Goal: Task Accomplishment & Management: Manage account settings

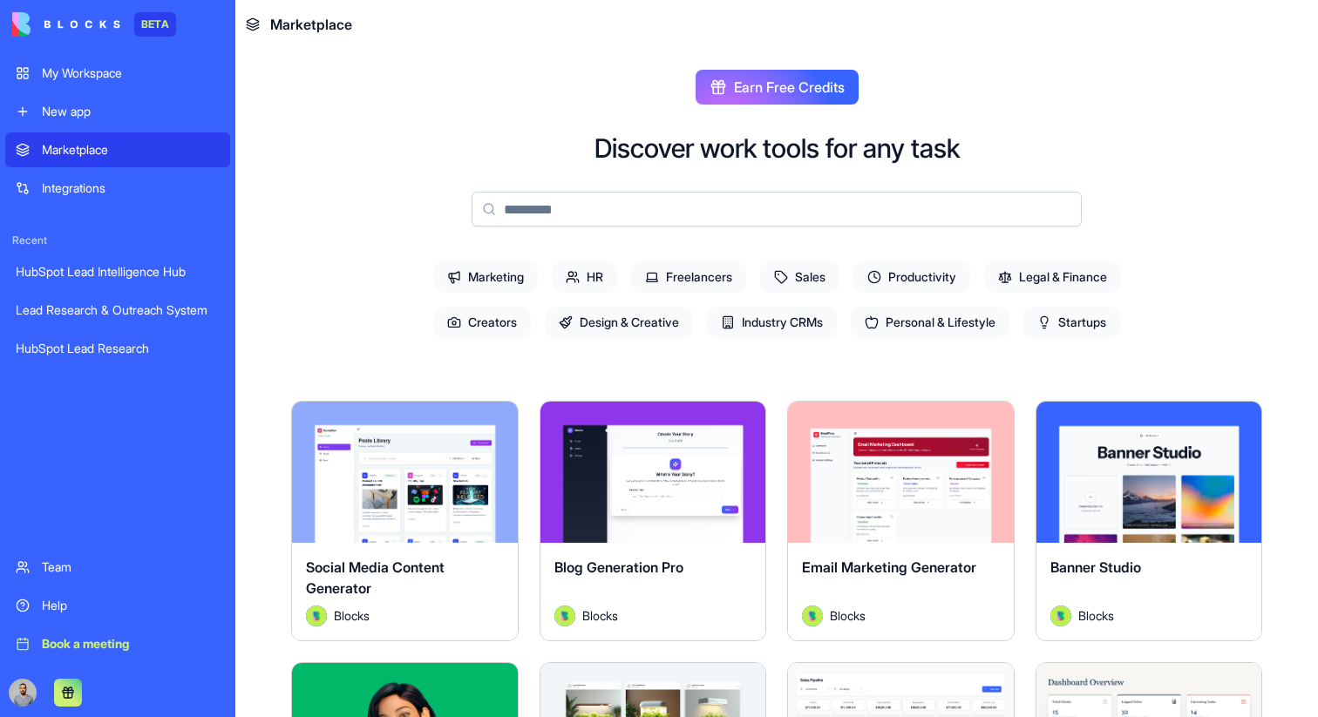
click at [932, 280] on span "Productivity" at bounding box center [911, 276] width 117 height 31
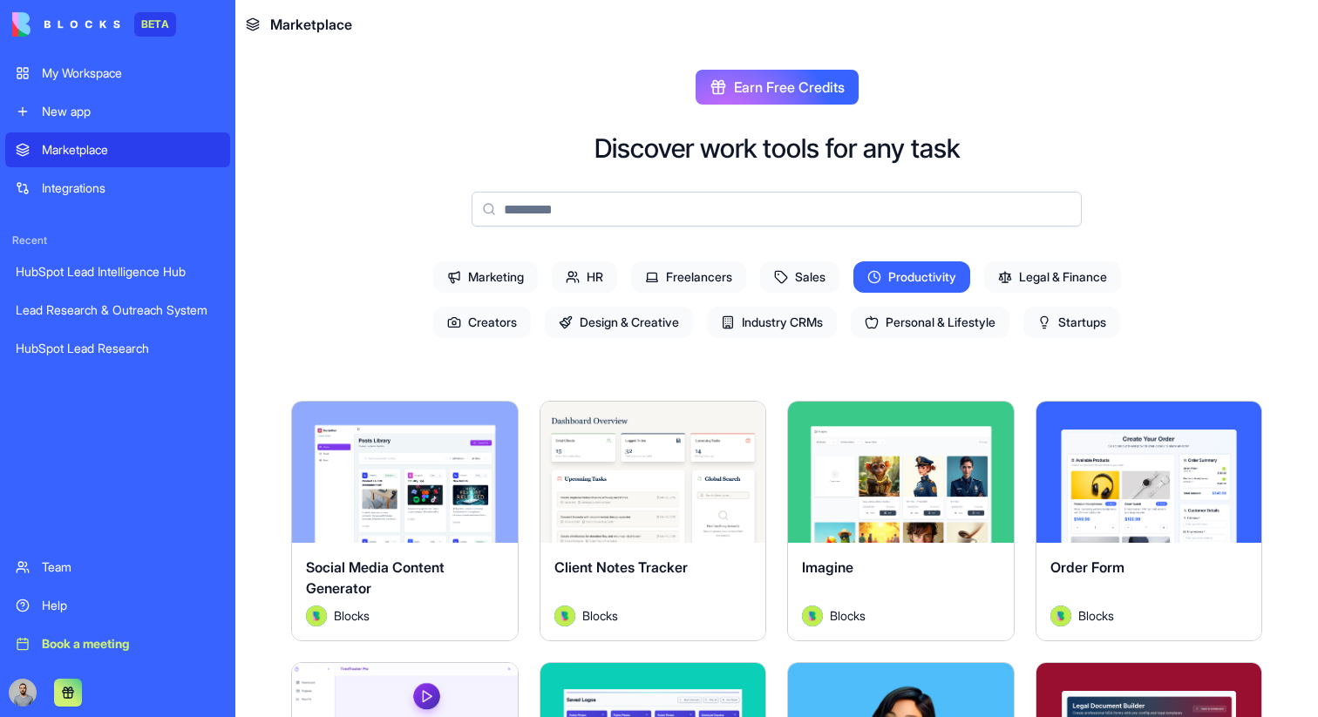
click at [936, 265] on span "Productivity" at bounding box center [911, 276] width 117 height 31
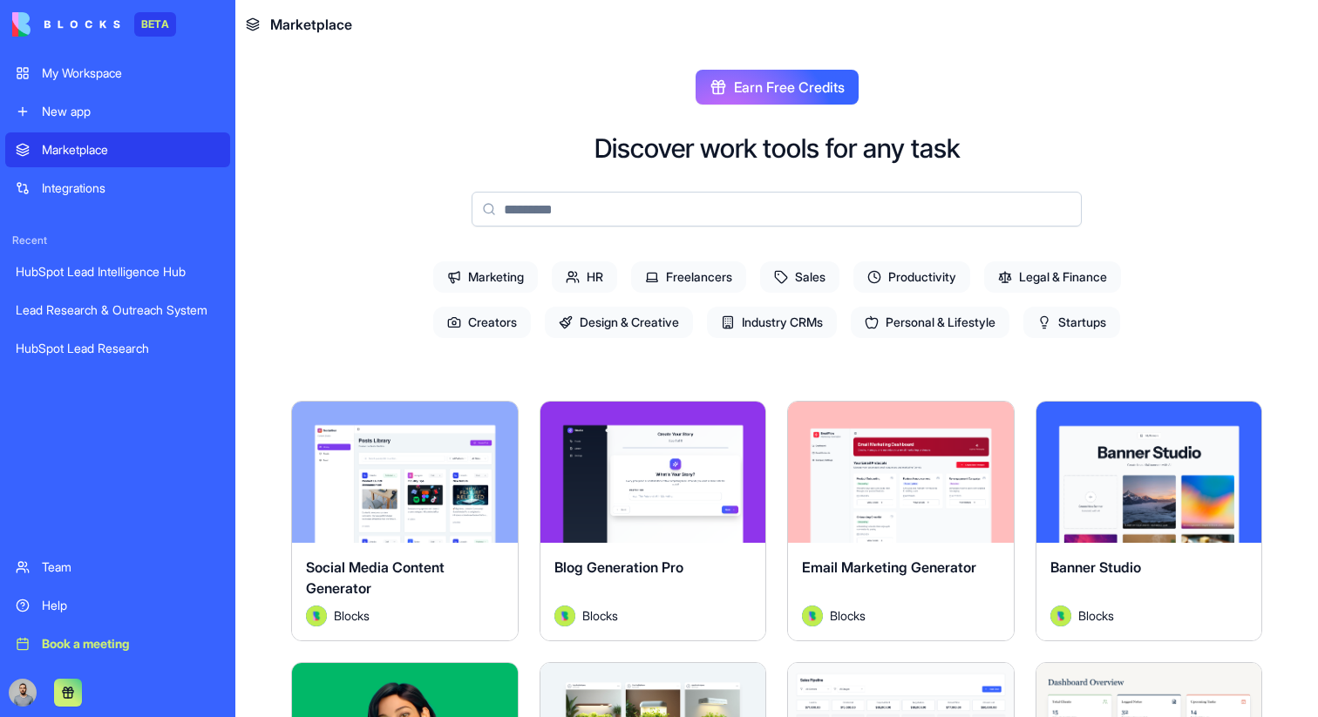
click at [631, 458] on button "Explore" at bounding box center [652, 472] width 131 height 35
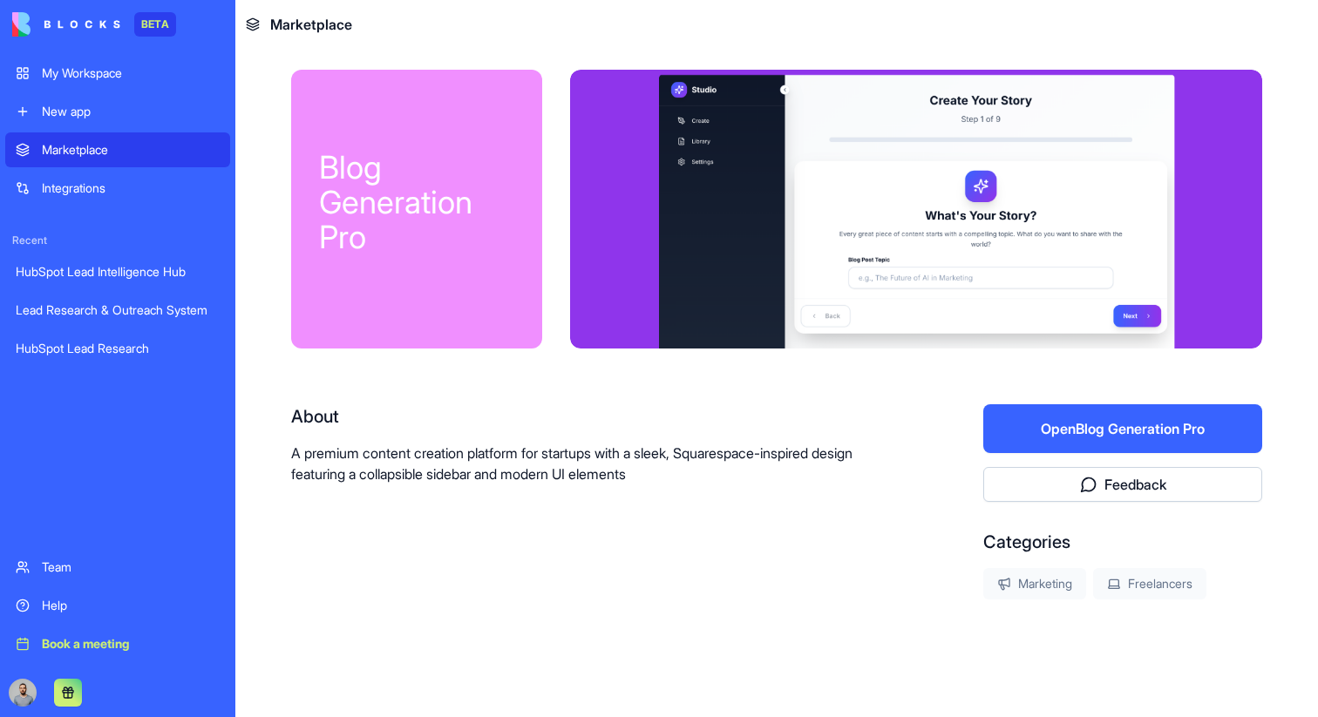
click at [105, 198] on link "Integrations" at bounding box center [117, 188] width 225 height 35
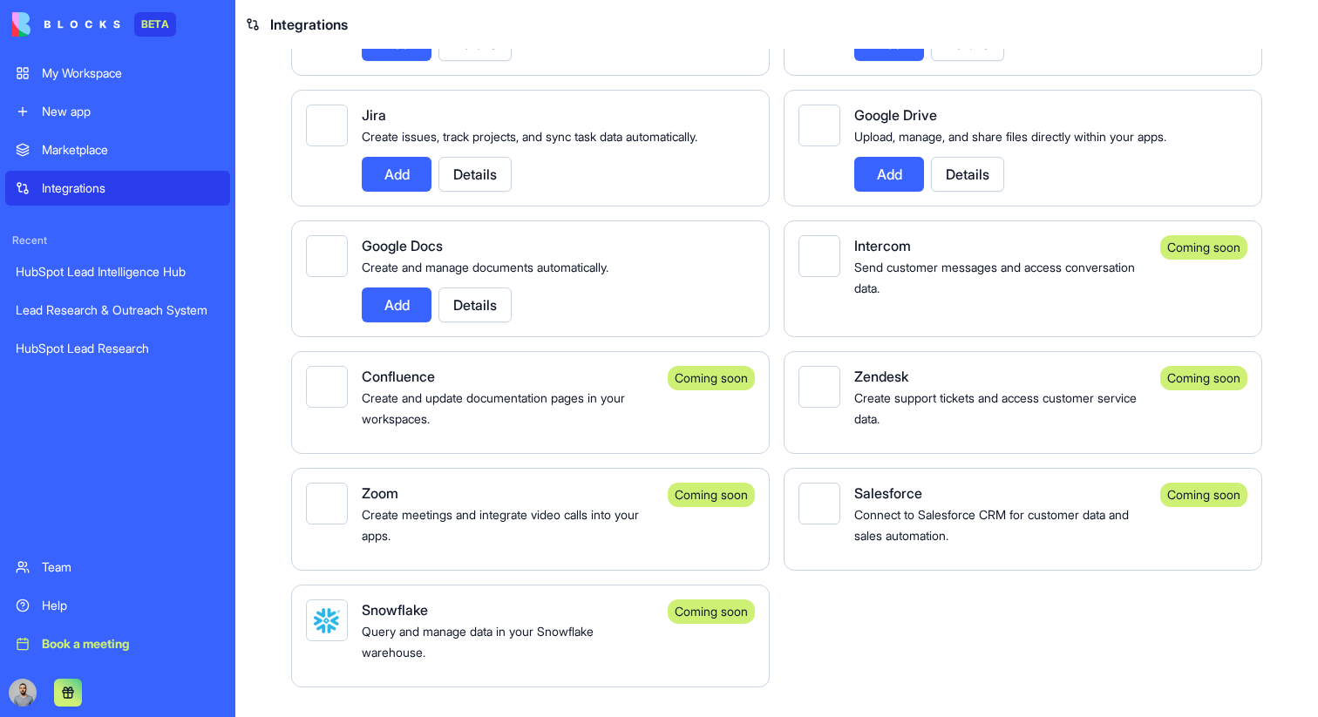
scroll to position [1039, 0]
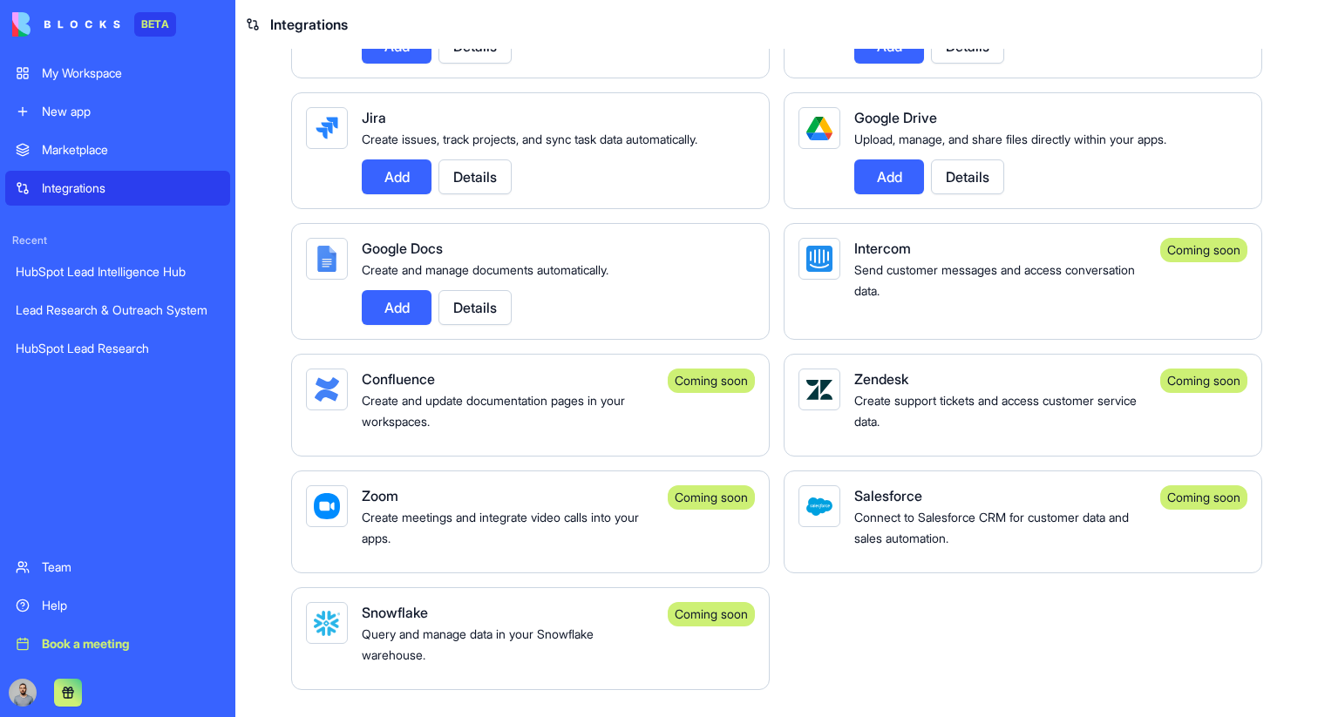
click at [54, 106] on div "New app" at bounding box center [131, 111] width 178 height 17
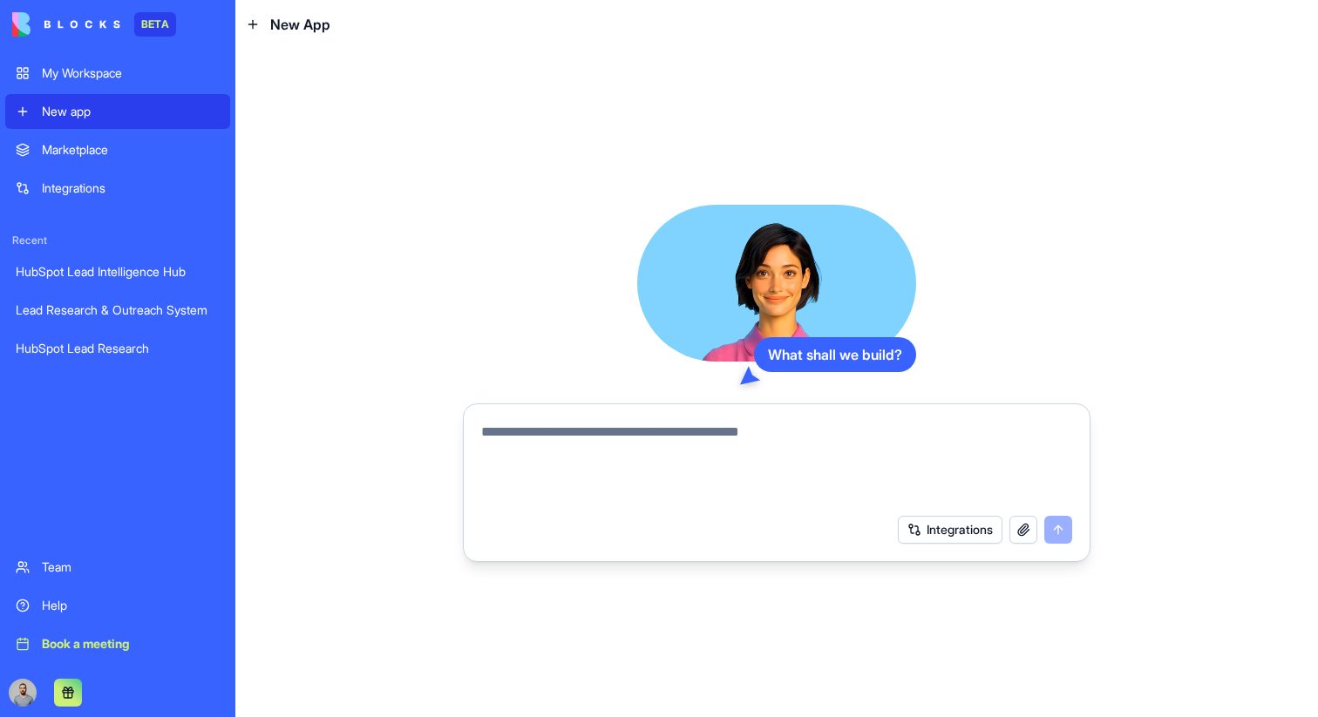
click at [572, 435] on textarea at bounding box center [776, 464] width 591 height 84
click at [622, 442] on textarea at bounding box center [776, 464] width 591 height 84
click at [598, 422] on textarea at bounding box center [776, 464] width 591 height 84
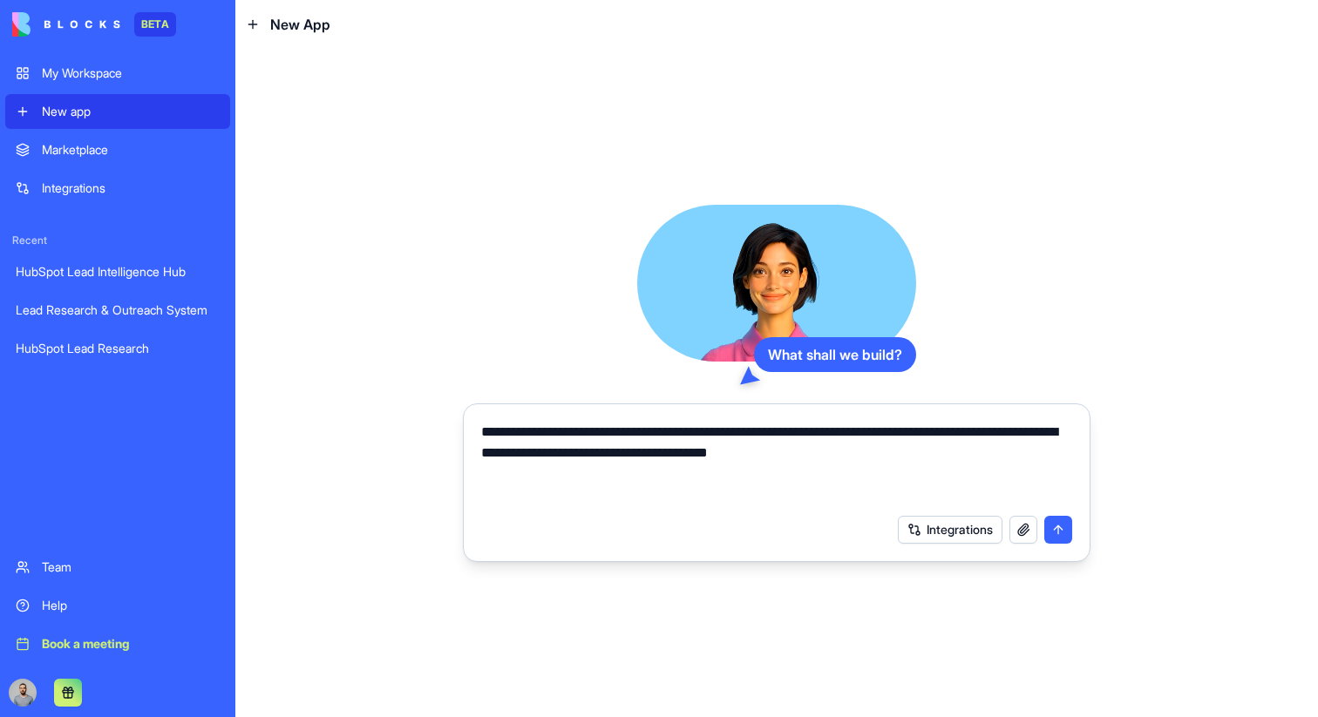
type textarea "**********"
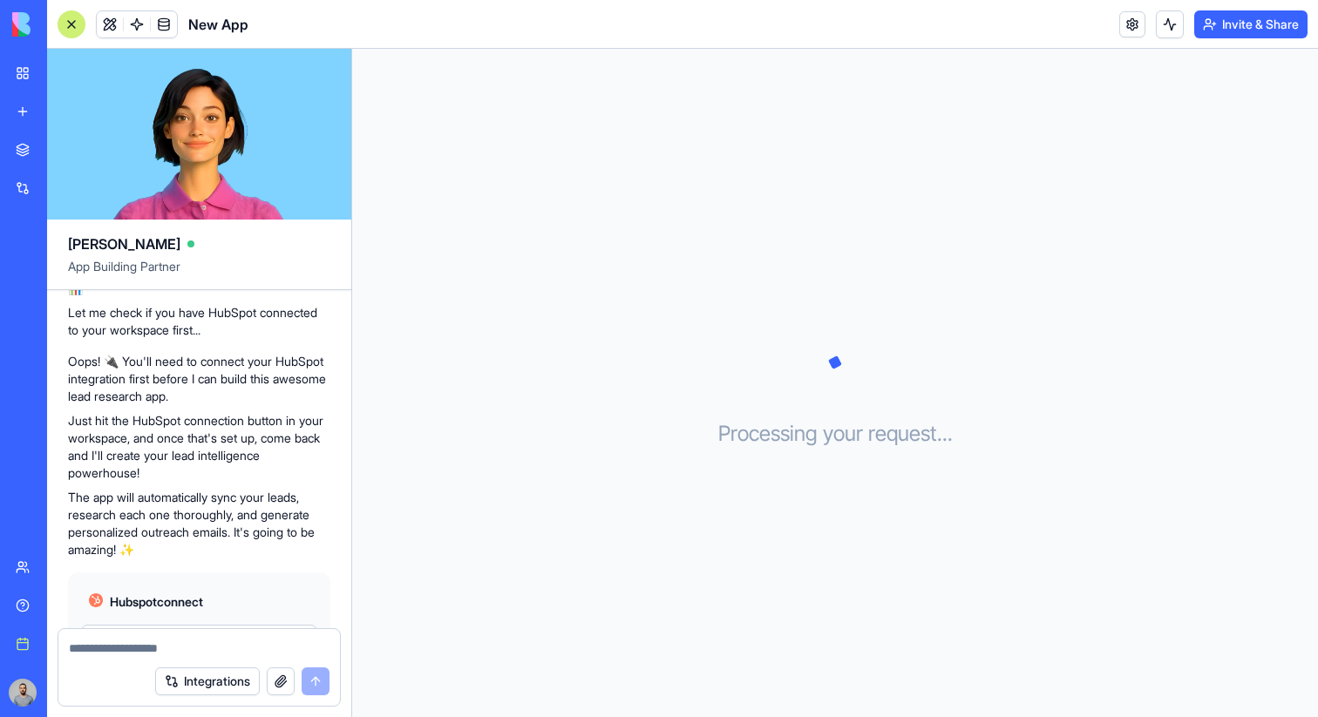
scroll to position [352, 0]
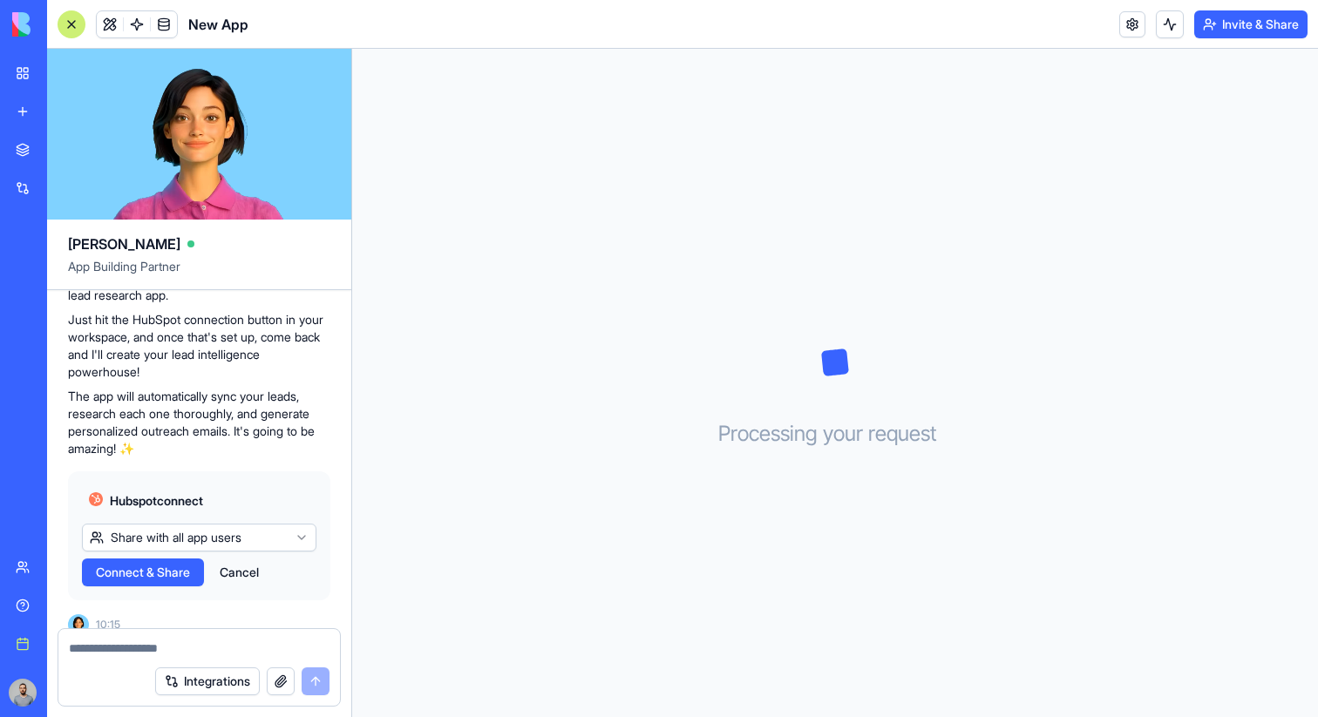
click at [199, 517] on html "BETA My Workspace New app Marketplace Integrations Recent Lead Research & Outre…" at bounding box center [659, 358] width 1318 height 717
click at [241, 522] on html "BETA My Workspace New app Marketplace Integrations Recent Lead Research & Outre…" at bounding box center [659, 358] width 1318 height 717
click at [192, 576] on div "Hubspot connect Share with all app users Connect & Share Cancel" at bounding box center [199, 535] width 262 height 129
click at [160, 564] on span "Connect & Share" at bounding box center [143, 572] width 94 height 17
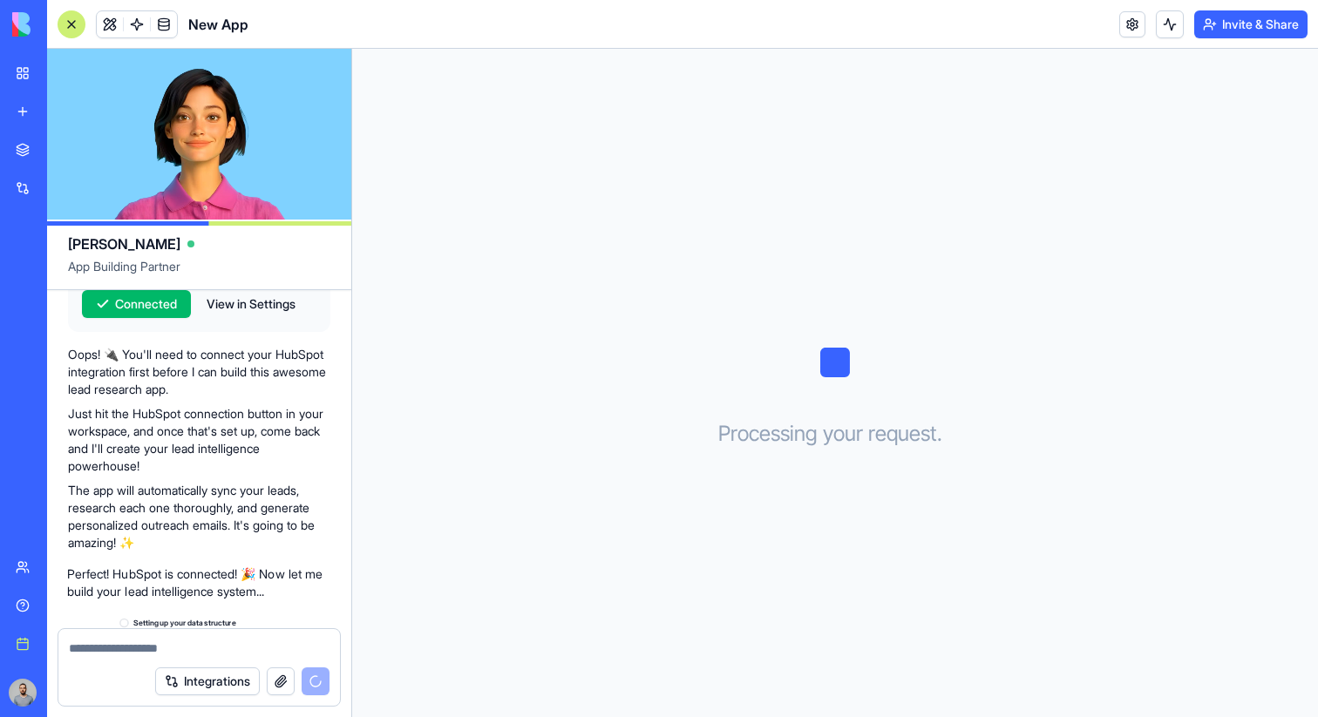
scroll to position [432, 0]
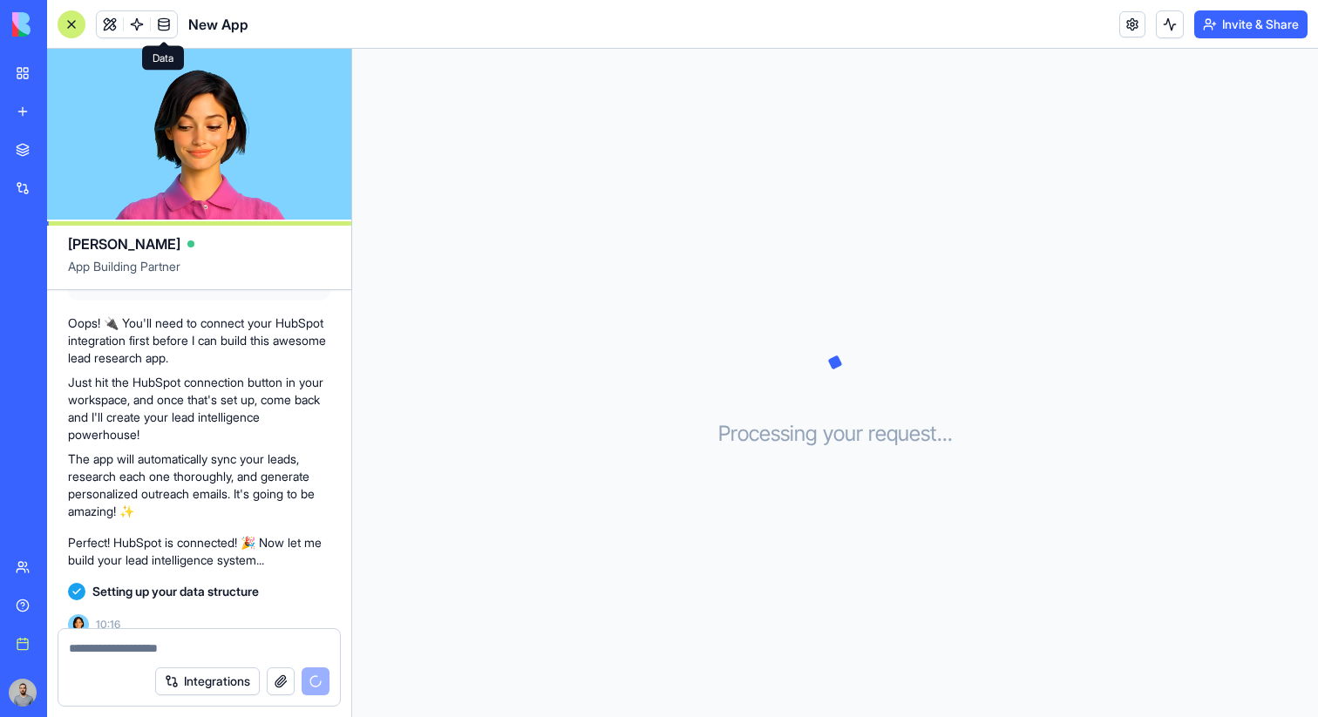
click at [159, 24] on span at bounding box center [163, 24] width 49 height 49
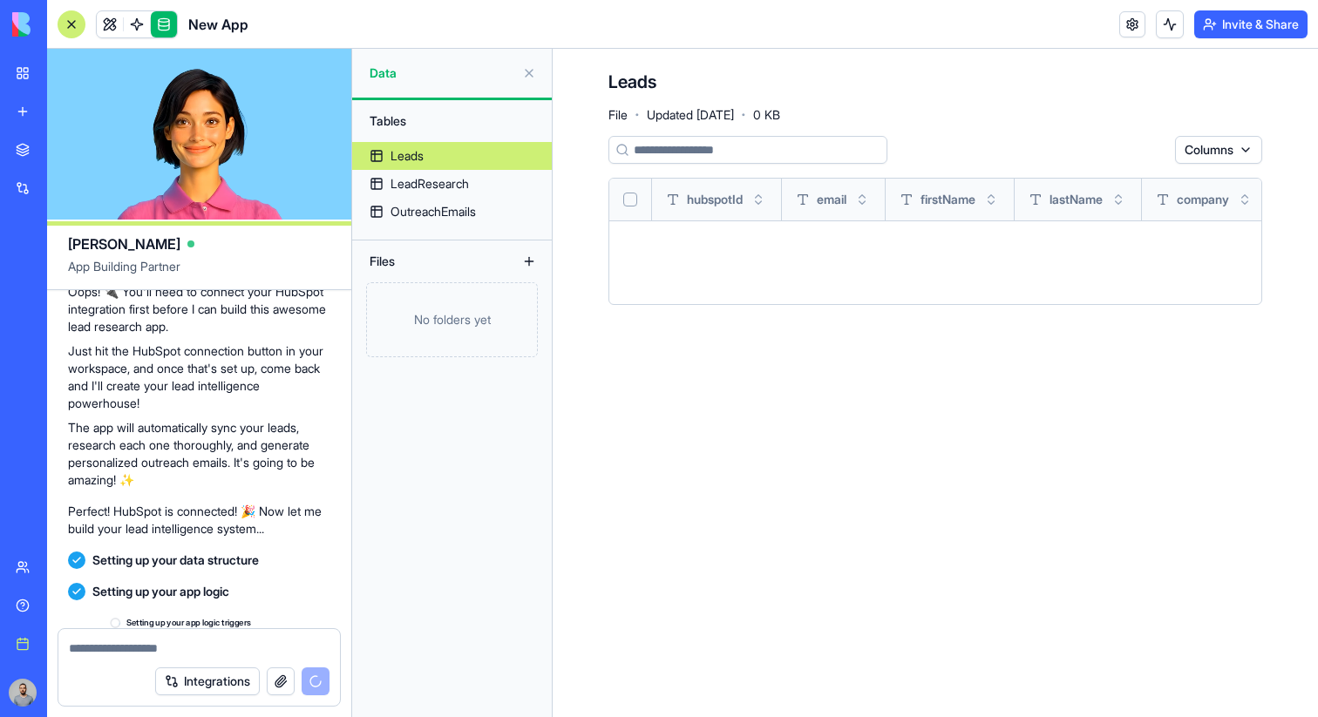
scroll to position [495, 0]
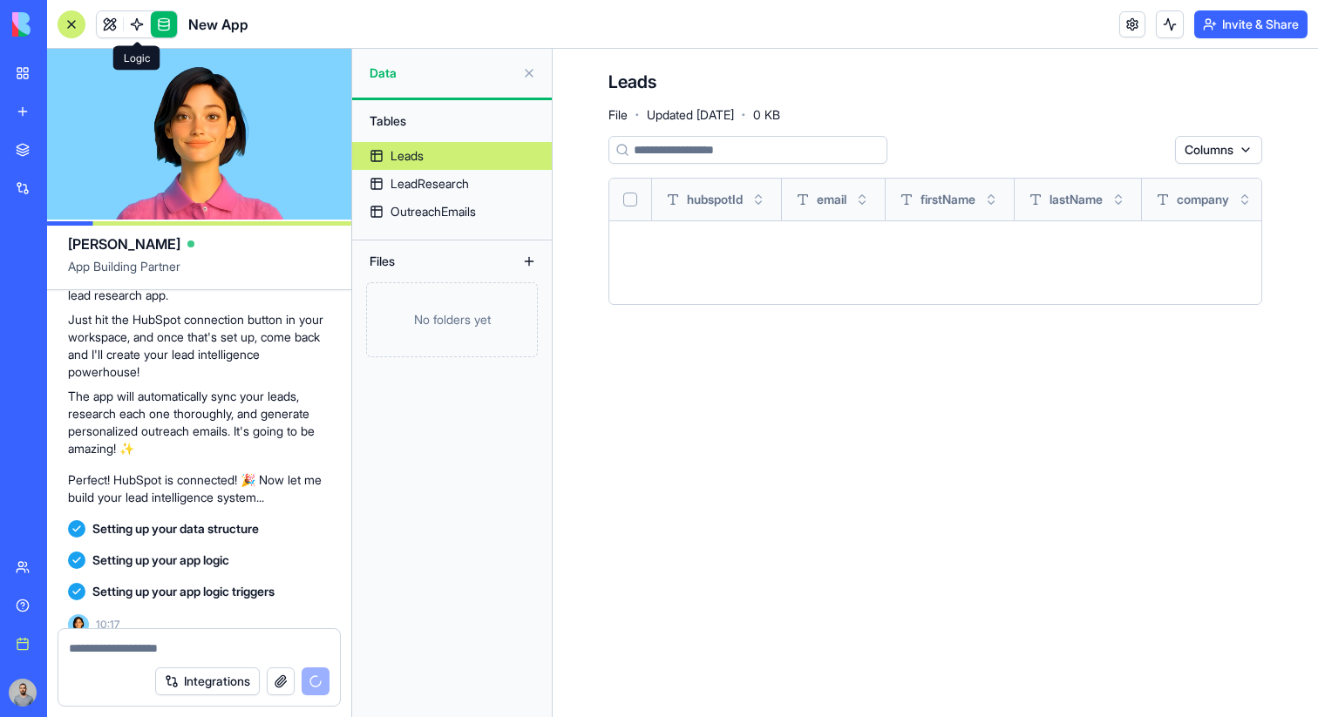
click at [139, 28] on span at bounding box center [136, 24] width 49 height 49
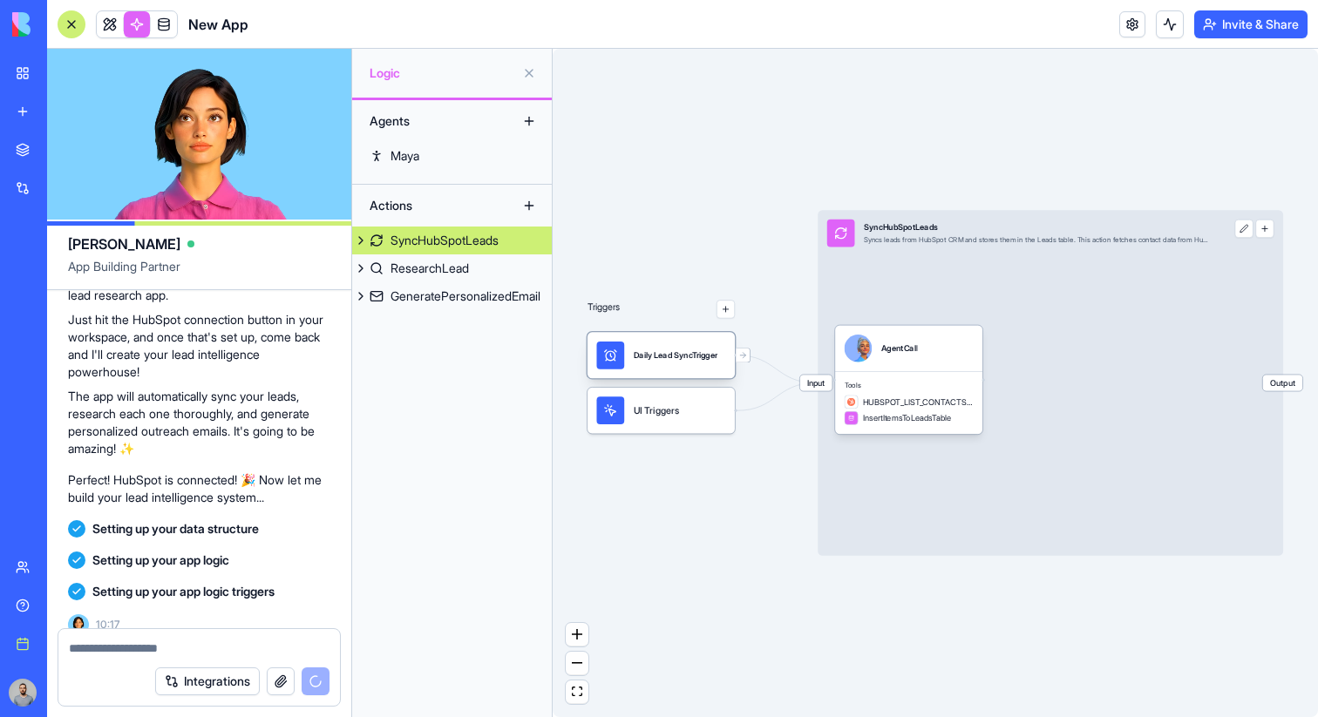
click at [677, 365] on div "Daily Lead SyncTrigger" at bounding box center [676, 356] width 84 height 28
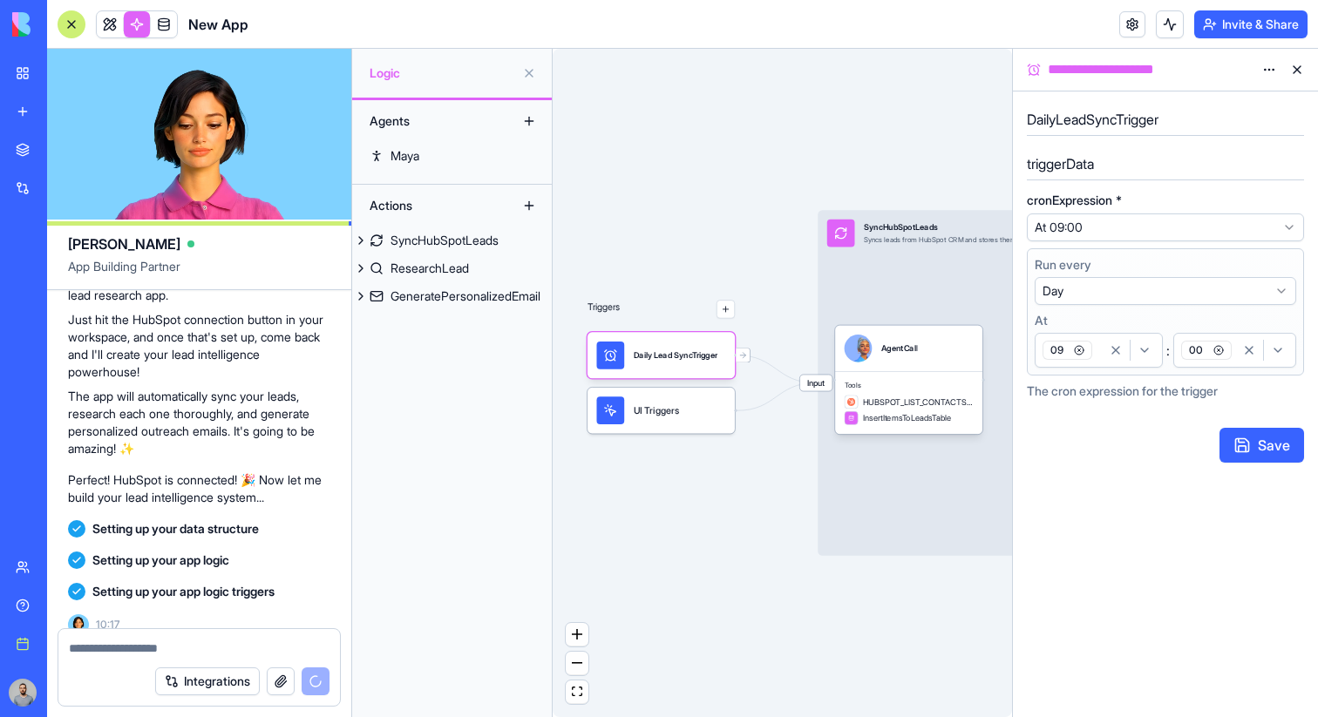
click at [1299, 65] on button at bounding box center [1297, 70] width 28 height 28
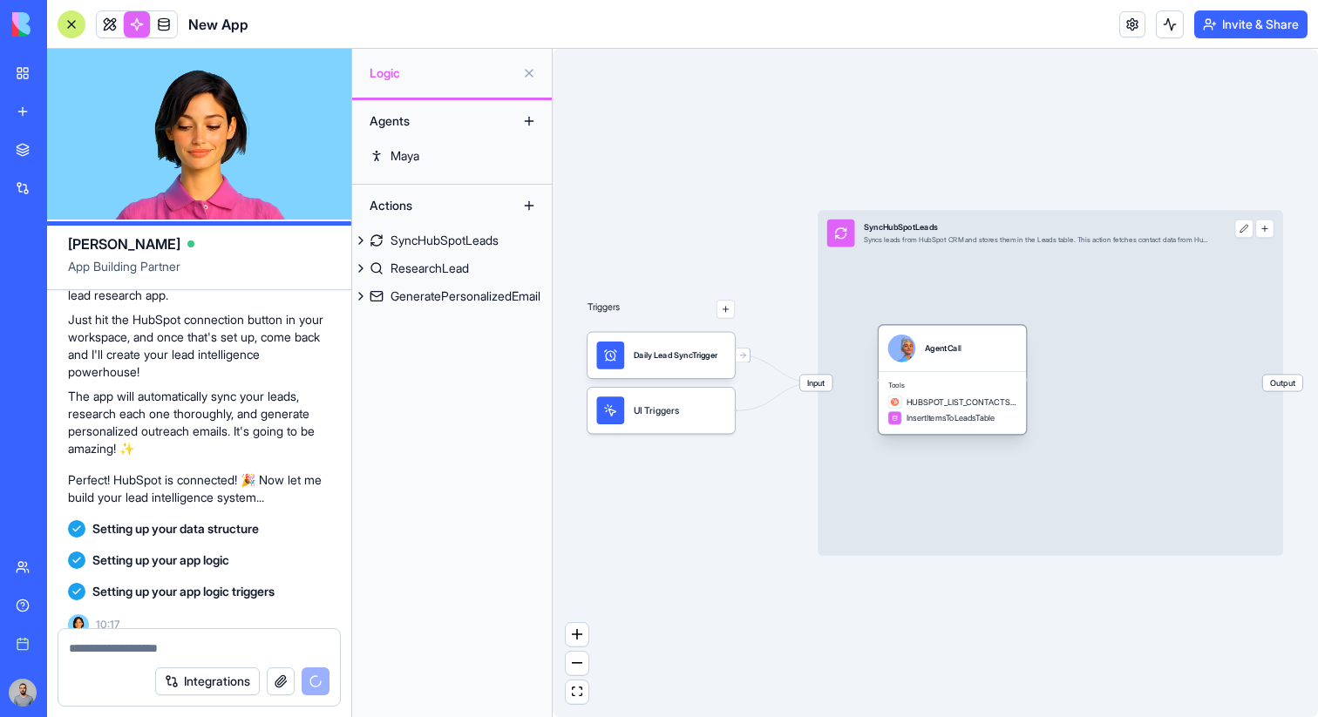
drag, startPoint x: 933, startPoint y: 373, endPoint x: 977, endPoint y: 373, distance: 43.6
click at [977, 373] on div "Tools HUBSPOT_LIST_CONTACTS_PAGE InsertItemsToLeadsTable" at bounding box center [951, 402] width 147 height 63
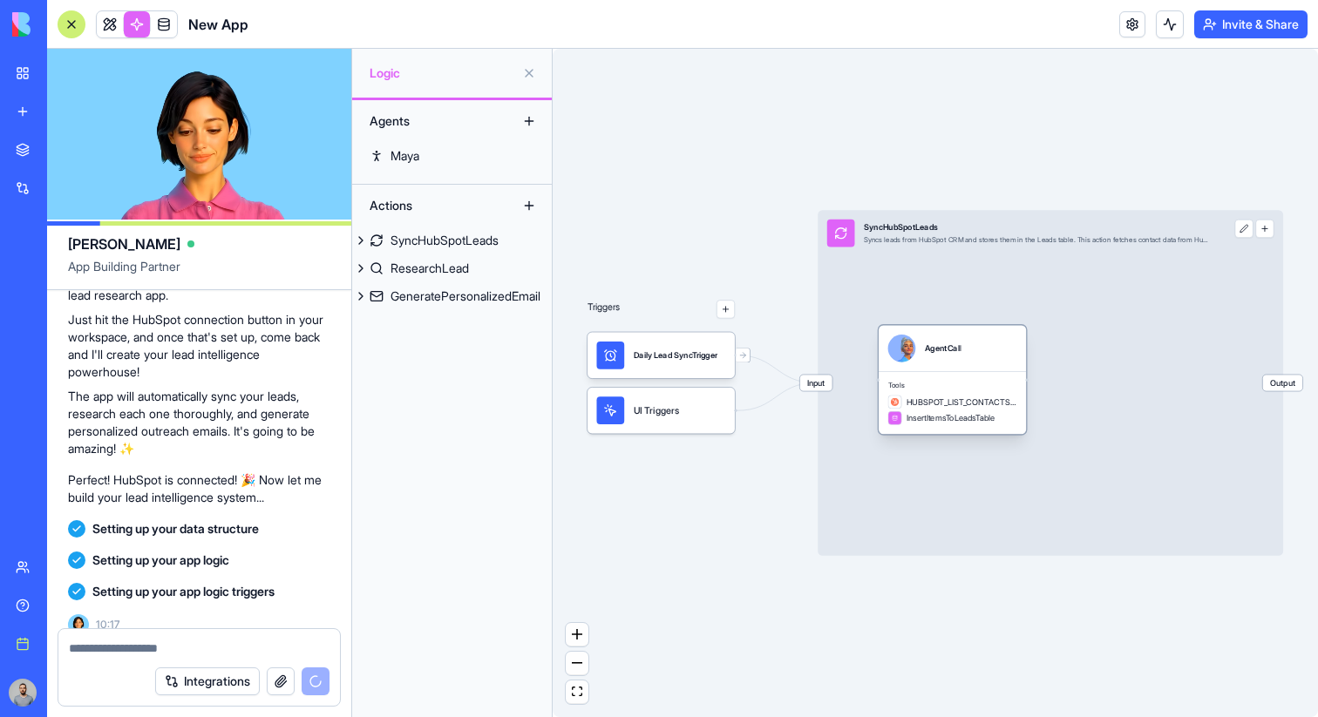
click at [970, 363] on div "AgentCall" at bounding box center [951, 348] width 147 height 46
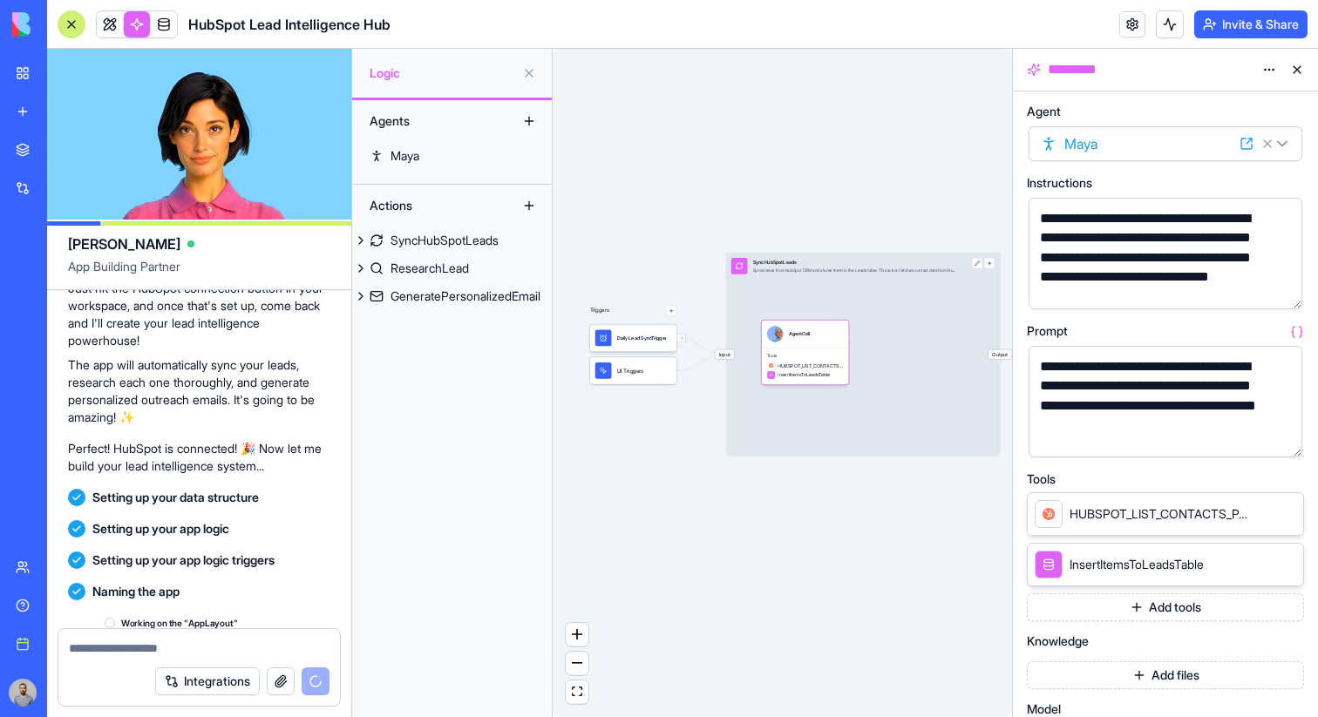
scroll to position [669, 0]
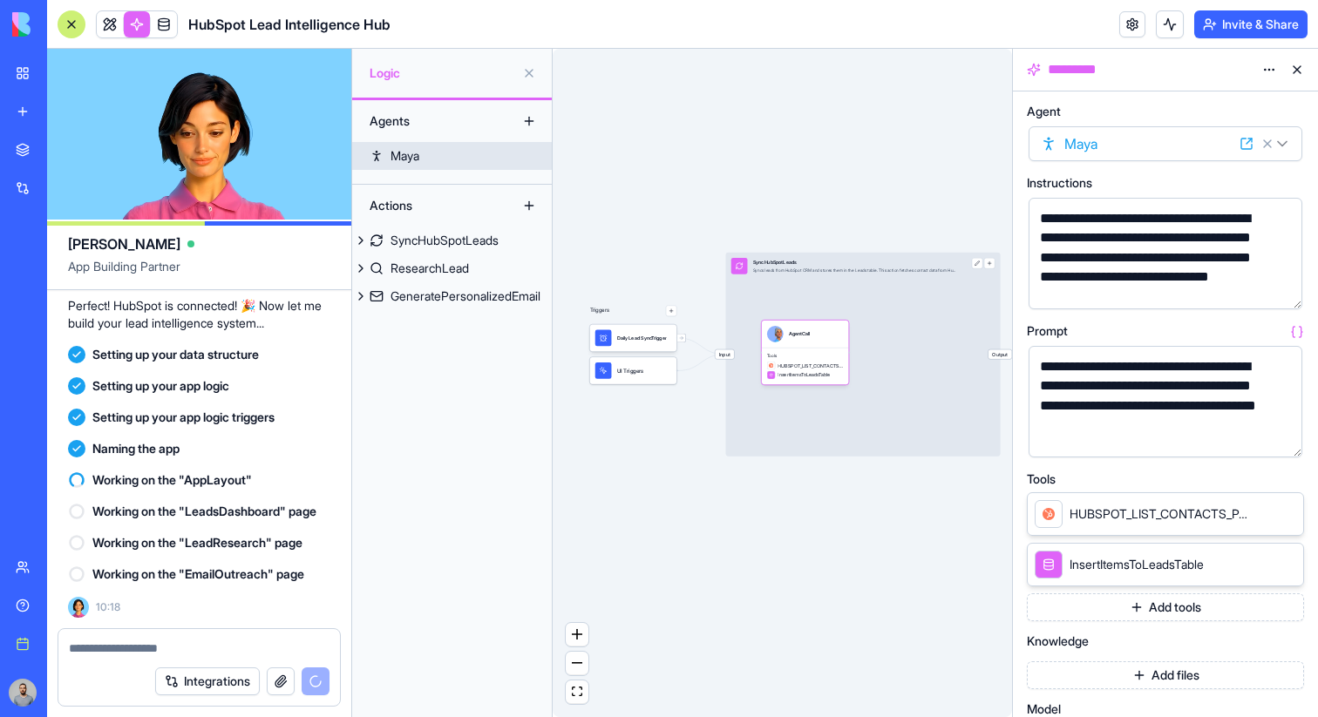
click at [455, 155] on link "Maya" at bounding box center [452, 156] width 200 height 28
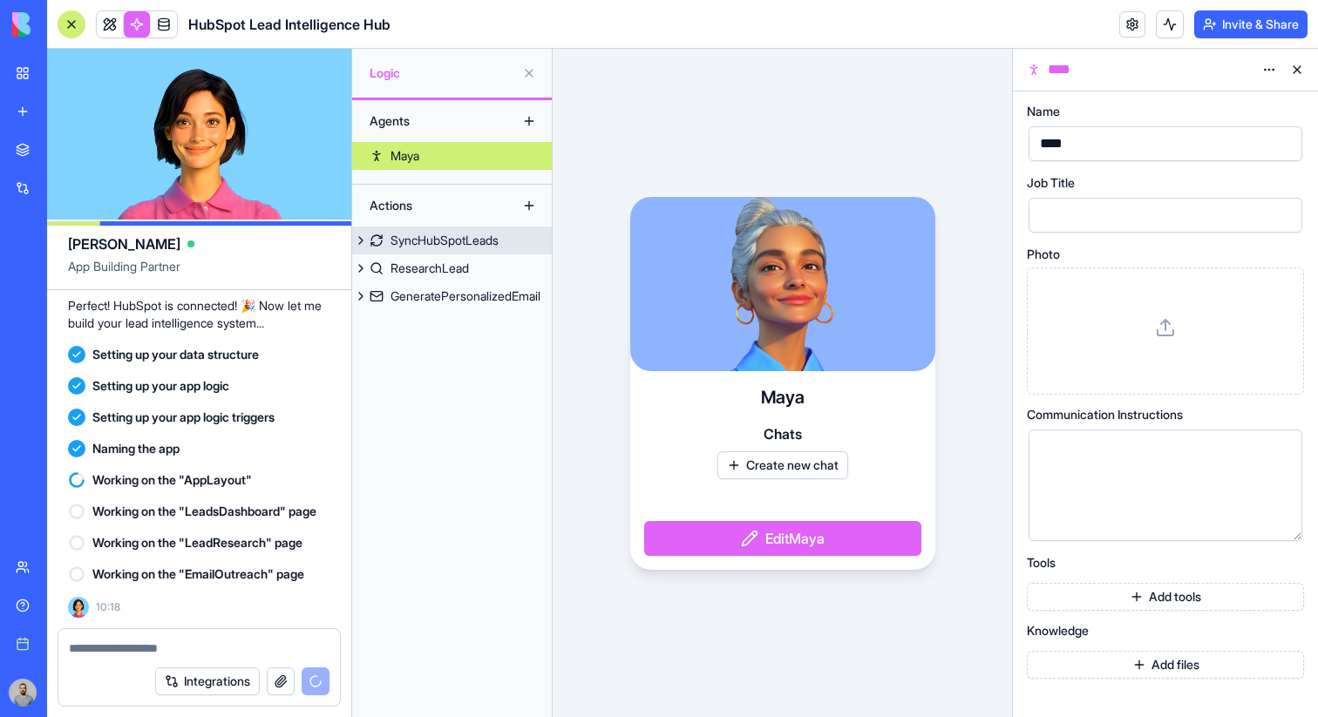
click at [451, 241] on div "SyncHubSpotLeads" at bounding box center [444, 240] width 108 height 17
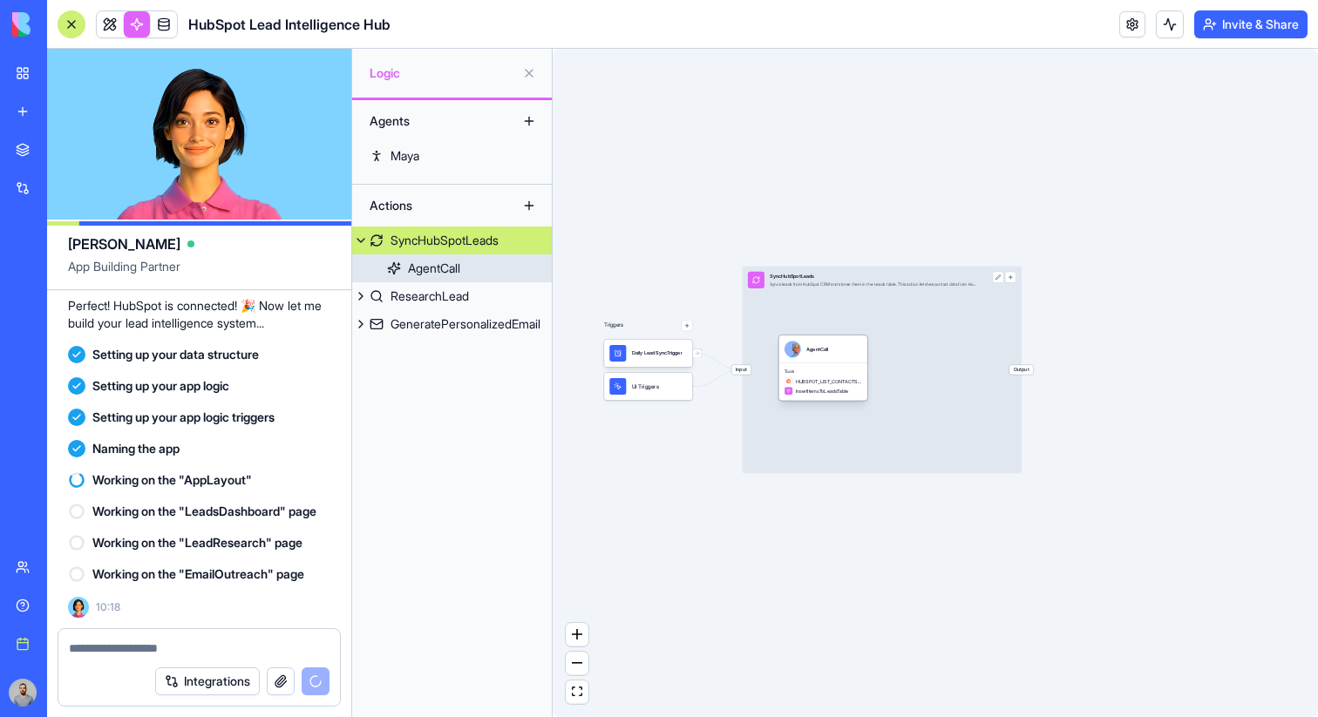
click at [829, 366] on div "Tools HUBSPOT_LIST_CONTACTS_PAGE InsertItemsToLeadsTable" at bounding box center [823, 381] width 89 height 37
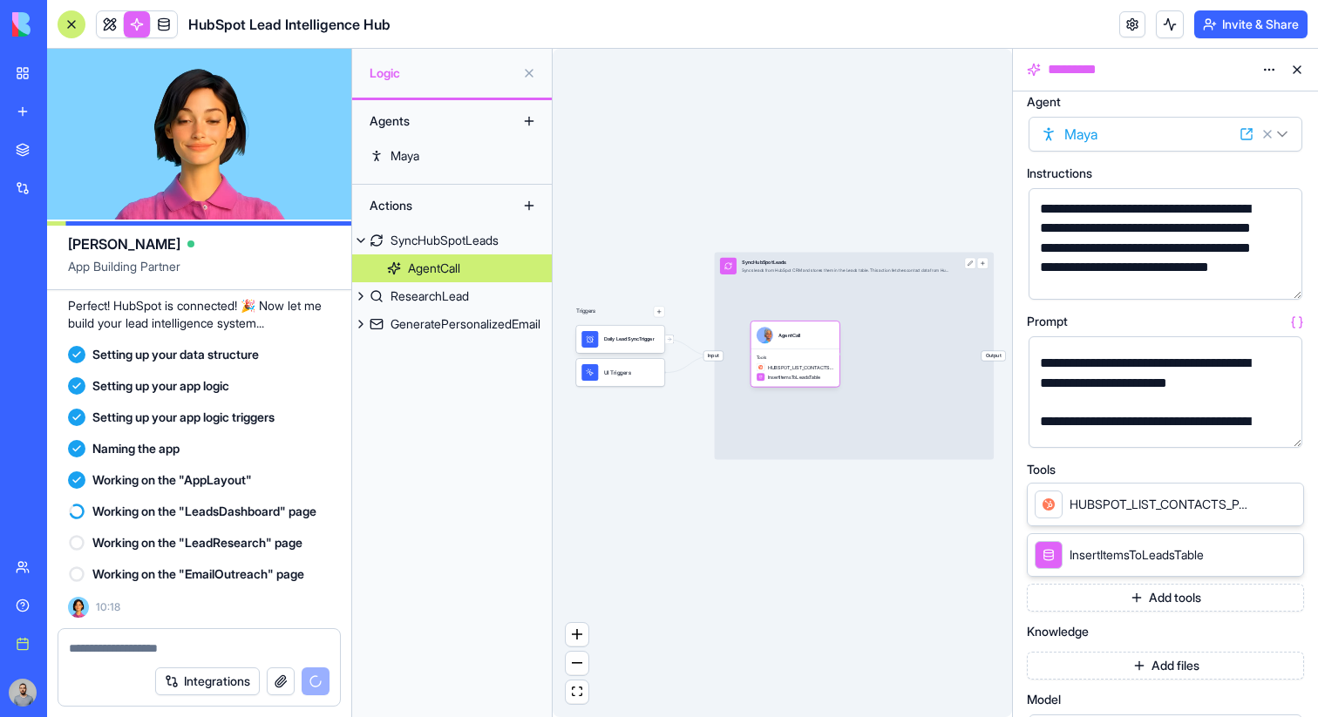
scroll to position [90, 0]
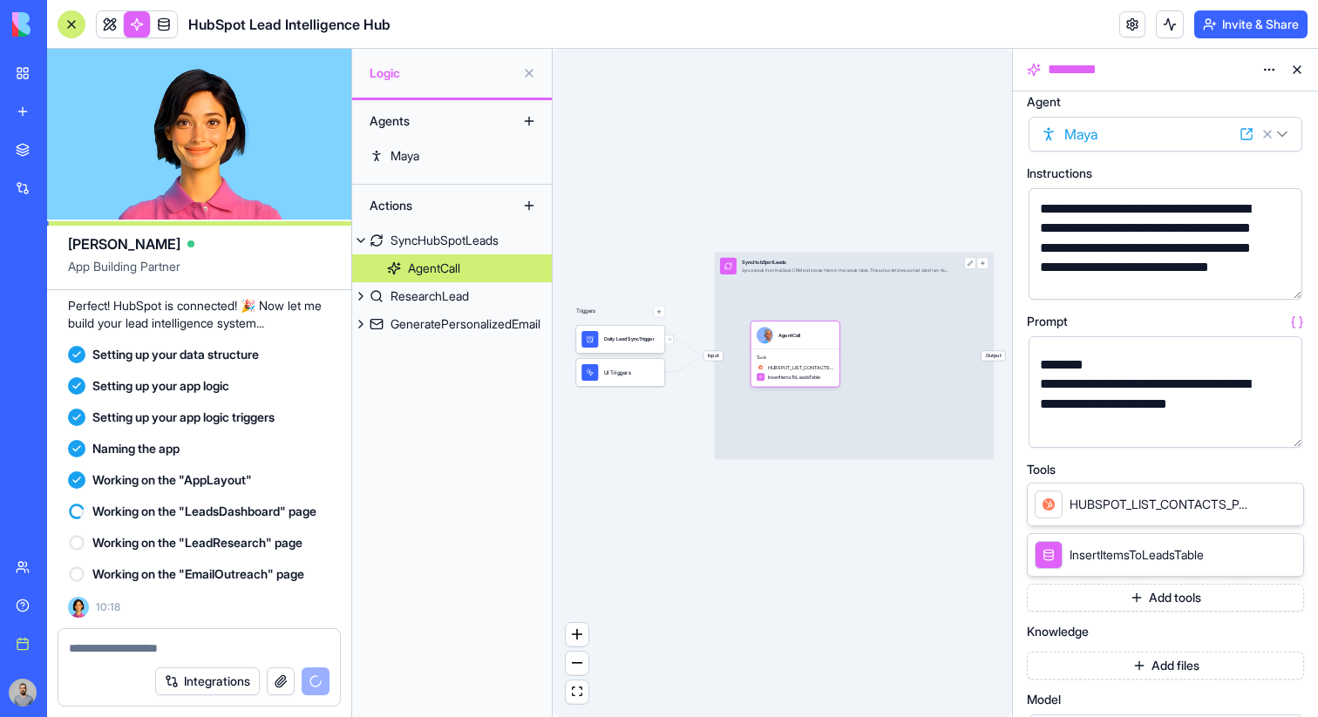
click at [1278, 423] on button "button" at bounding box center [1285, 431] width 28 height 28
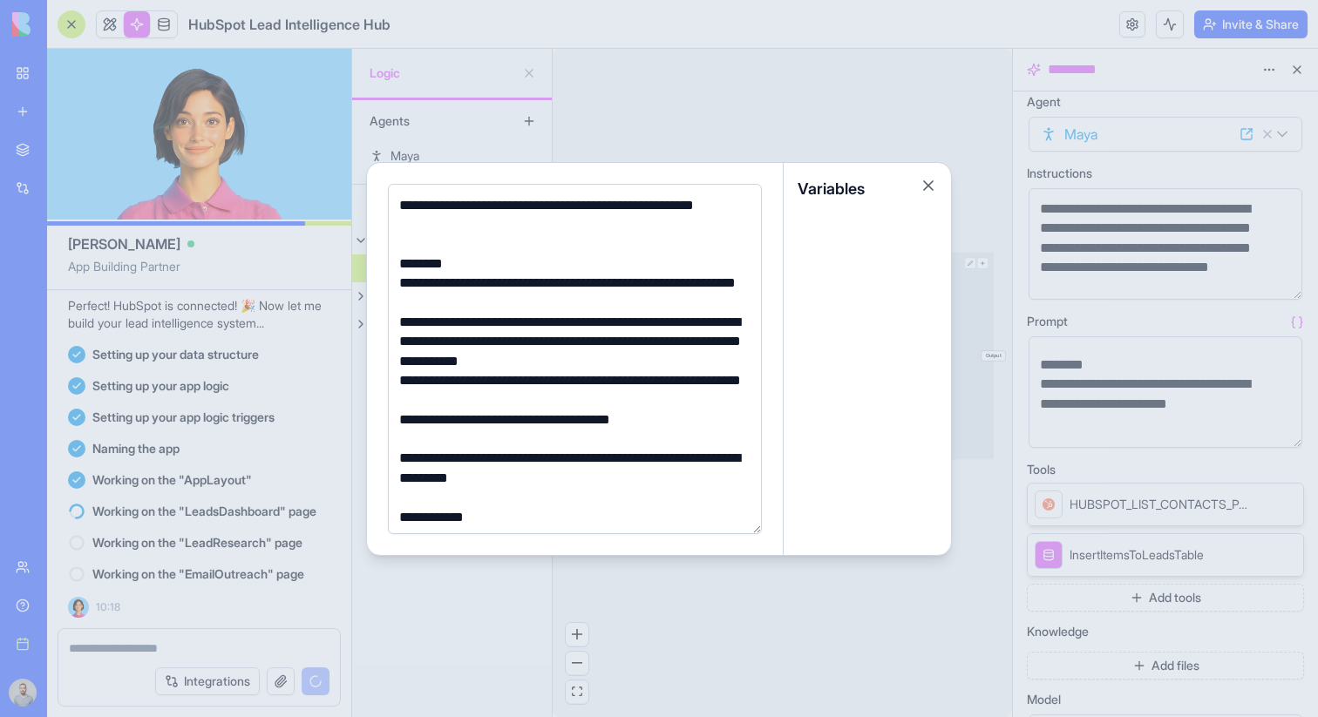
scroll to position [43, 0]
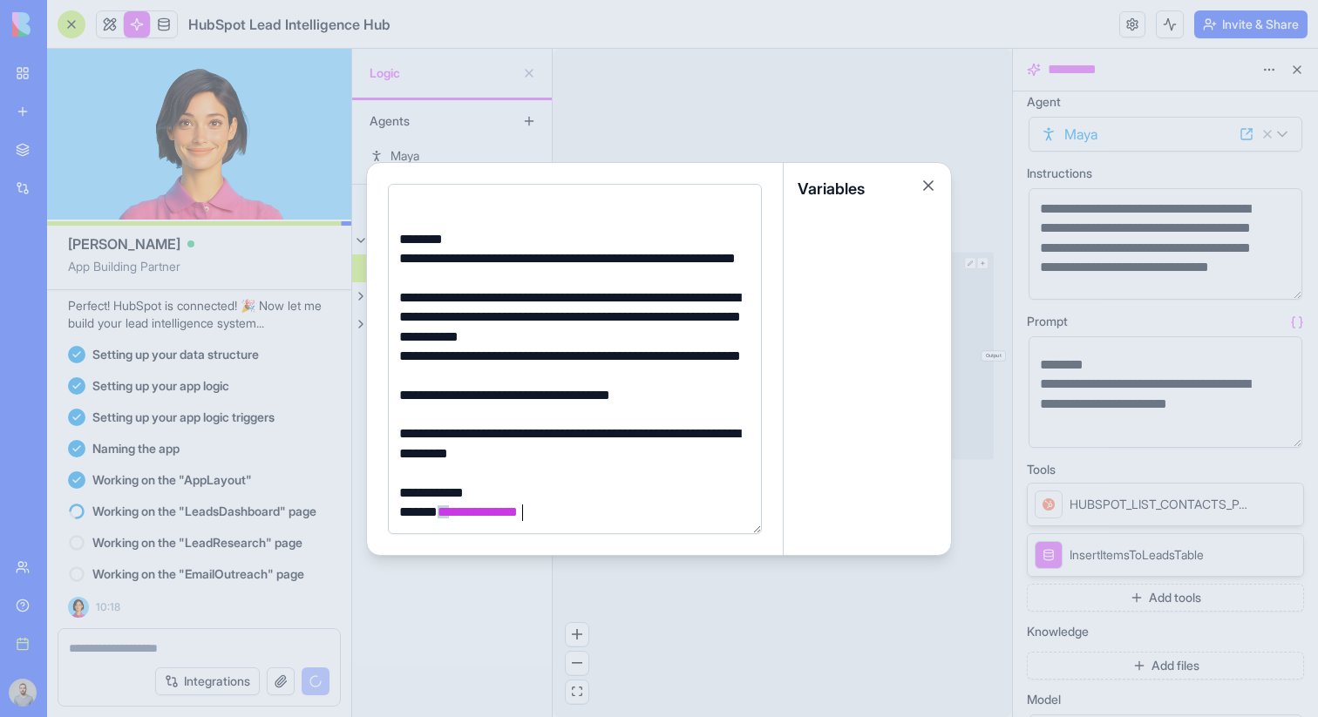
click at [736, 125] on div at bounding box center [659, 358] width 1318 height 717
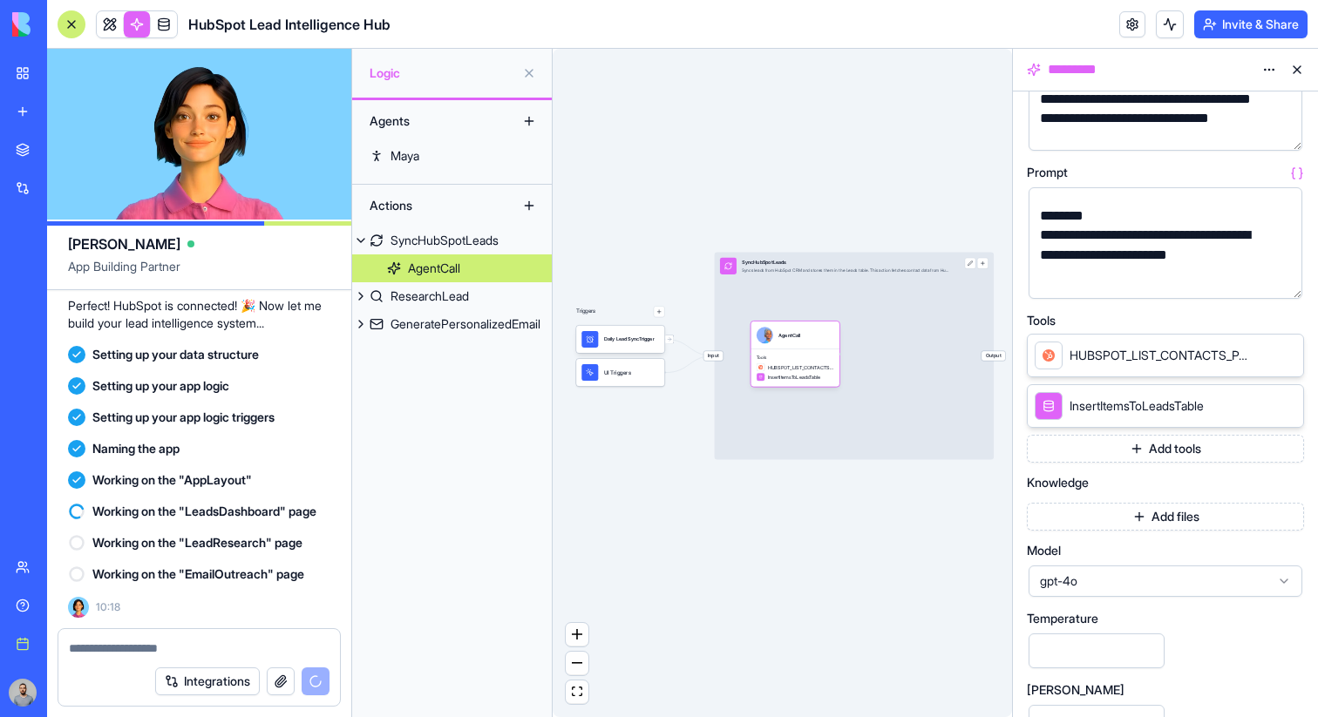
scroll to position [161, 0]
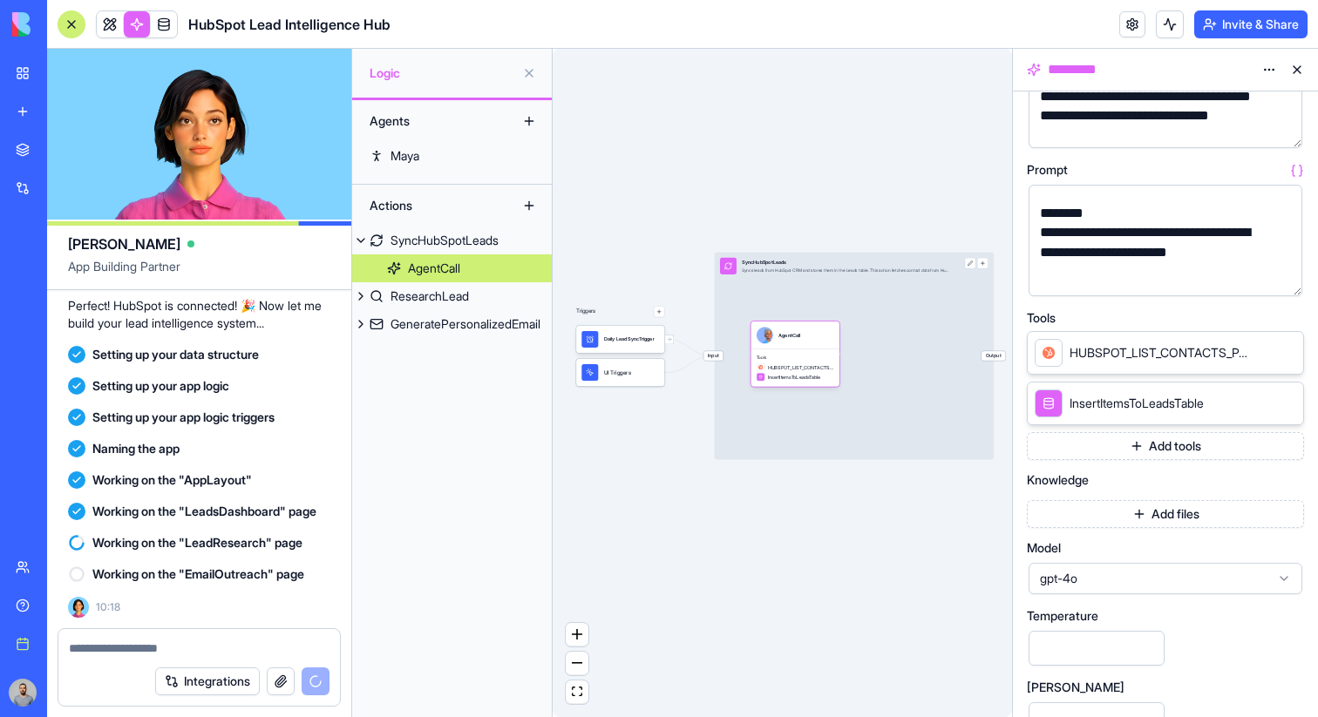
click at [1115, 442] on button "Add tools" at bounding box center [1165, 446] width 277 height 28
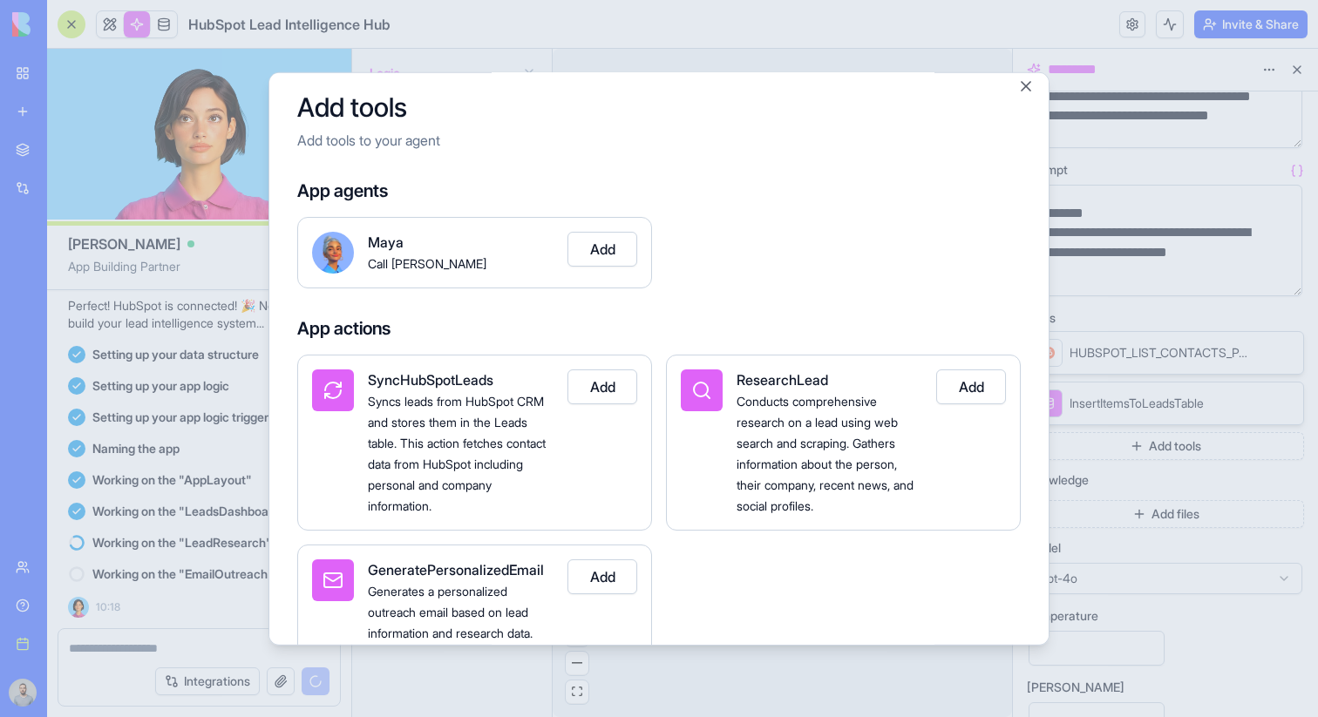
scroll to position [0, 0]
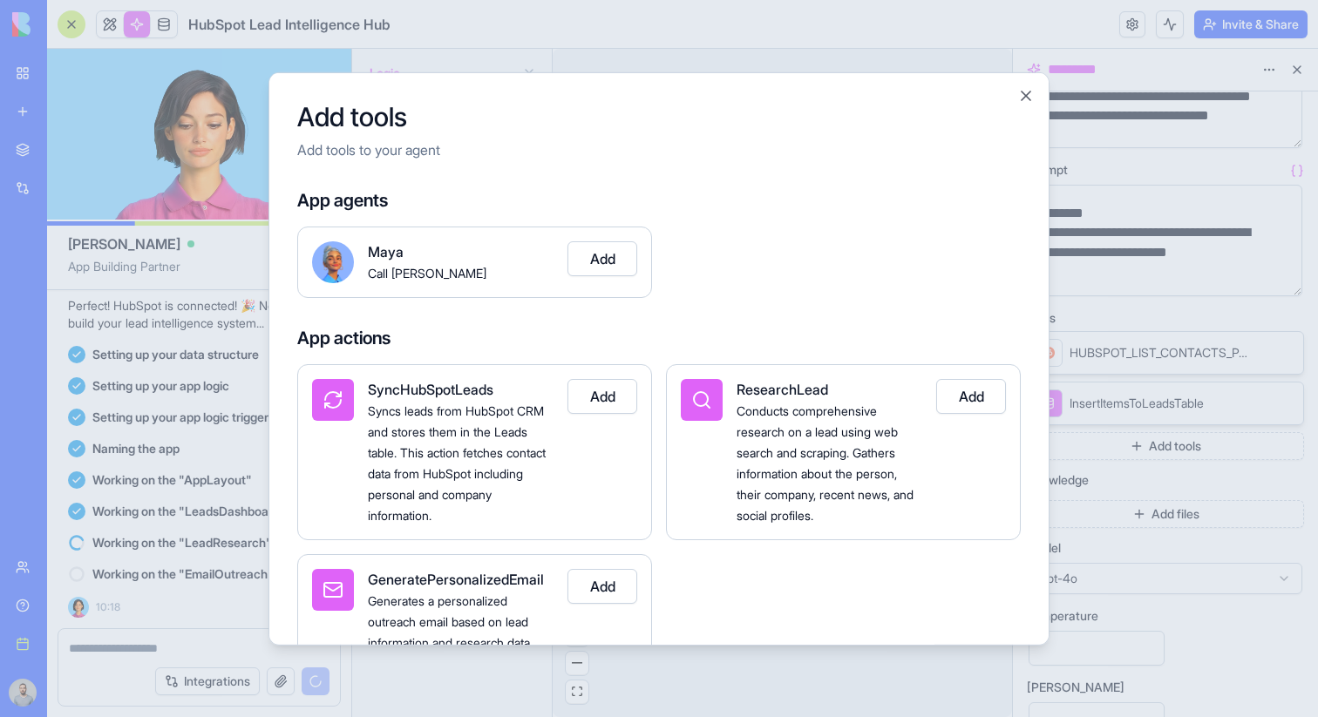
click at [1095, 285] on div at bounding box center [659, 358] width 1318 height 717
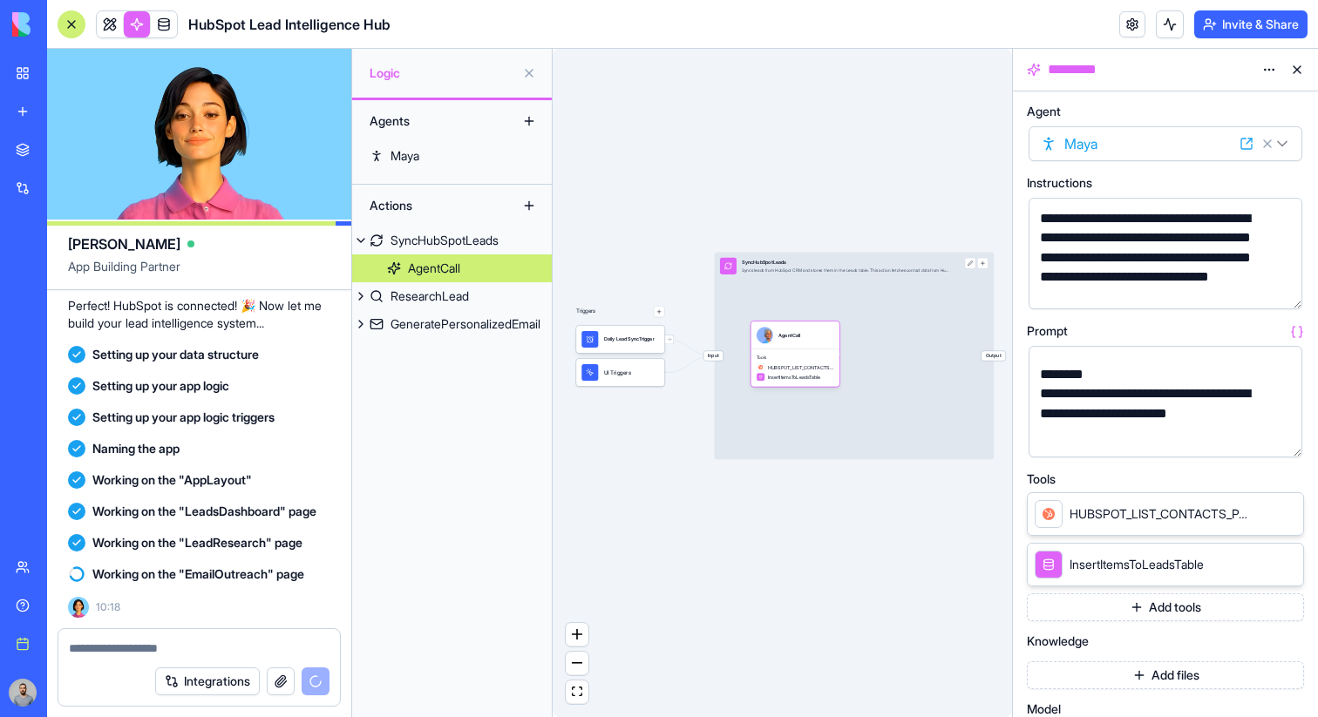
click at [1048, 212] on div "**********" at bounding box center [1150, 258] width 232 height 98
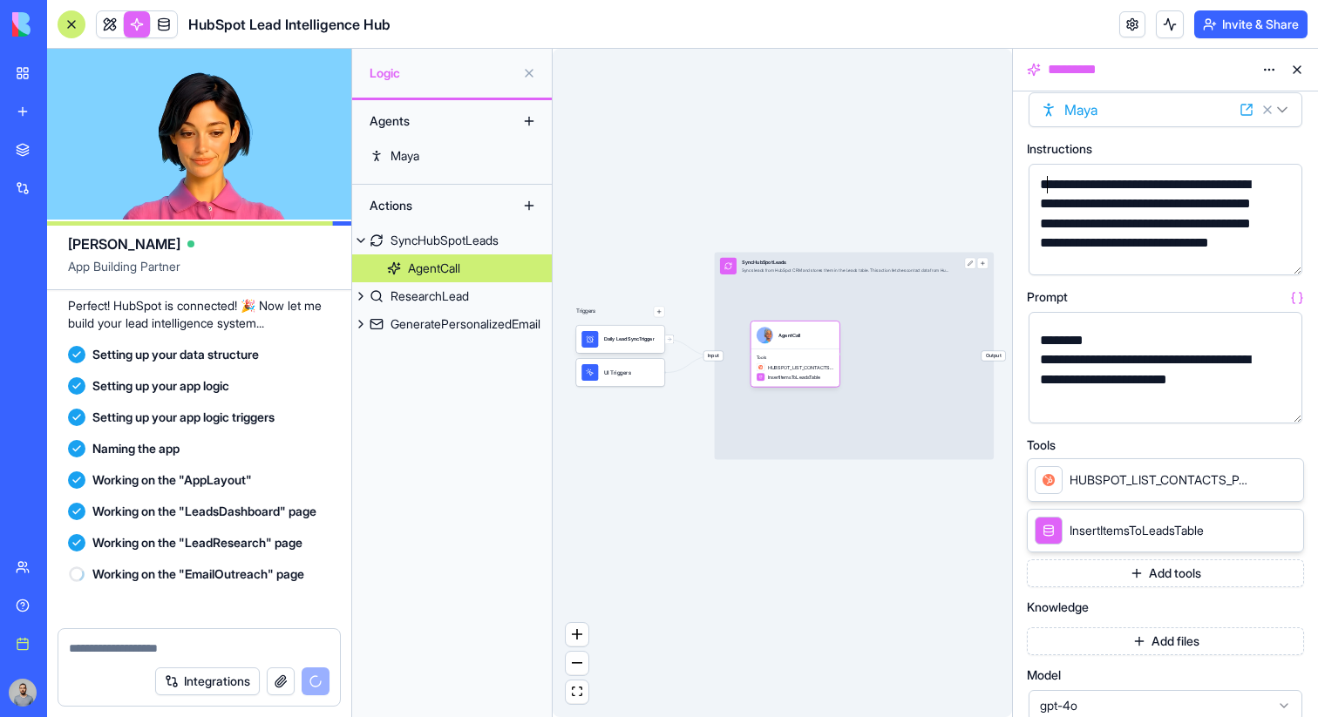
scroll to position [701, 0]
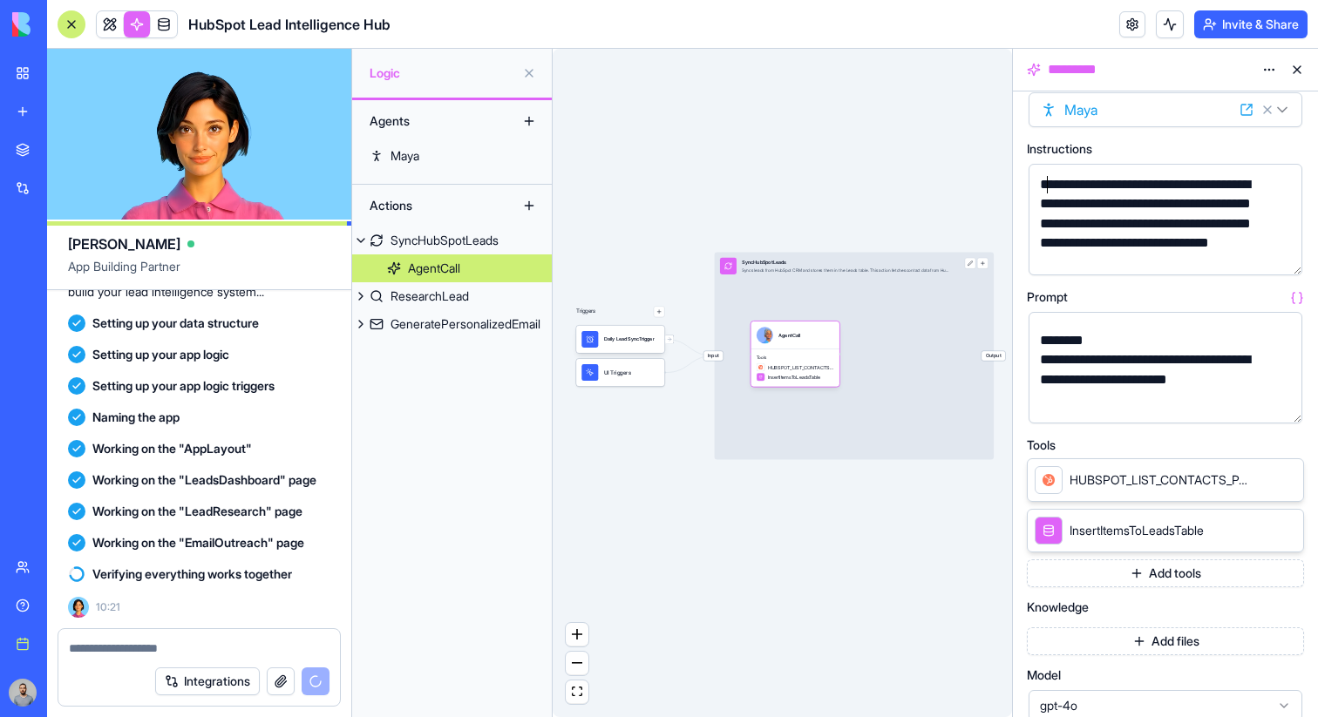
click at [1282, 254] on button "button" at bounding box center [1285, 258] width 28 height 28
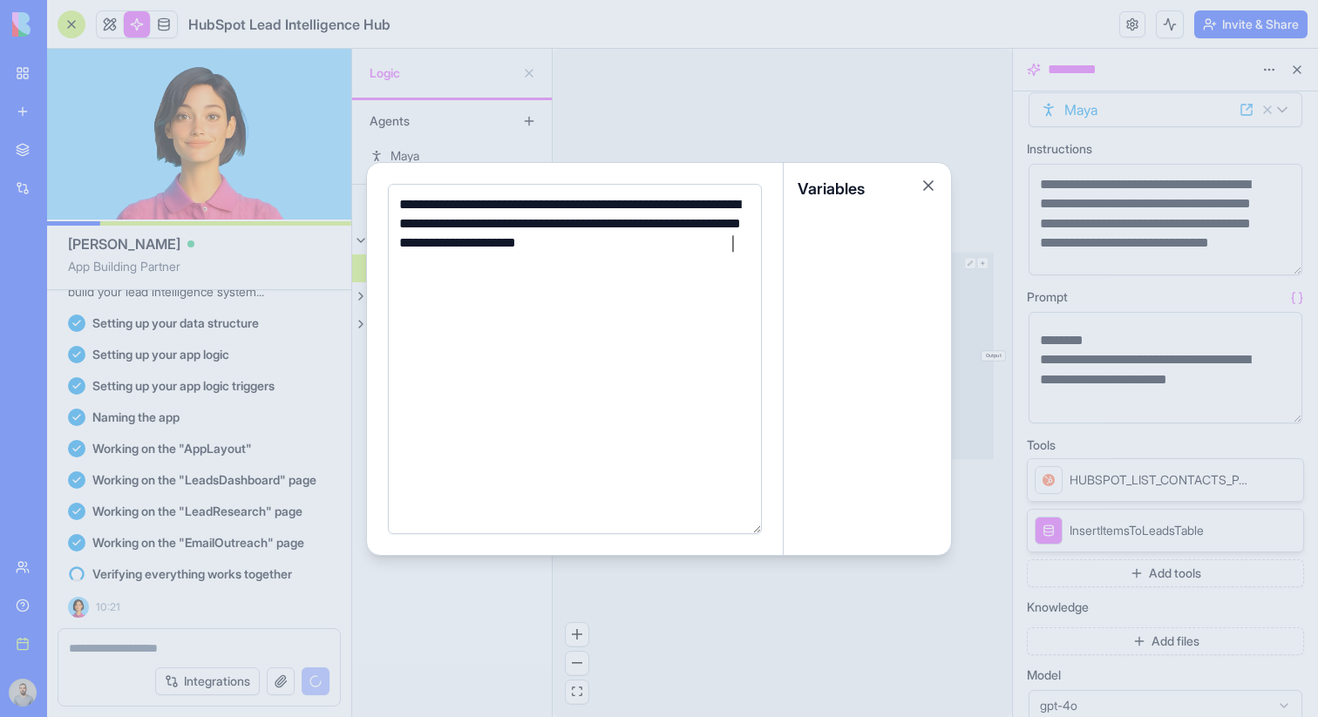
click at [1228, 278] on div at bounding box center [659, 358] width 1318 height 717
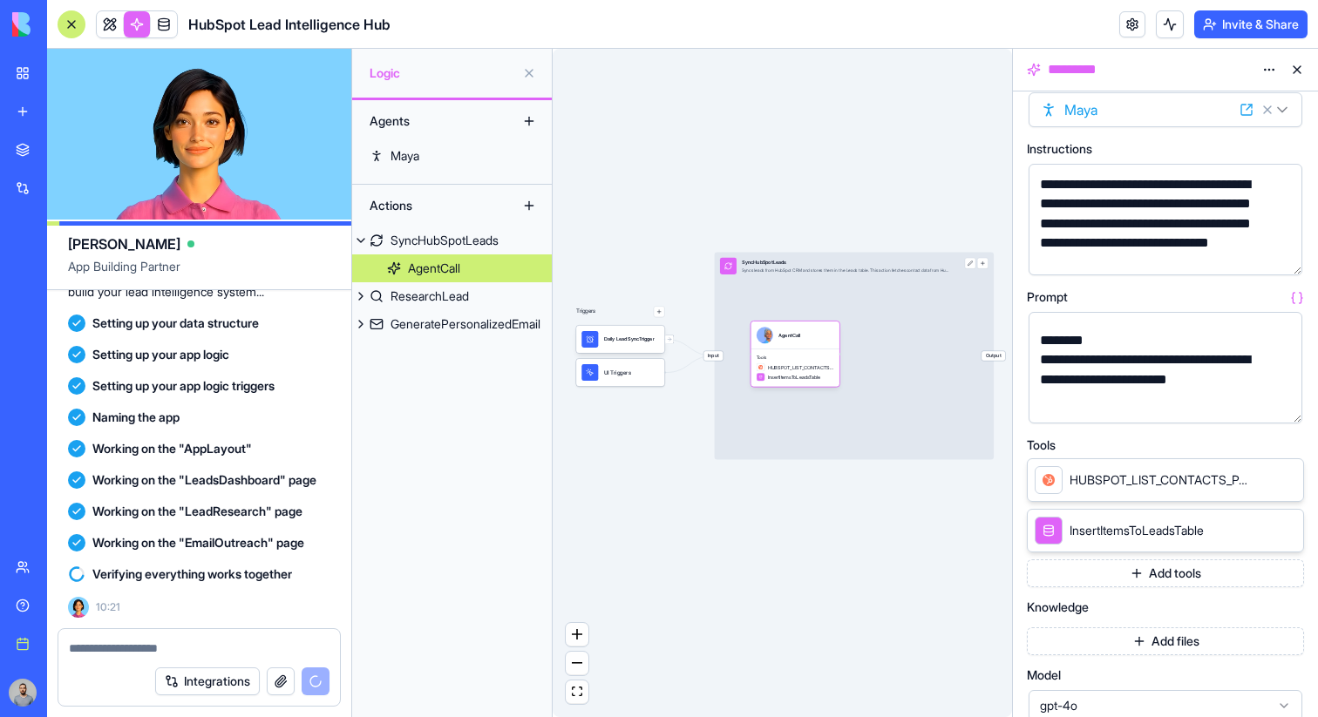
click at [1288, 409] on button "button" at bounding box center [1285, 406] width 28 height 28
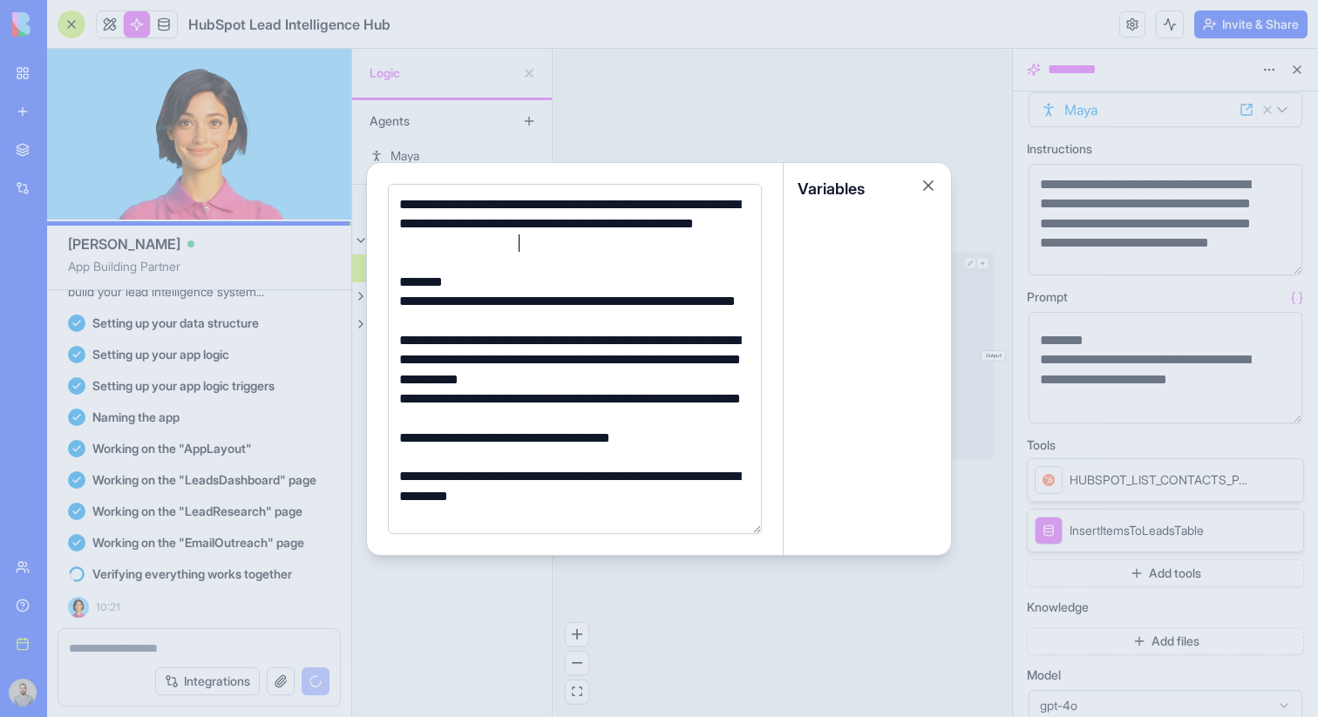
click at [544, 251] on div "**********" at bounding box center [572, 224] width 356 height 58
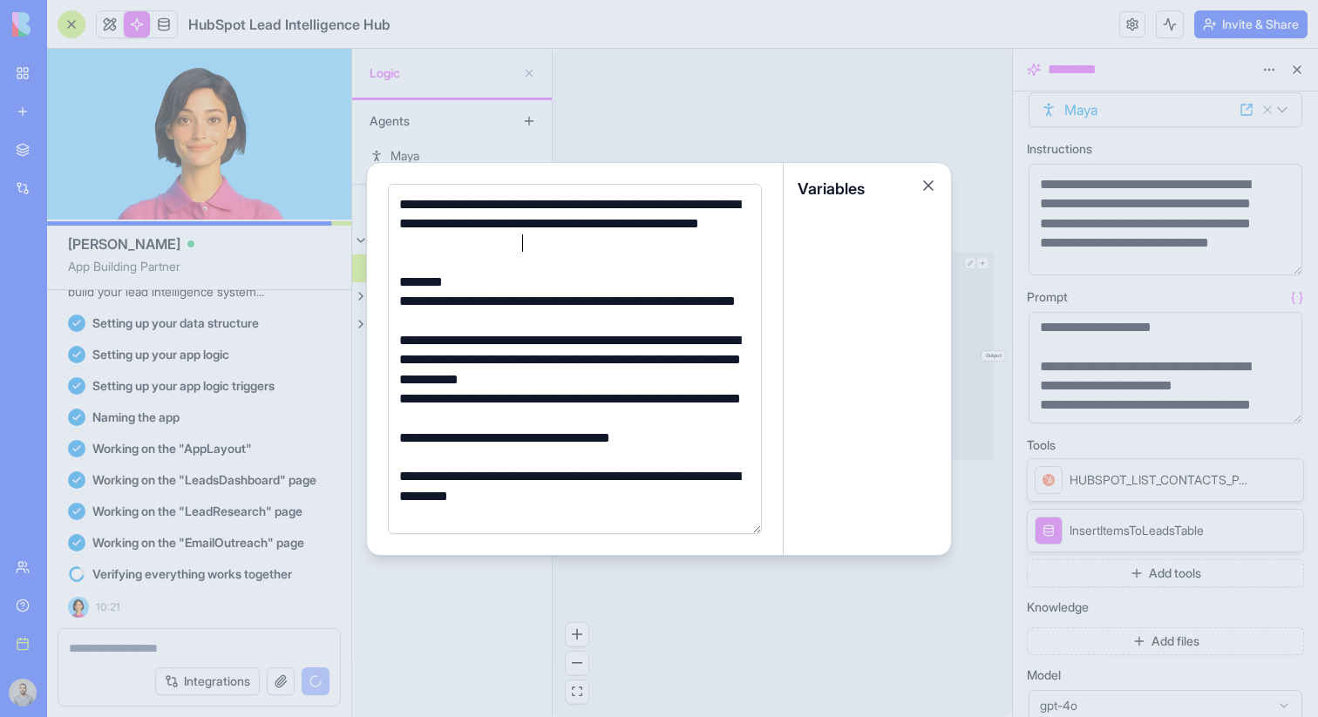
scroll to position [310, 0]
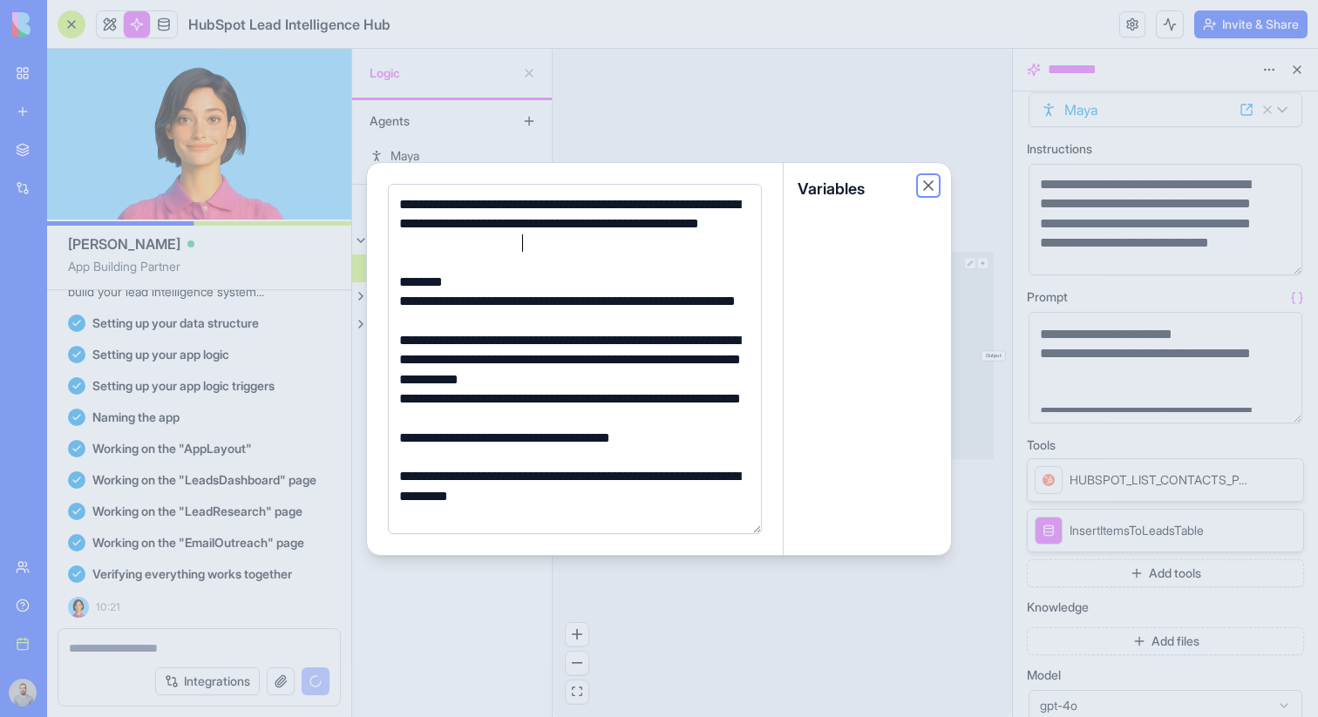
click at [928, 185] on button "Close" at bounding box center [927, 185] width 17 height 17
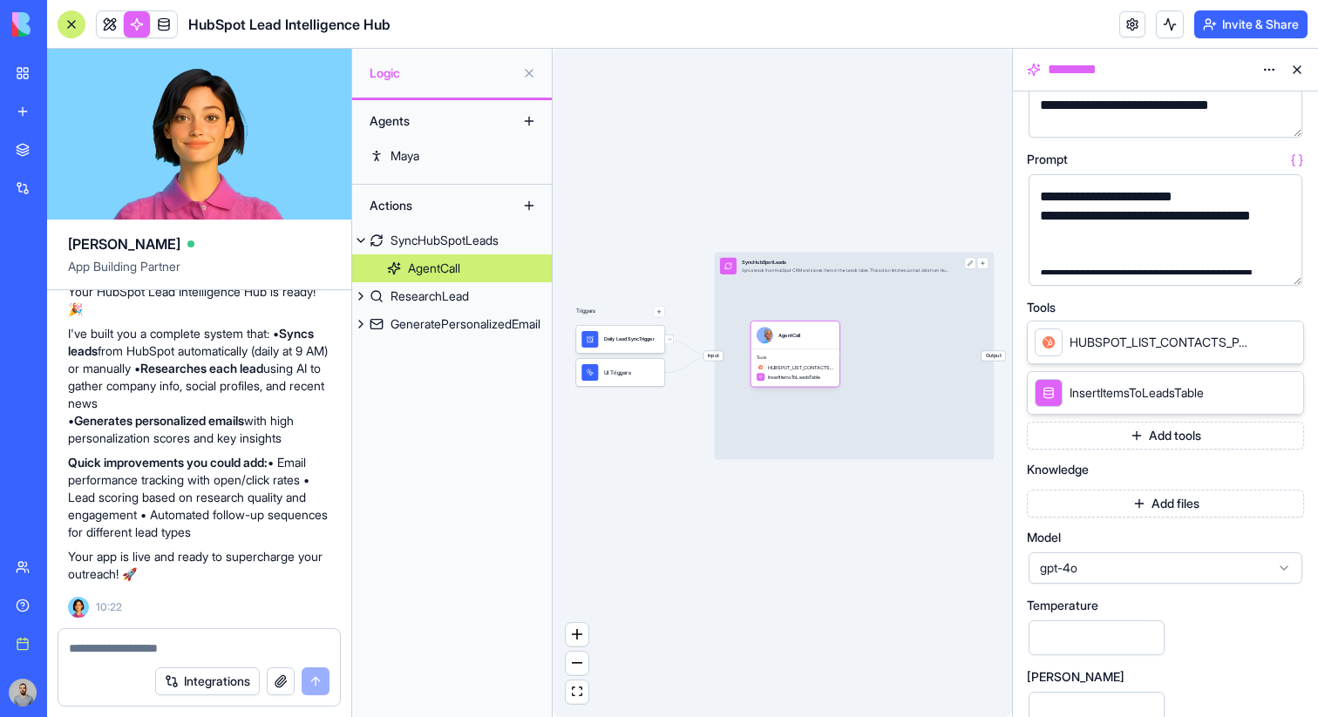
scroll to position [177, 0]
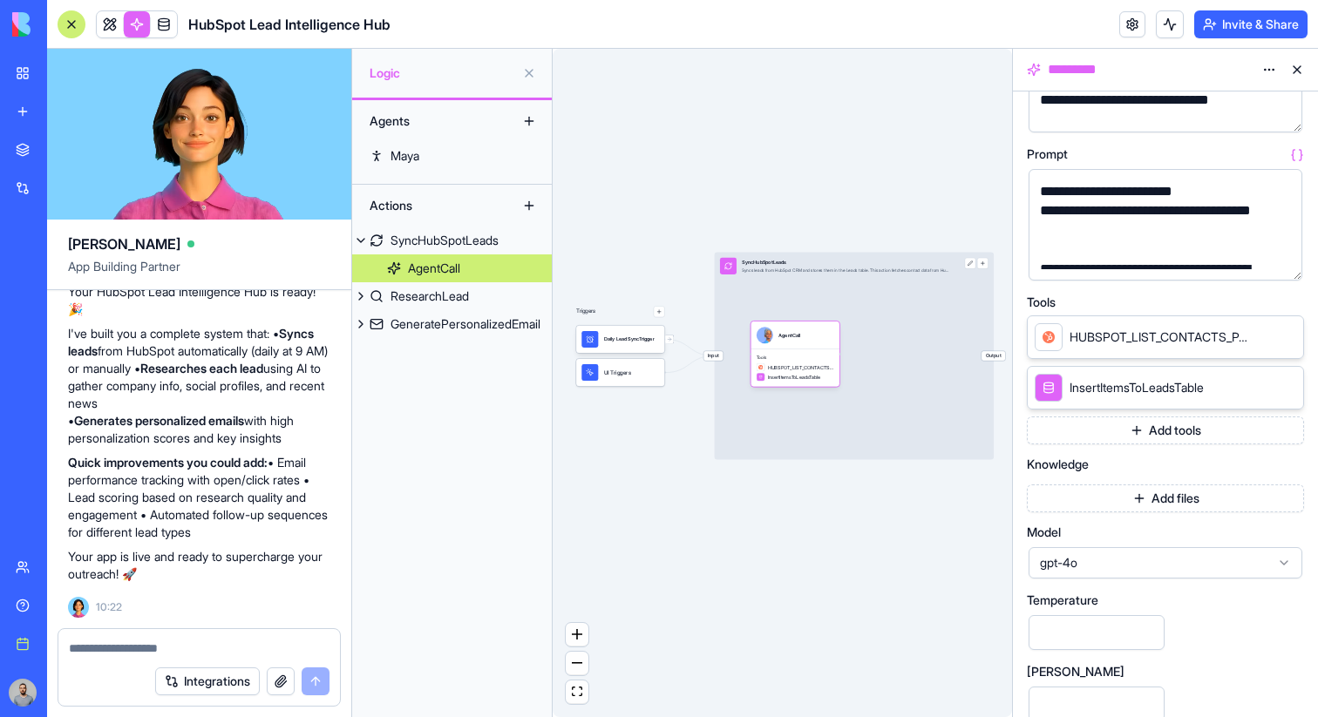
click at [1108, 499] on button "Add files" at bounding box center [1165, 499] width 277 height 28
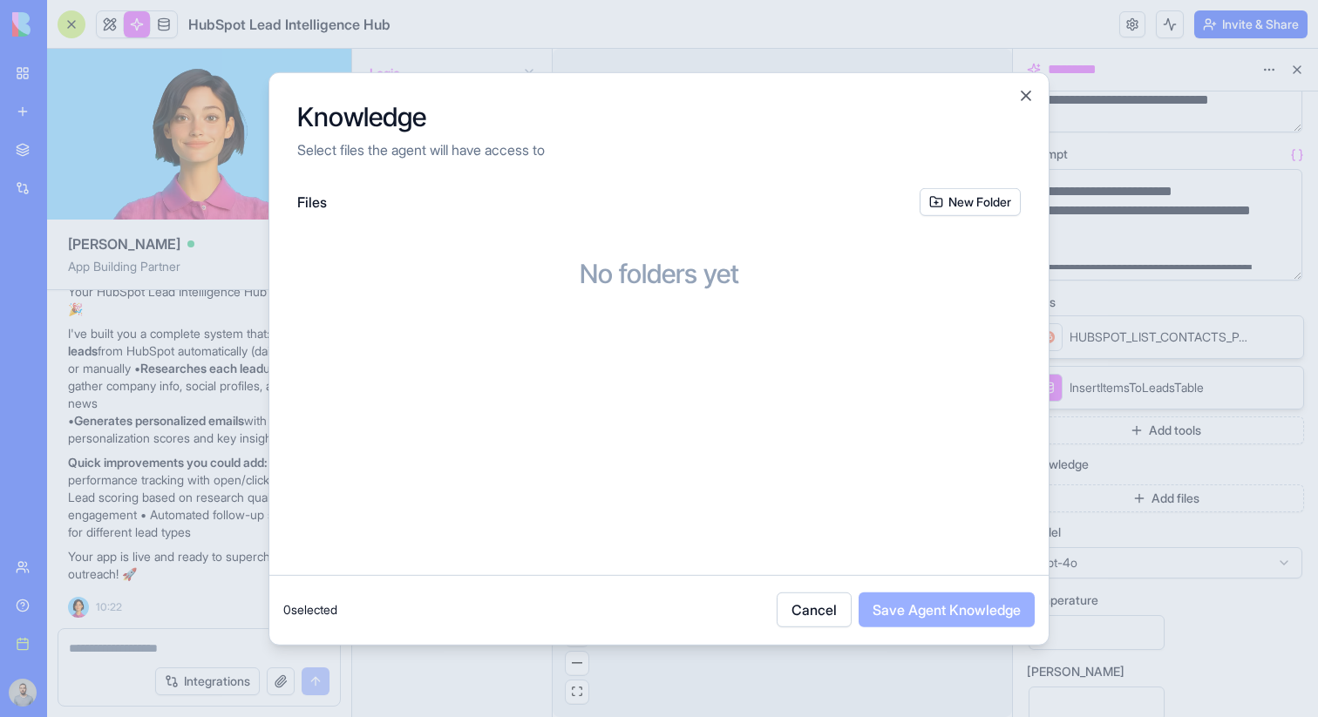
click at [966, 207] on button "New Folder" at bounding box center [969, 201] width 101 height 28
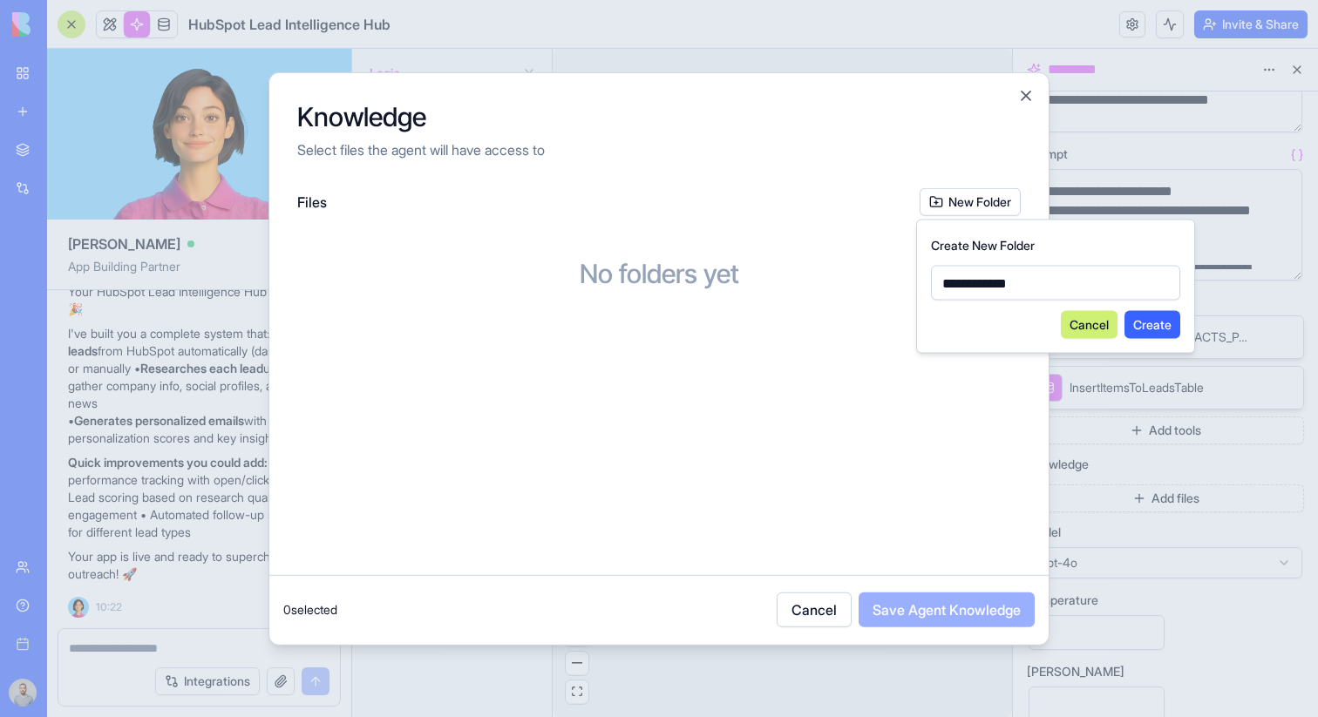
type input "**********"
click at [1134, 336] on button "Create" at bounding box center [1152, 325] width 56 height 28
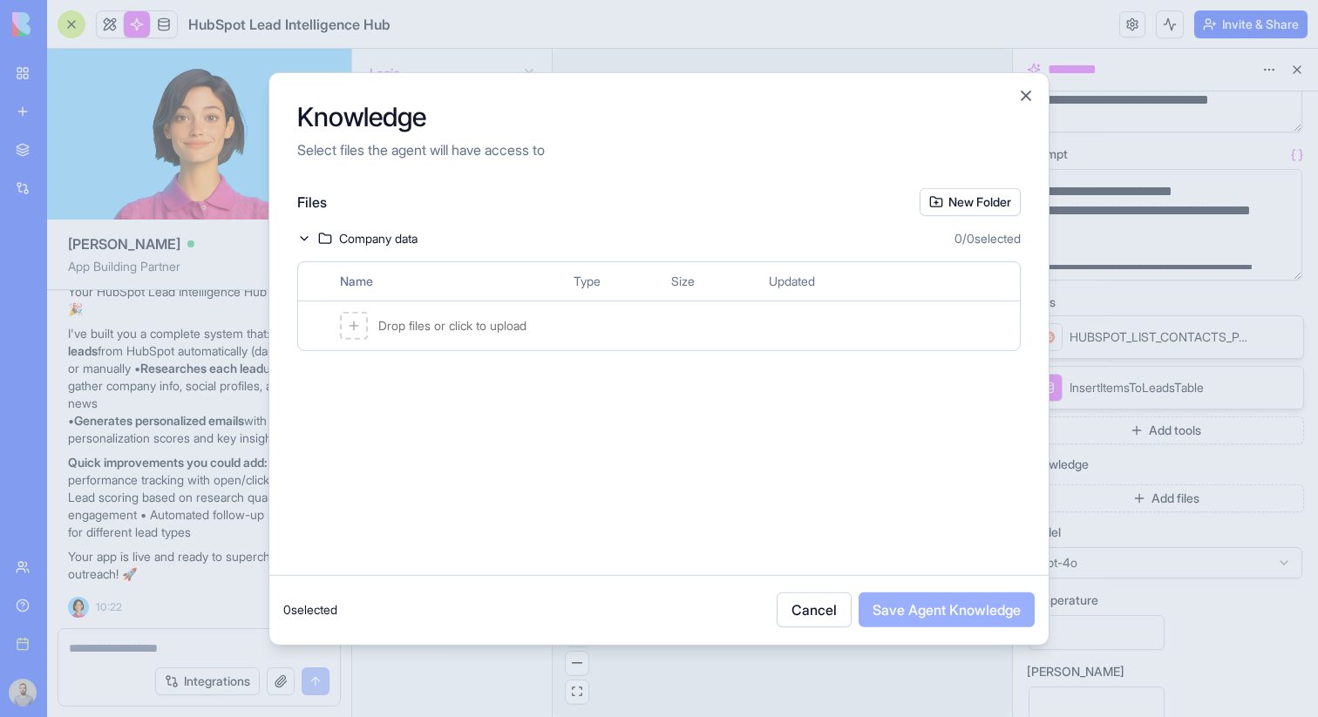
click at [435, 323] on span "Drop files or click to upload" at bounding box center [452, 324] width 148 height 17
click at [431, 369] on span "Drop files or click to upload" at bounding box center [452, 374] width 148 height 17
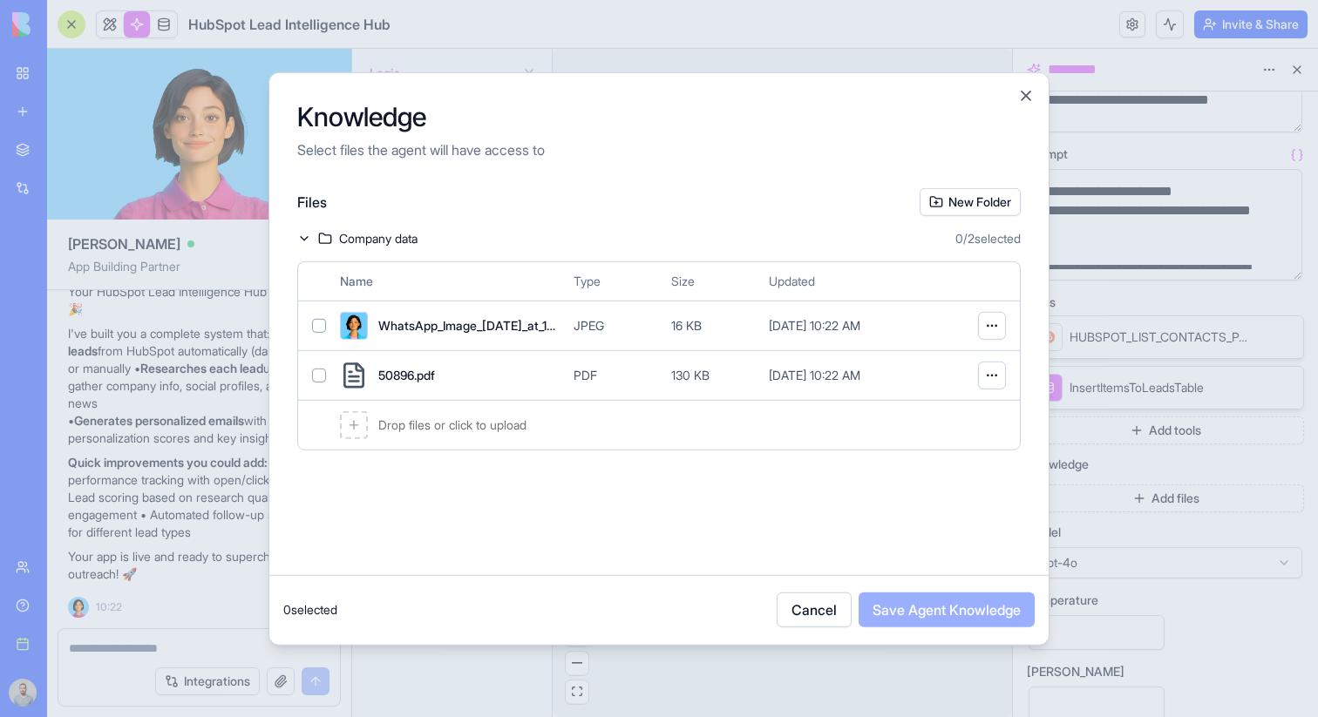
click at [471, 336] on div "WhatsApp_Image_2025-04-28_at_14.51.36_mhmoux (2).jpg" at bounding box center [450, 325] width 220 height 28
click at [471, 358] on div "50896.pdf PDF 130 KB Aug 26, 2025, 10:22 AM" at bounding box center [659, 374] width 722 height 50
click at [899, 620] on button "Save Agent Knowledge" at bounding box center [946, 610] width 176 height 35
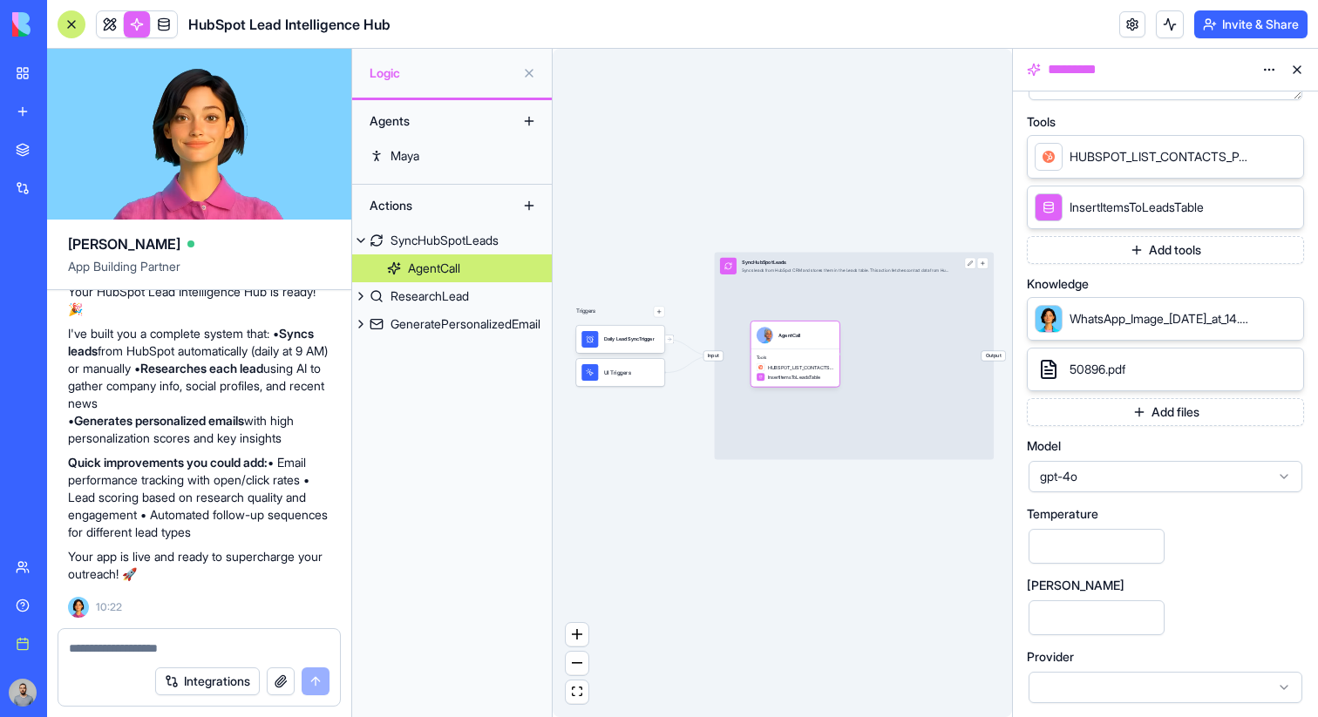
scroll to position [359, 0]
click at [1135, 476] on span "gpt-4o" at bounding box center [1155, 474] width 230 height 17
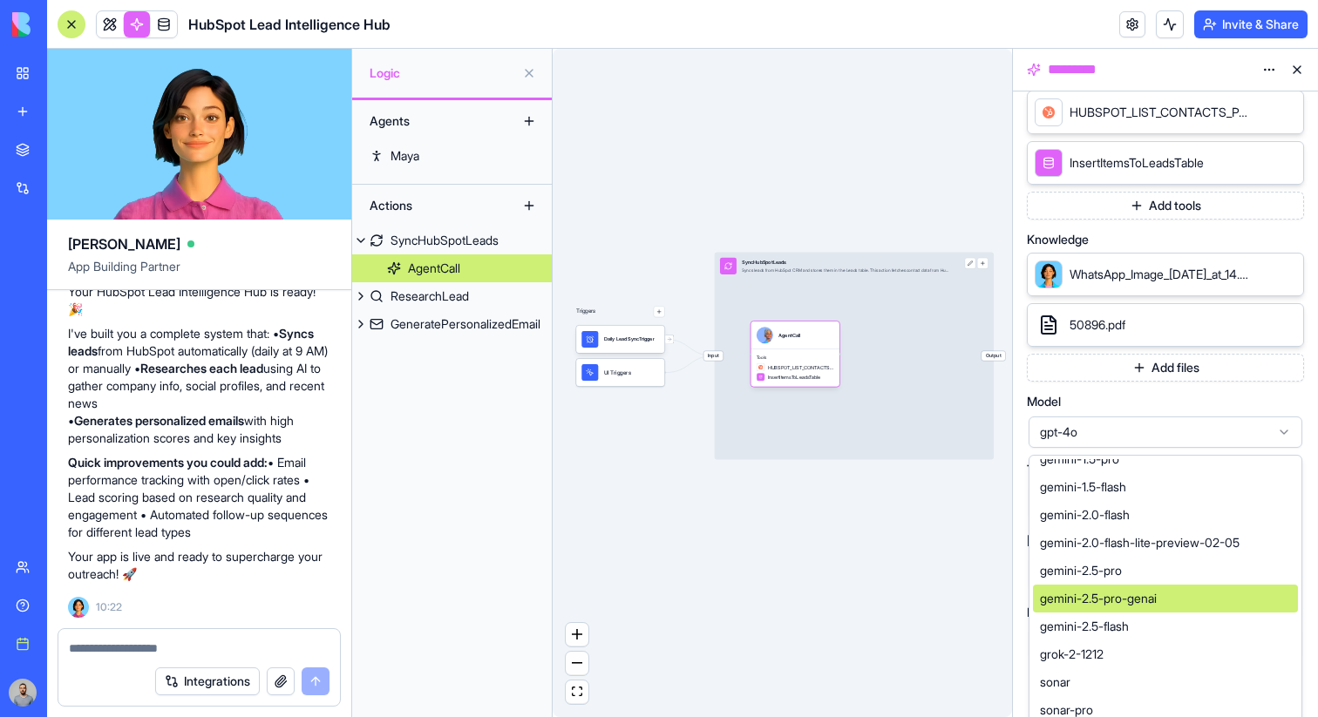
scroll to position [575, 0]
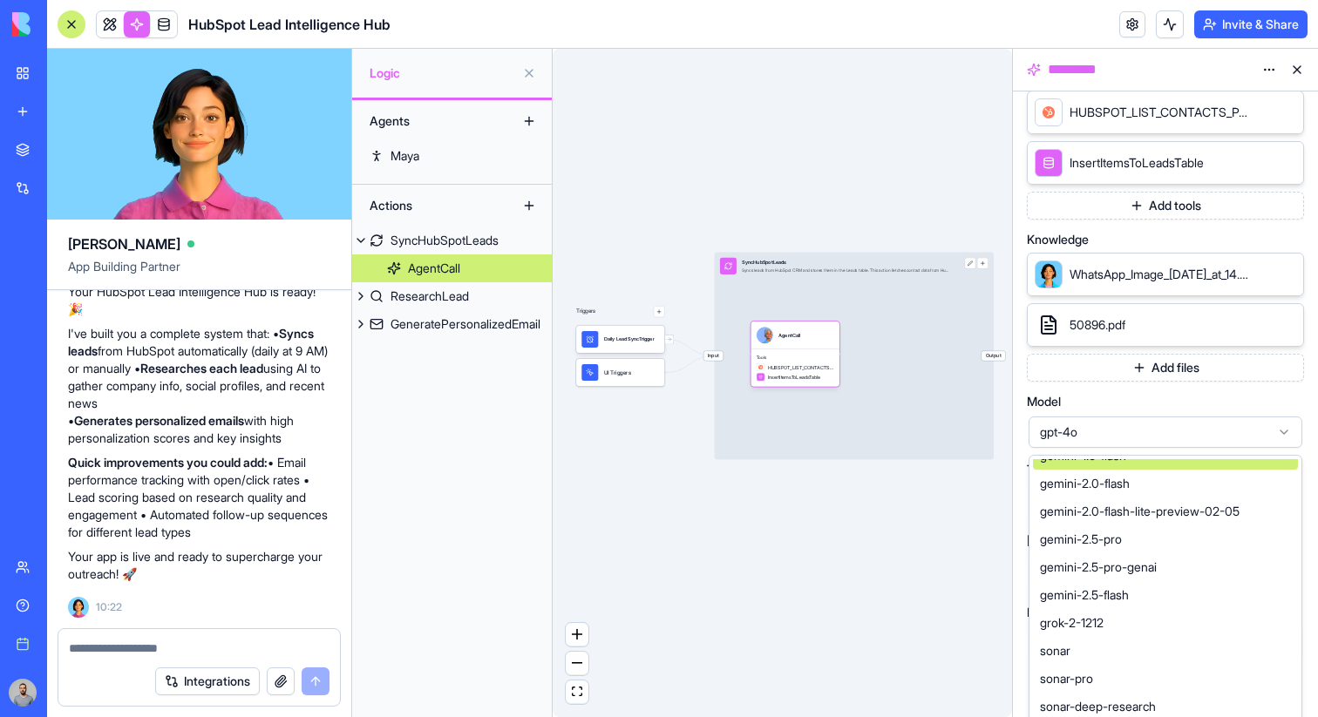
click at [1127, 437] on span "gpt-4o" at bounding box center [1155, 432] width 230 height 17
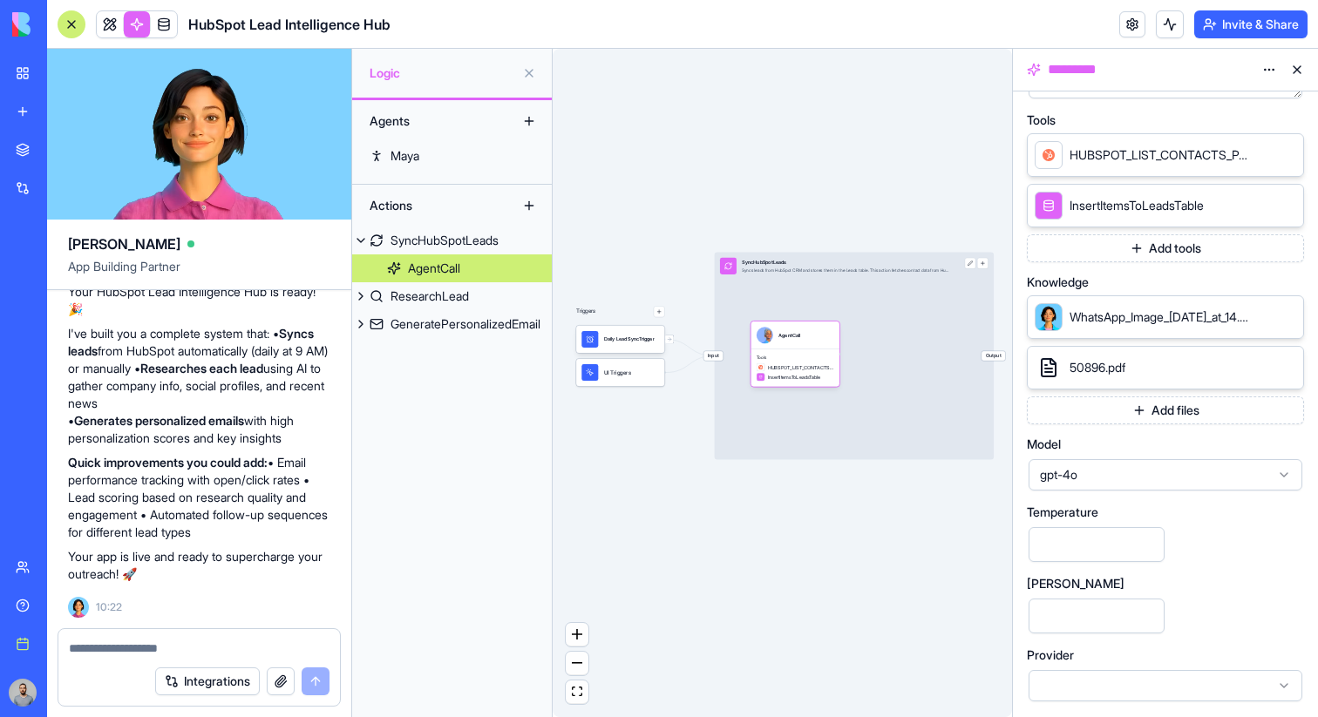
click at [1203, 488] on div "gpt-4o" at bounding box center [1165, 474] width 274 height 31
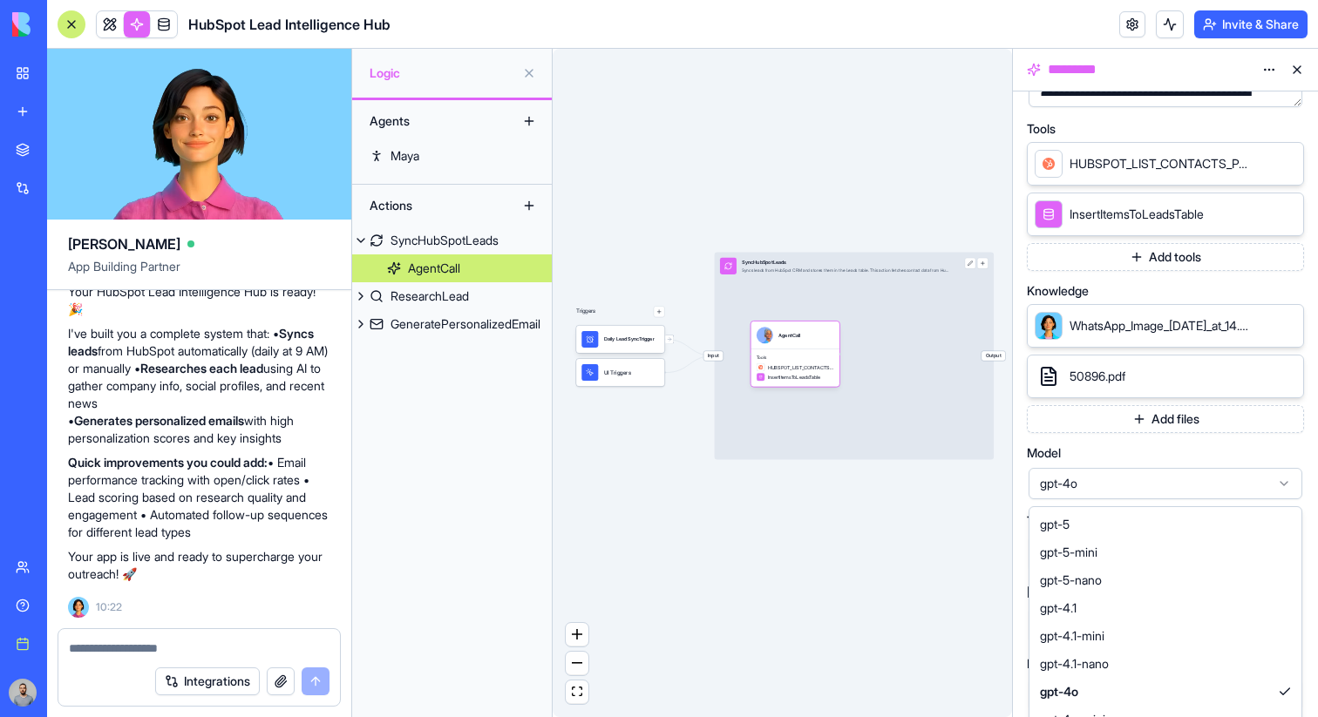
scroll to position [349, 0]
click at [1203, 478] on span "gpt-4o" at bounding box center [1155, 485] width 230 height 17
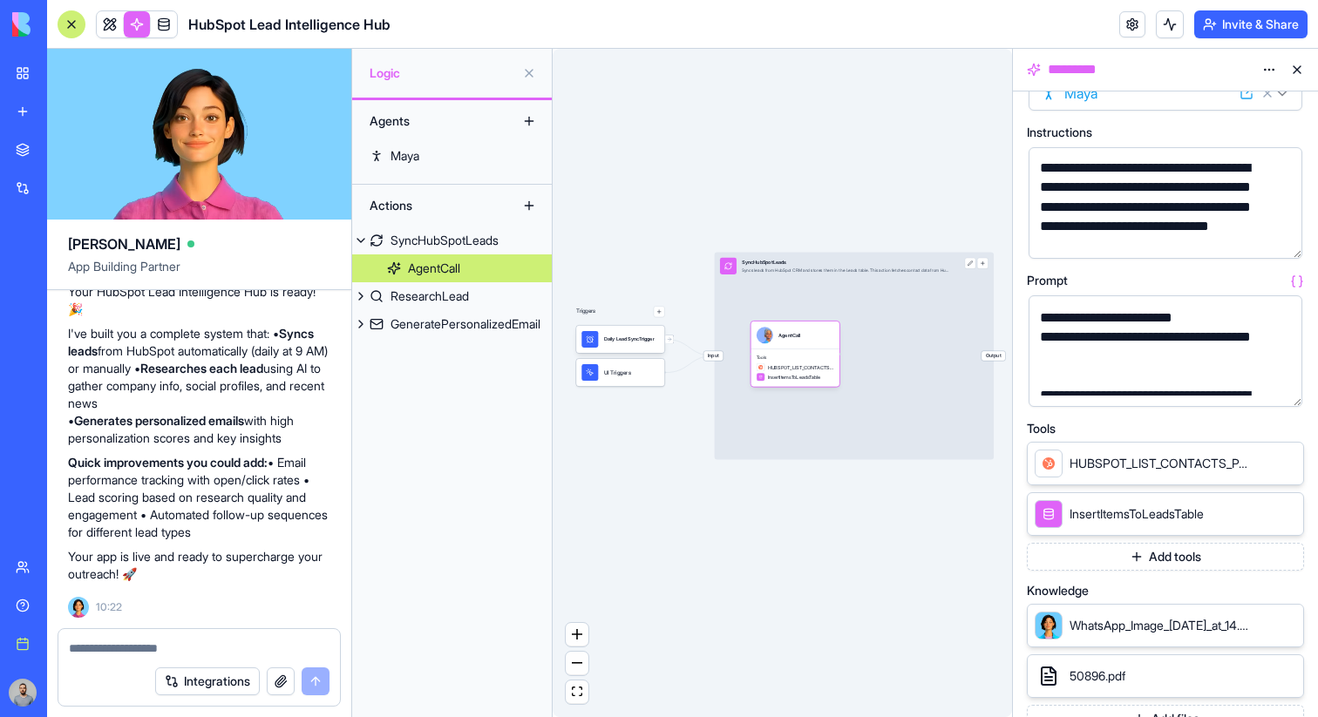
scroll to position [39, 0]
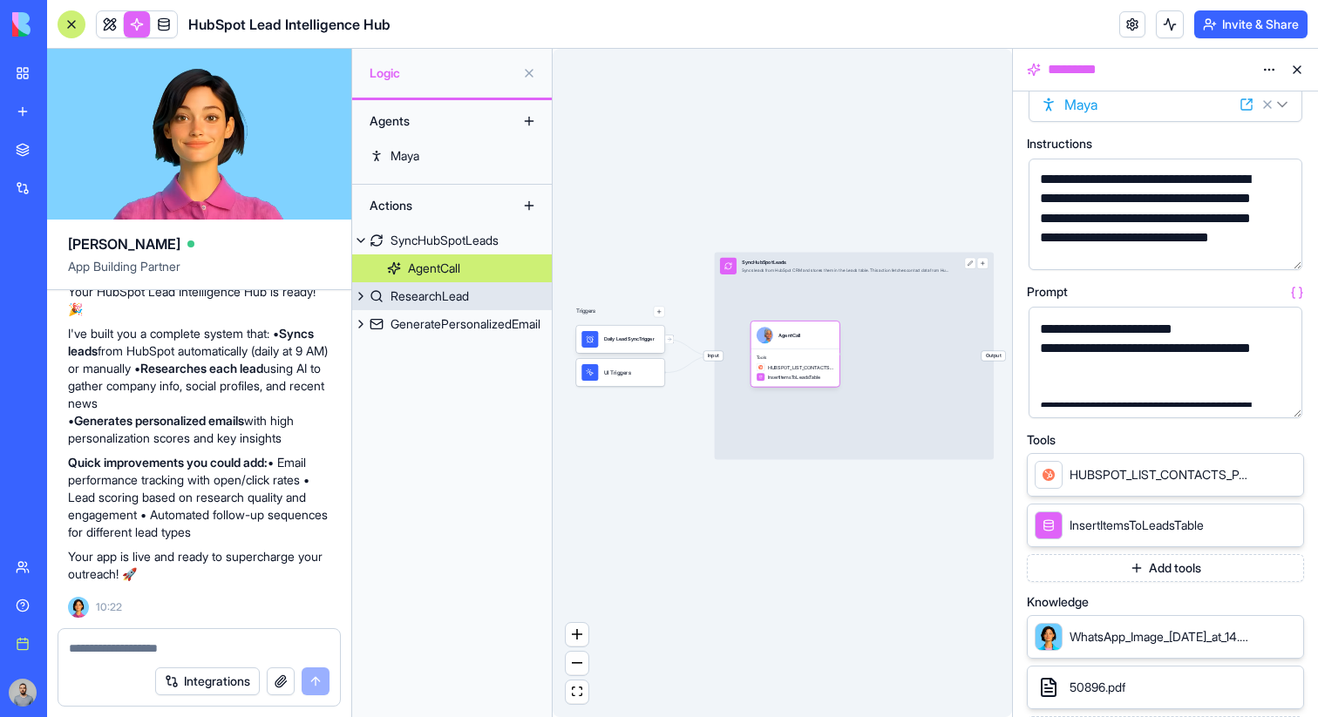
click at [460, 291] on div "ResearchLead" at bounding box center [429, 296] width 78 height 17
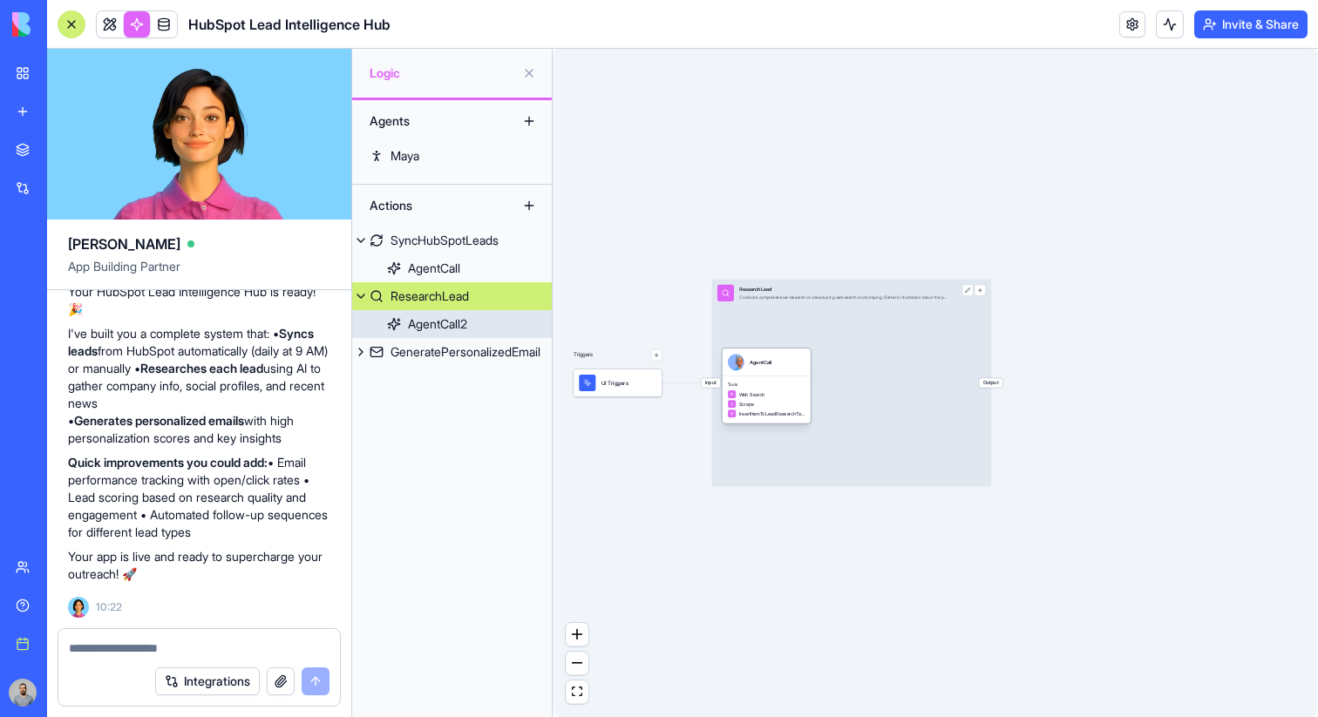
click at [795, 371] on div "AgentCall" at bounding box center [766, 363] width 89 height 28
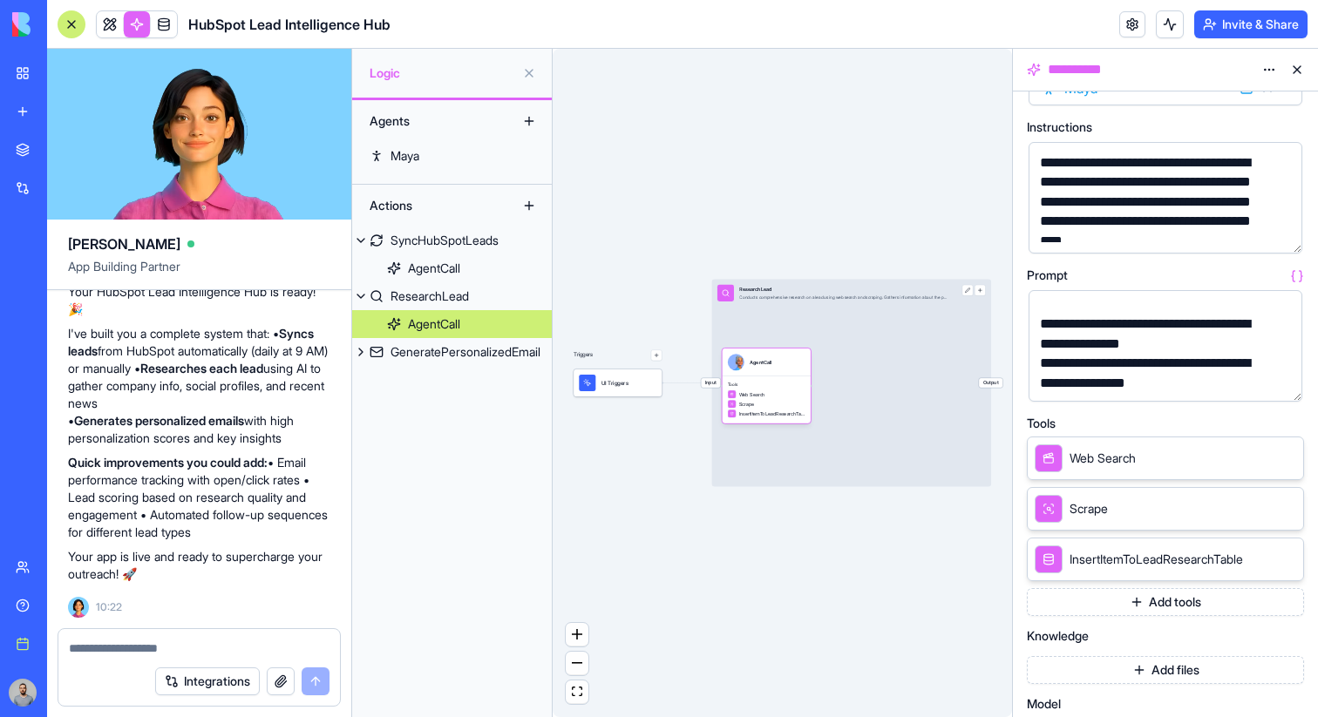
scroll to position [282, 0]
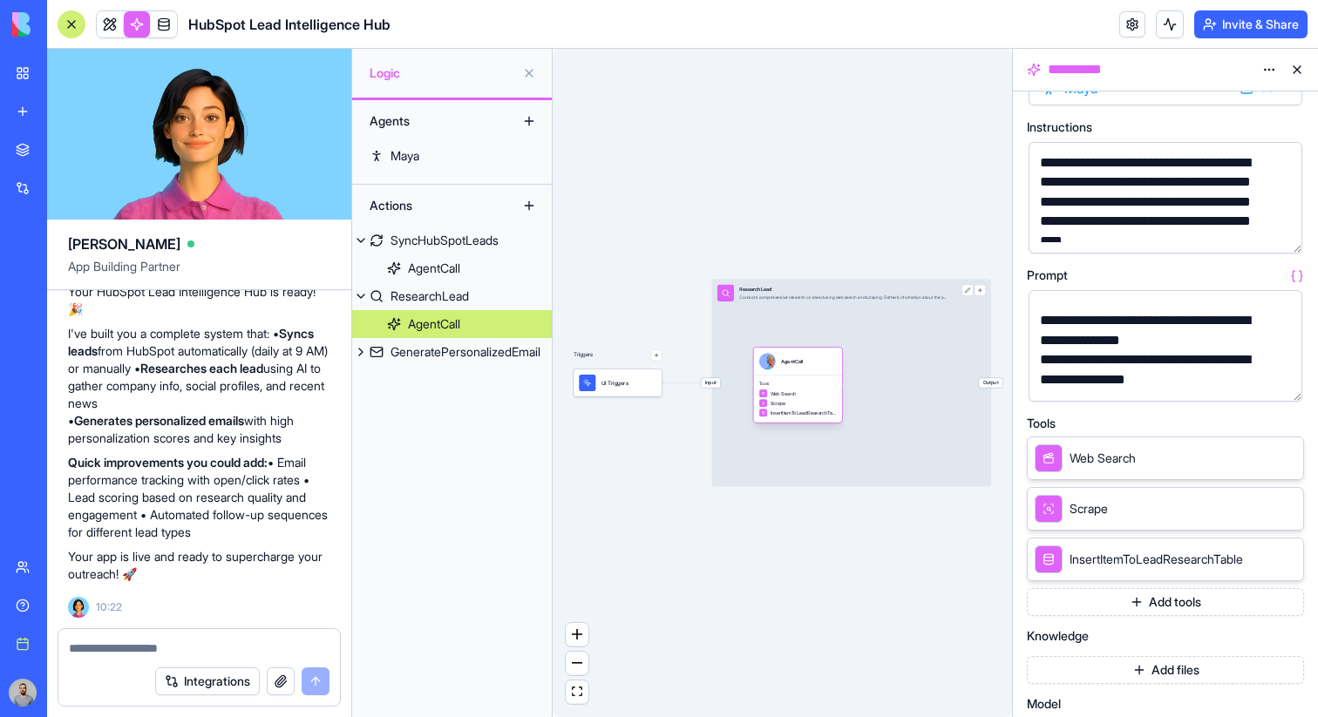
drag, startPoint x: 785, startPoint y: 397, endPoint x: 817, endPoint y: 396, distance: 32.3
click at [817, 396] on div "Web Search" at bounding box center [798, 394] width 78 height 9
click at [461, 346] on div "GeneratePersonalizedEmail" at bounding box center [465, 351] width 150 height 17
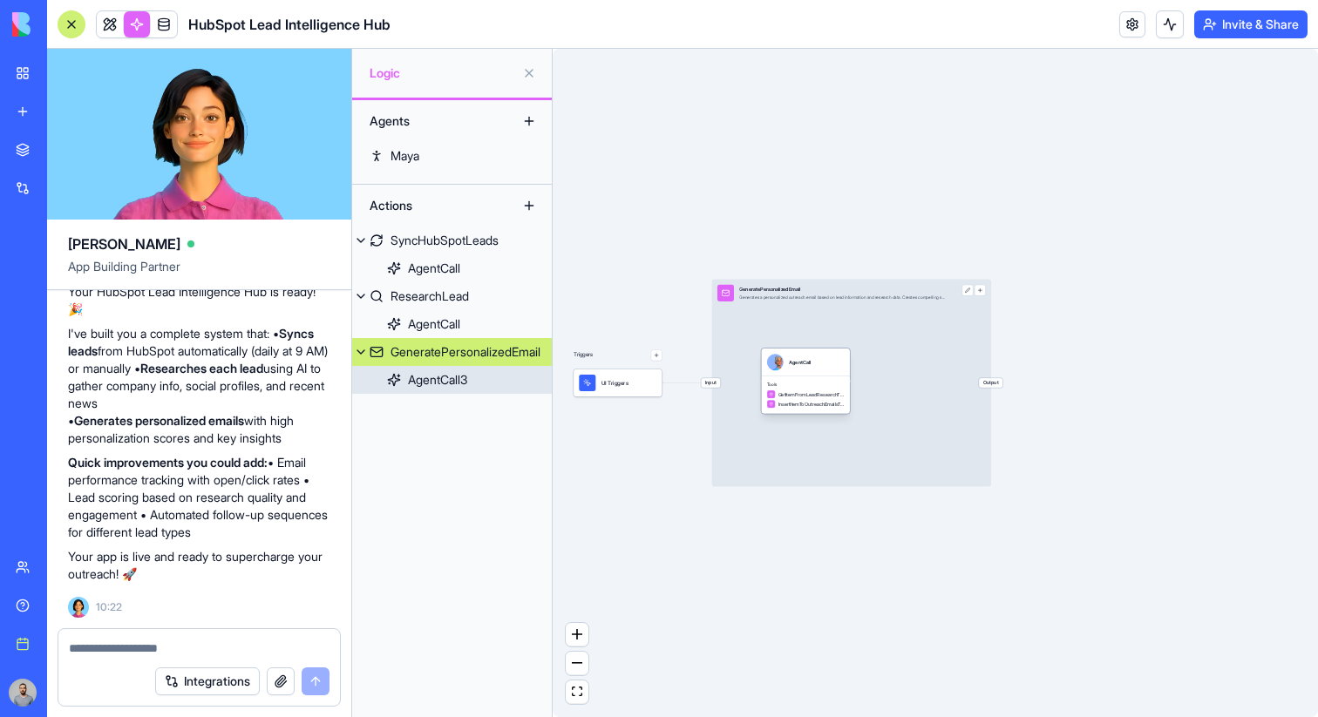
drag, startPoint x: 770, startPoint y: 379, endPoint x: 810, endPoint y: 379, distance: 39.2
click at [810, 379] on div "Tools GetItemFromLeadResearchTable InsertItemToOutreachEmailsTable" at bounding box center [805, 394] width 89 height 37
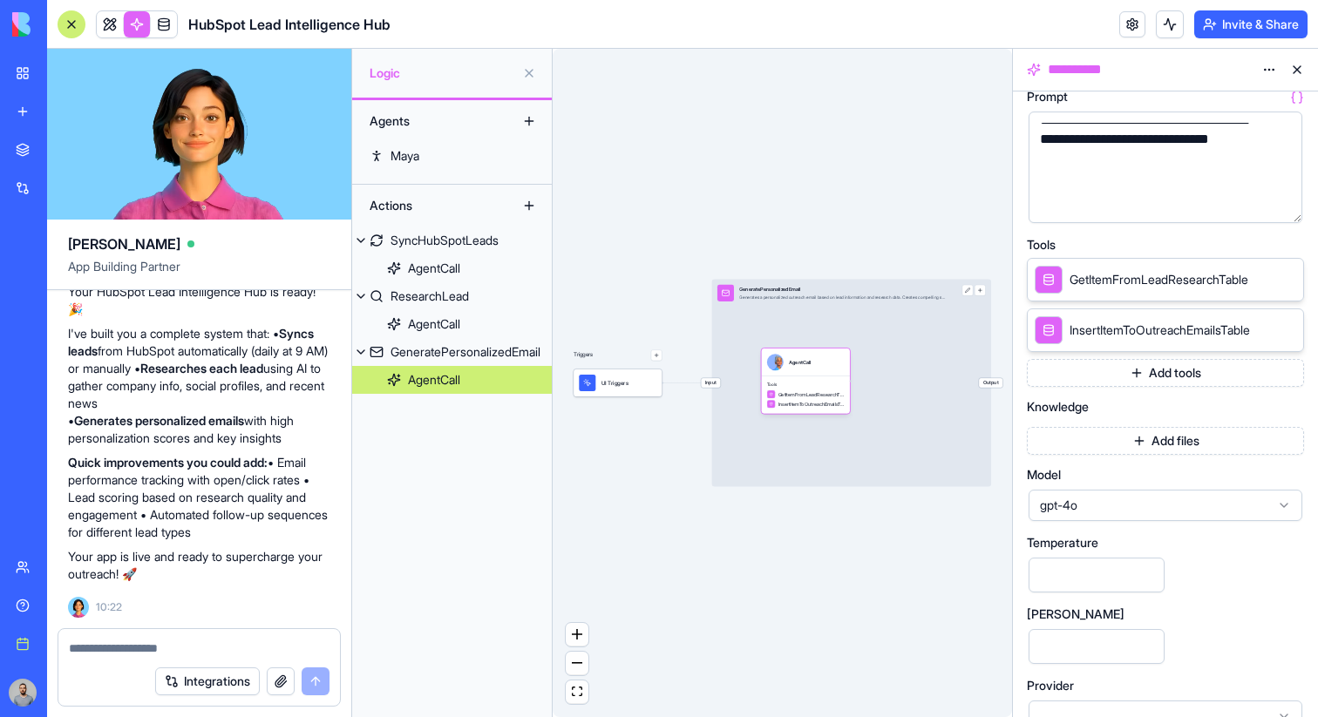
scroll to position [265, 0]
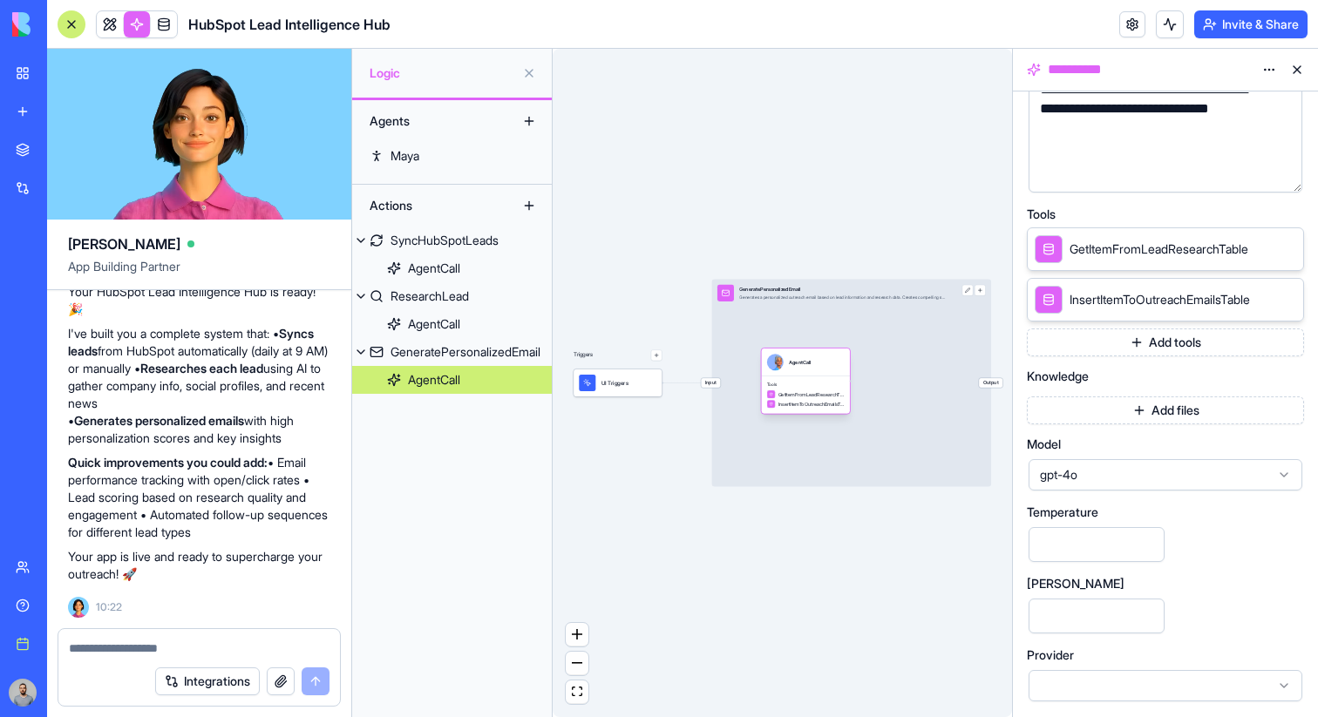
click at [810, 368] on div "AgentCall" at bounding box center [800, 362] width 22 height 17
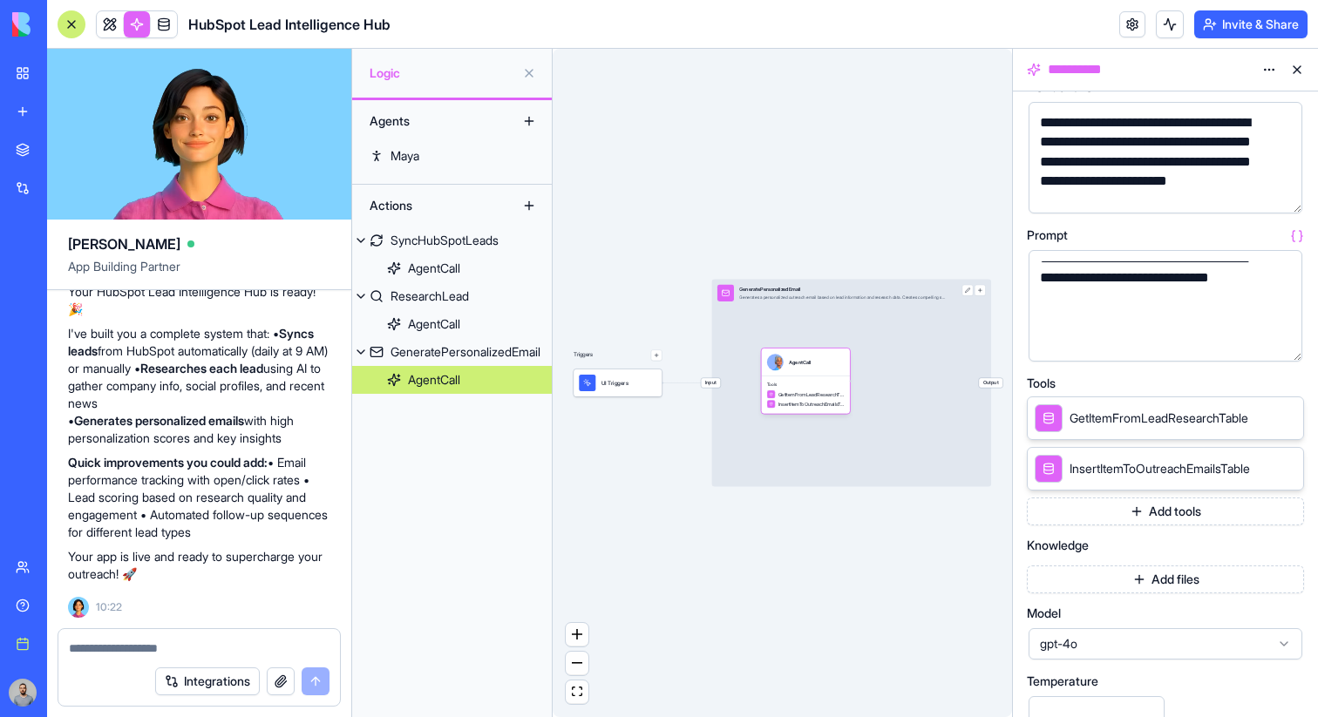
scroll to position [0, 0]
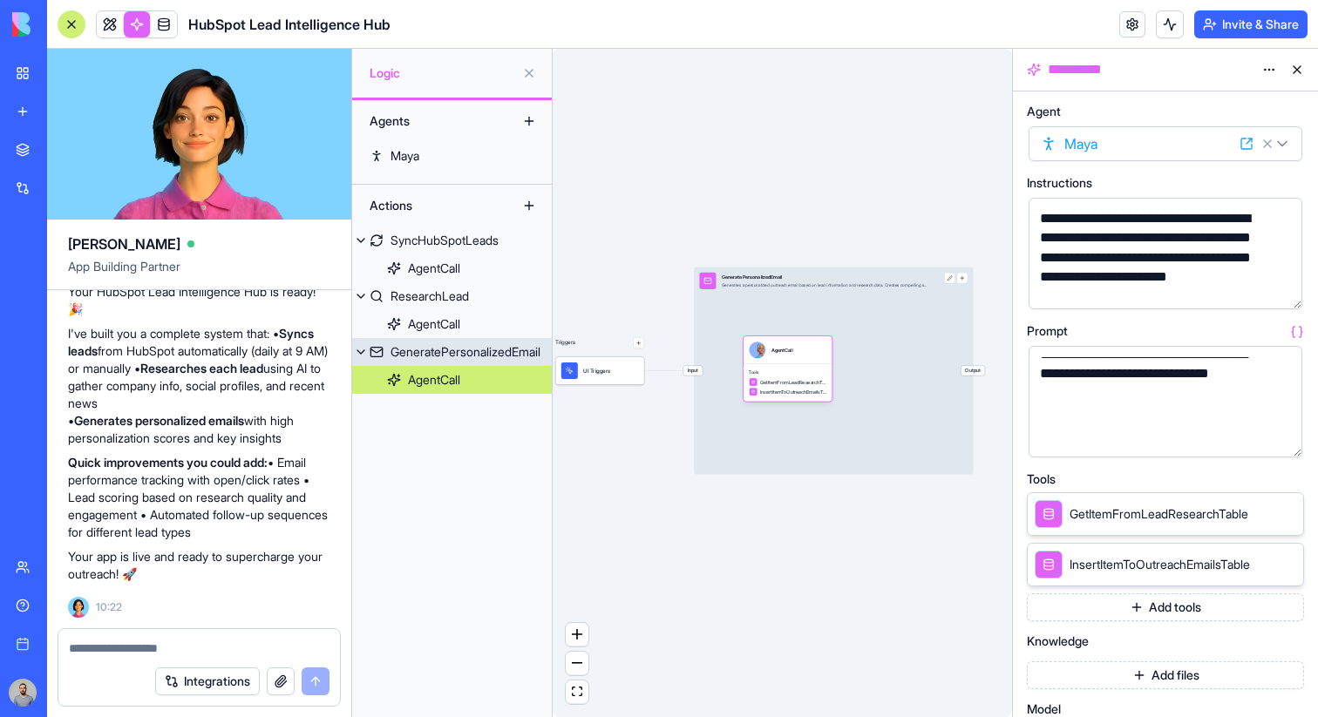
click at [960, 277] on button "button" at bounding box center [962, 278] width 11 height 11
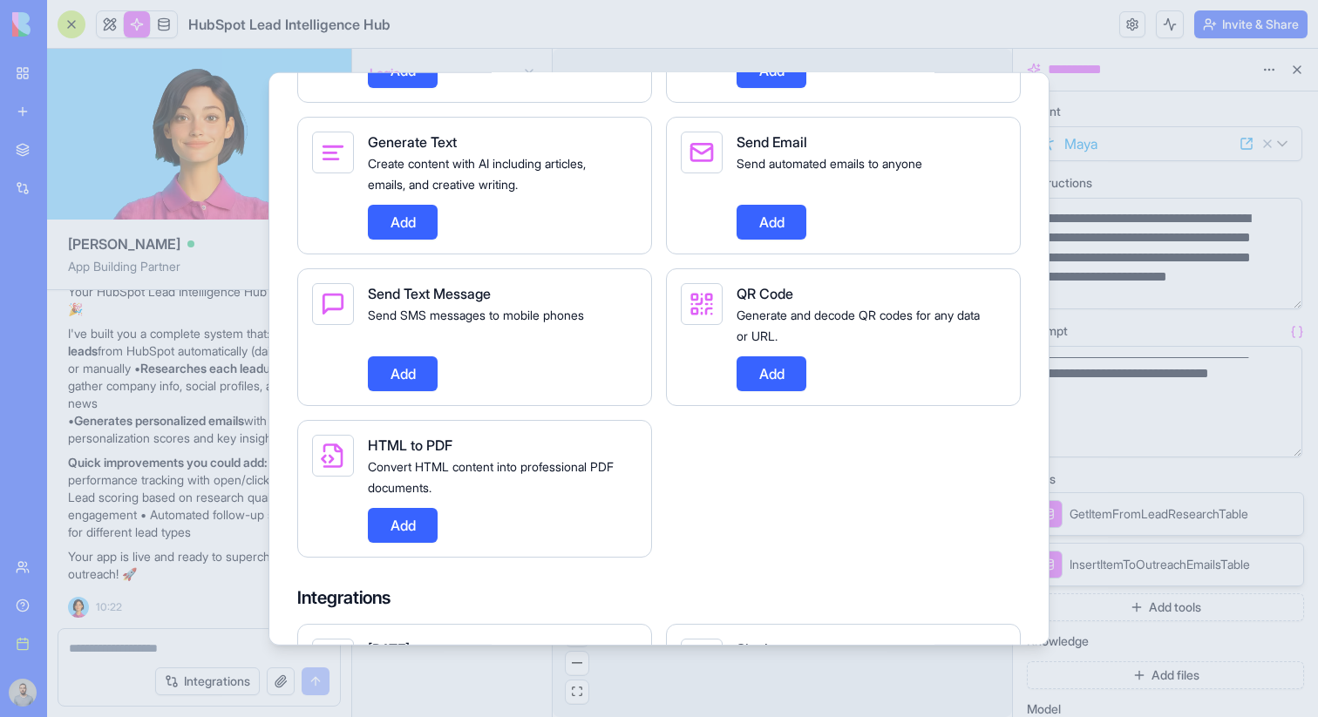
scroll to position [1526, 0]
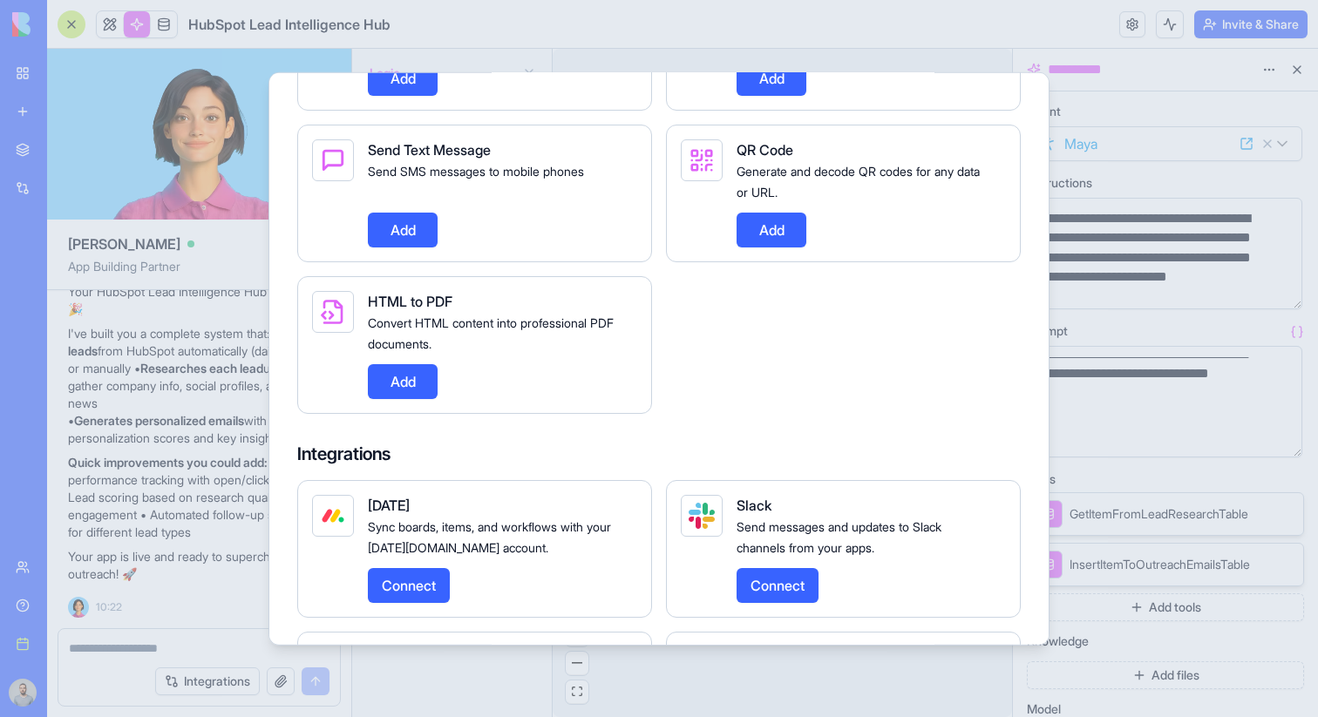
click at [1148, 343] on div at bounding box center [659, 358] width 1318 height 717
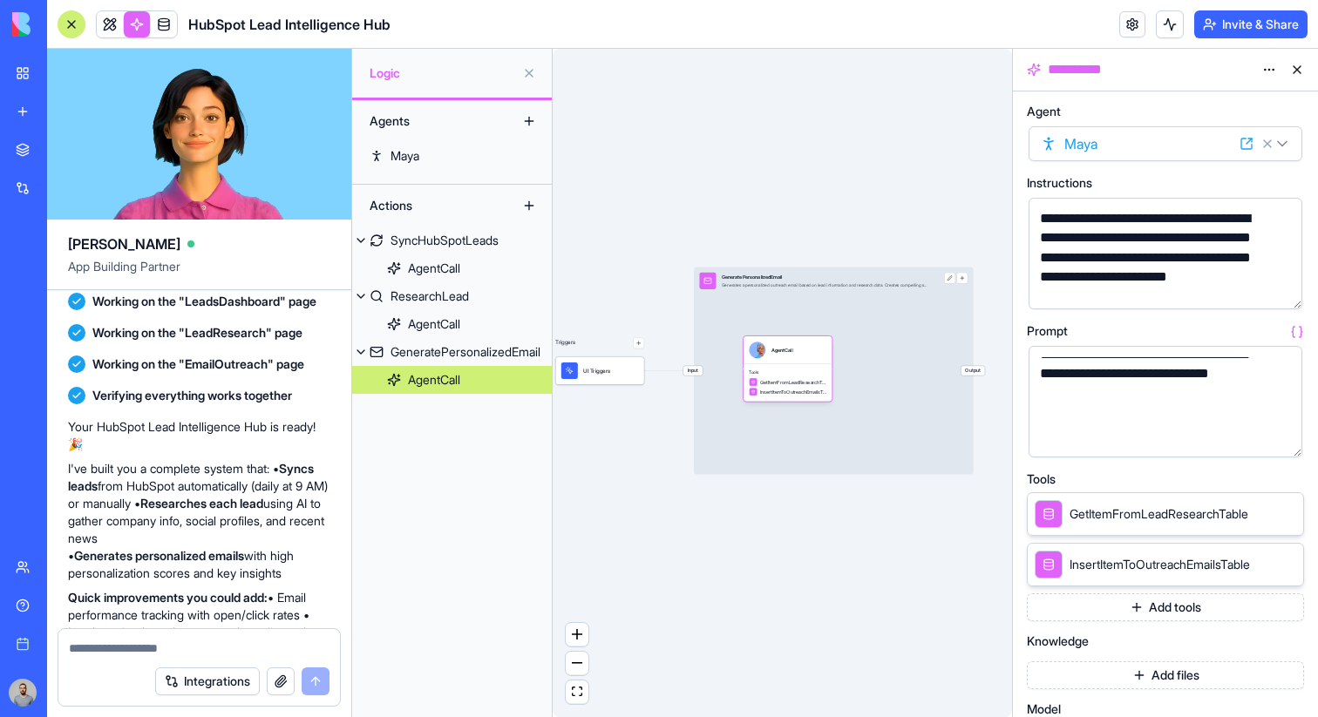
scroll to position [887, 0]
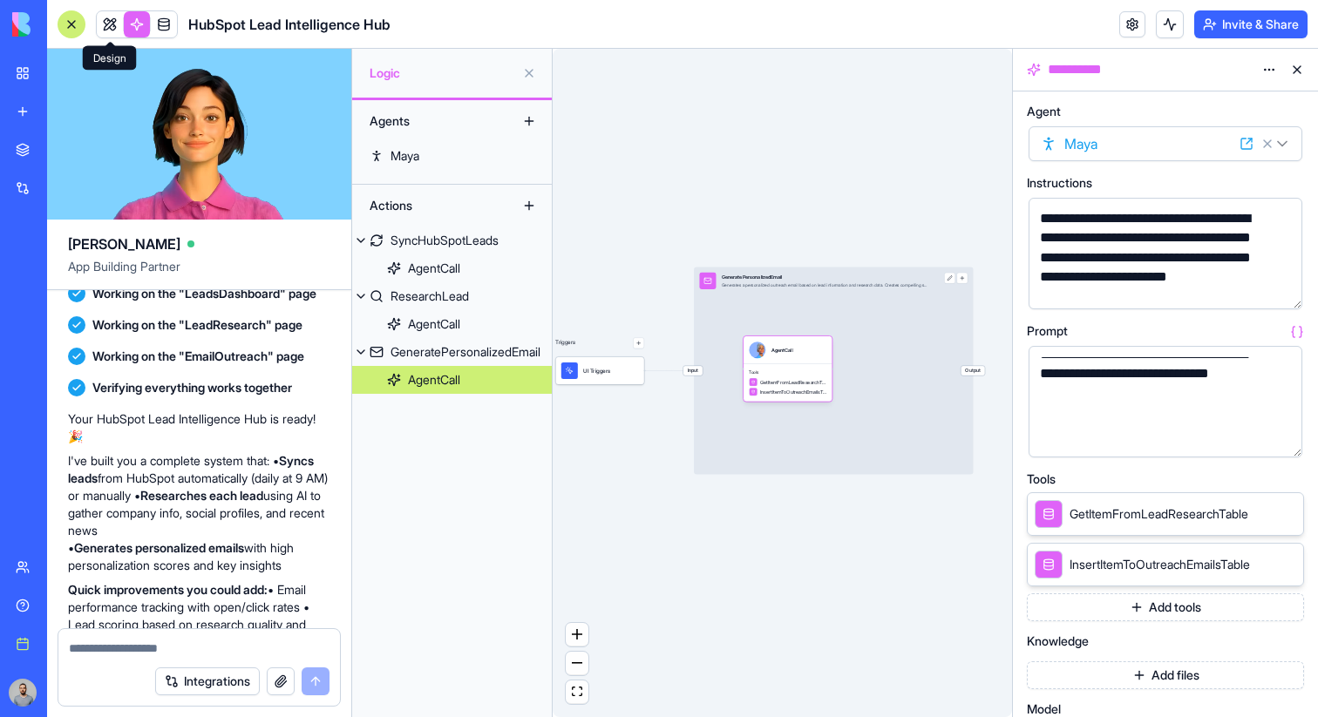
click at [111, 31] on span at bounding box center [109, 24] width 49 height 49
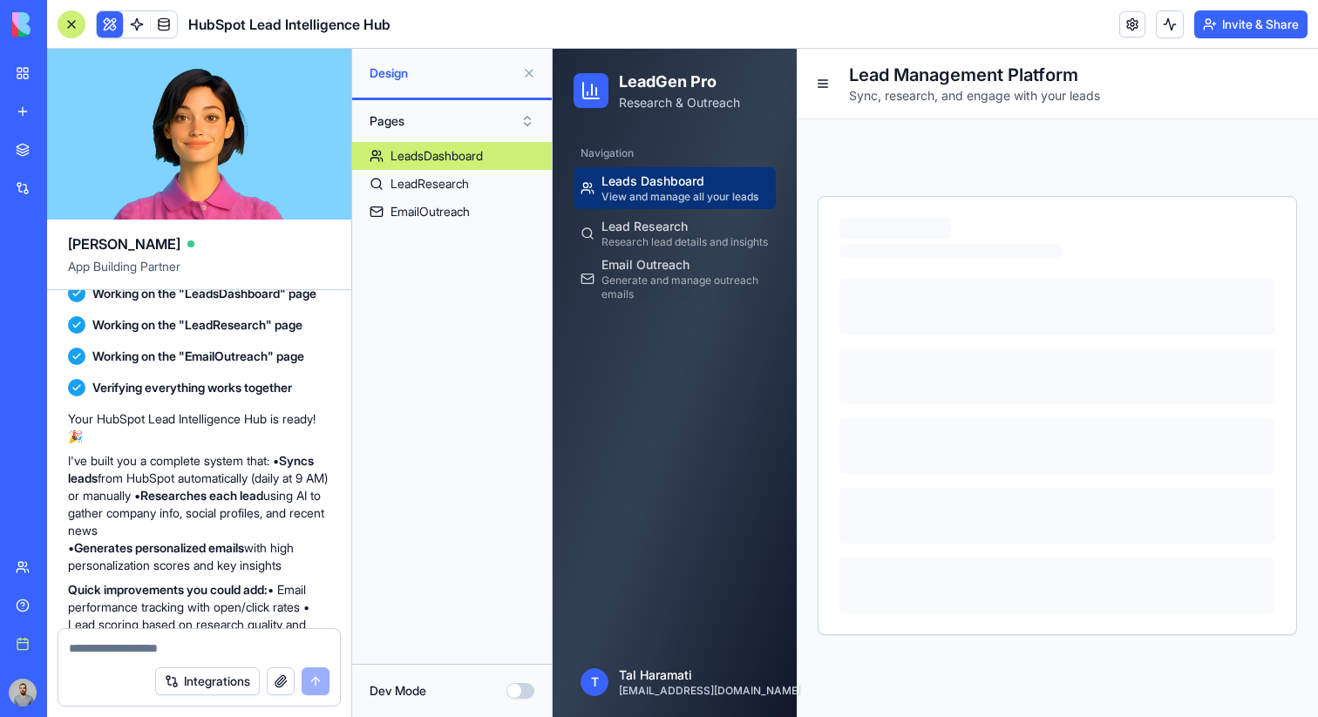
click at [528, 69] on button at bounding box center [529, 73] width 28 height 28
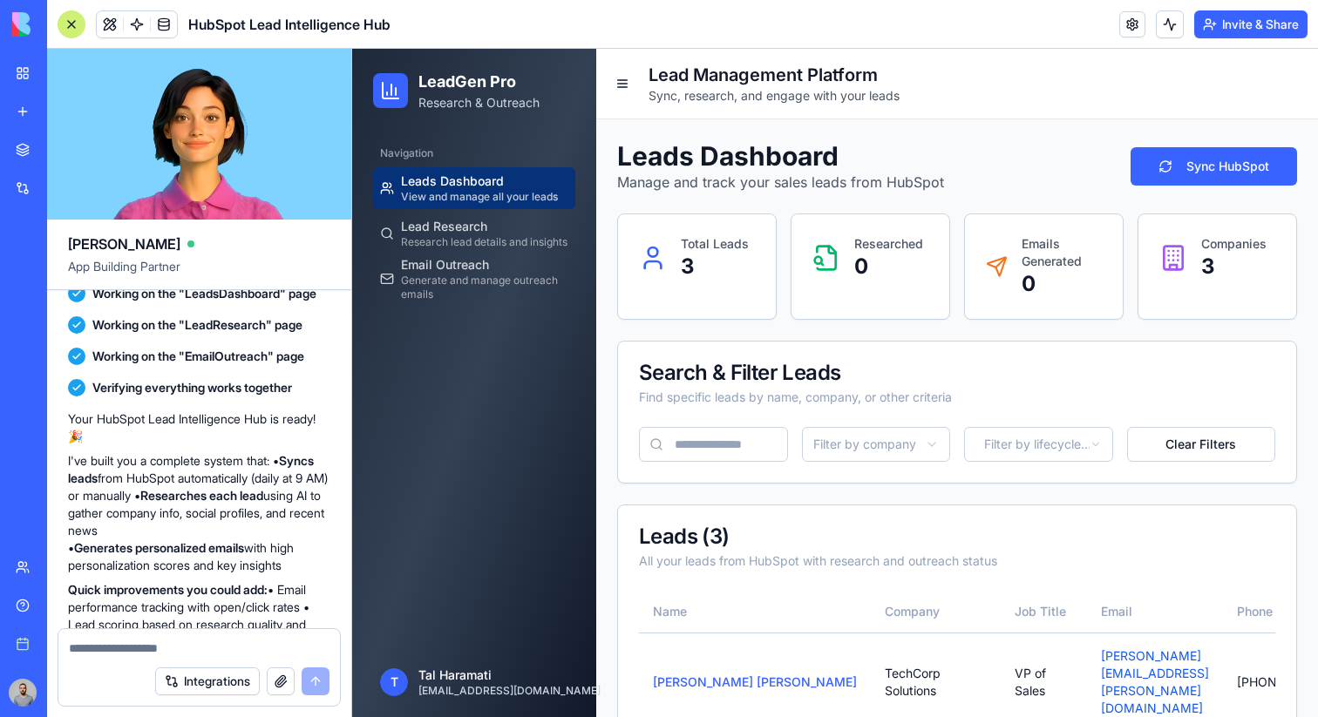
click at [73, 33] on div at bounding box center [72, 24] width 28 height 28
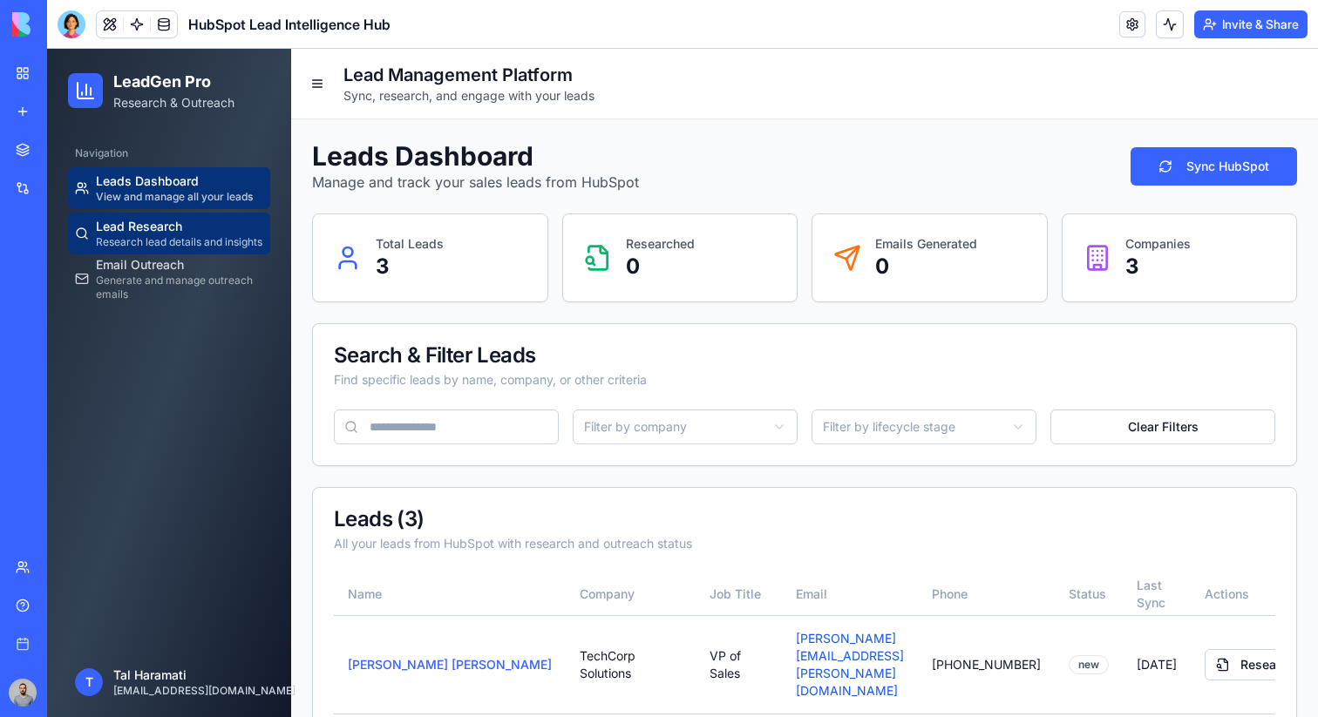
click at [139, 219] on span "Lead Research" at bounding box center [139, 226] width 86 height 17
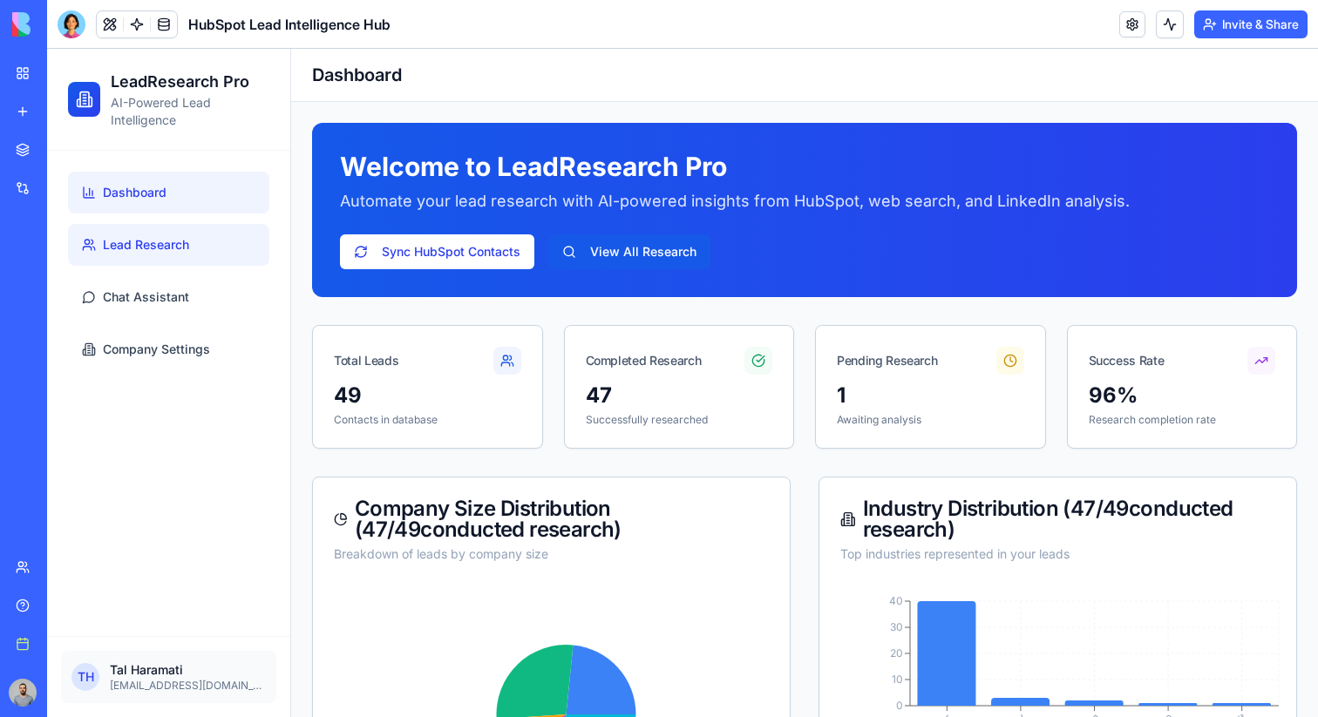
click at [209, 248] on link "Lead Research" at bounding box center [168, 245] width 201 height 42
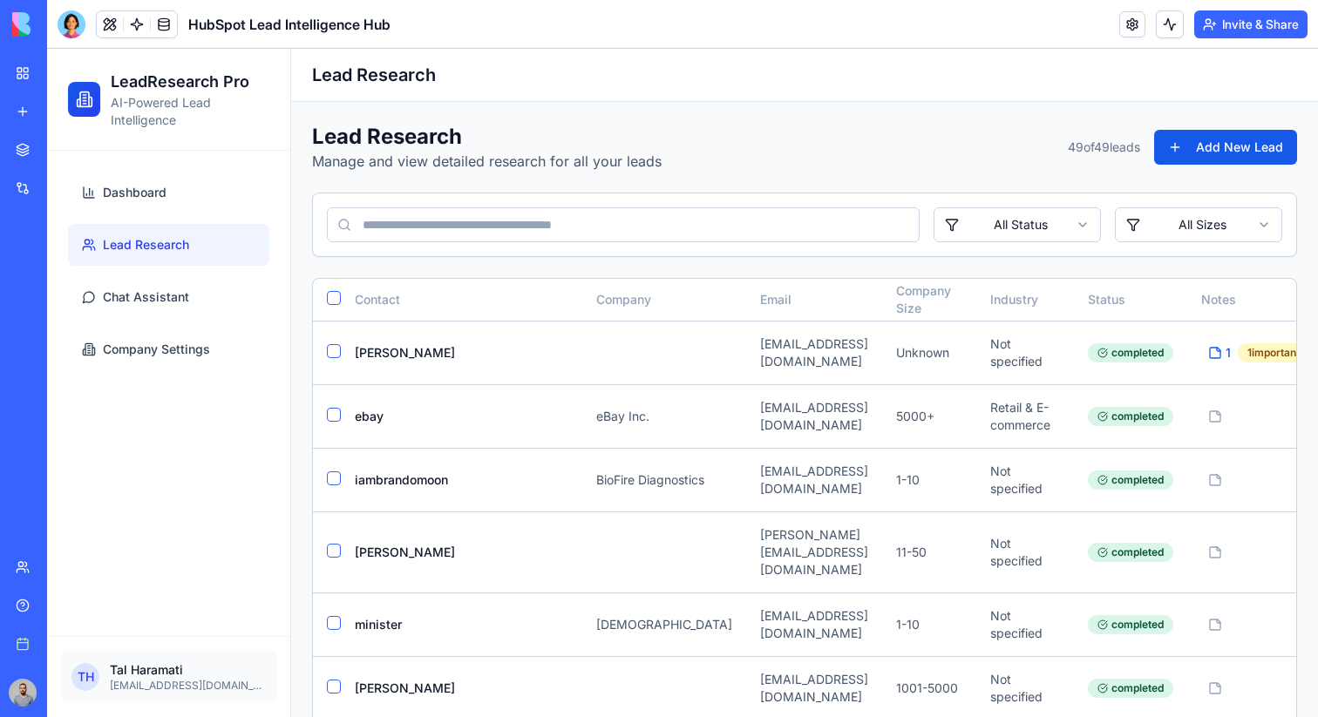
click at [651, 223] on input at bounding box center [623, 224] width 593 height 35
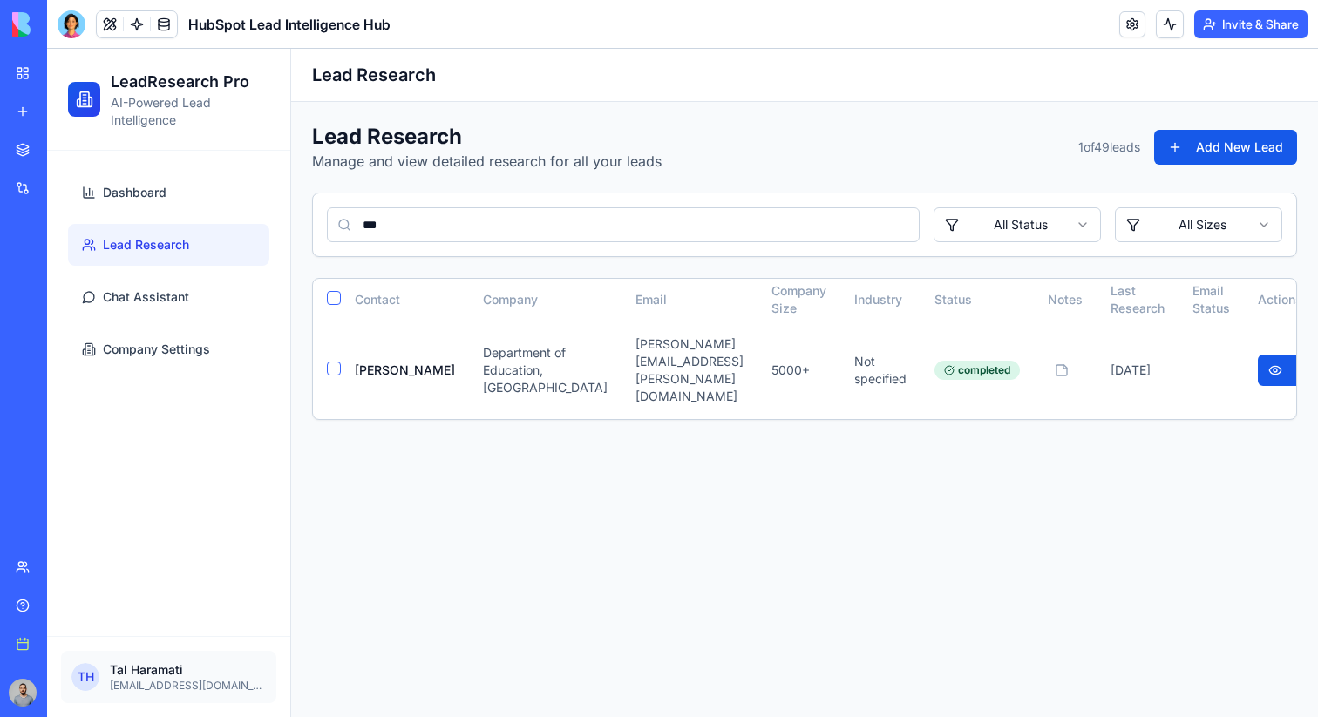
type input "***"
click at [1031, 243] on div "*** All Status All Sizes" at bounding box center [804, 224] width 983 height 63
click at [1031, 225] on html "LeadResearch Pro AI-Powered Lead Intelligence Dashboard Lead Research Chat Assi…" at bounding box center [682, 383] width 1271 height 668
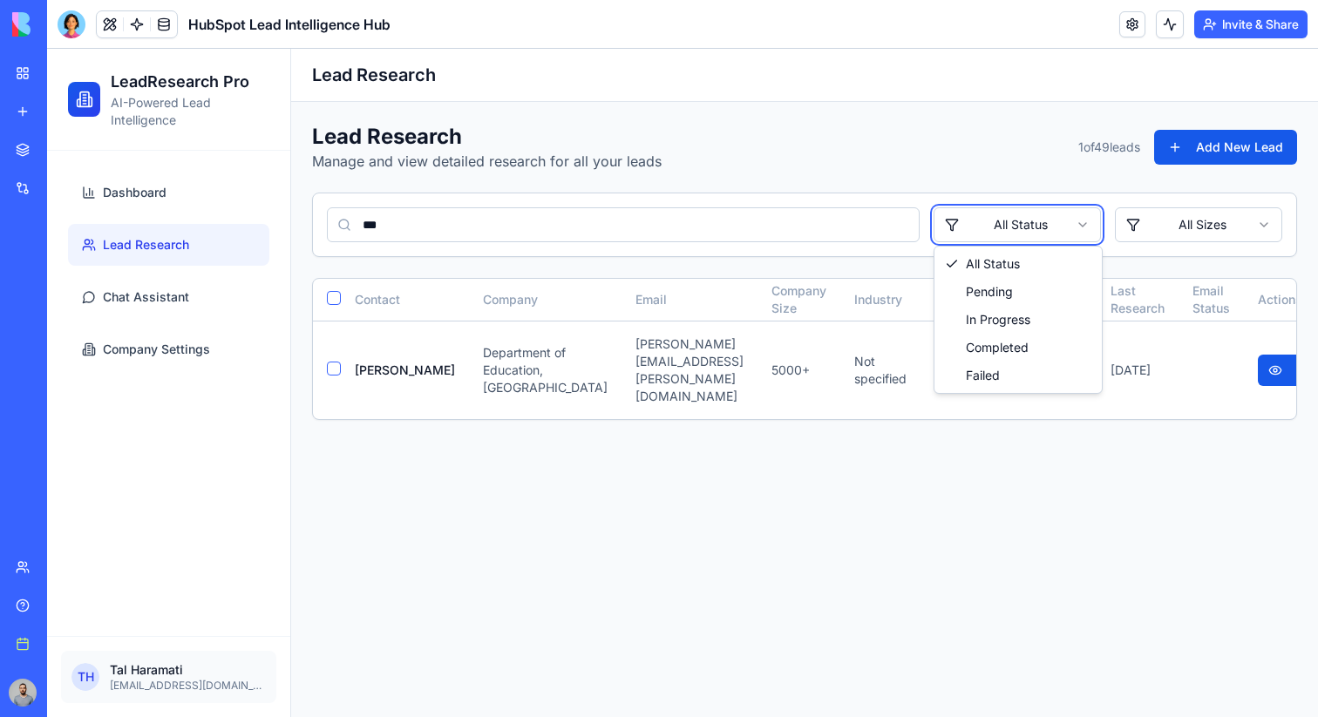
click at [700, 213] on html "LeadResearch Pro AI-Powered Lead Intelligence Dashboard Lead Research Chat Assi…" at bounding box center [682, 383] width 1271 height 668
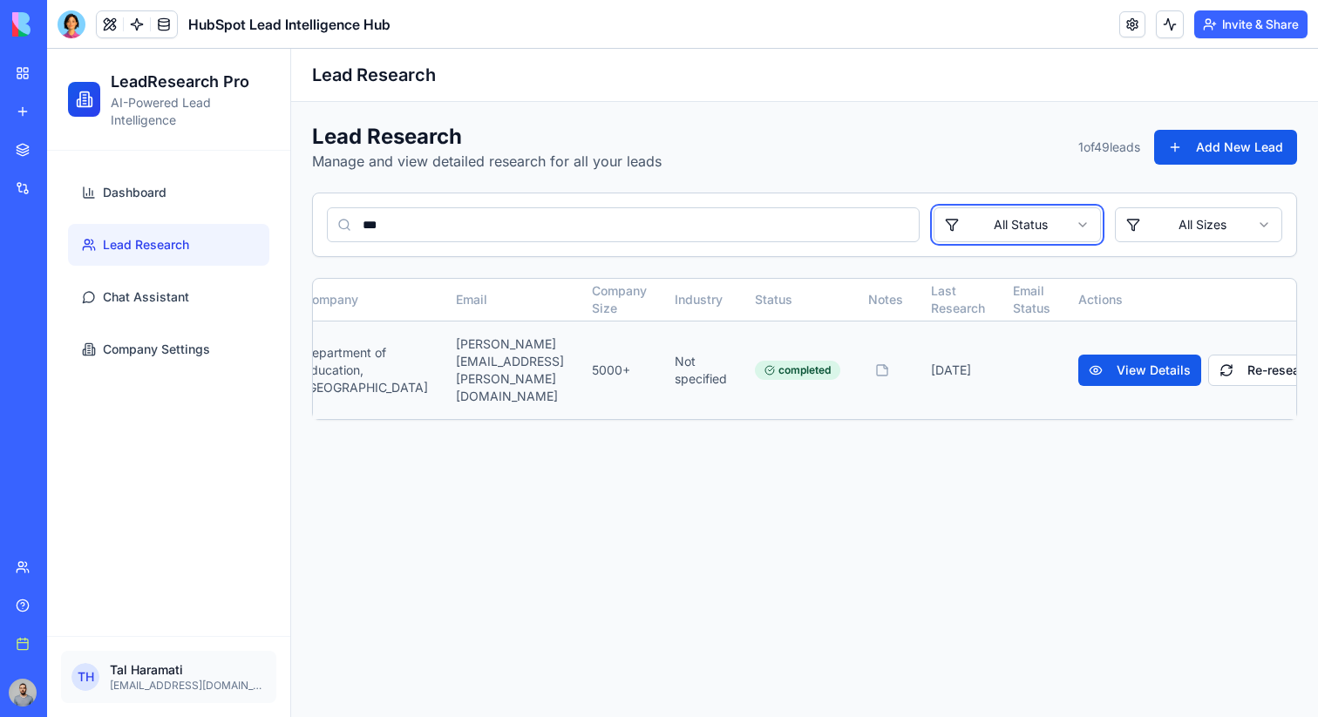
scroll to position [0, 216]
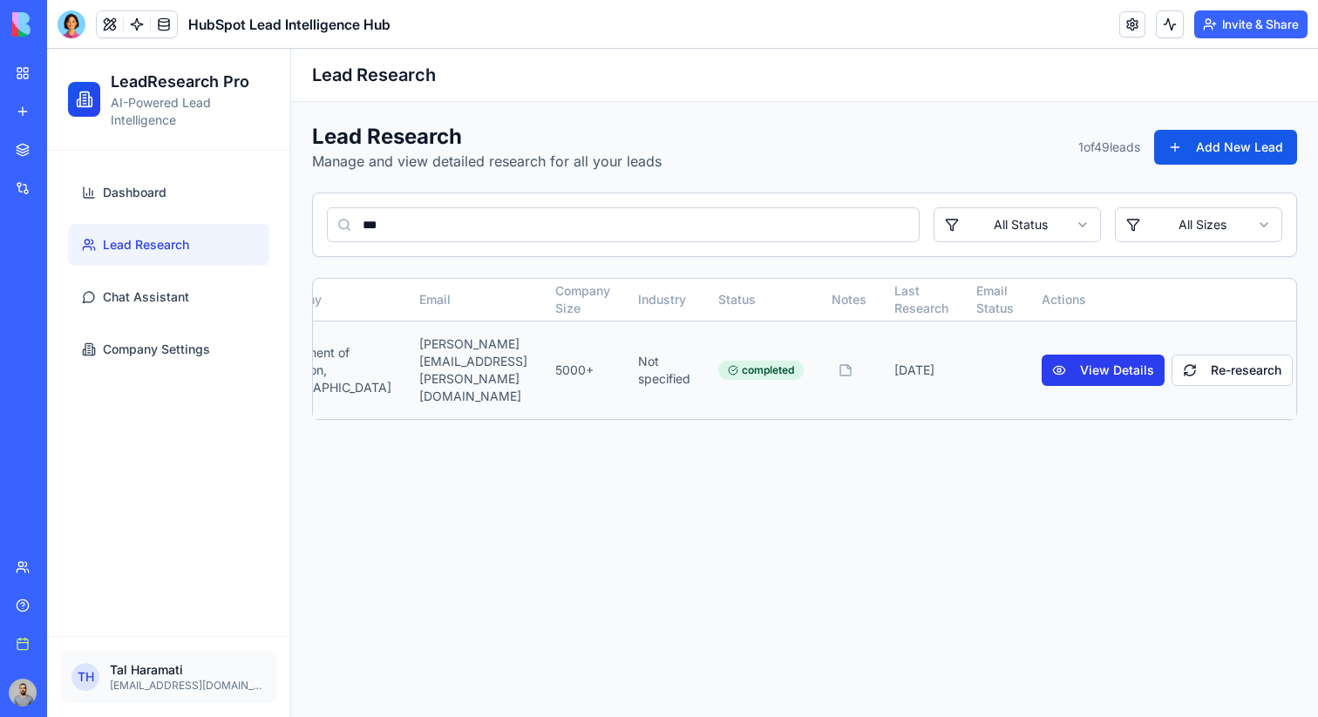
click at [1073, 374] on button "View Details" at bounding box center [1102, 370] width 123 height 31
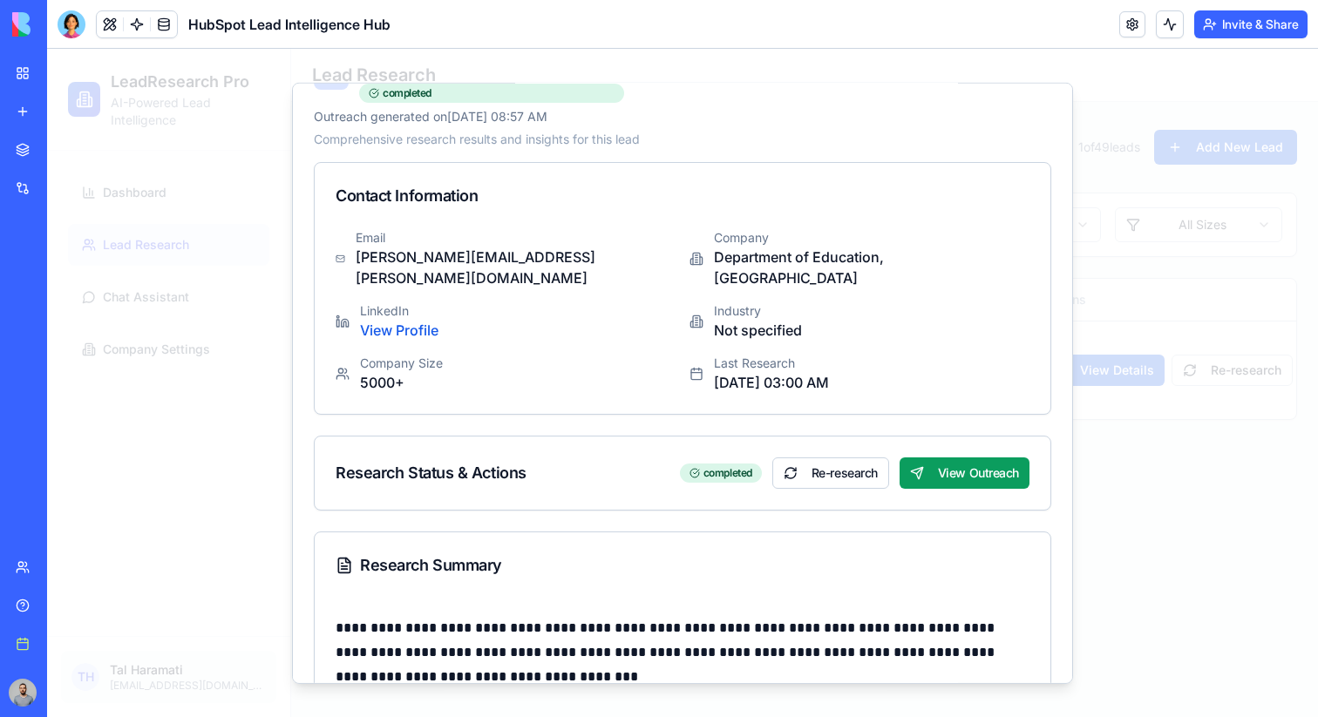
scroll to position [1, 0]
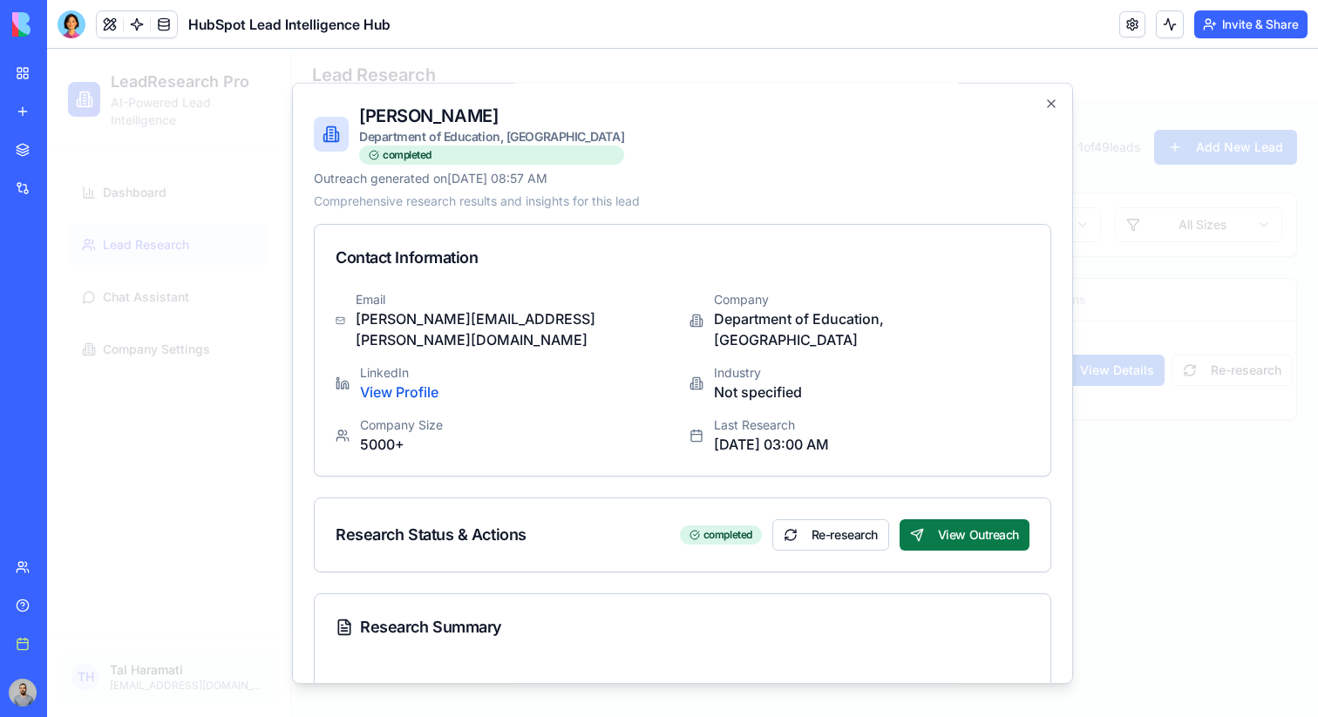
click at [984, 519] on button "View Outreach" at bounding box center [964, 534] width 130 height 31
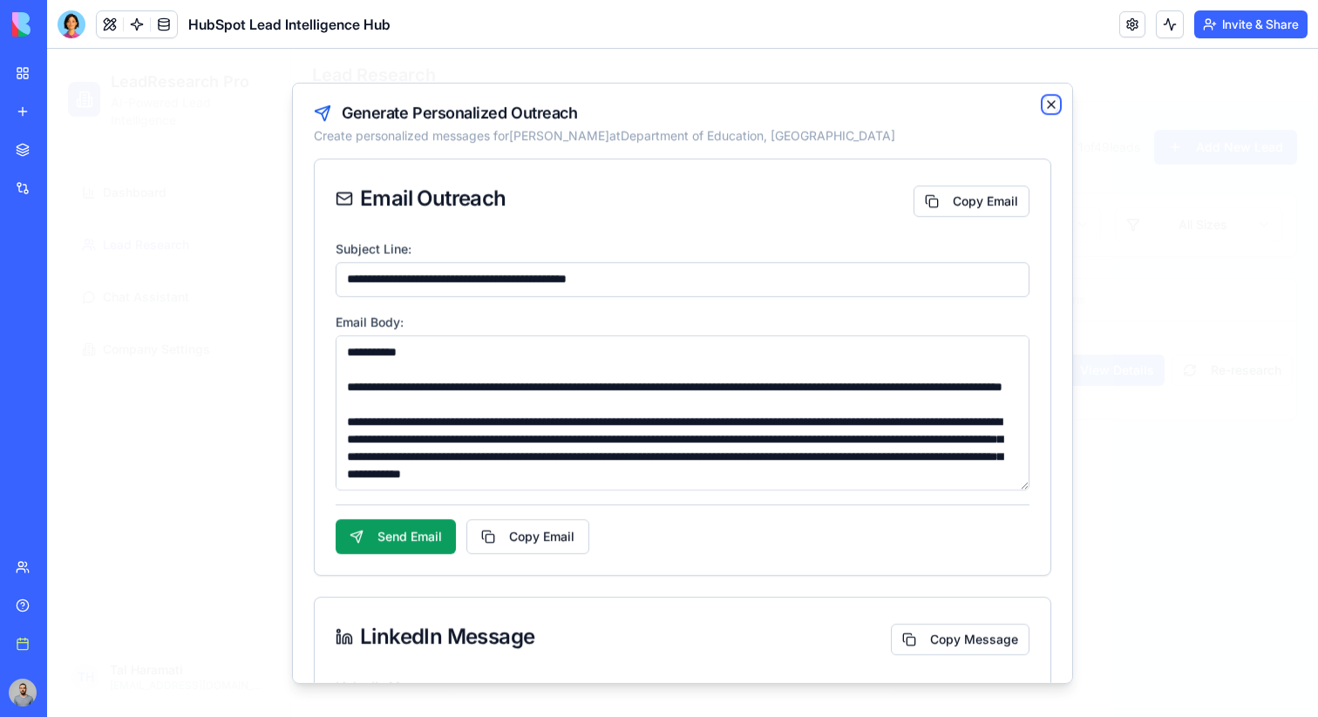
click at [1048, 106] on icon "button" at bounding box center [1051, 103] width 7 height 7
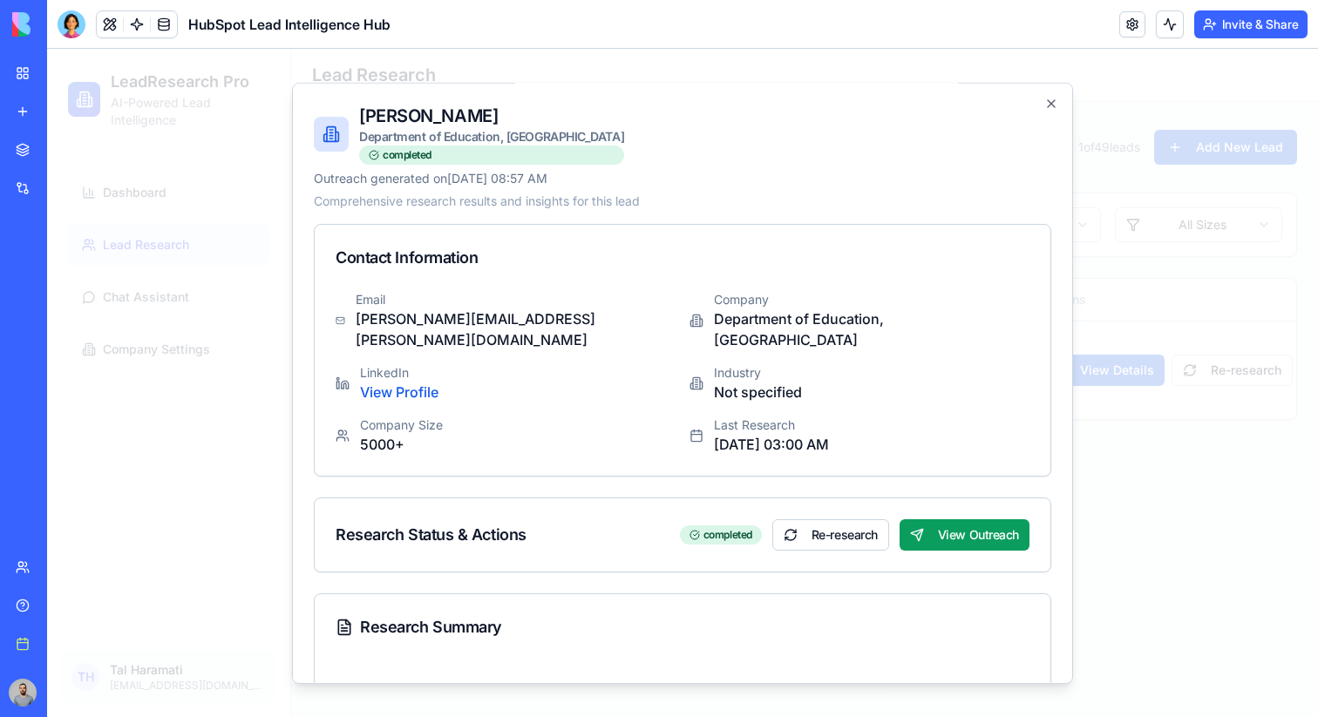
click at [1059, 112] on div "**********" at bounding box center [682, 382] width 781 height 601
click at [1049, 104] on icon "button" at bounding box center [1051, 102] width 7 height 7
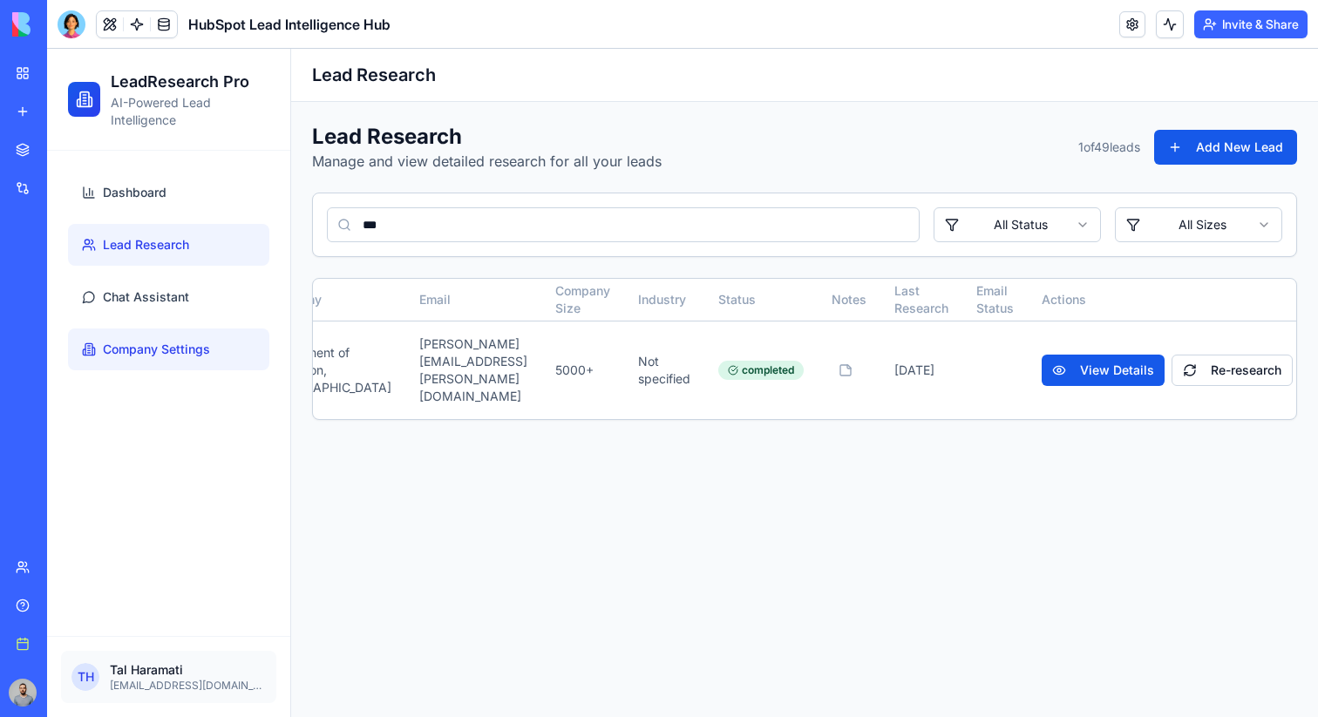
click at [193, 360] on link "Company Settings" at bounding box center [168, 350] width 201 height 42
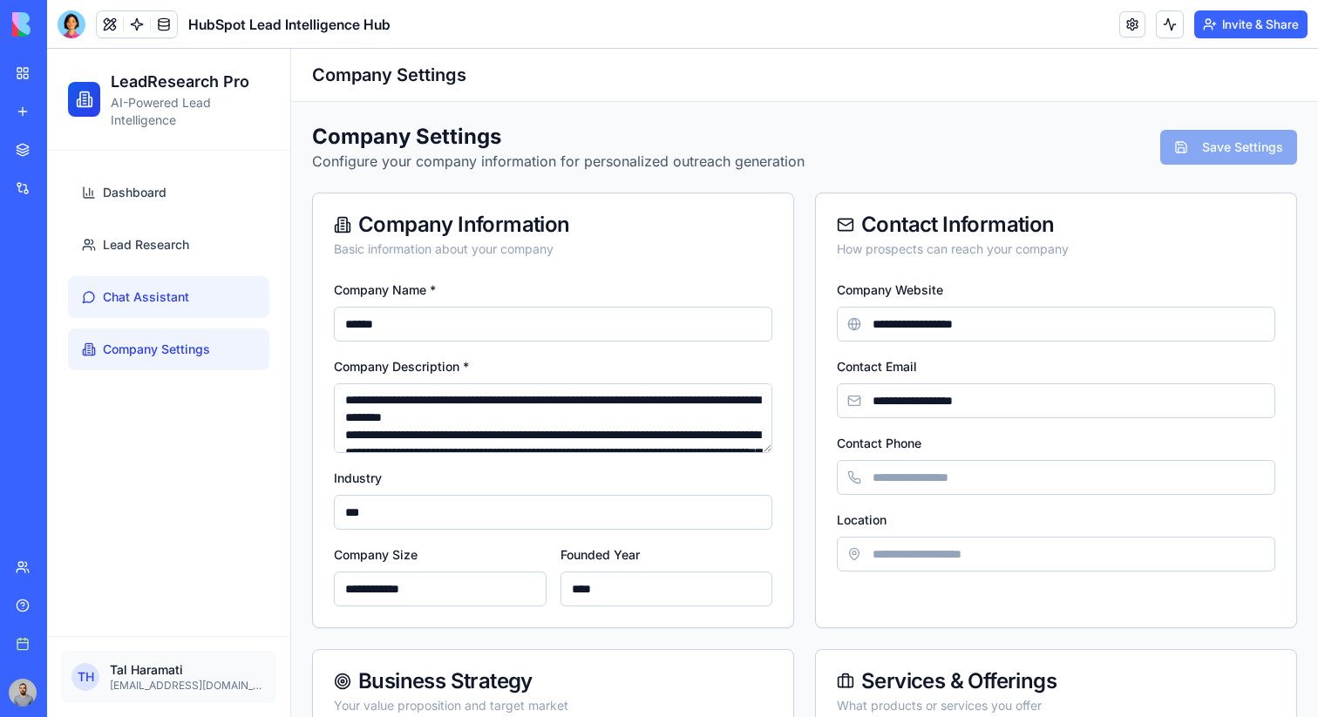
click at [201, 290] on link "Chat Assistant" at bounding box center [168, 297] width 201 height 42
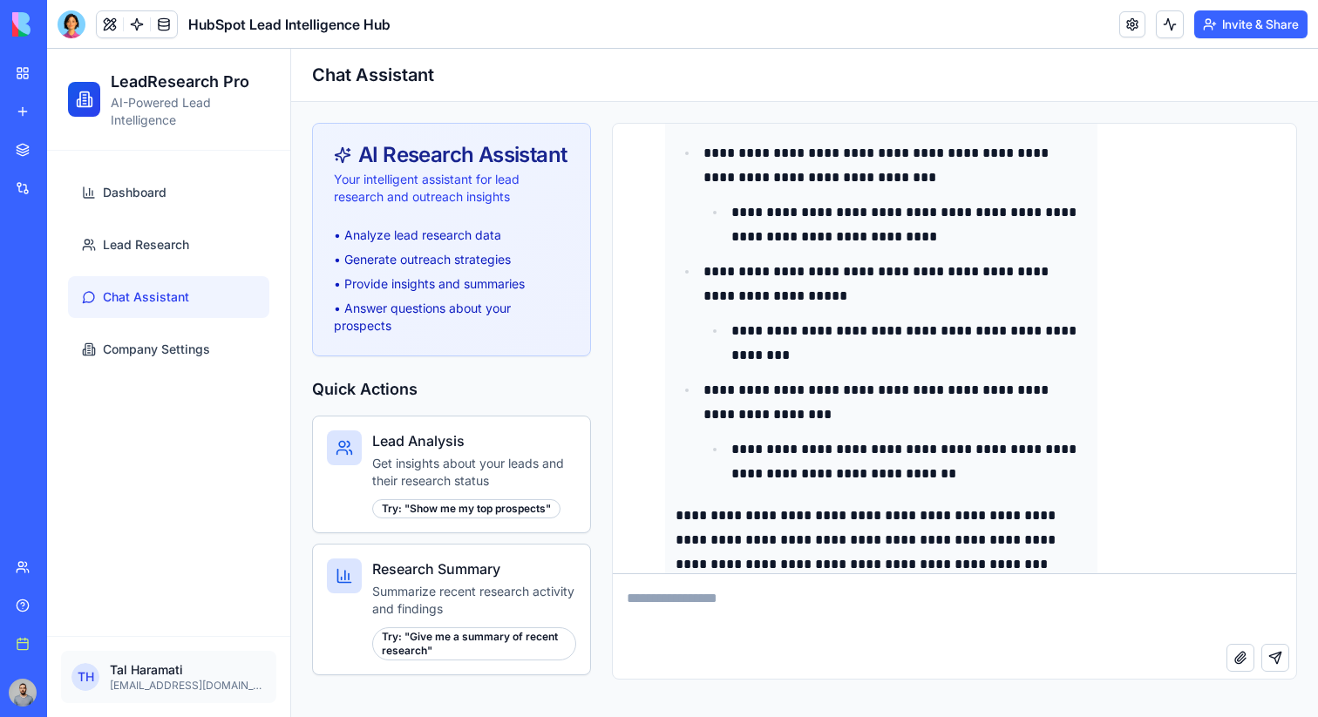
scroll to position [15833, 0]
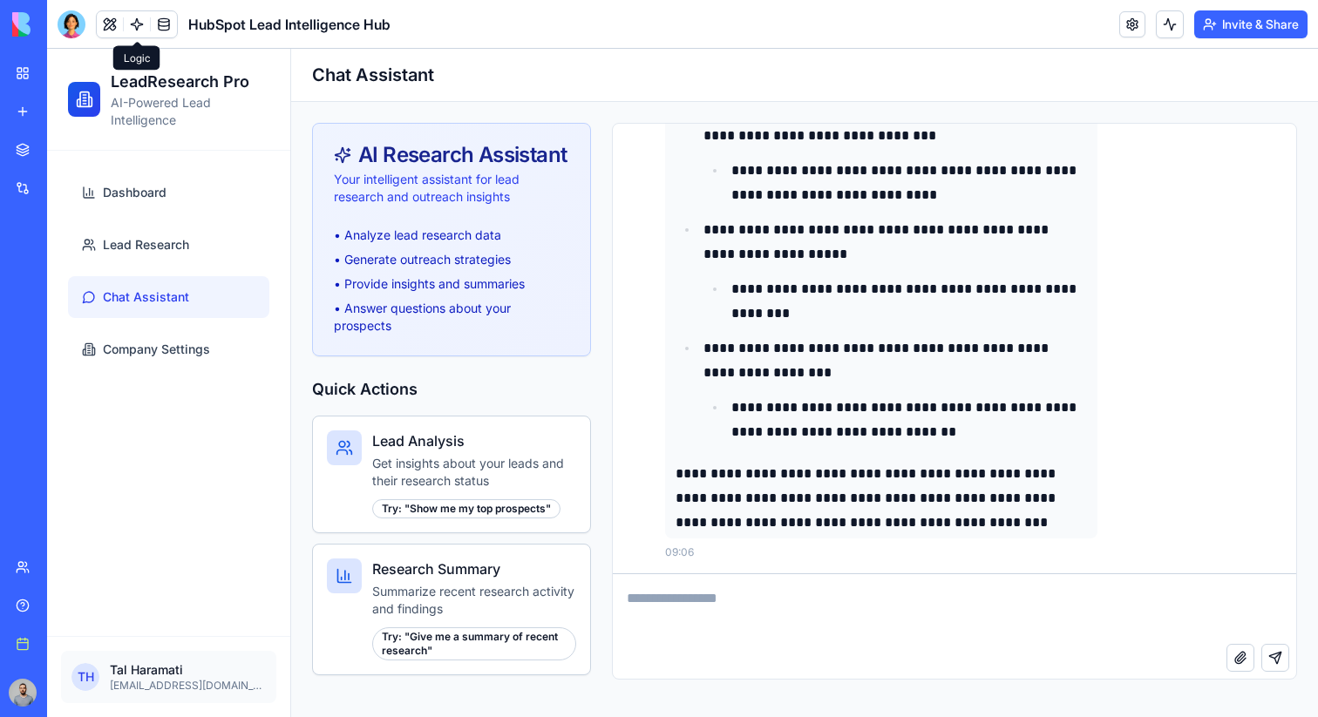
click at [137, 28] on link at bounding box center [137, 24] width 26 height 26
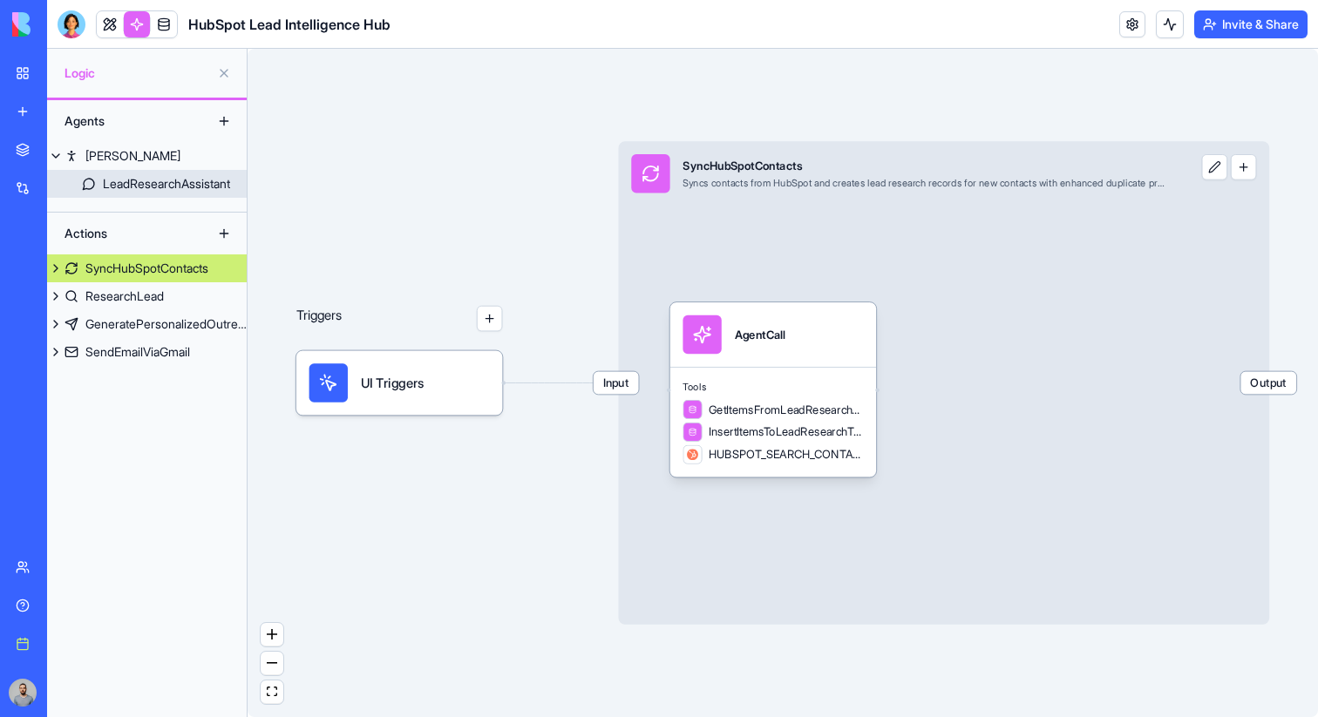
click at [158, 187] on div "LeadResearchAssistant" at bounding box center [166, 183] width 127 height 17
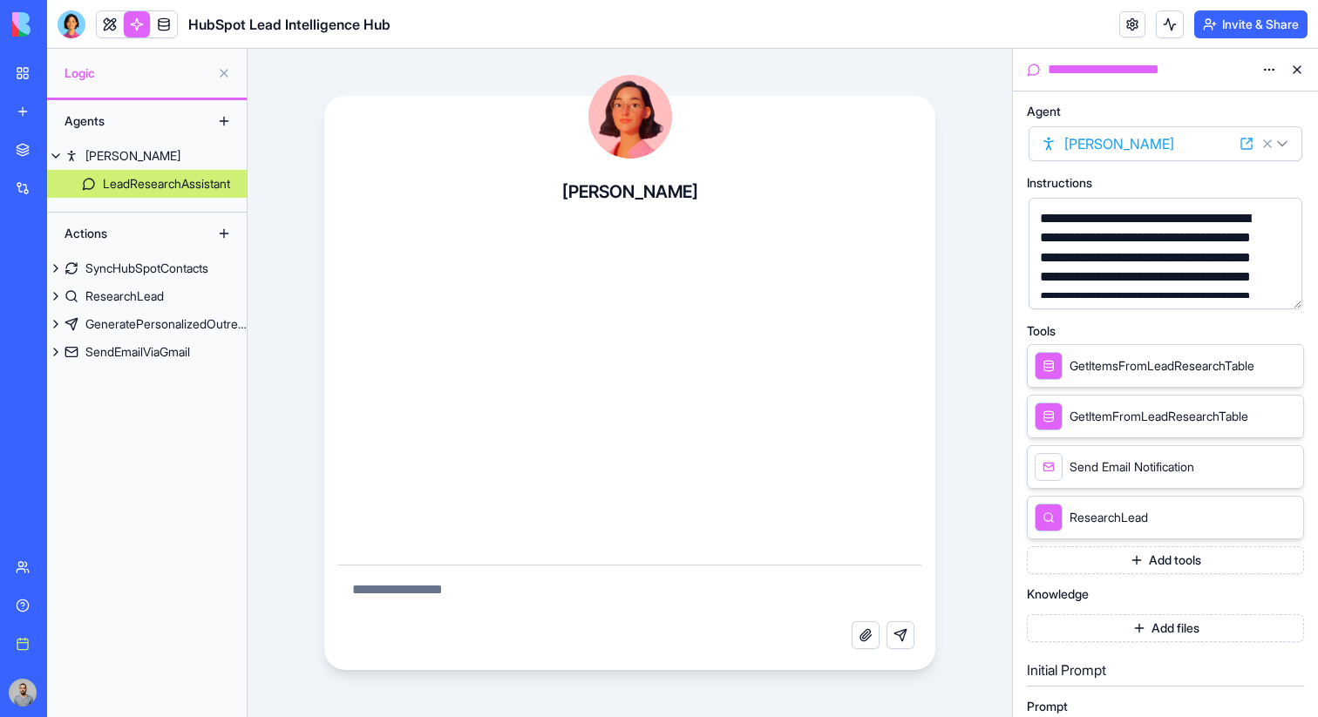
click at [224, 120] on button at bounding box center [224, 121] width 28 height 28
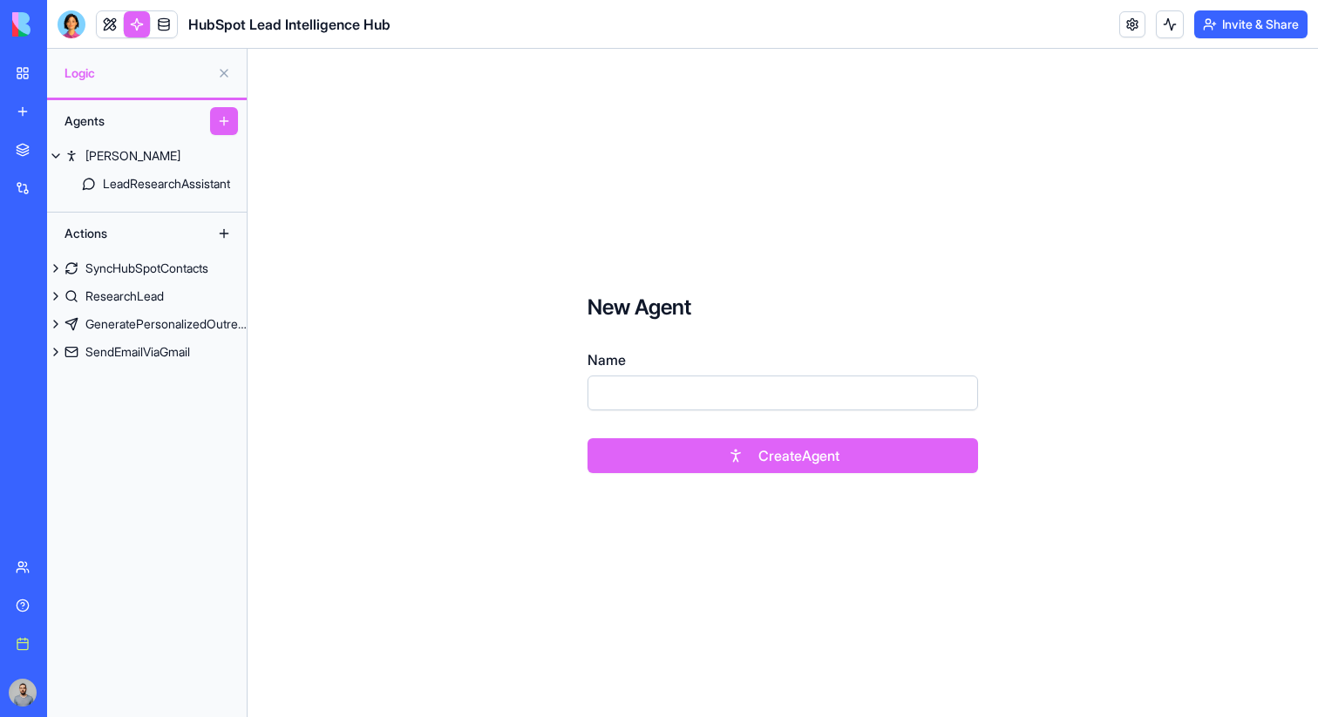
click at [691, 386] on input "Name" at bounding box center [782, 393] width 390 height 35
type input "****"
click at [772, 453] on button "Create Agent" at bounding box center [782, 455] width 390 height 35
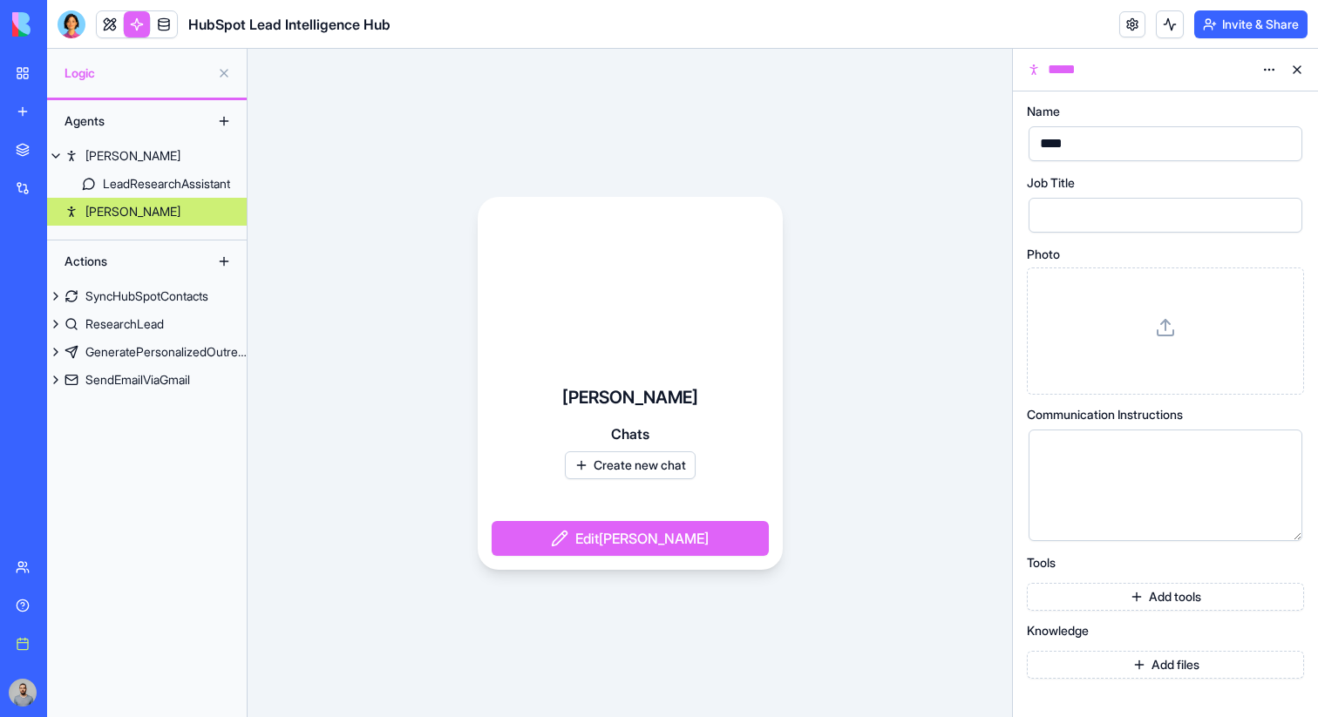
click at [1098, 354] on div at bounding box center [1165, 331] width 248 height 98
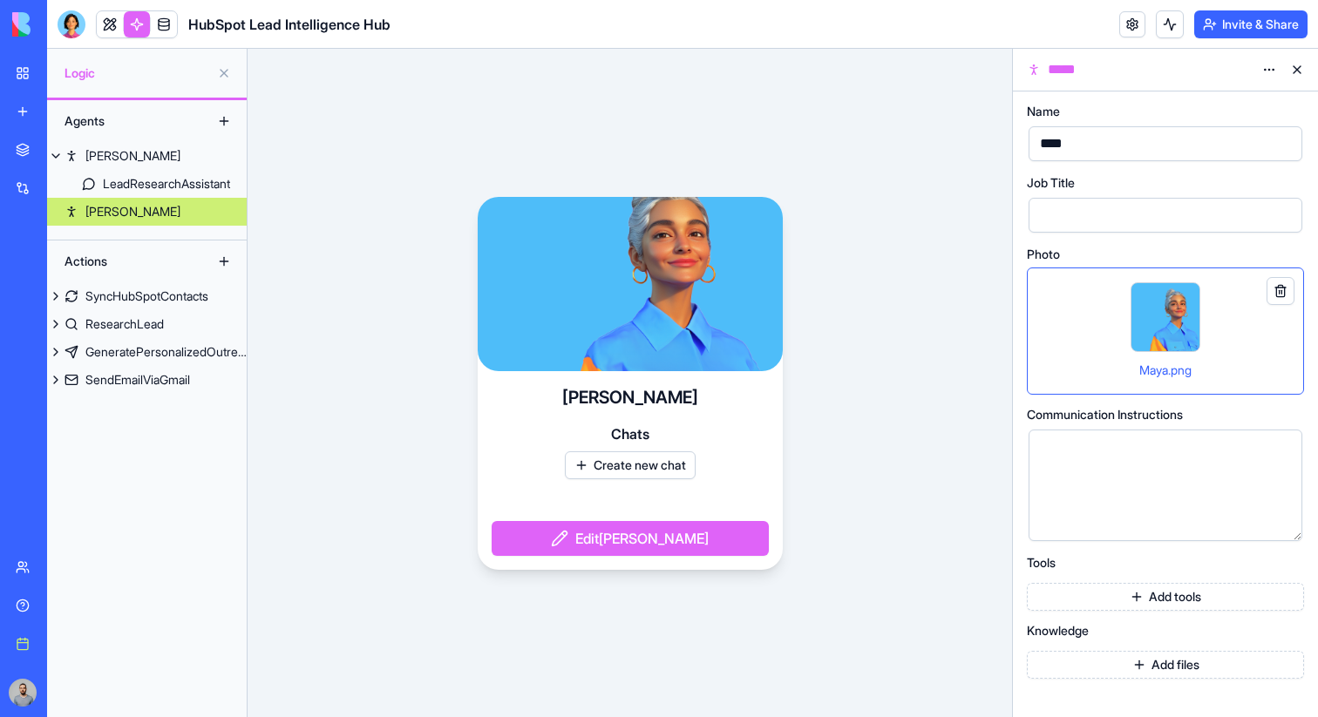
click at [132, 208] on link "Mika" at bounding box center [147, 212] width 200 height 28
click at [678, 462] on button "Create new chat" at bounding box center [630, 465] width 131 height 28
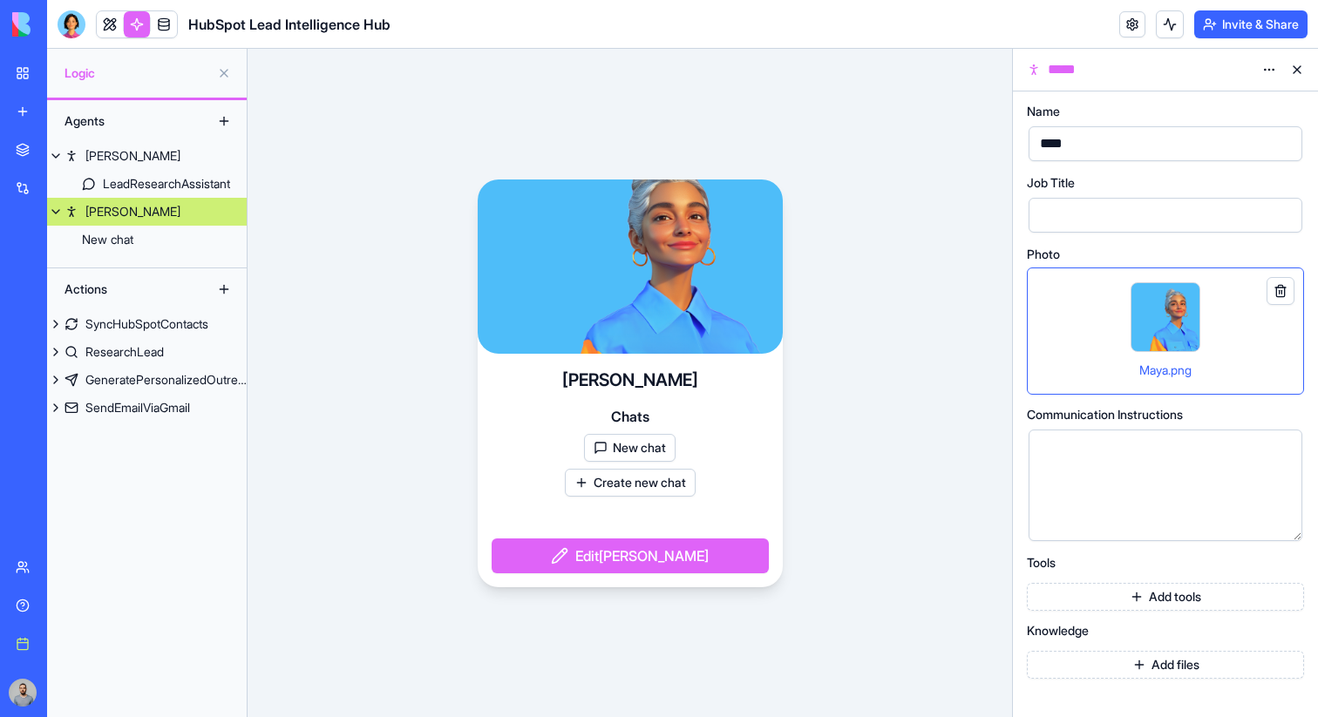
click at [665, 458] on button "New chat" at bounding box center [630, 448] width 92 height 28
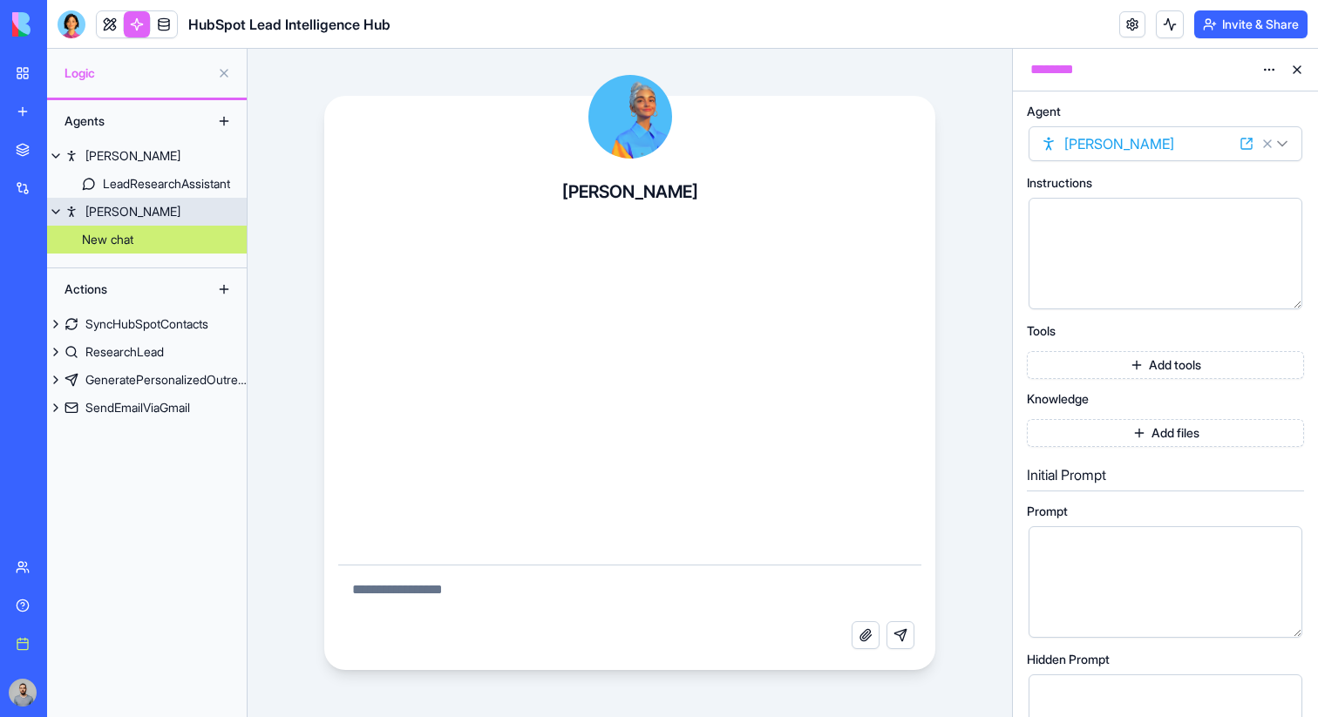
click at [125, 203] on link "Mika" at bounding box center [147, 212] width 200 height 28
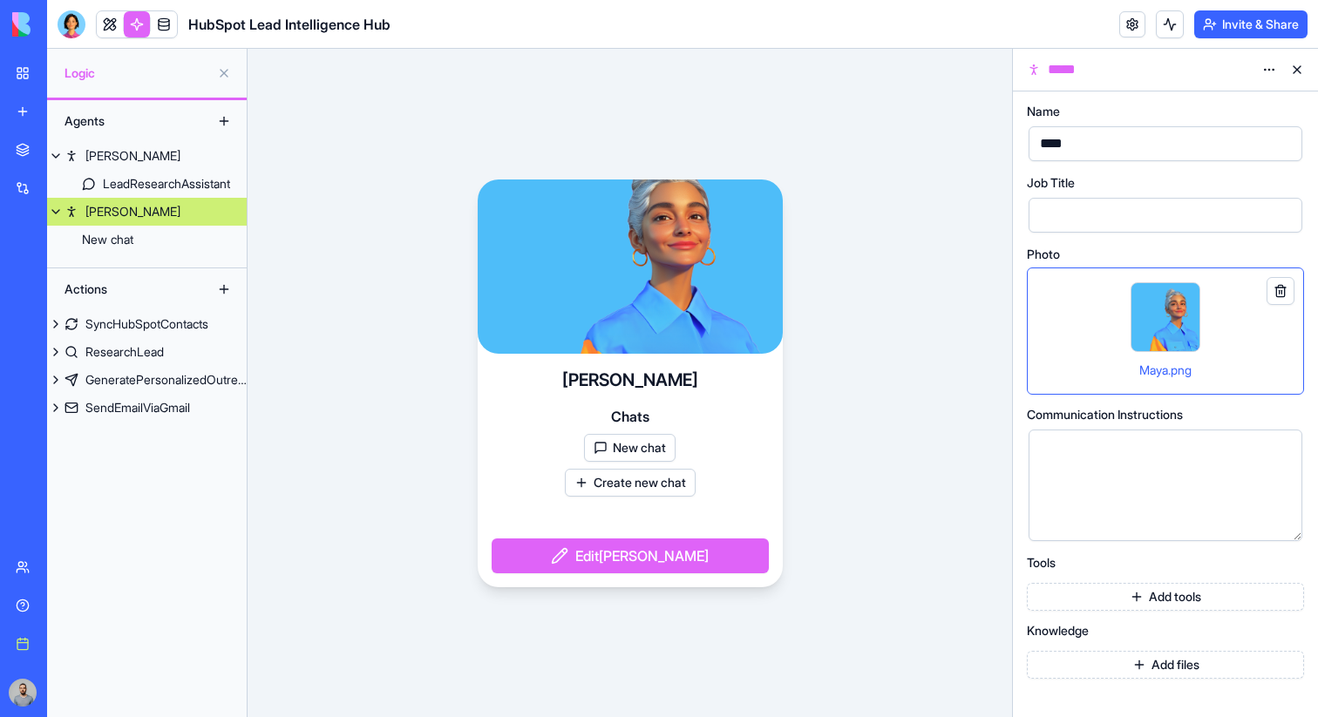
click at [1097, 223] on div at bounding box center [1150, 215] width 232 height 26
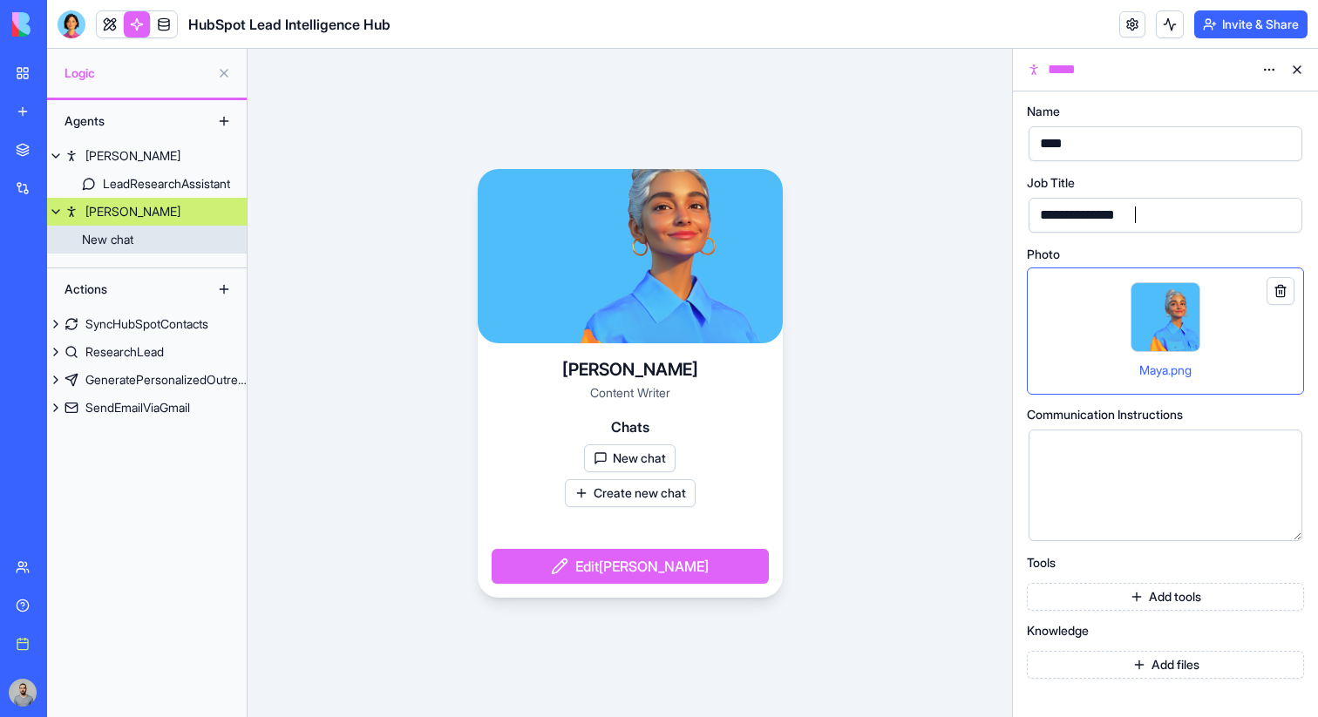
click at [192, 238] on link "New chat" at bounding box center [147, 240] width 200 height 28
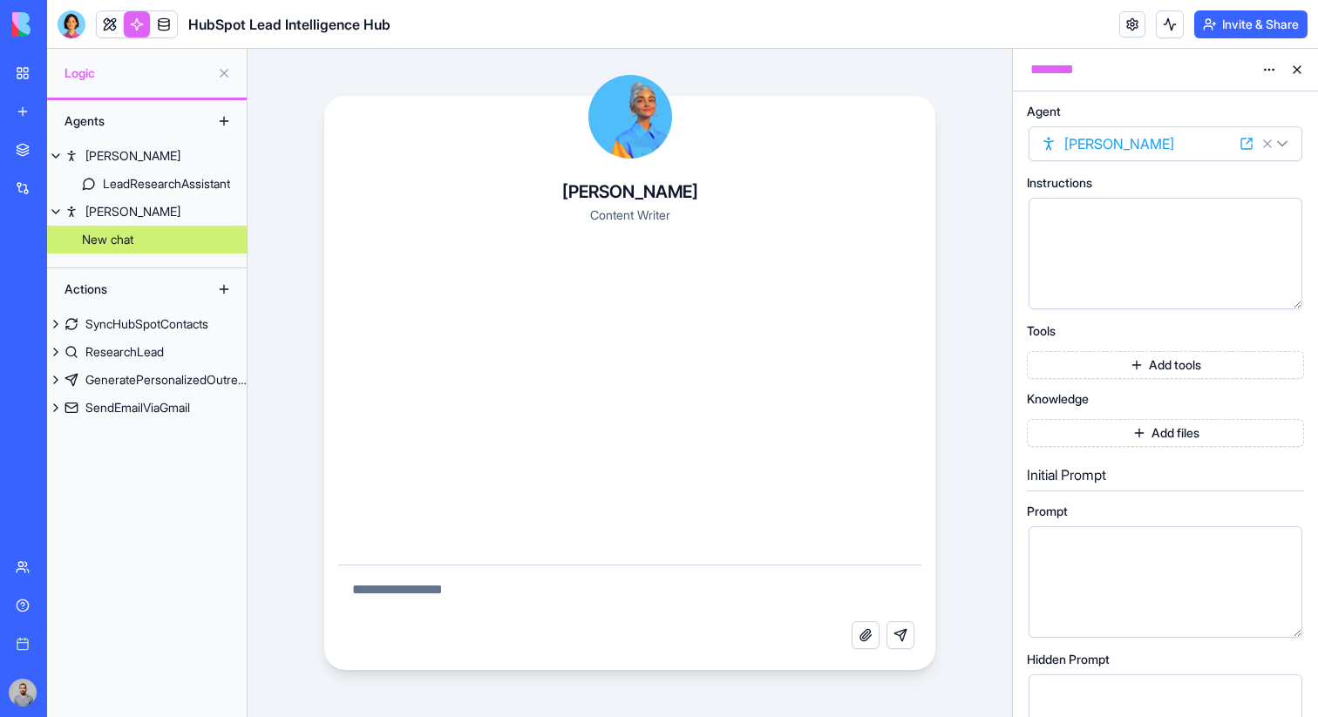
click at [533, 572] on textarea at bounding box center [630, 594] width 584 height 56
type textarea "**********"
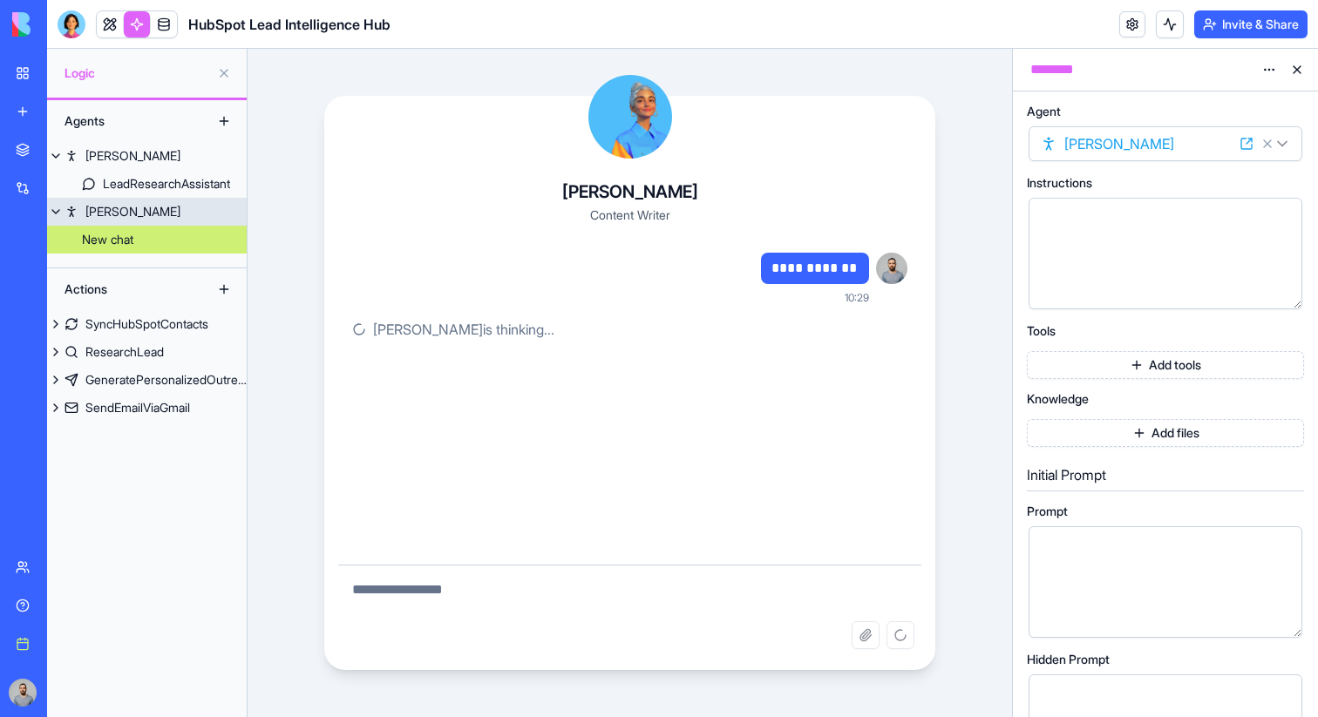
click at [193, 214] on link "[PERSON_NAME]" at bounding box center [147, 212] width 200 height 28
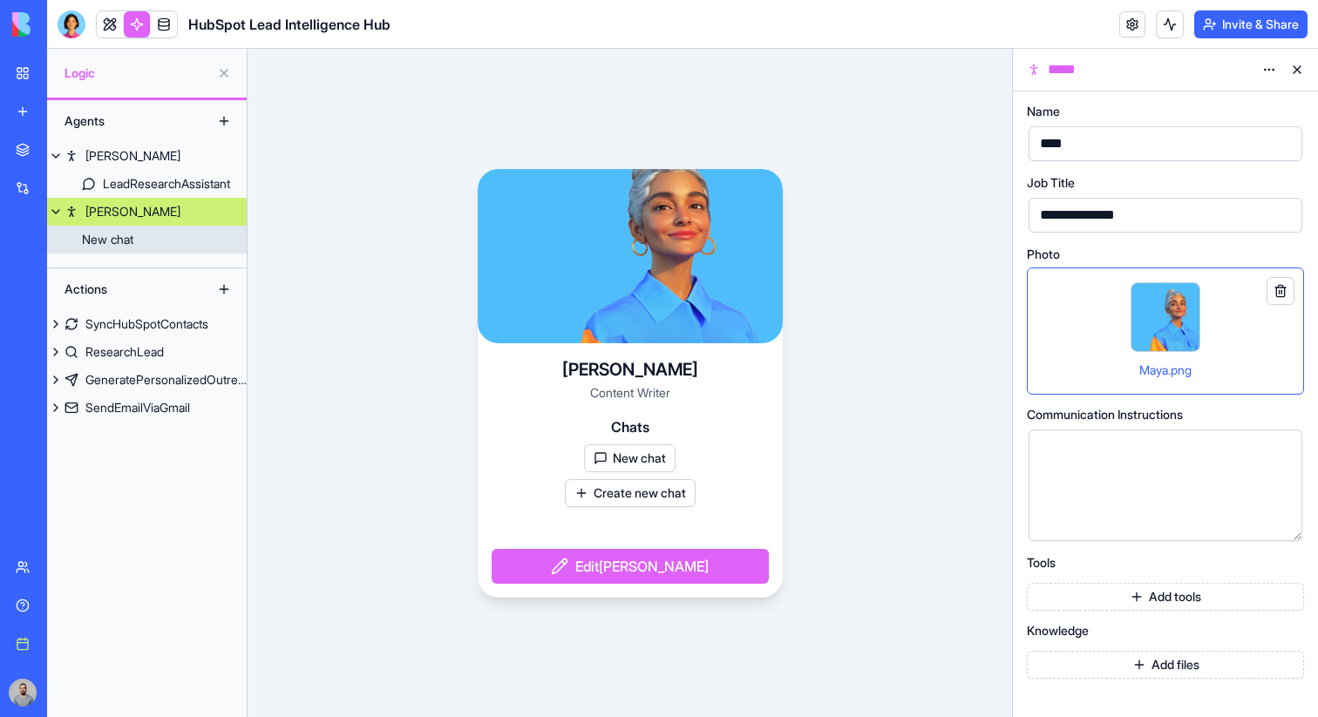
click at [188, 245] on link "New chat" at bounding box center [147, 240] width 200 height 28
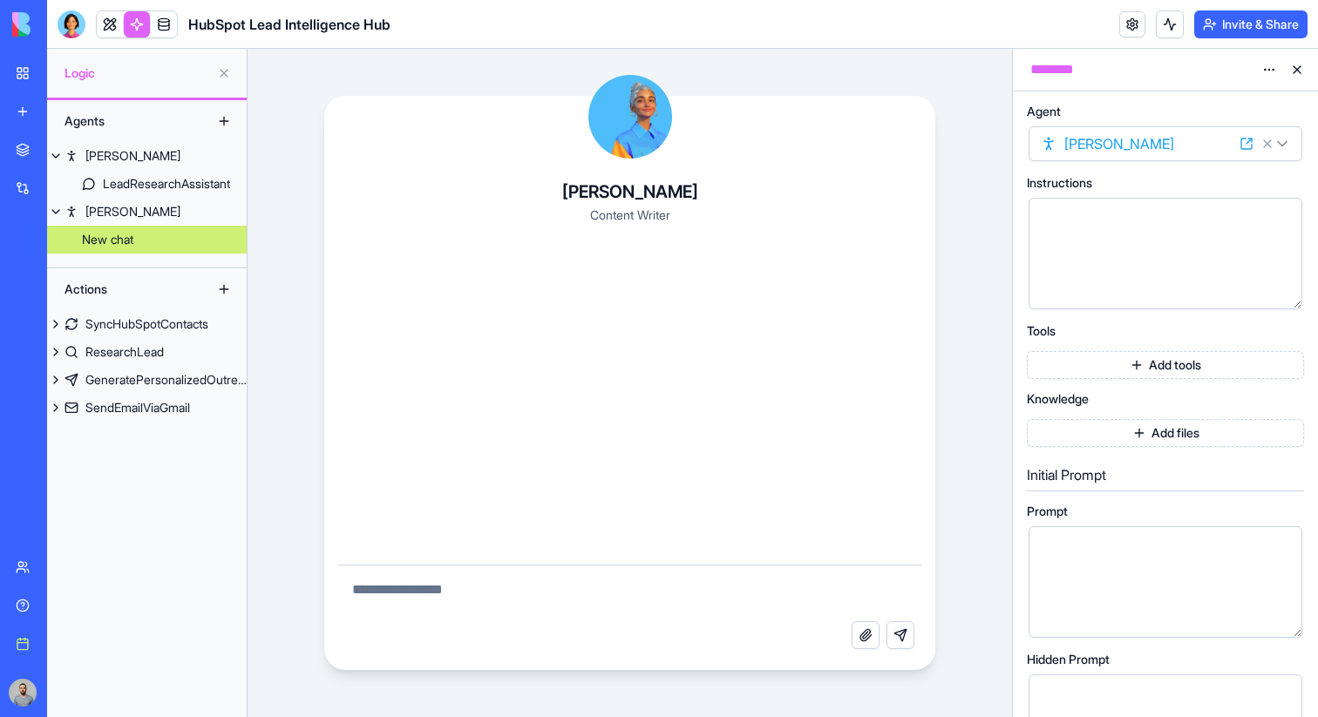
click at [491, 585] on textarea at bounding box center [630, 594] width 584 height 56
type textarea "**********"
click at [973, 236] on div "**********" at bounding box center [630, 383] width 764 height 668
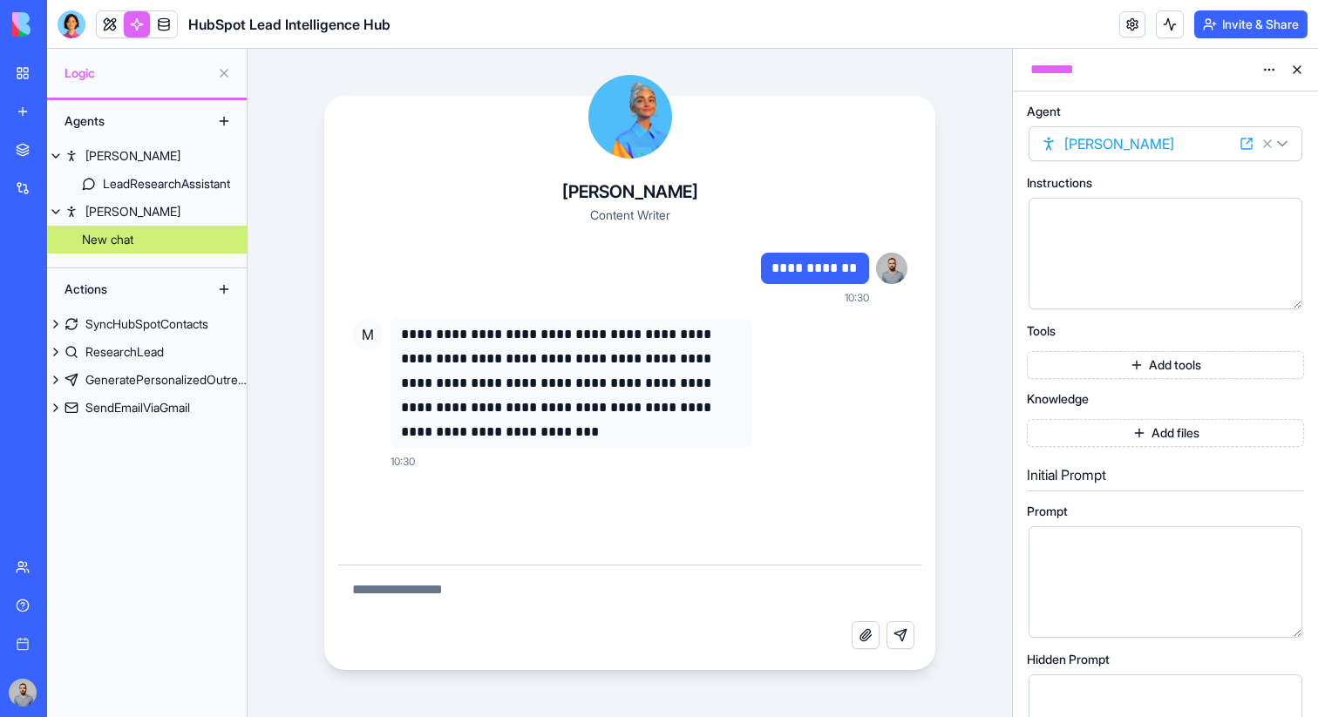
click at [489, 584] on textarea at bounding box center [630, 594] width 584 height 56
click at [63, 15] on div at bounding box center [72, 24] width 28 height 28
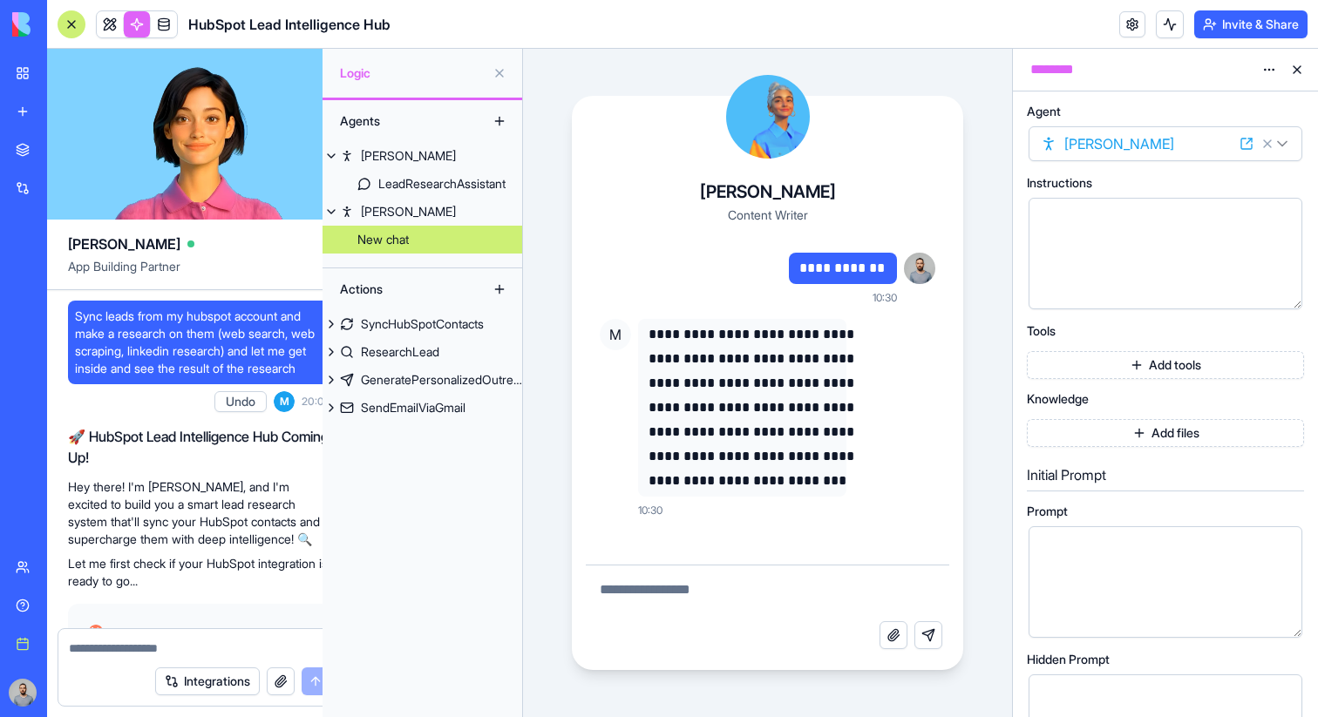
scroll to position [60800, 0]
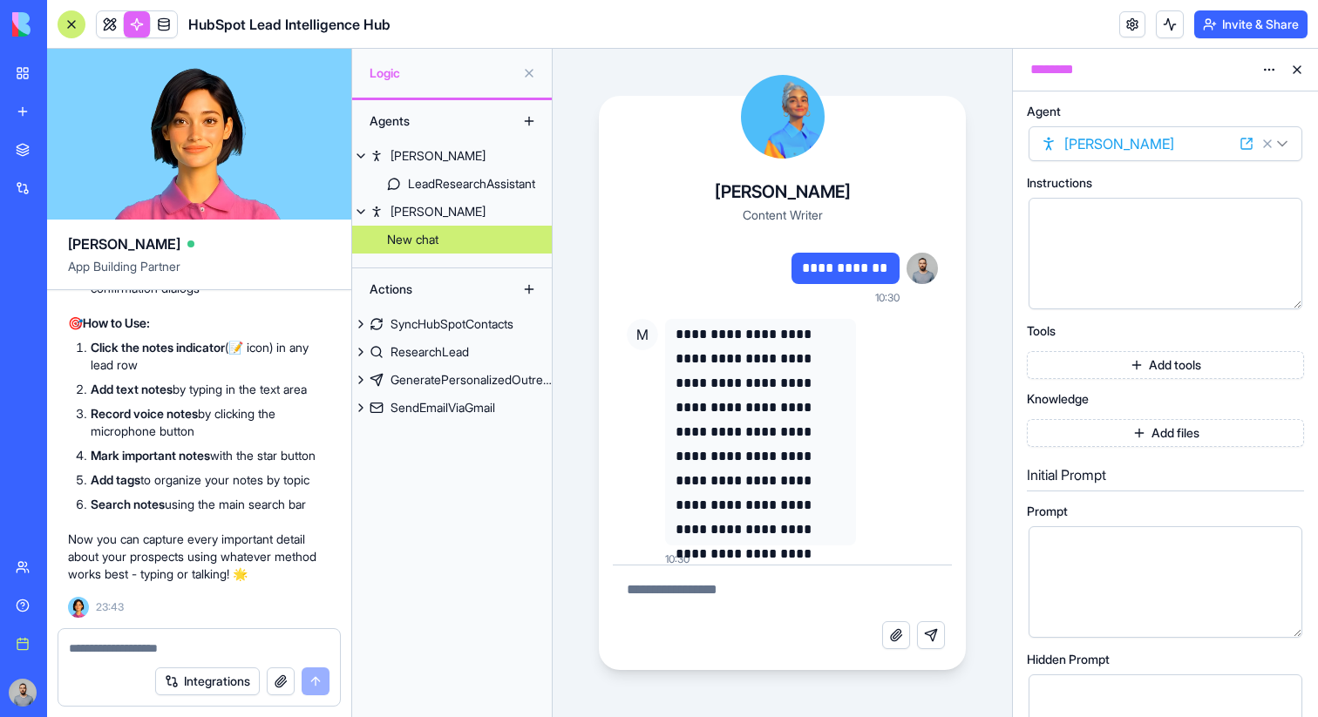
click at [73, 24] on div at bounding box center [72, 24] width 28 height 28
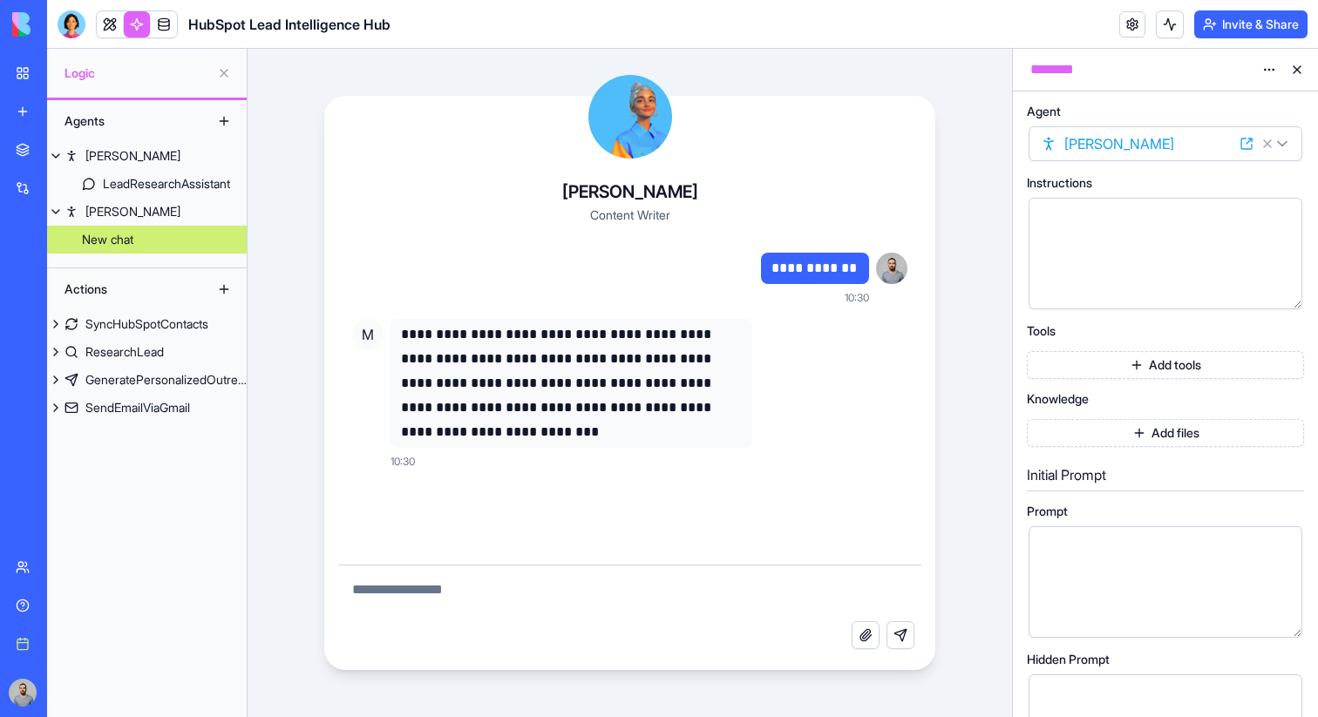
click at [1069, 368] on button "Add tools" at bounding box center [1165, 365] width 277 height 28
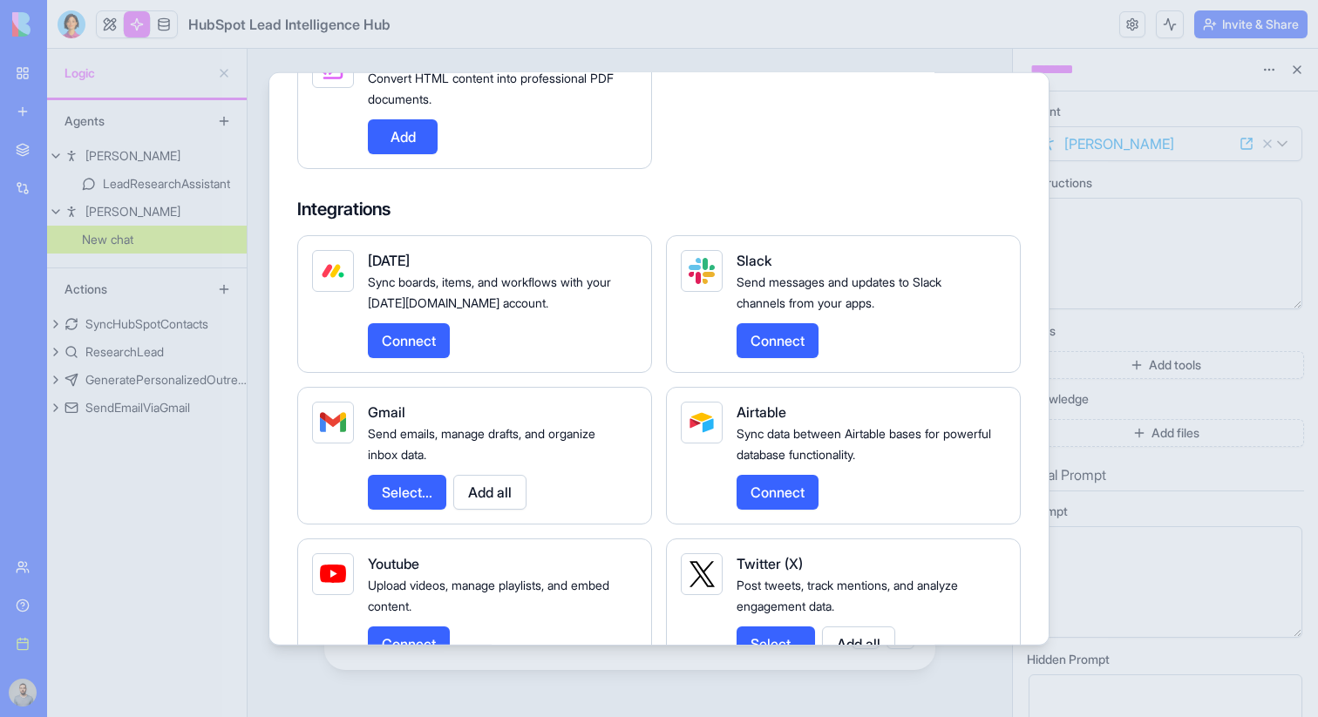
scroll to position [1943, 0]
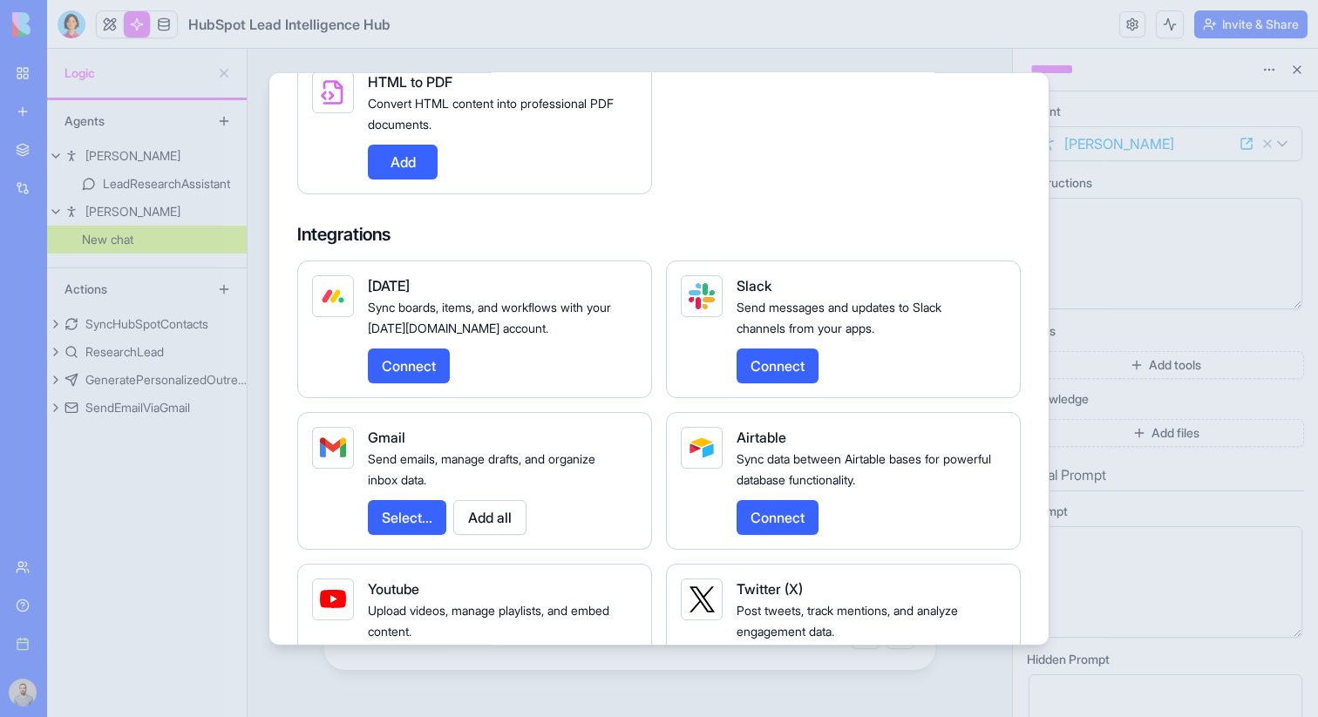
click at [1122, 275] on div at bounding box center [659, 358] width 1318 height 717
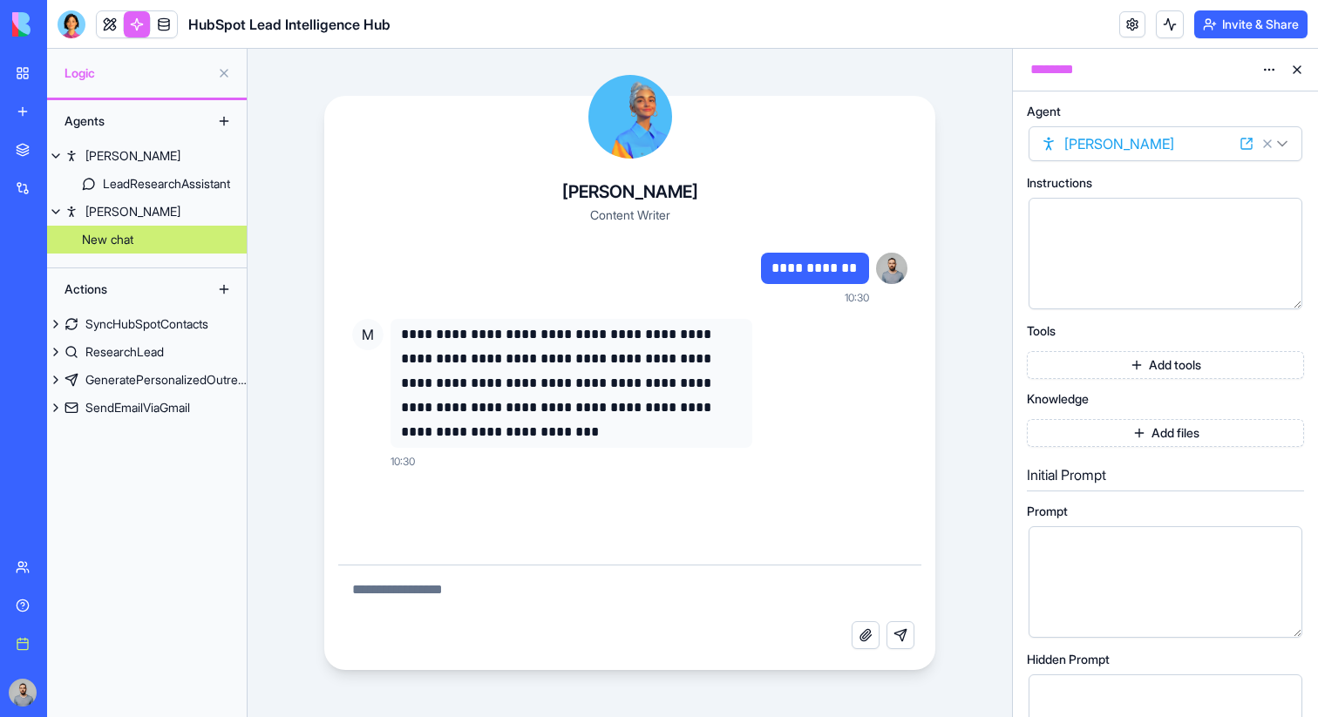
click at [1116, 370] on button "Add tools" at bounding box center [1165, 365] width 277 height 28
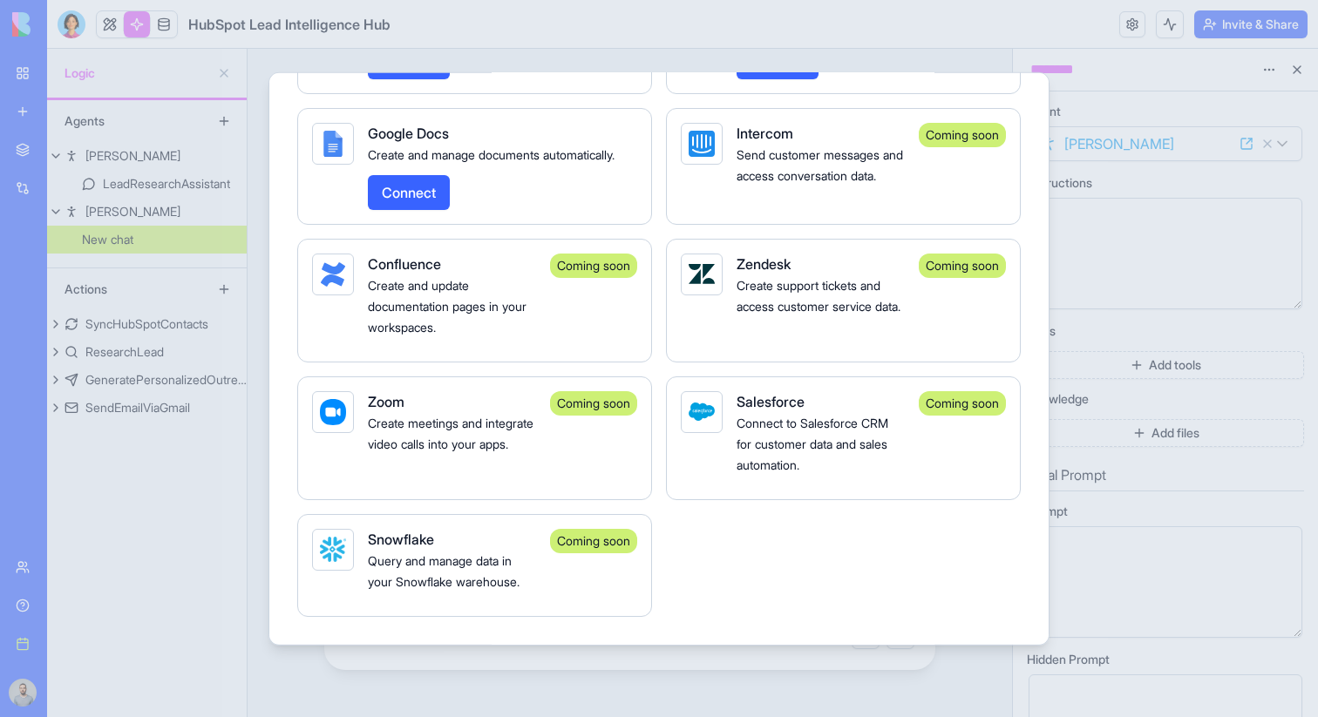
scroll to position [3349, 0]
click at [1082, 343] on div at bounding box center [659, 358] width 1318 height 717
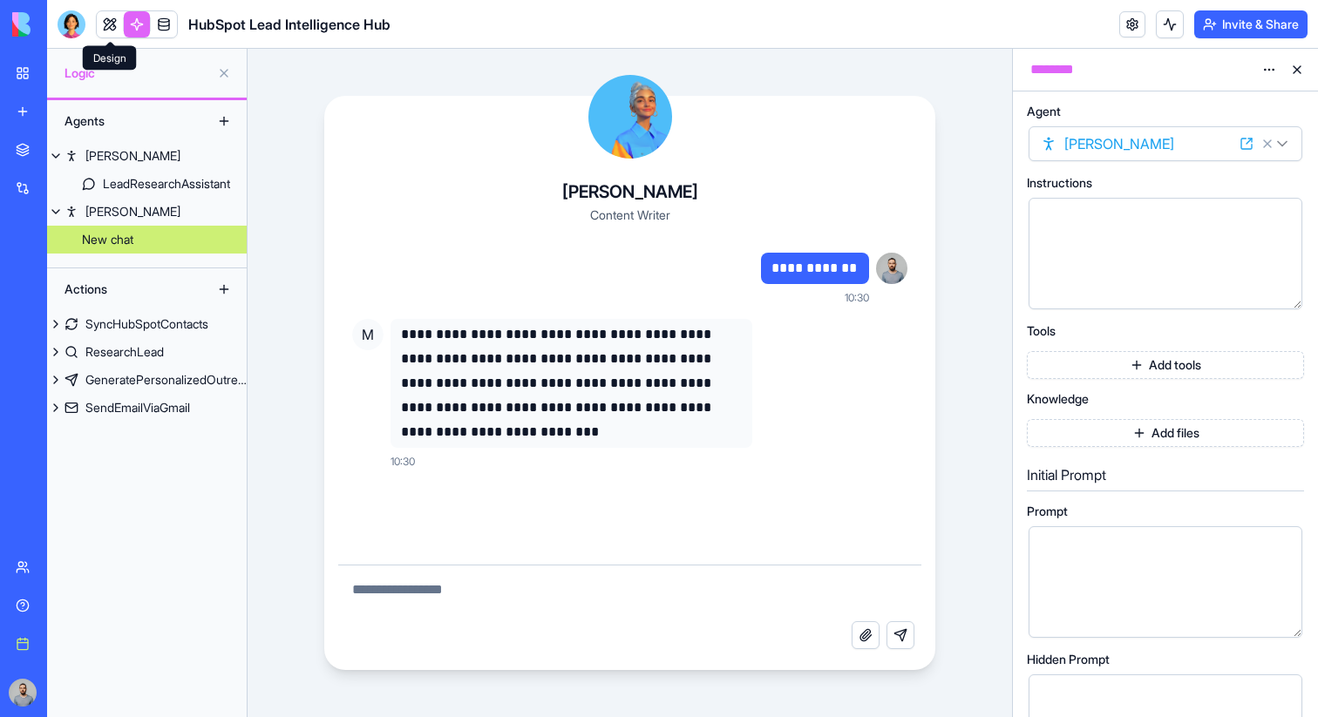
click at [108, 24] on link at bounding box center [110, 24] width 26 height 26
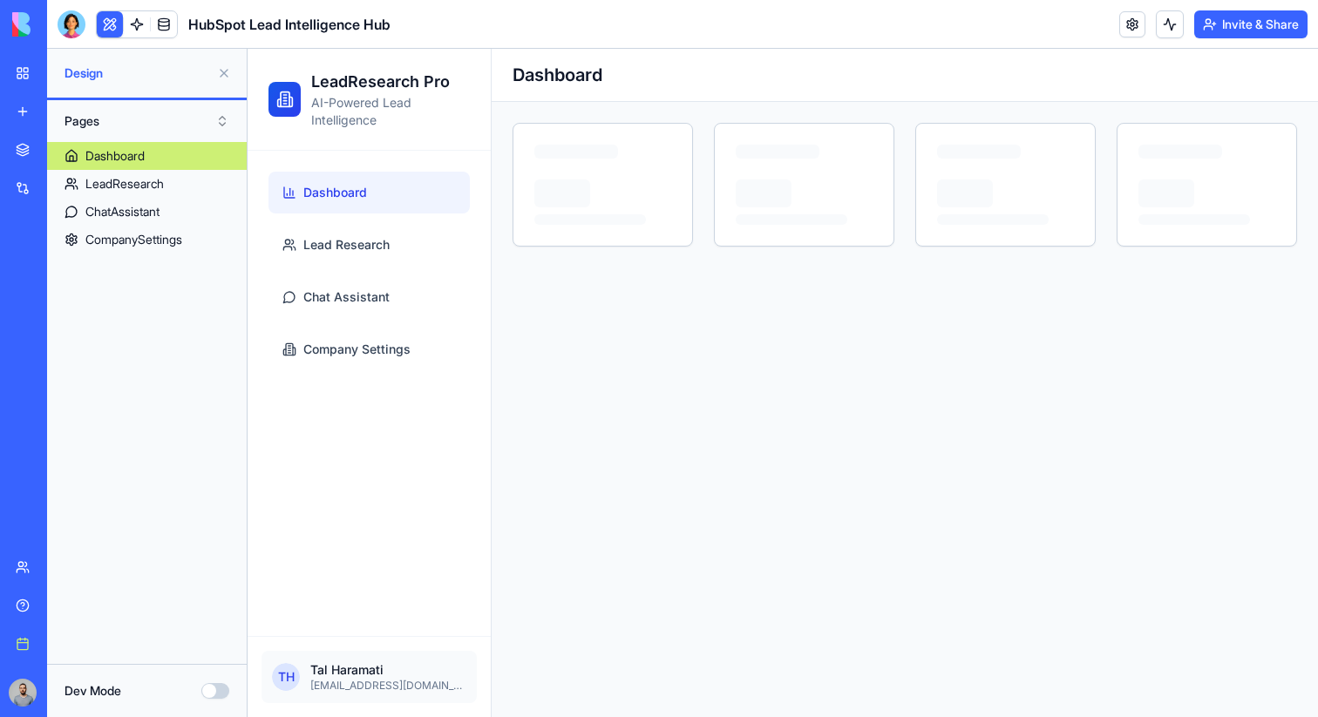
click at [152, 156] on link "Dashboard" at bounding box center [147, 156] width 200 height 28
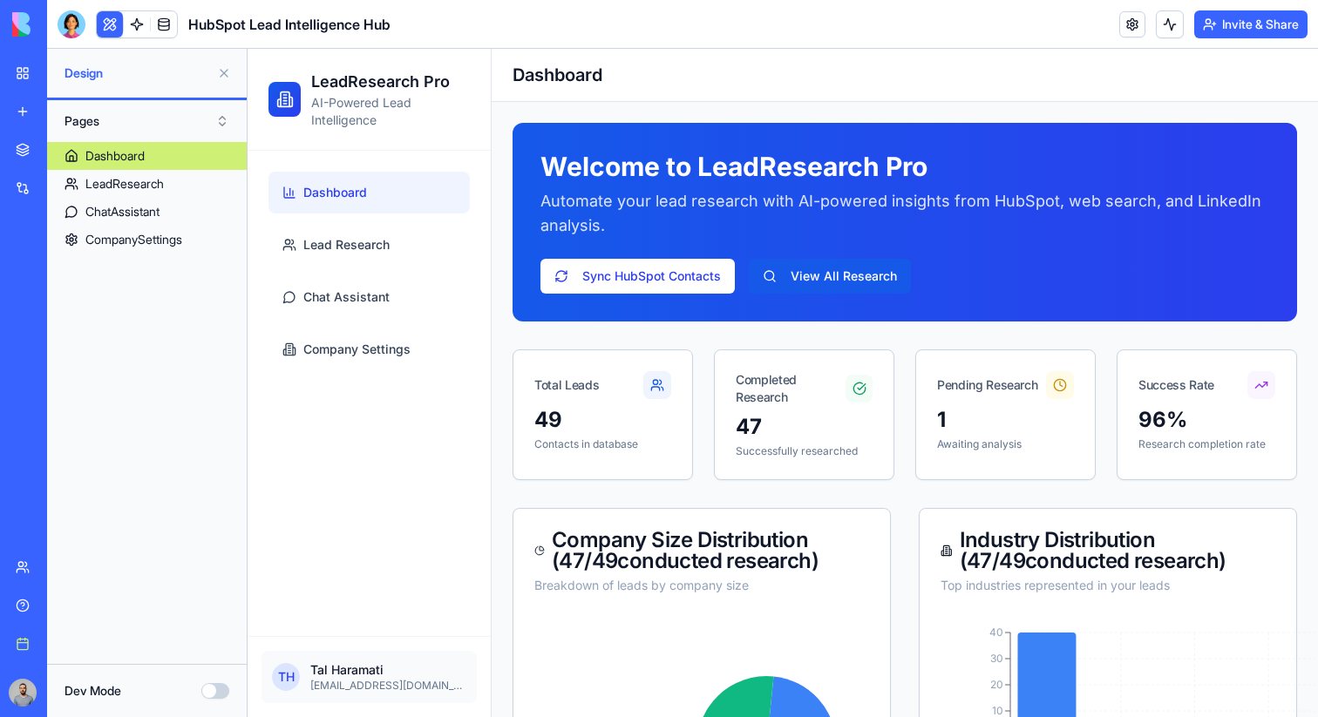
click at [214, 688] on button "Dev Mode" at bounding box center [215, 691] width 28 height 16
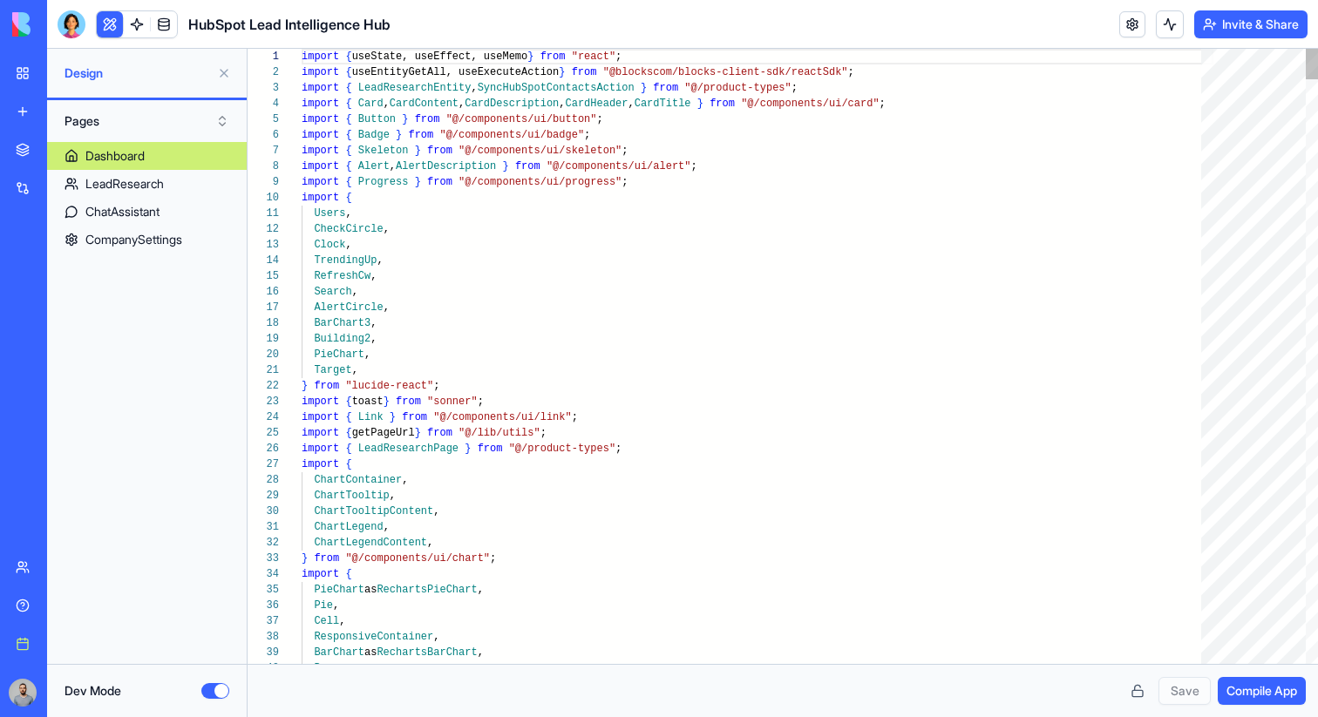
scroll to position [110, 0]
click at [215, 695] on button "Dev Mode" at bounding box center [215, 691] width 28 height 16
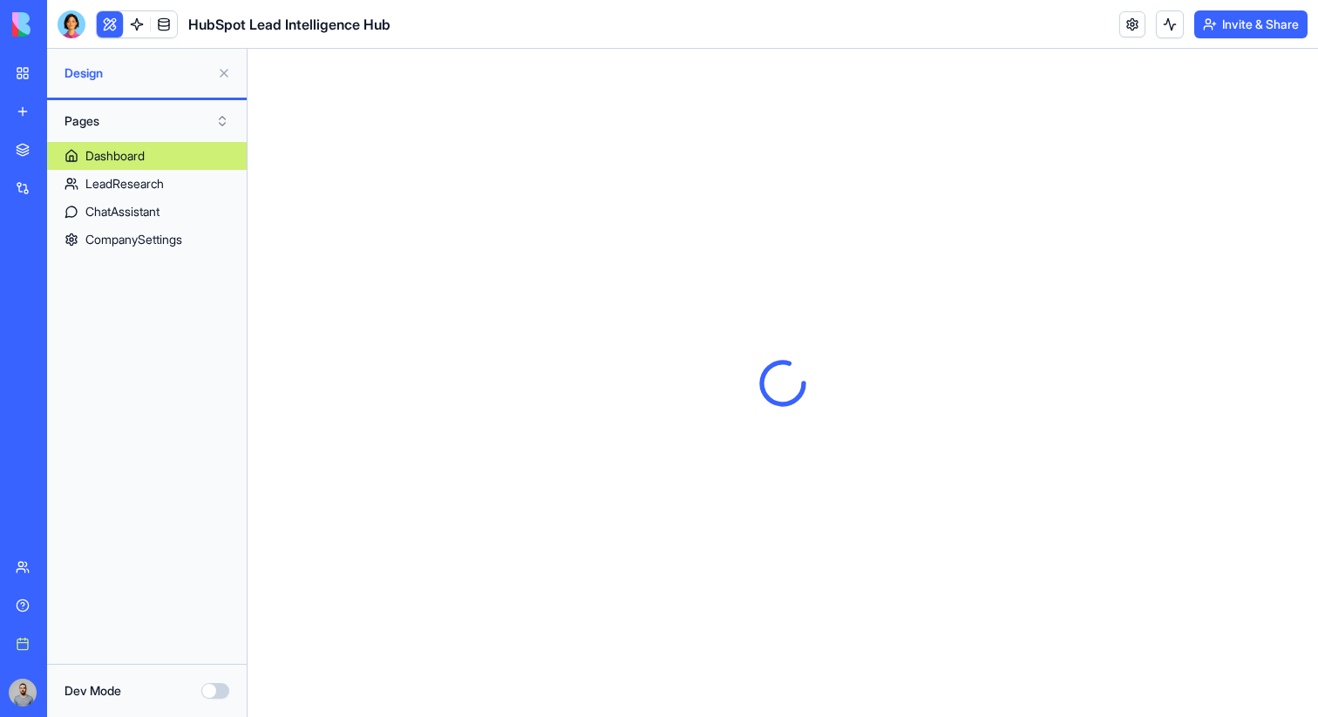
scroll to position [0, 0]
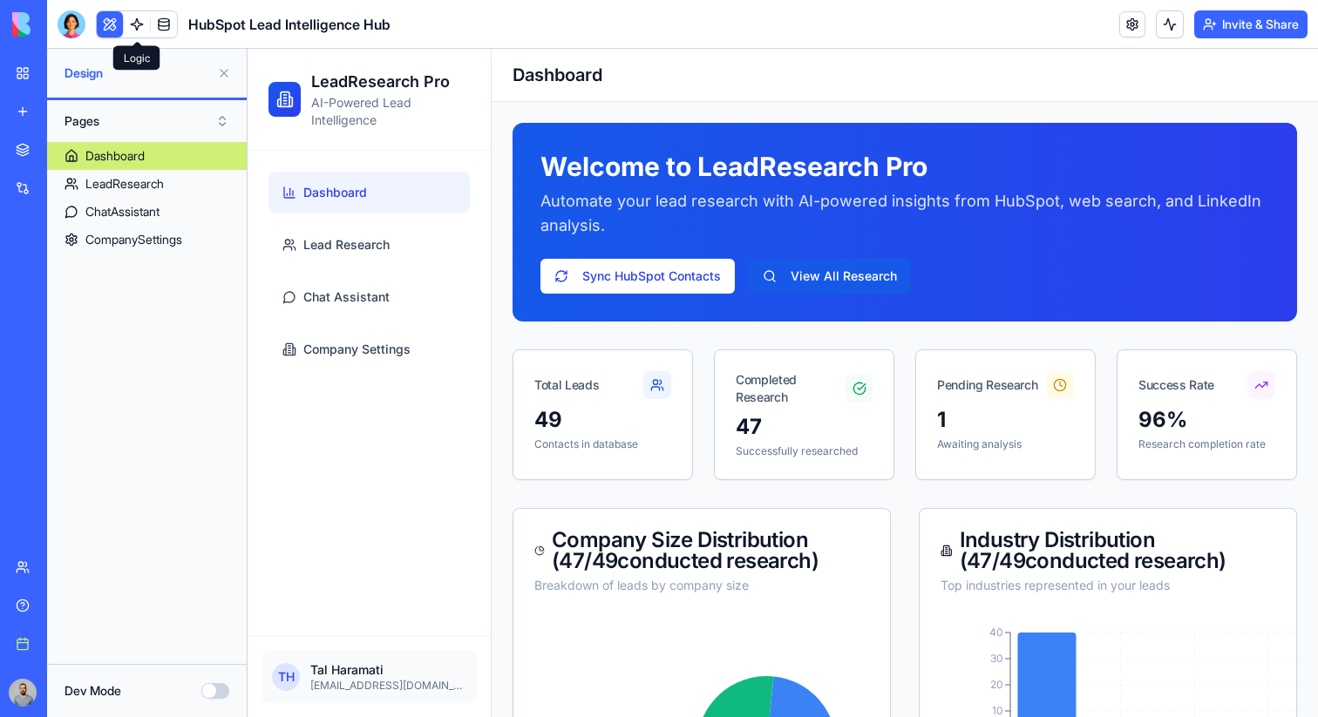
click at [142, 28] on link at bounding box center [137, 24] width 26 height 26
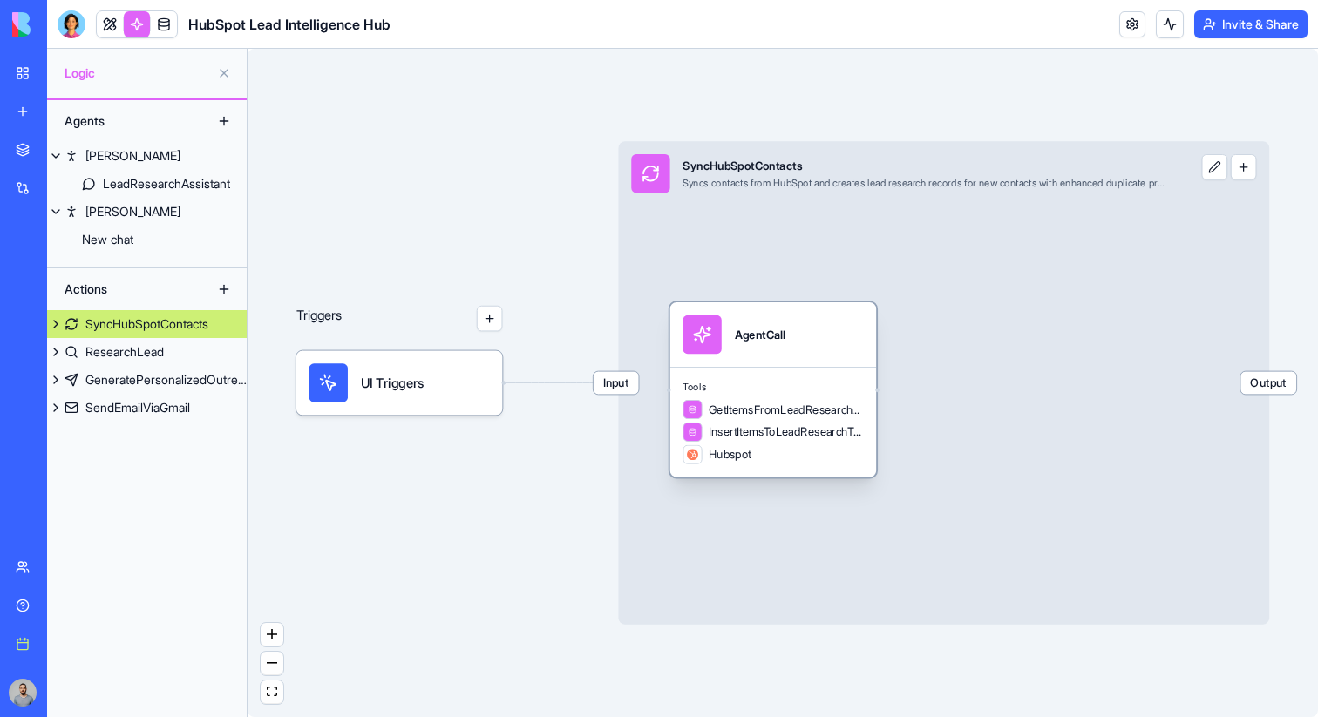
click at [810, 433] on span "InsertItemsToLeadResearchTable" at bounding box center [786, 432] width 154 height 16
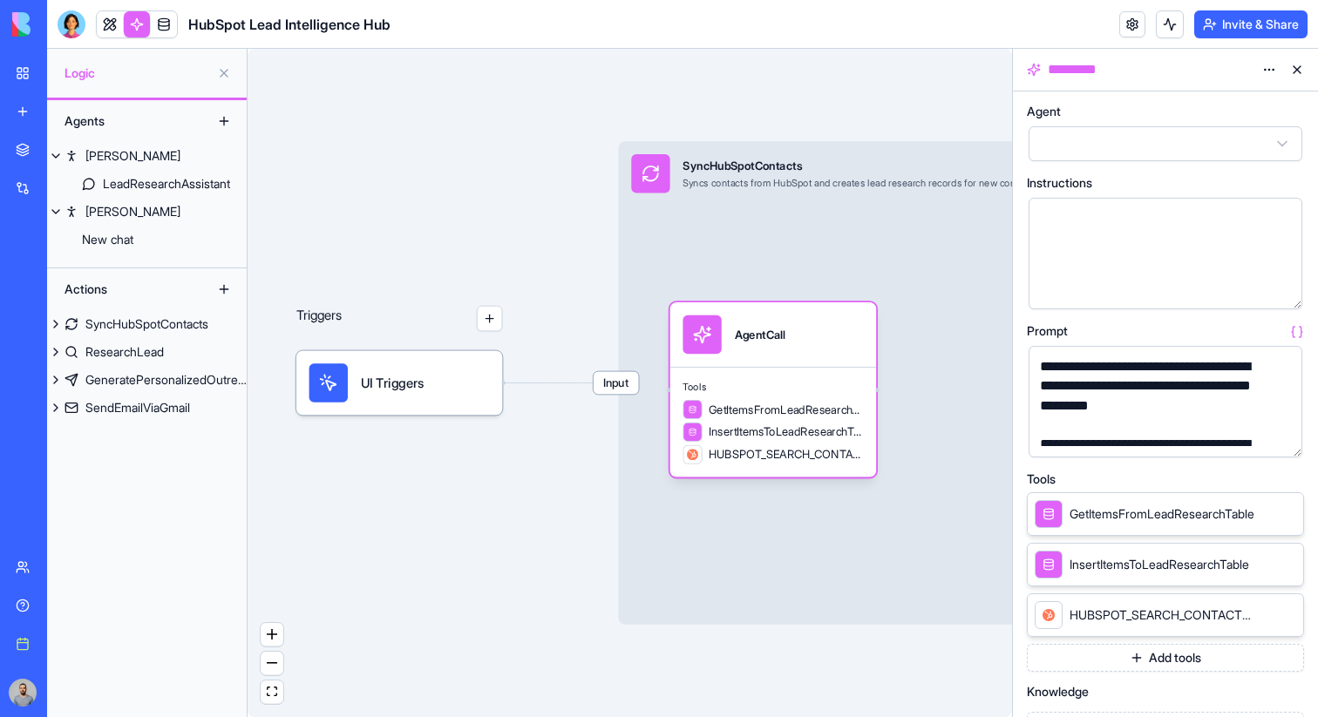
click at [1136, 665] on button "Add tools" at bounding box center [1165, 658] width 277 height 28
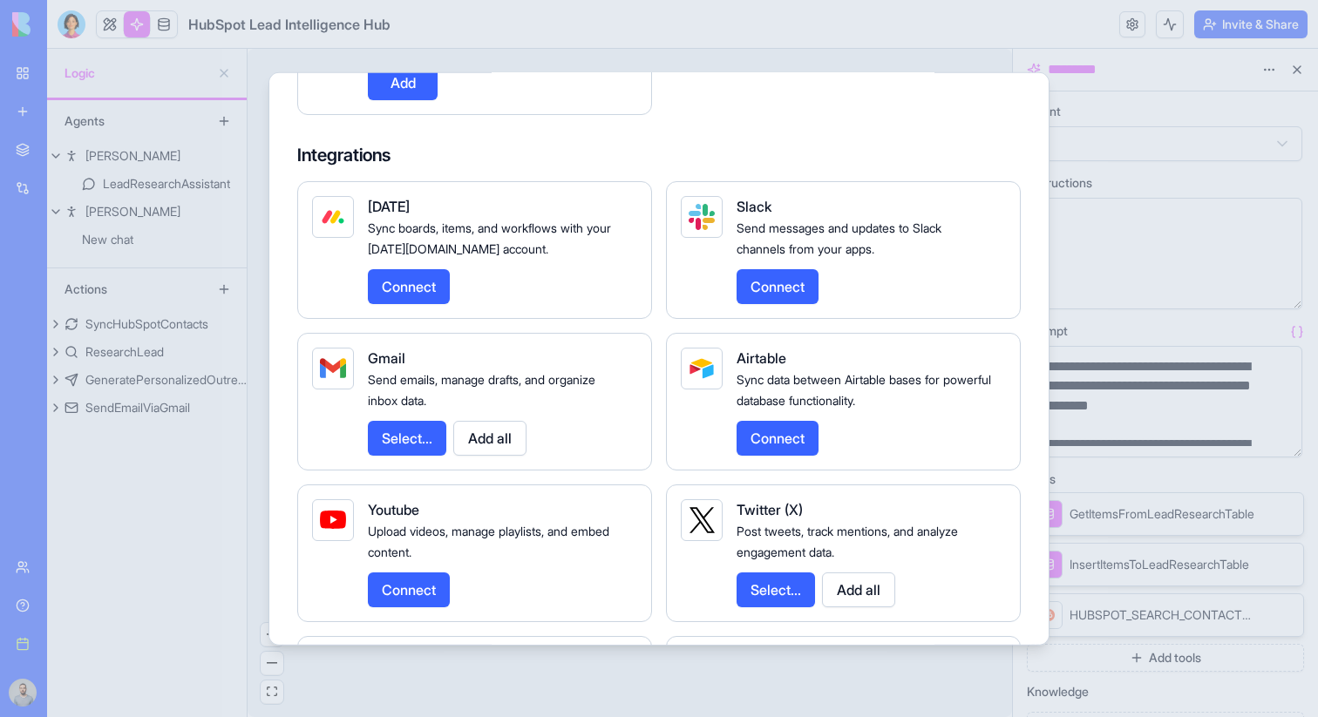
scroll to position [2029, 0]
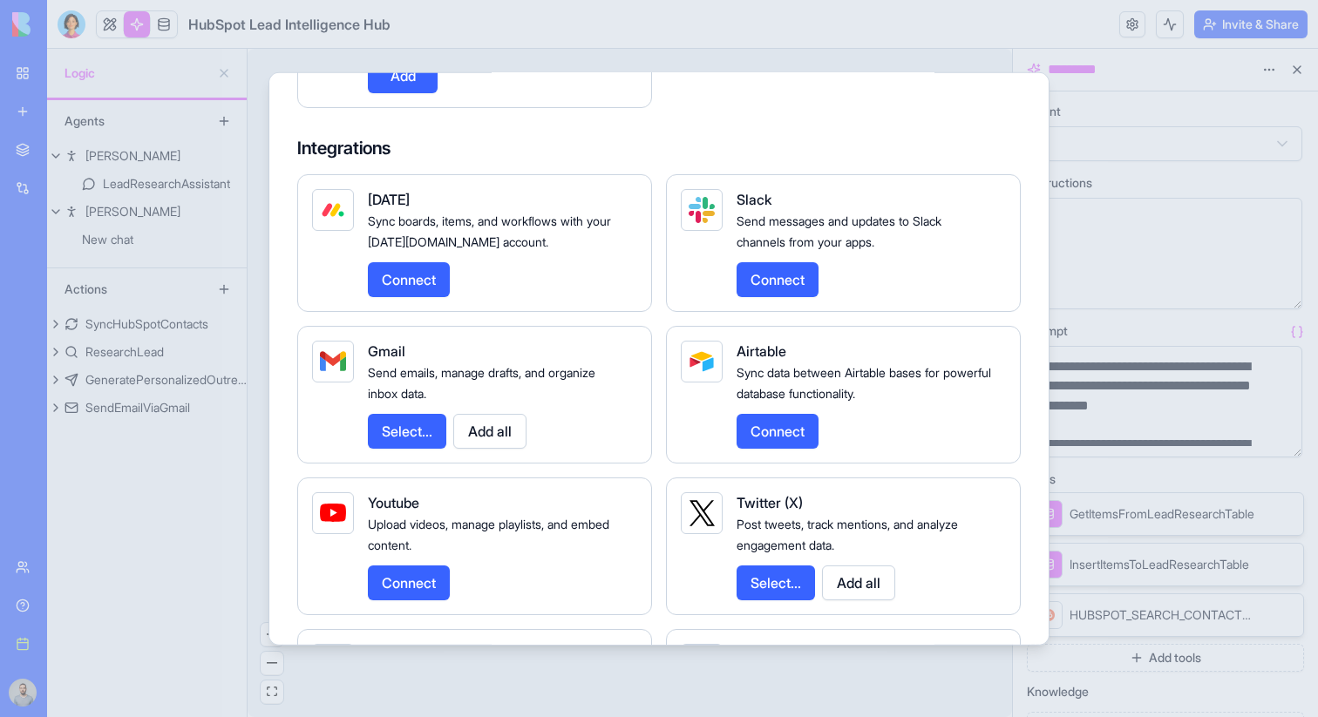
click at [1127, 286] on div at bounding box center [659, 358] width 1318 height 717
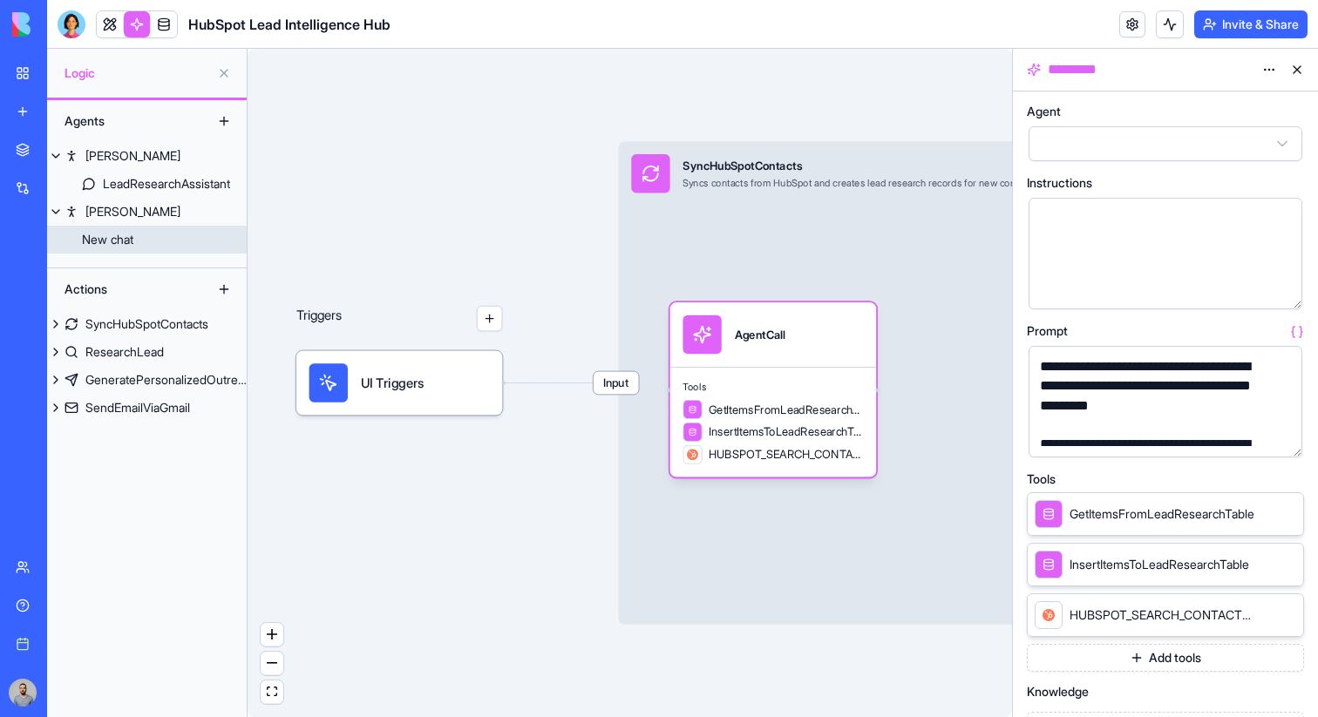
click at [169, 245] on link "New chat" at bounding box center [147, 240] width 200 height 28
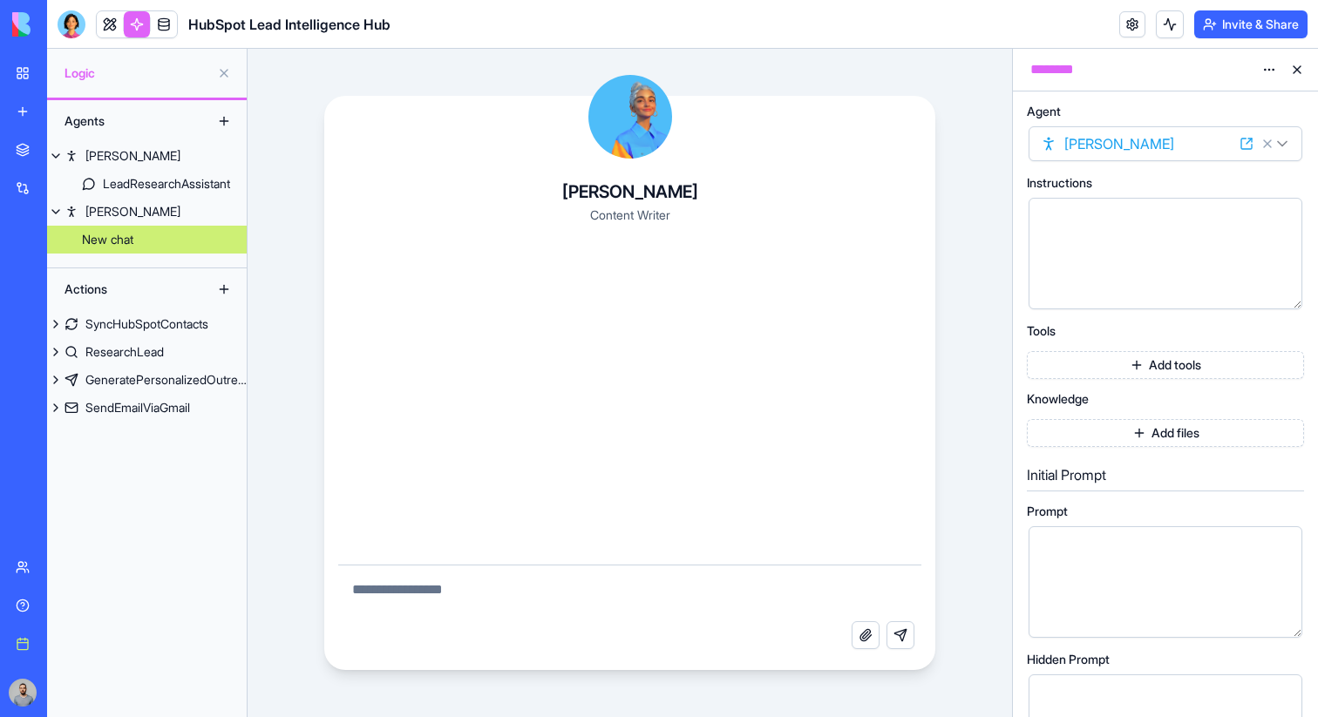
click at [539, 591] on textarea at bounding box center [630, 594] width 584 height 56
click at [518, 593] on textarea at bounding box center [630, 594] width 584 height 56
type textarea "**********"
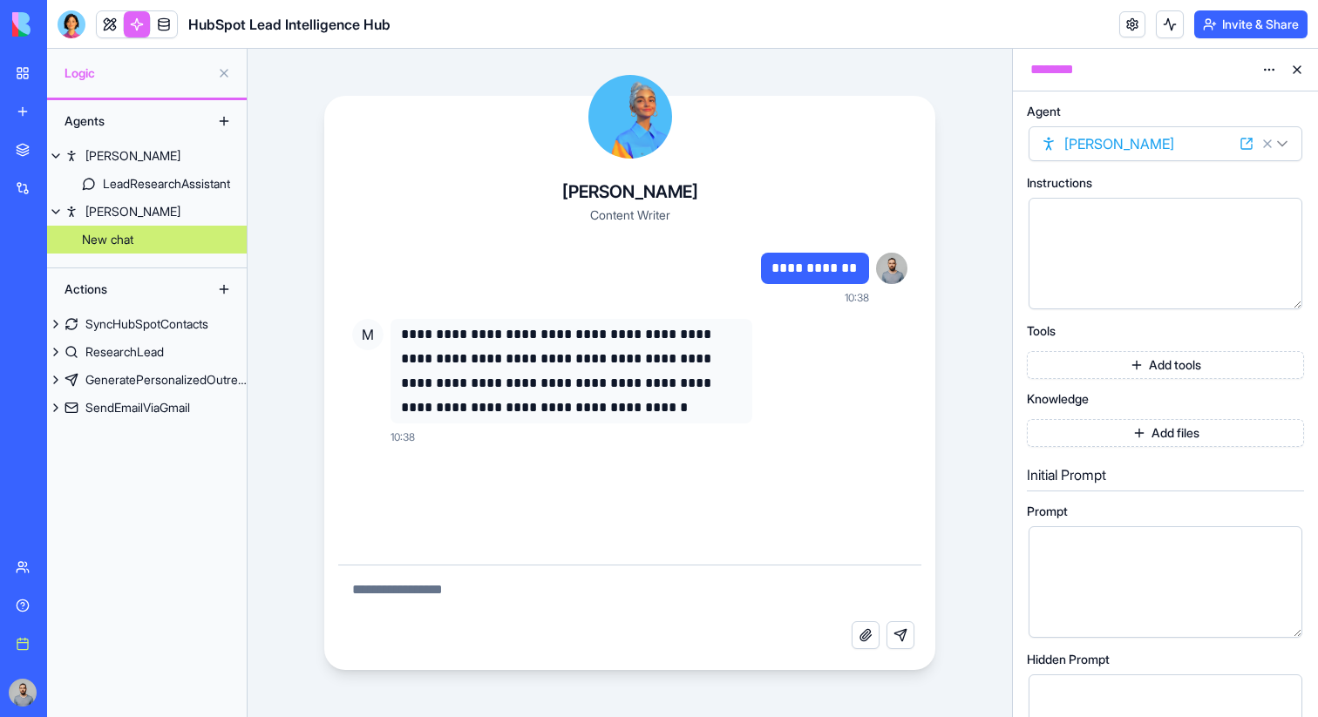
click at [641, 601] on textarea at bounding box center [630, 594] width 584 height 56
click at [1097, 229] on div at bounding box center [1150, 253] width 232 height 89
click at [688, 604] on textarea at bounding box center [630, 594] width 584 height 56
type textarea "**********"
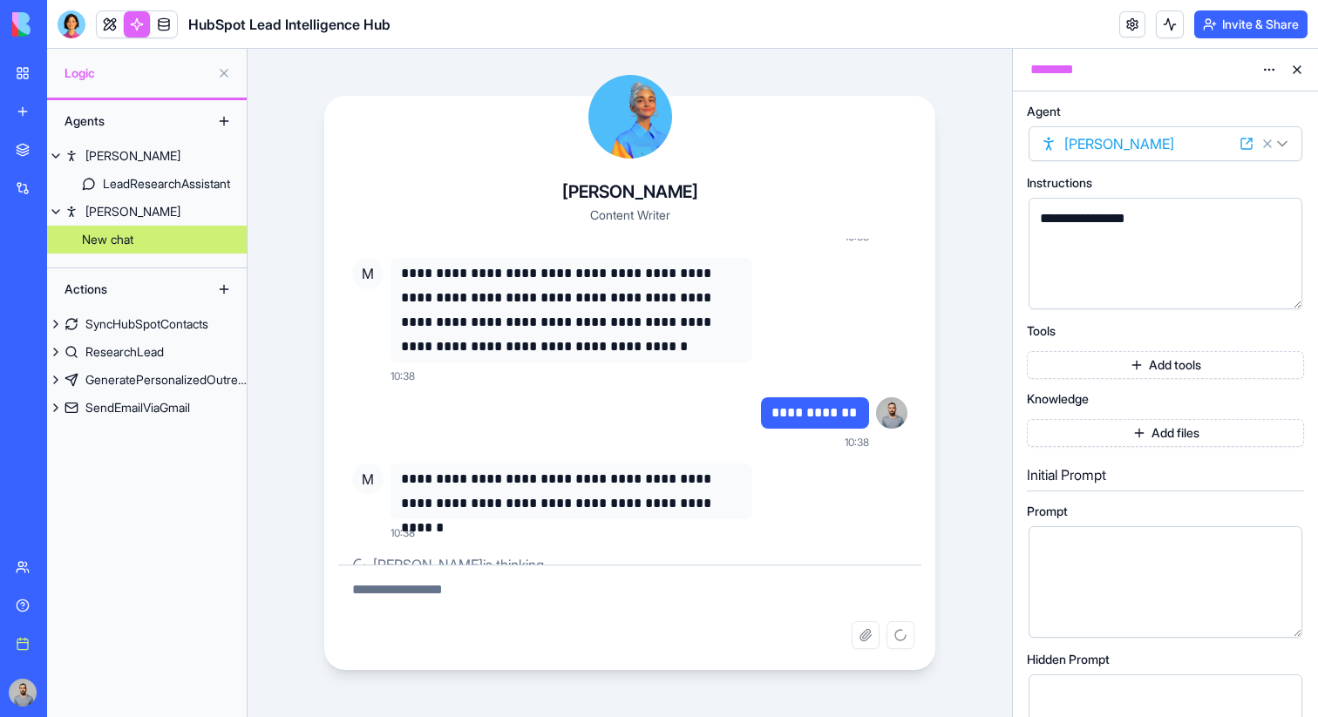
scroll to position [99, 0]
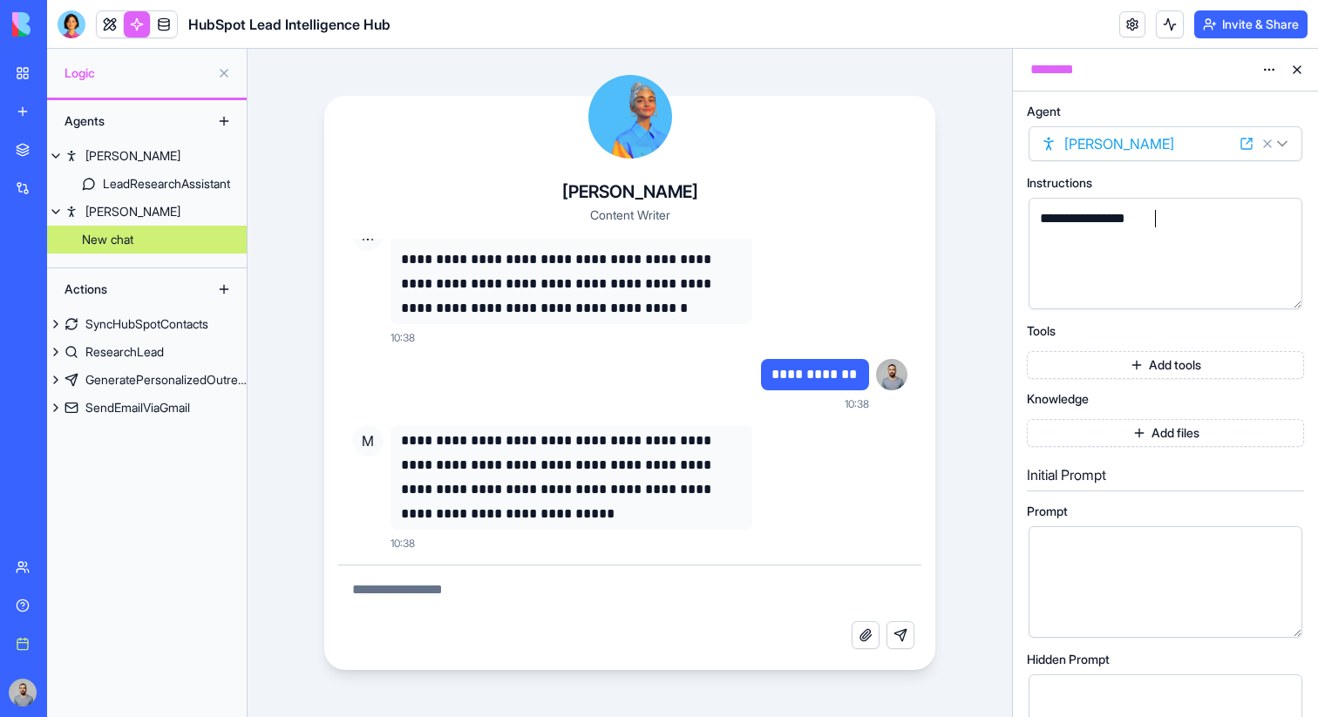
click at [1160, 231] on div "**********" at bounding box center [1150, 253] width 232 height 89
click at [667, 607] on textarea at bounding box center [630, 594] width 584 height 56
type textarea "**********"
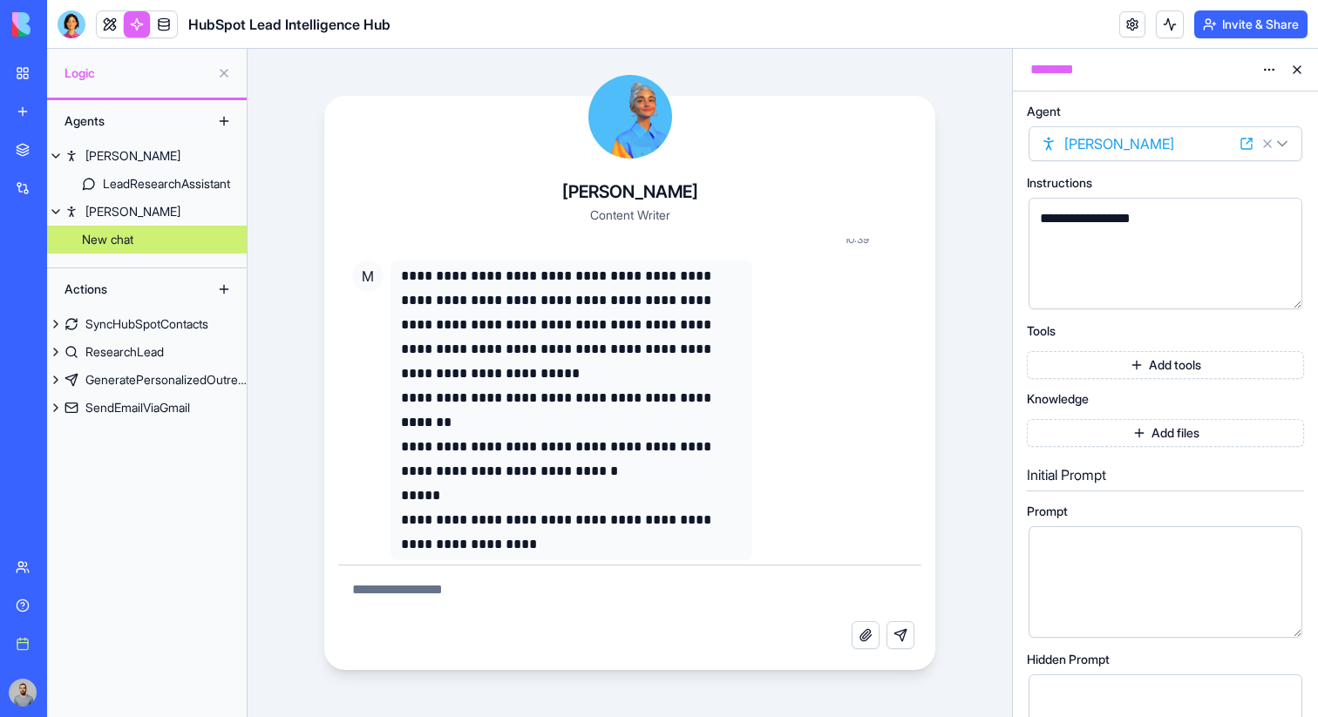
scroll to position [500, 0]
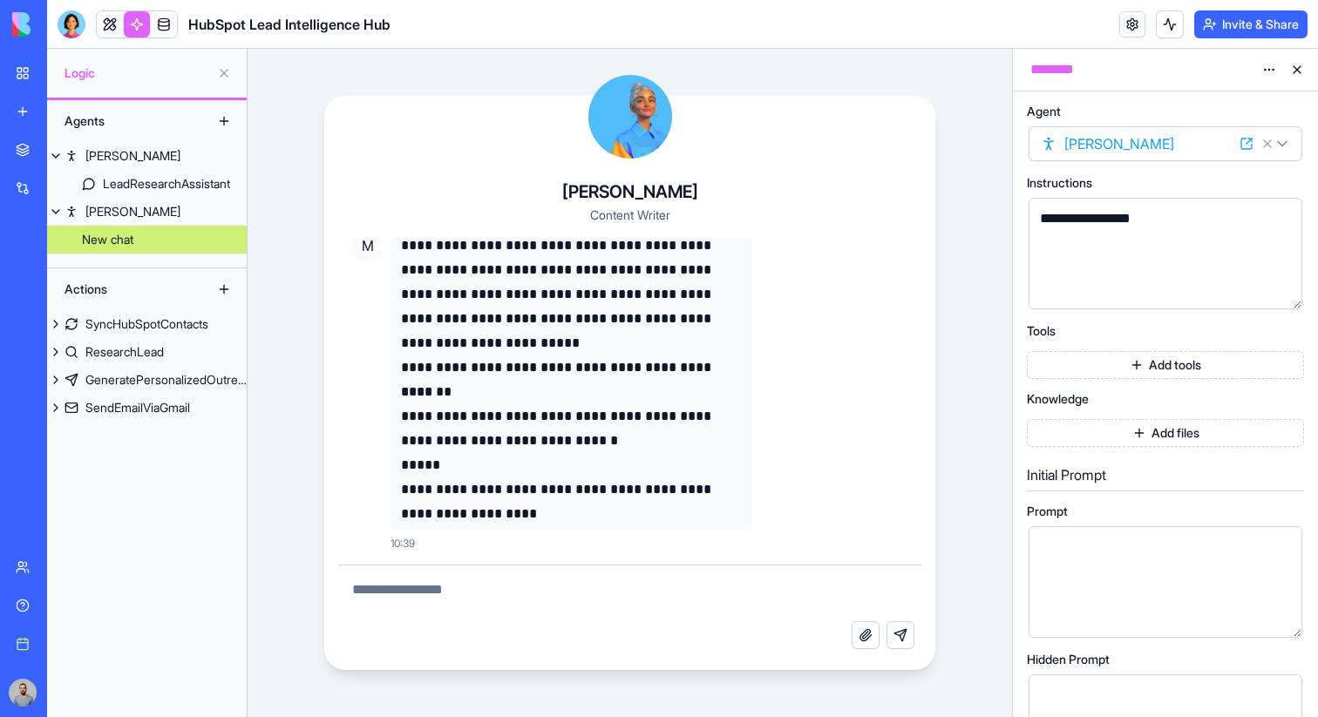
click at [1067, 375] on button "Add tools" at bounding box center [1165, 365] width 277 height 28
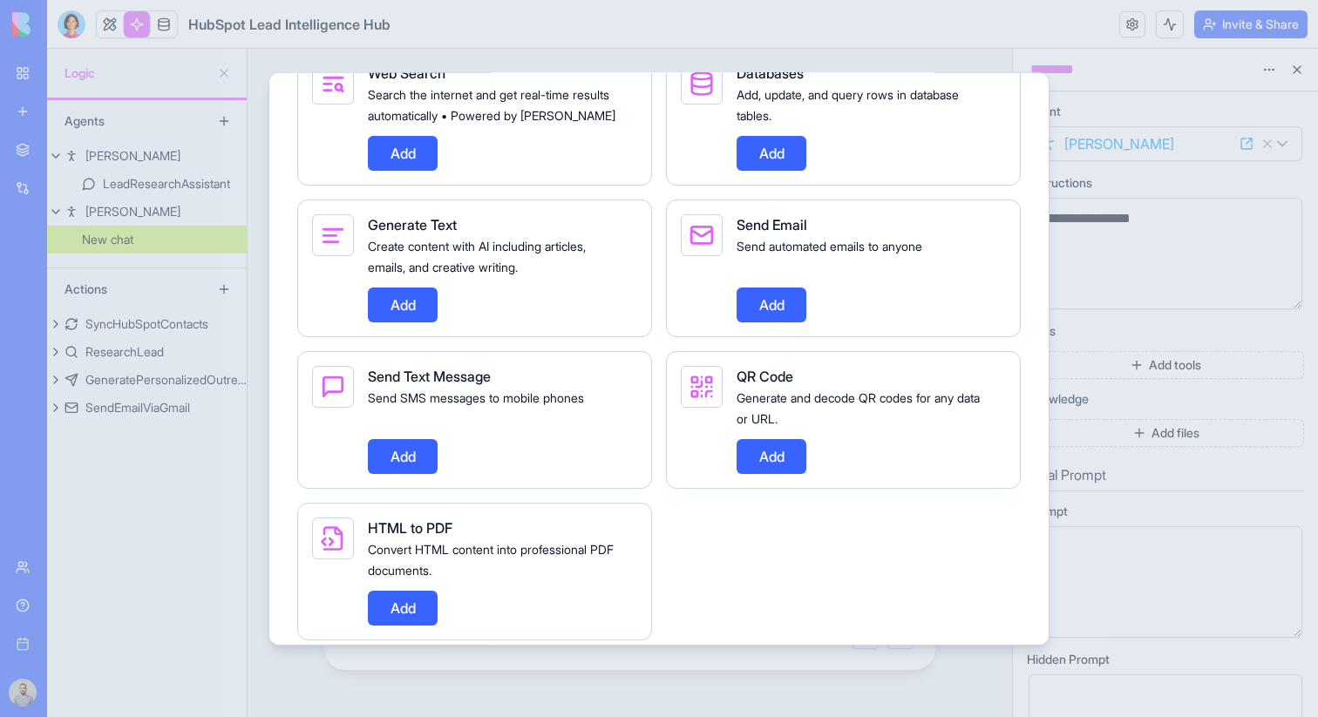
scroll to position [1530, 0]
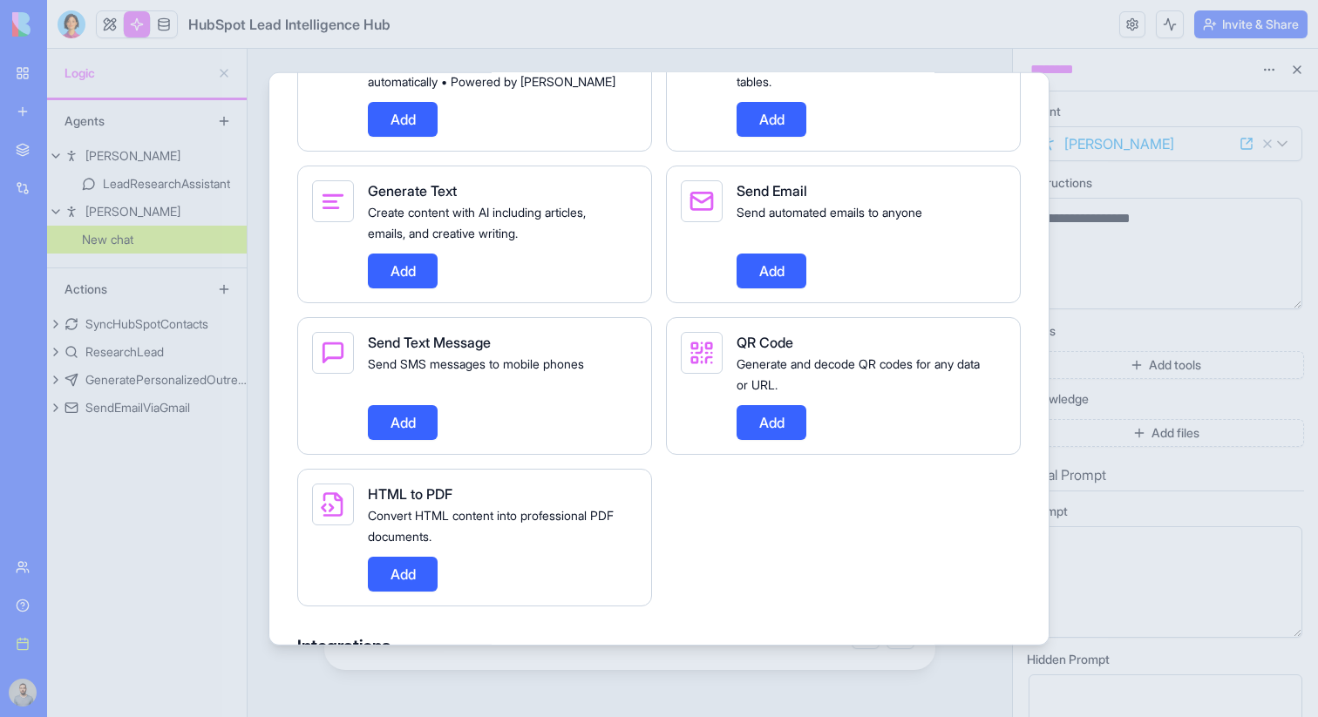
click at [777, 287] on button "Add" at bounding box center [771, 270] width 70 height 35
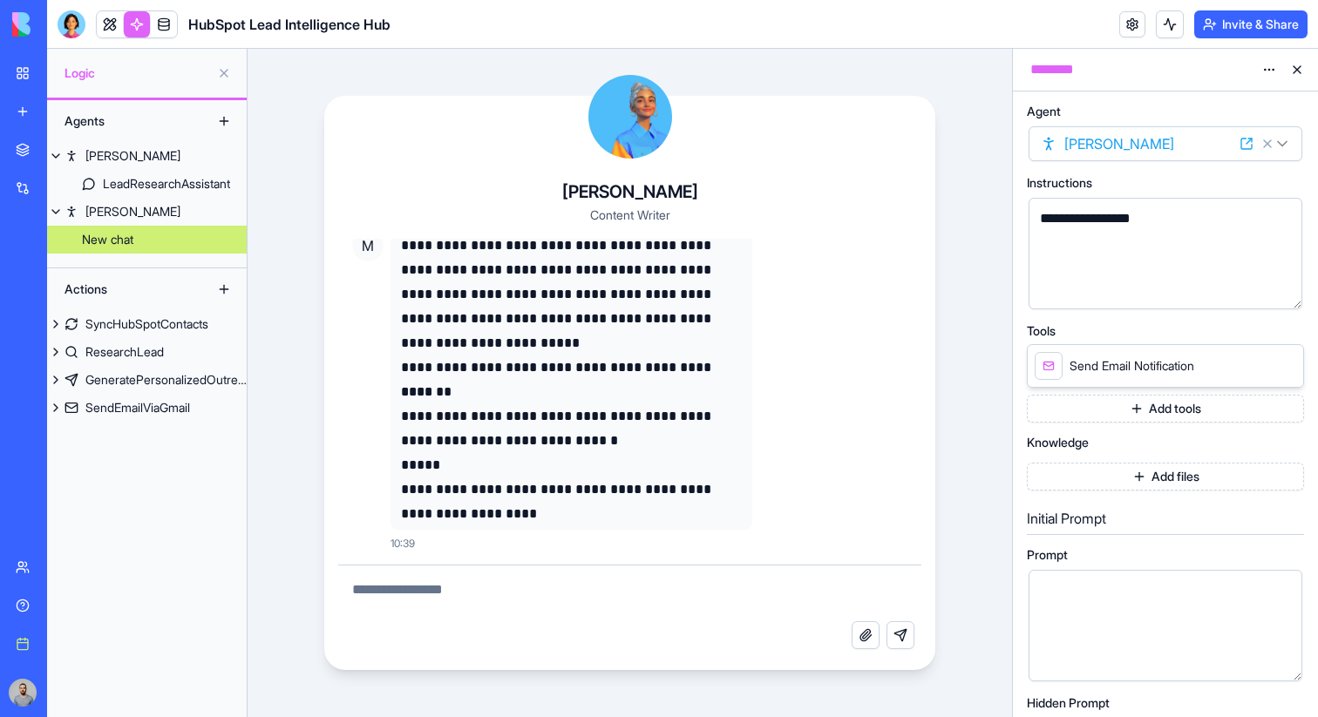
click at [522, 583] on textarea at bounding box center [630, 594] width 584 height 56
type textarea "**********"
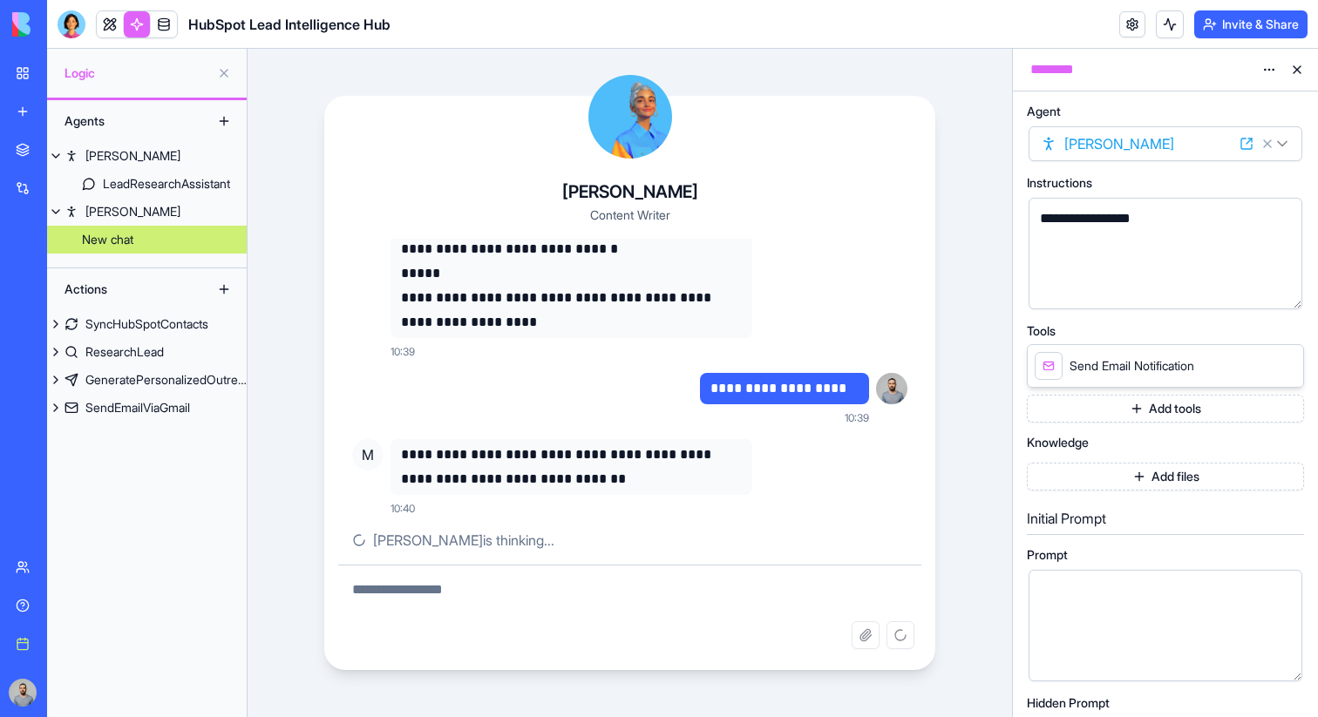
scroll to position [657, 0]
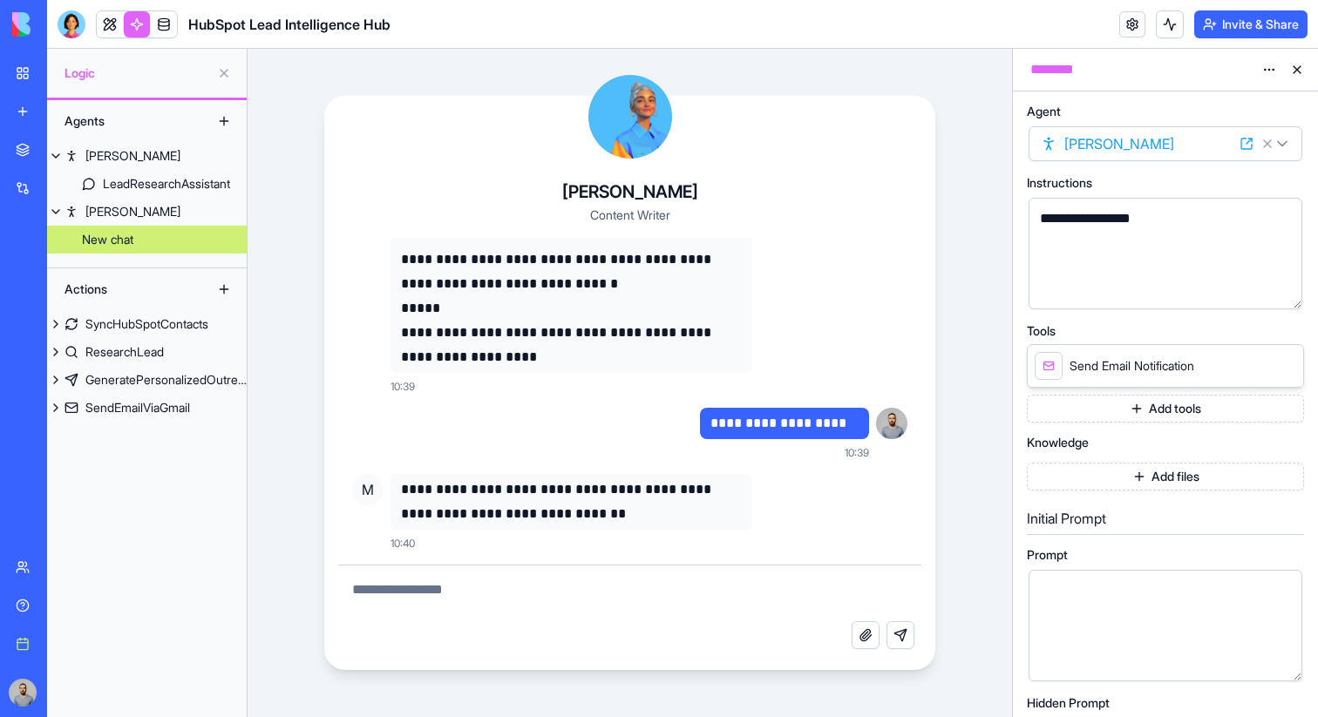
click at [1143, 416] on button "Add tools" at bounding box center [1165, 409] width 277 height 28
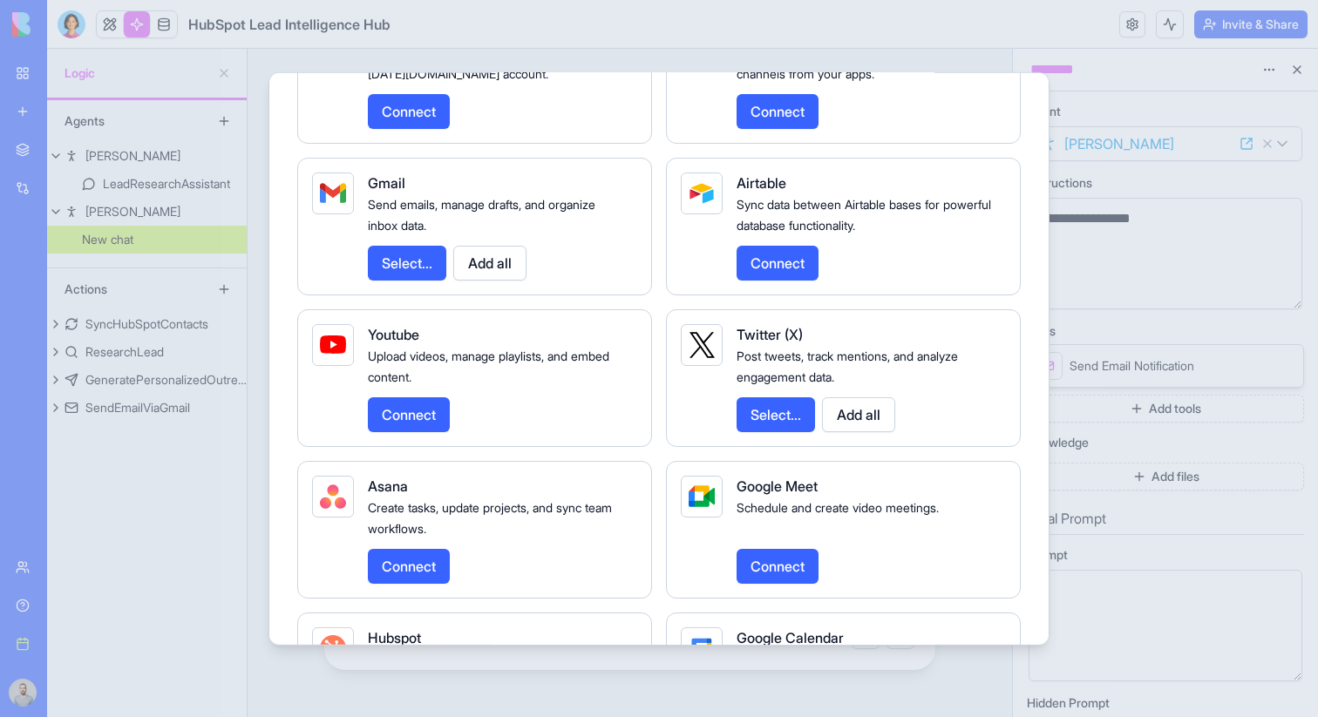
scroll to position [2194, 0]
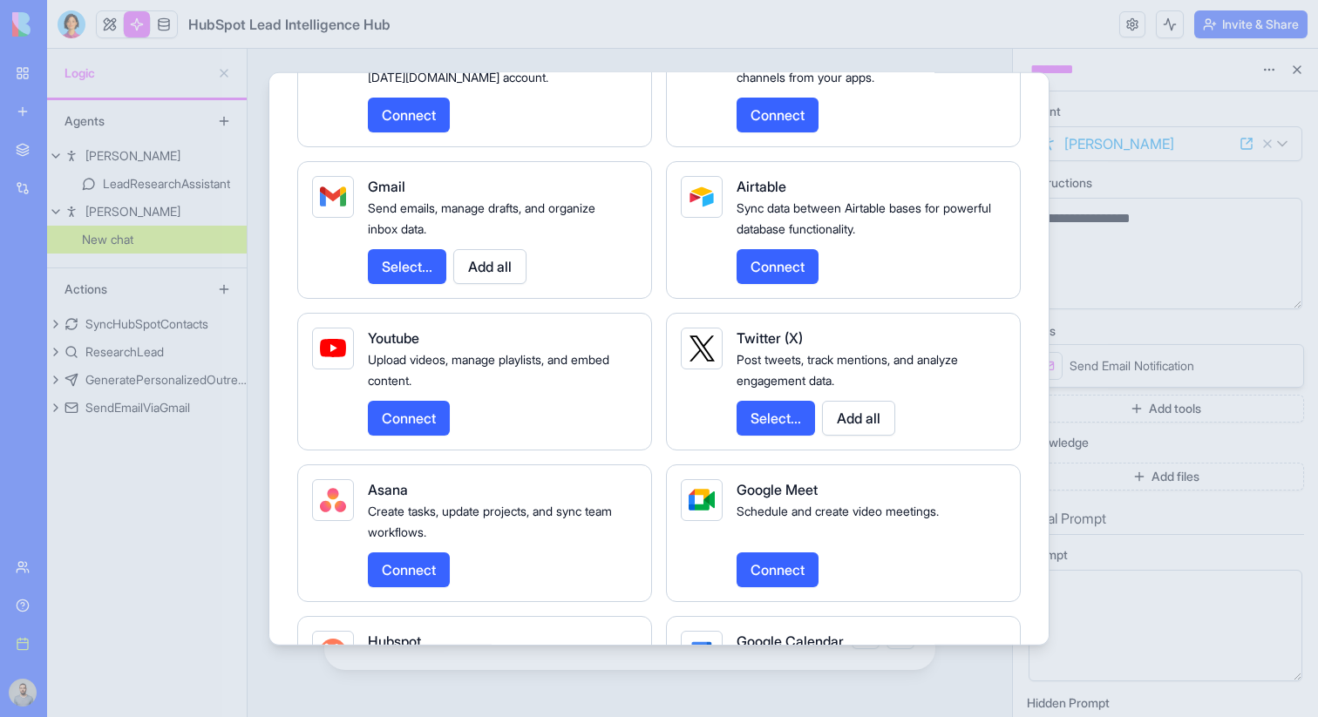
click at [492, 283] on button "Add all" at bounding box center [489, 265] width 73 height 35
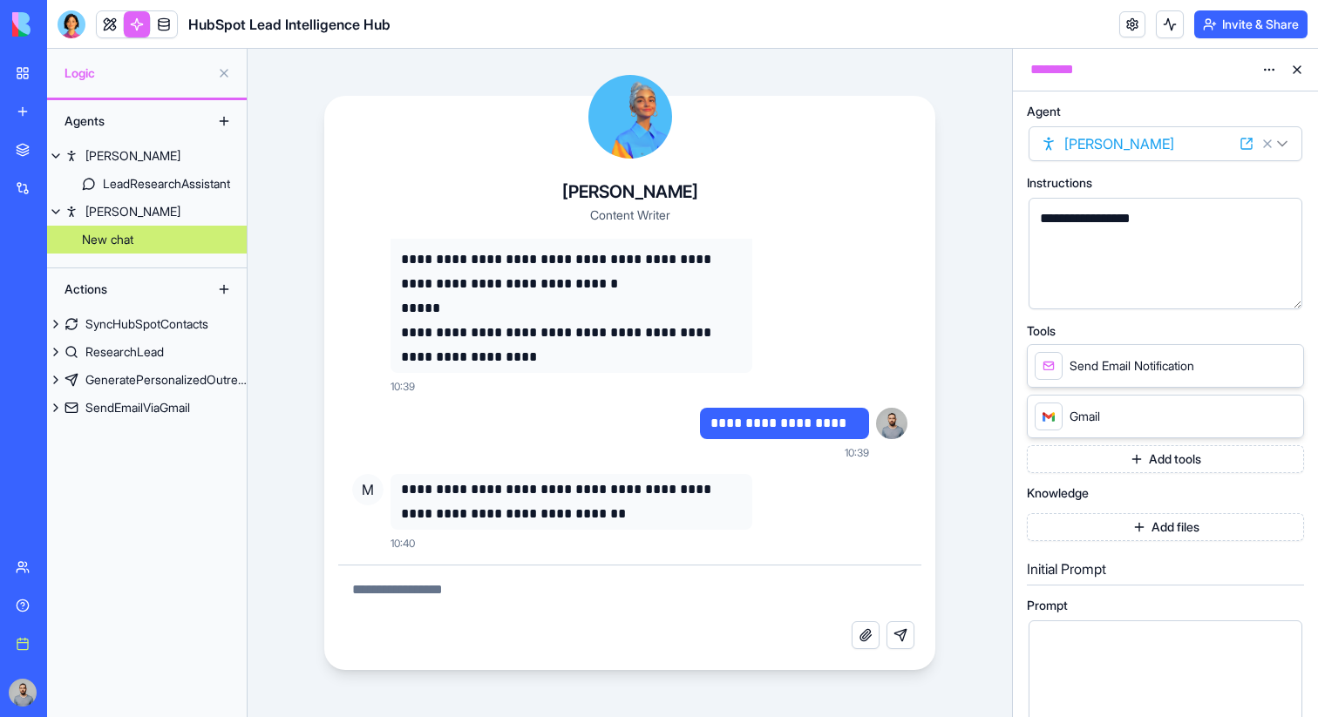
click at [417, 600] on textarea at bounding box center [630, 594] width 584 height 56
type textarea "**********"
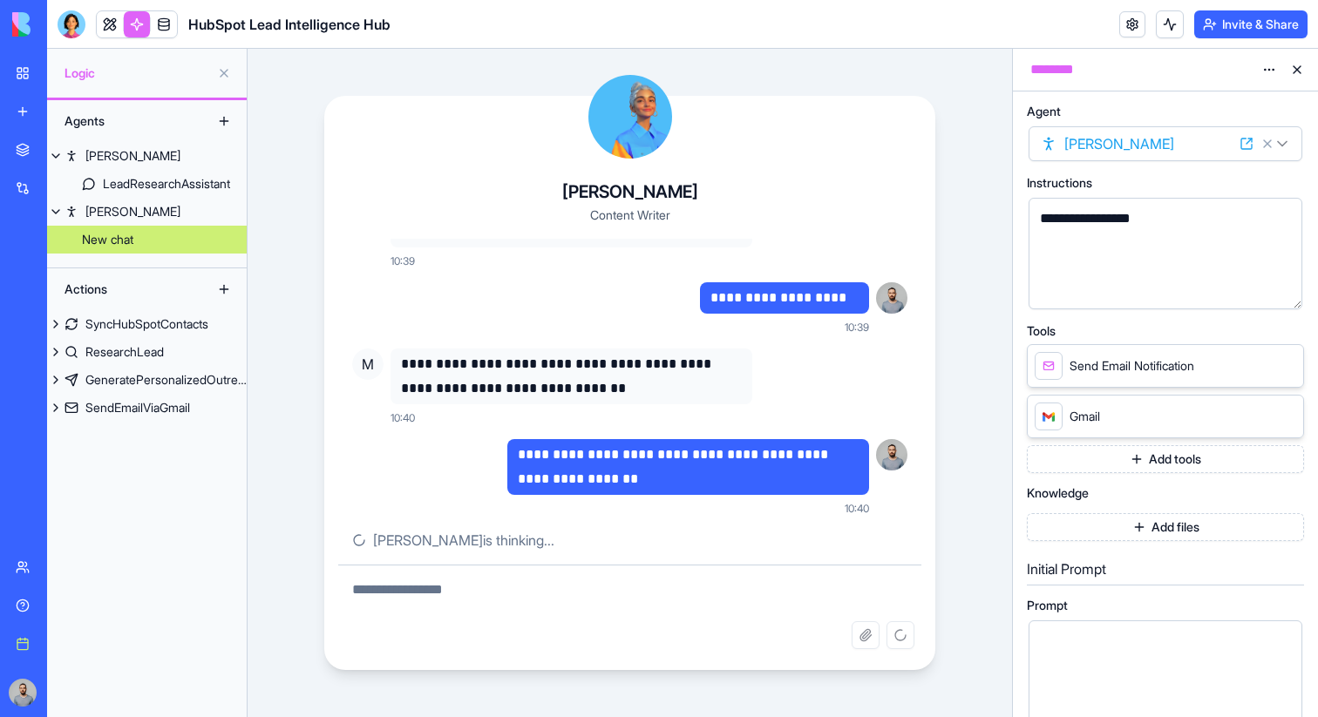
click at [1130, 451] on button "Add tools" at bounding box center [1165, 459] width 277 height 28
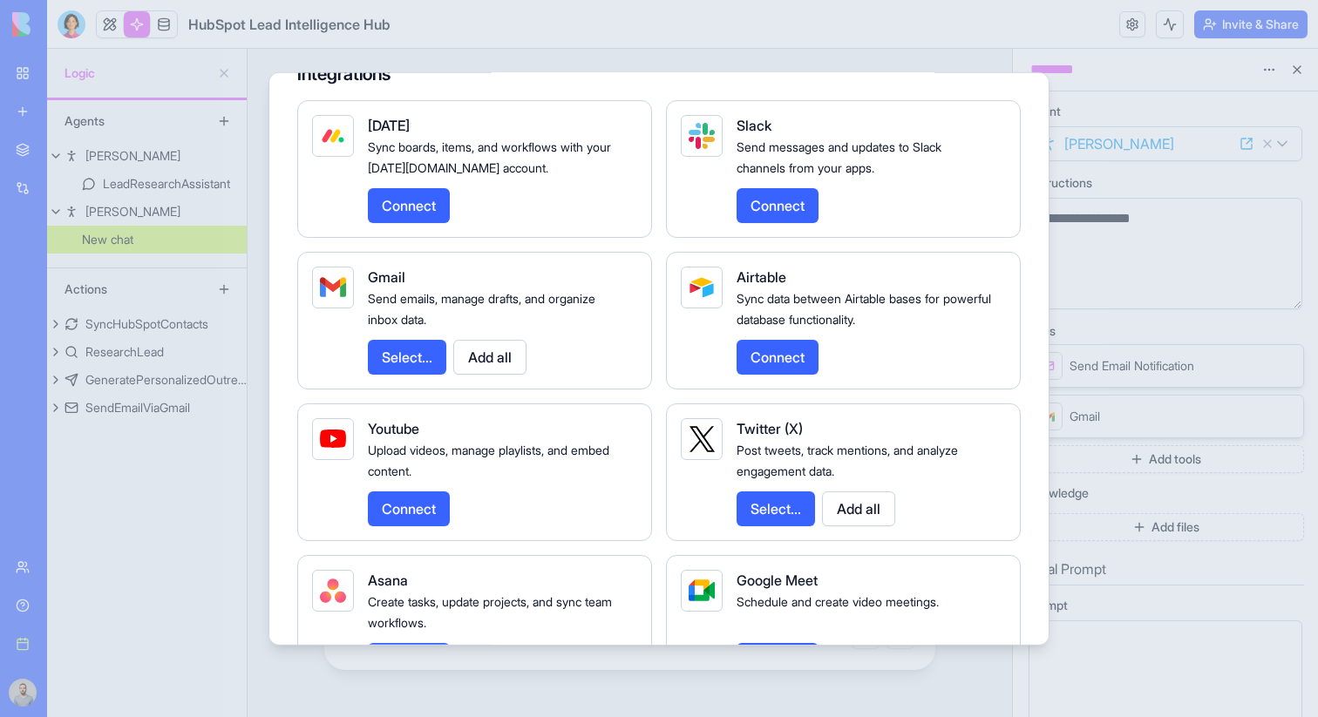
scroll to position [2162, 0]
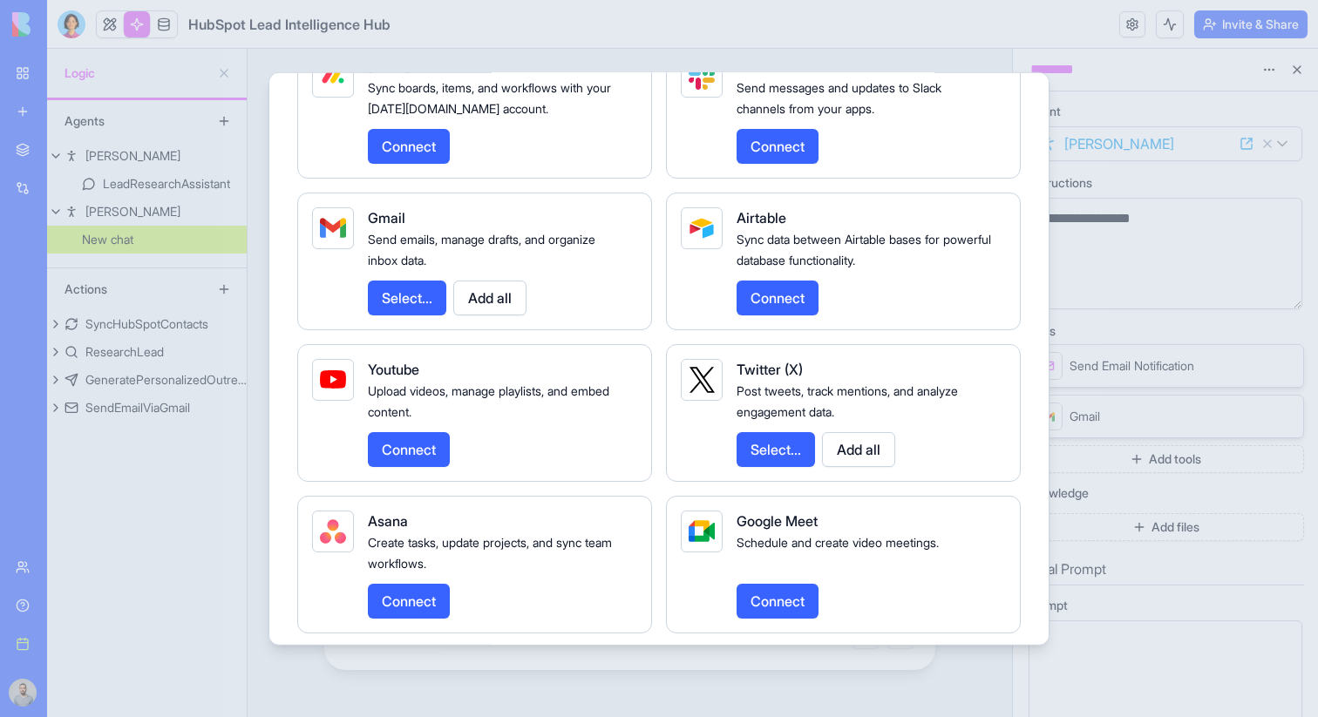
click at [422, 315] on button "Select..." at bounding box center [407, 297] width 78 height 35
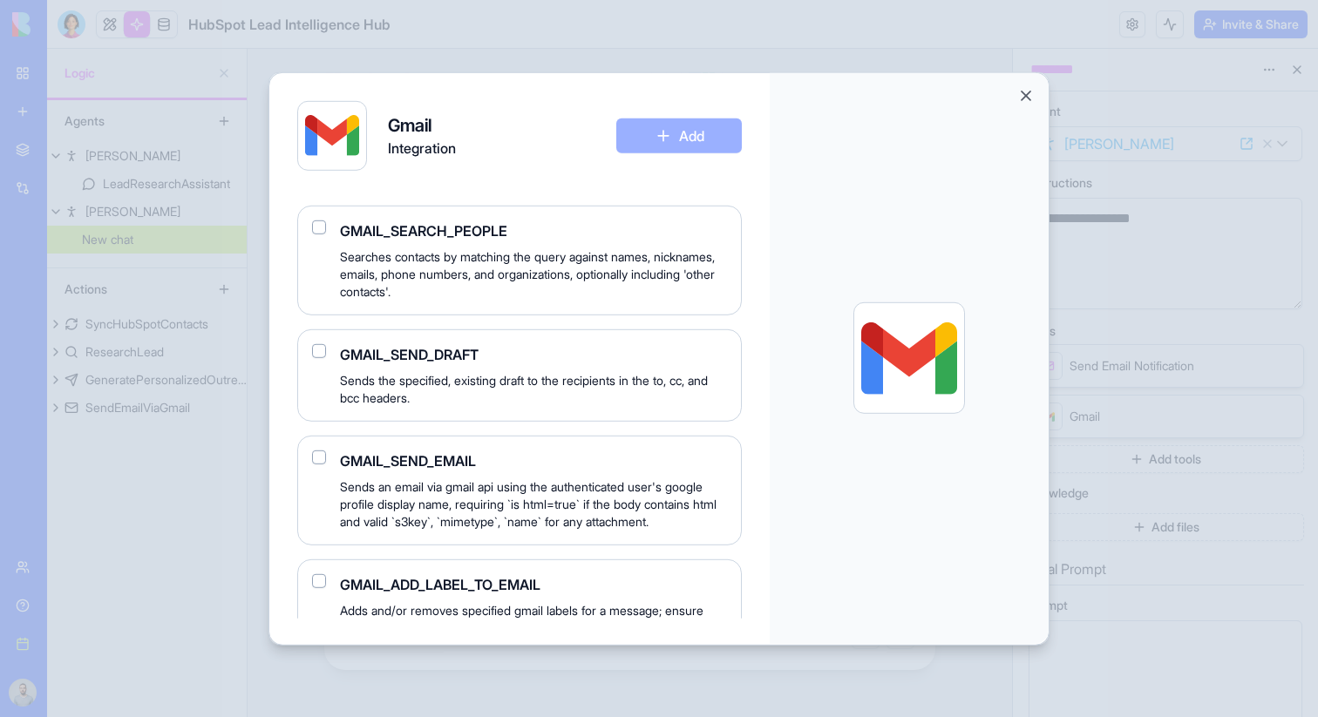
scroll to position [1303, 0]
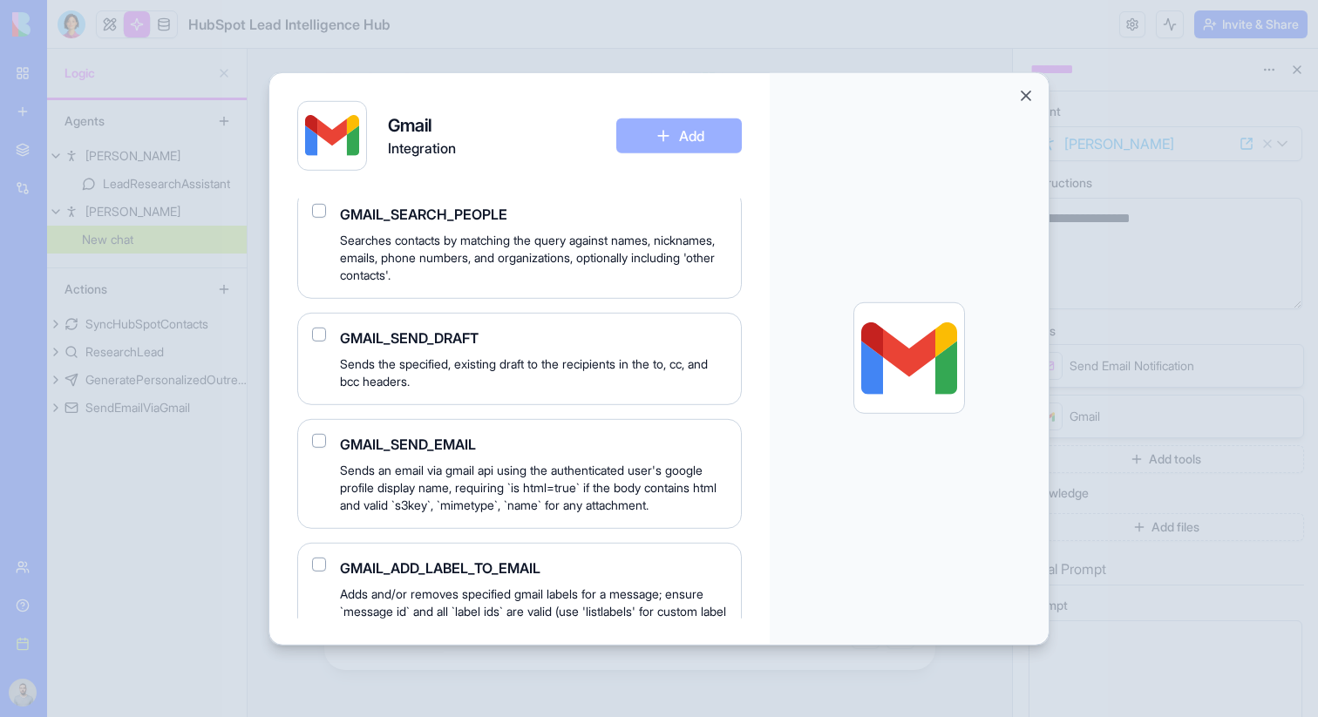
click at [1027, 92] on button "Close" at bounding box center [1025, 94] width 17 height 17
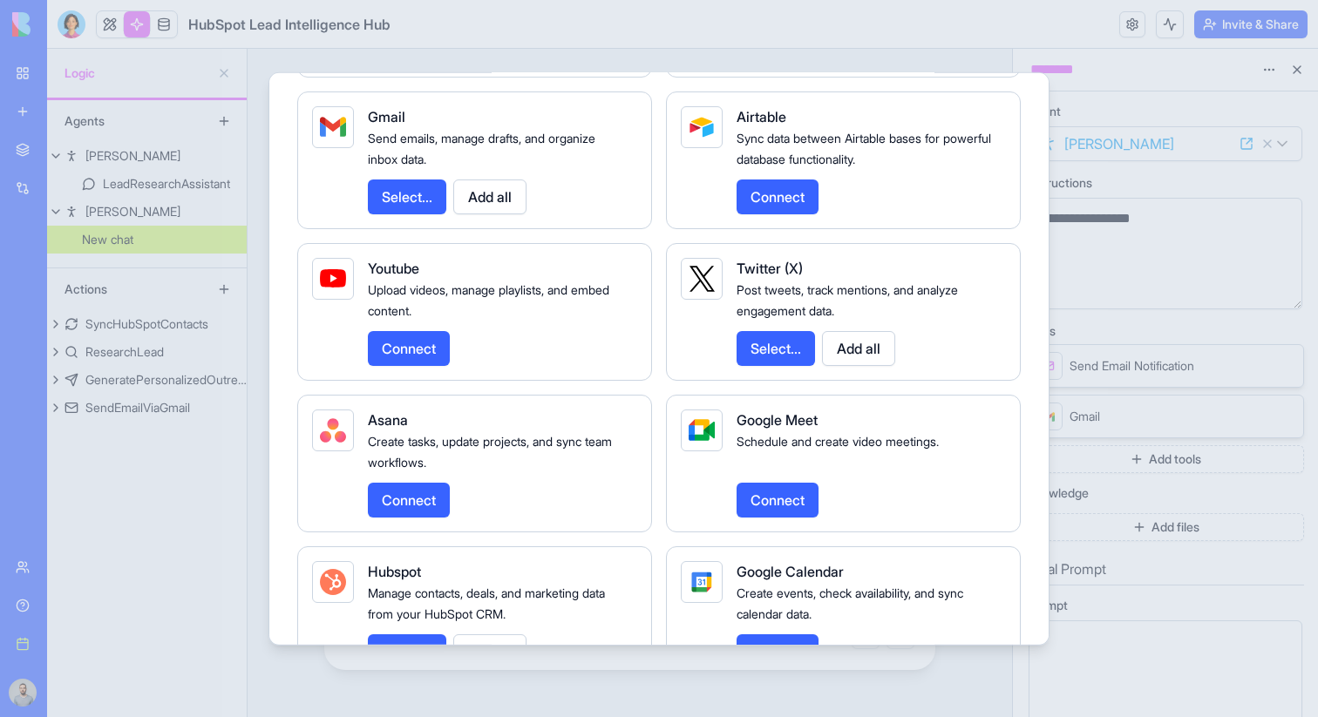
scroll to position [2298, 0]
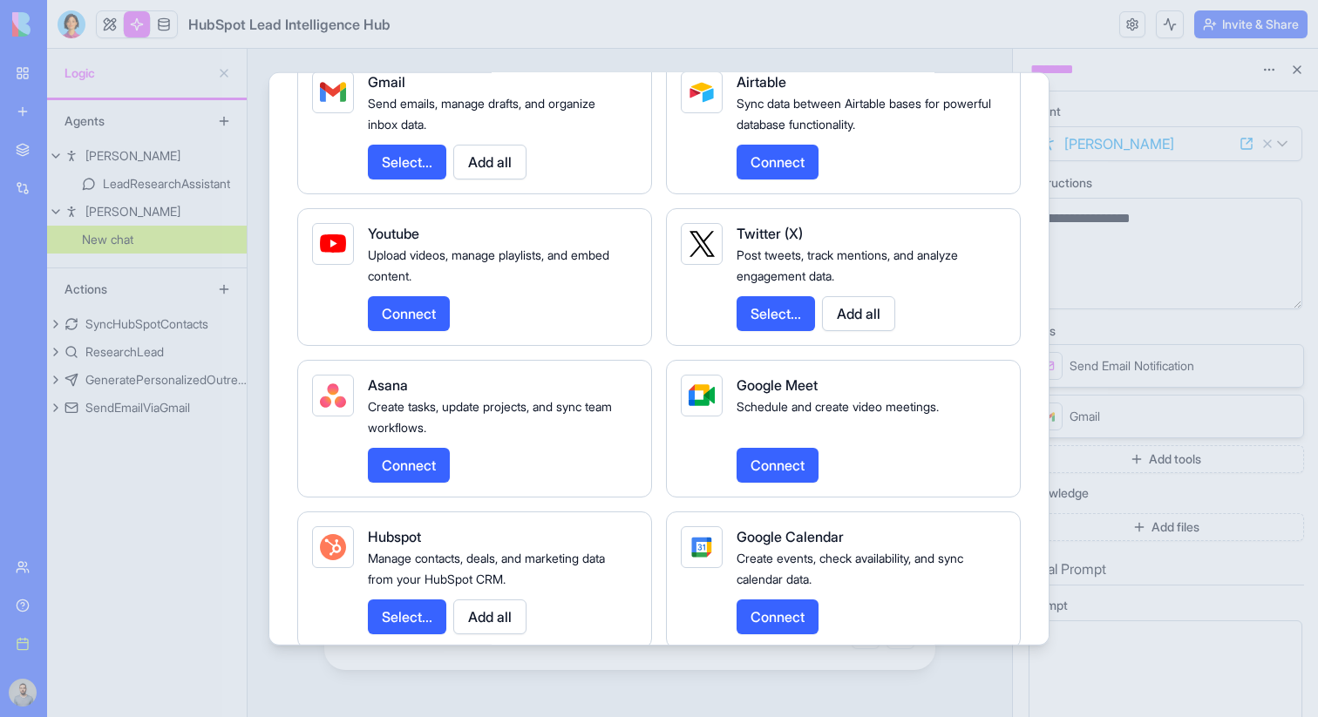
click at [1198, 273] on div at bounding box center [659, 358] width 1318 height 717
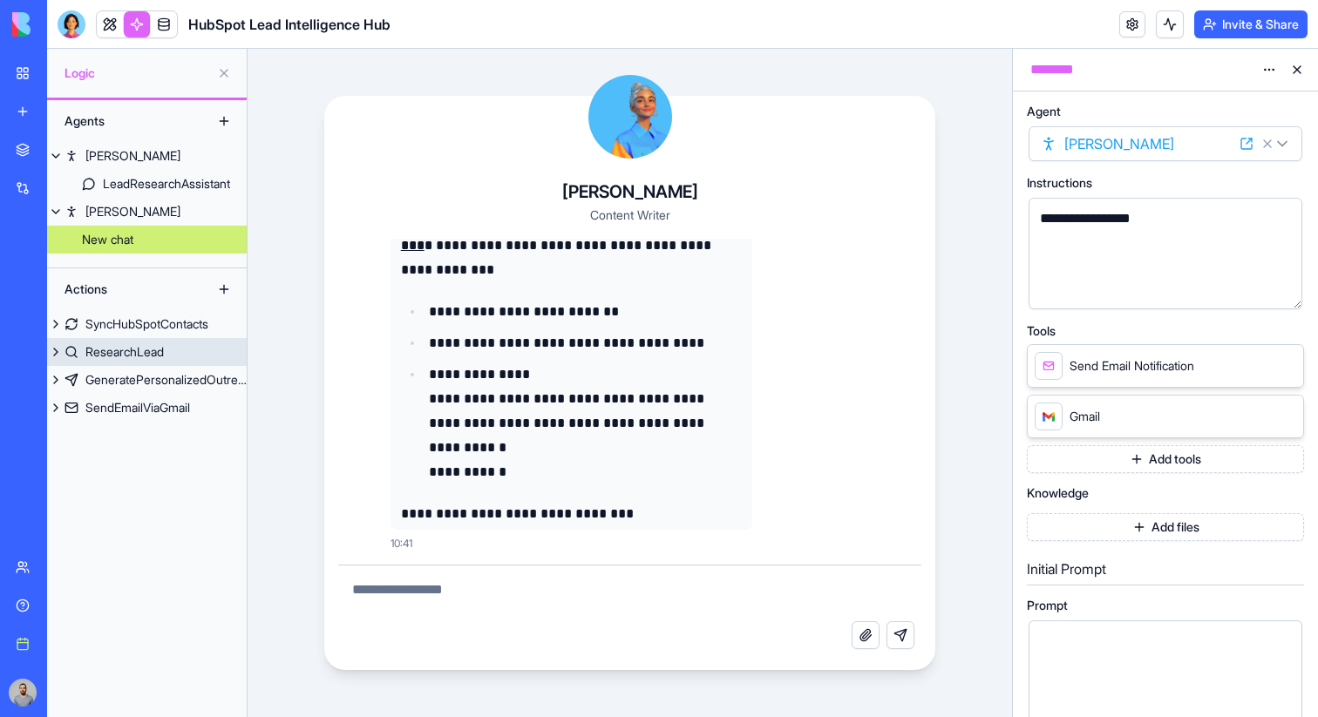
click at [138, 353] on div "ResearchLead" at bounding box center [124, 351] width 78 height 17
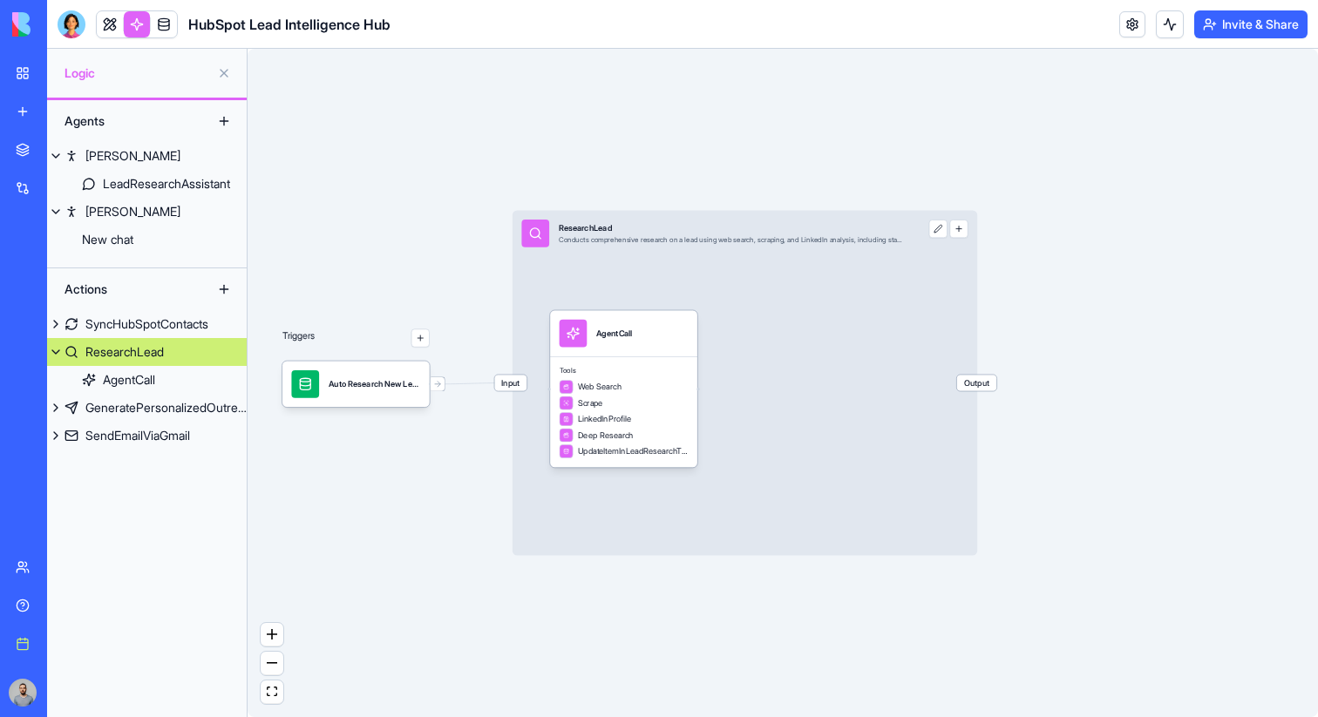
click at [962, 229] on button "button" at bounding box center [958, 229] width 18 height 18
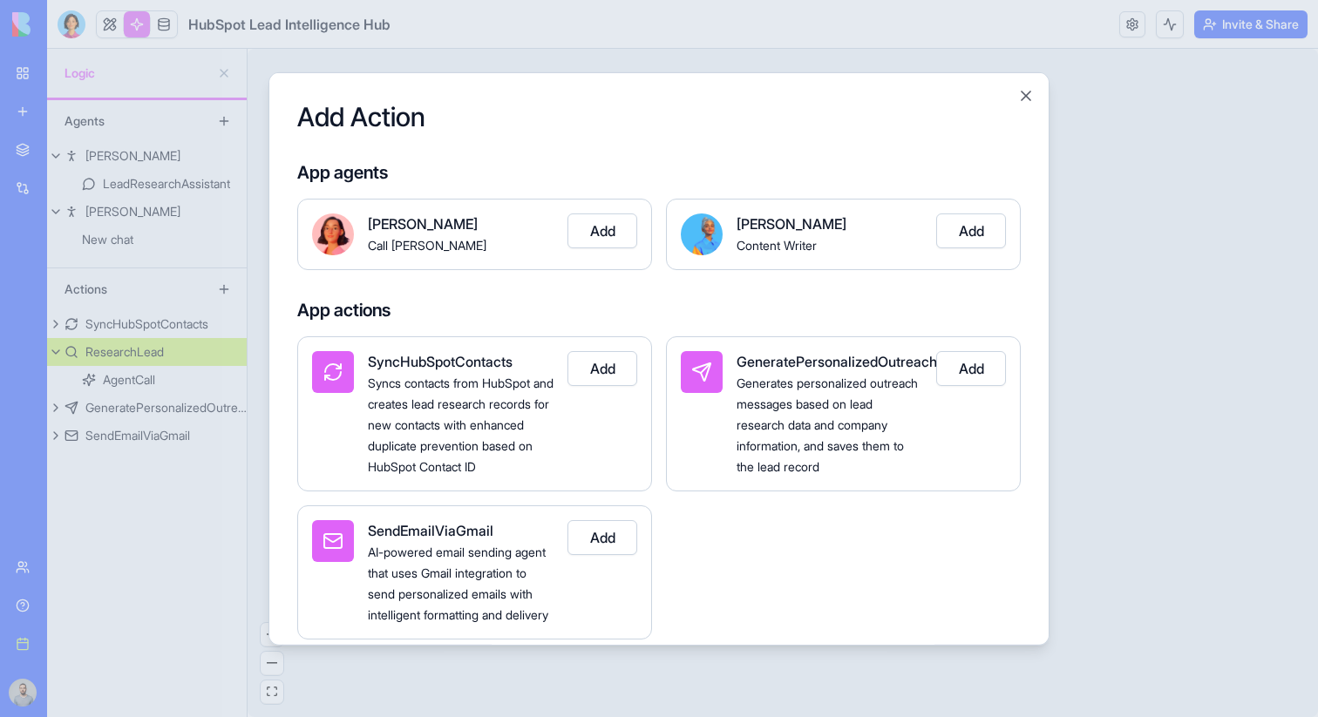
click at [953, 233] on button "Add" at bounding box center [971, 230] width 70 height 35
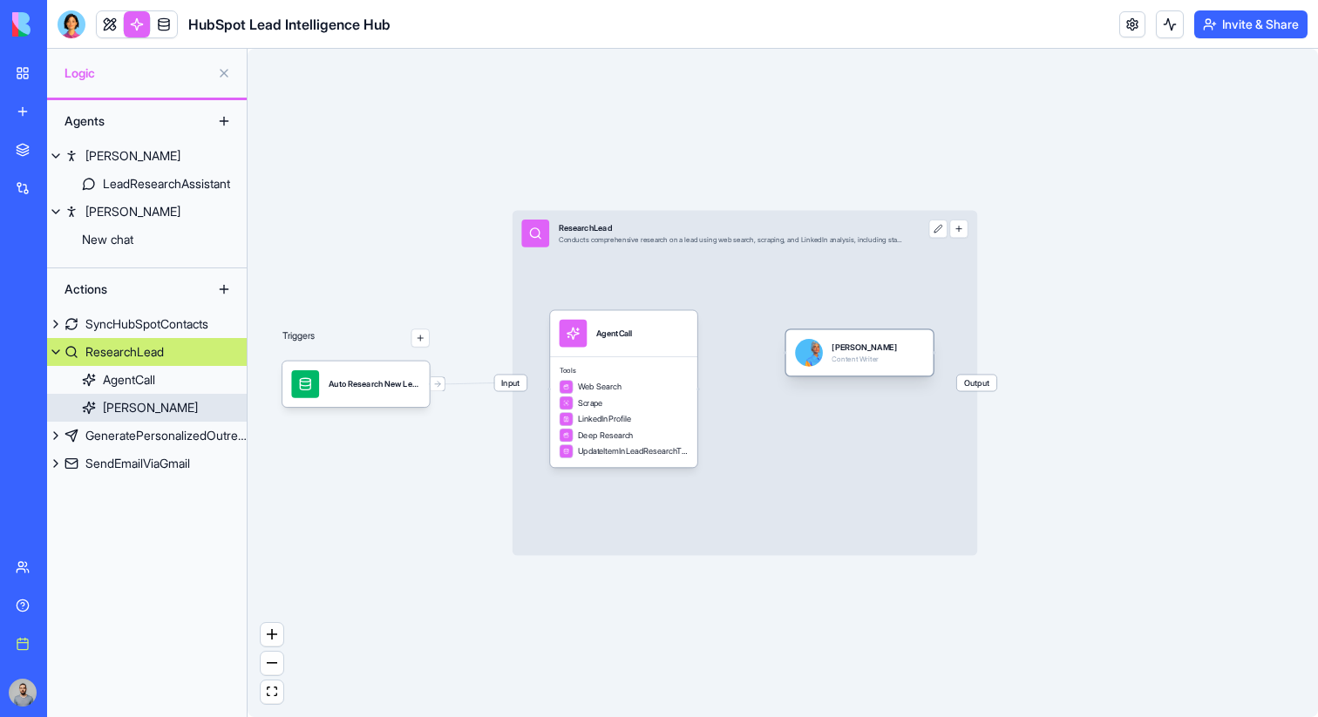
drag, startPoint x: 632, startPoint y: 346, endPoint x: 880, endPoint y: 349, distance: 248.4
click at [881, 349] on div "Mika Content Writer" at bounding box center [859, 353] width 129 height 28
click at [962, 227] on button "button" at bounding box center [958, 229] width 18 height 18
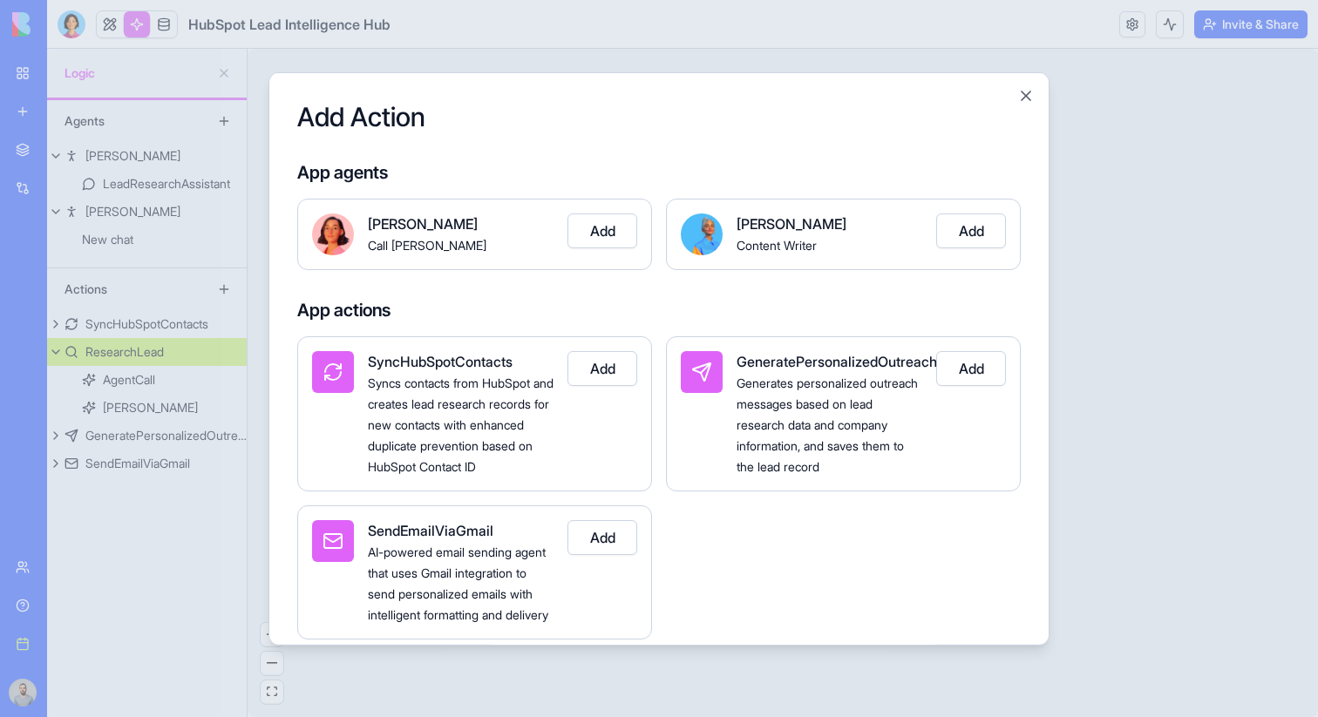
click at [621, 222] on button "Add" at bounding box center [602, 230] width 70 height 35
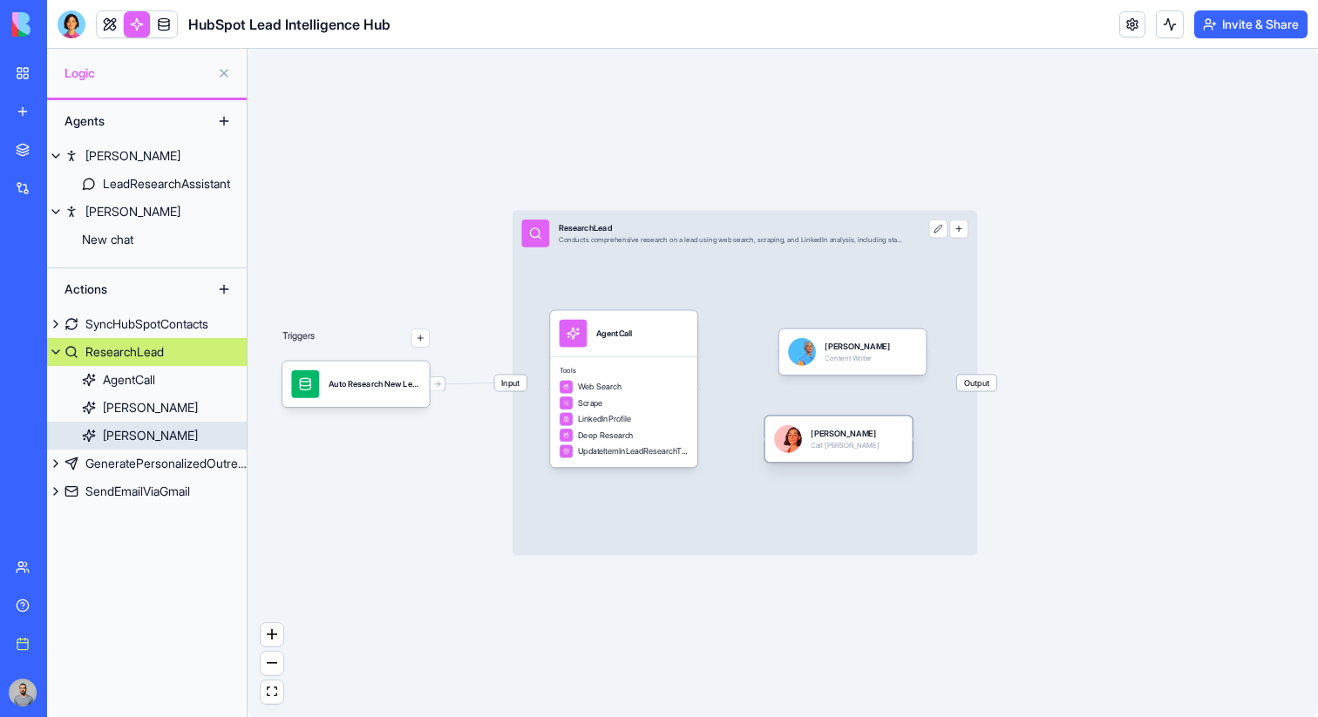
drag, startPoint x: 587, startPoint y: 354, endPoint x: 823, endPoint y: 444, distance: 252.2
click at [823, 444] on div "Call Nora" at bounding box center [844, 447] width 68 height 10
click at [821, 451] on div "Nora Call Nora" at bounding box center [851, 439] width 68 height 28
drag, startPoint x: 696, startPoint y: 389, endPoint x: 782, endPoint y: 356, distance: 91.6
click at [782, 356] on div "Triggers Auto Research New LeadsTrigger Input ResearchLead Conducts comprehensi…" at bounding box center [865, 431] width 706 height 441
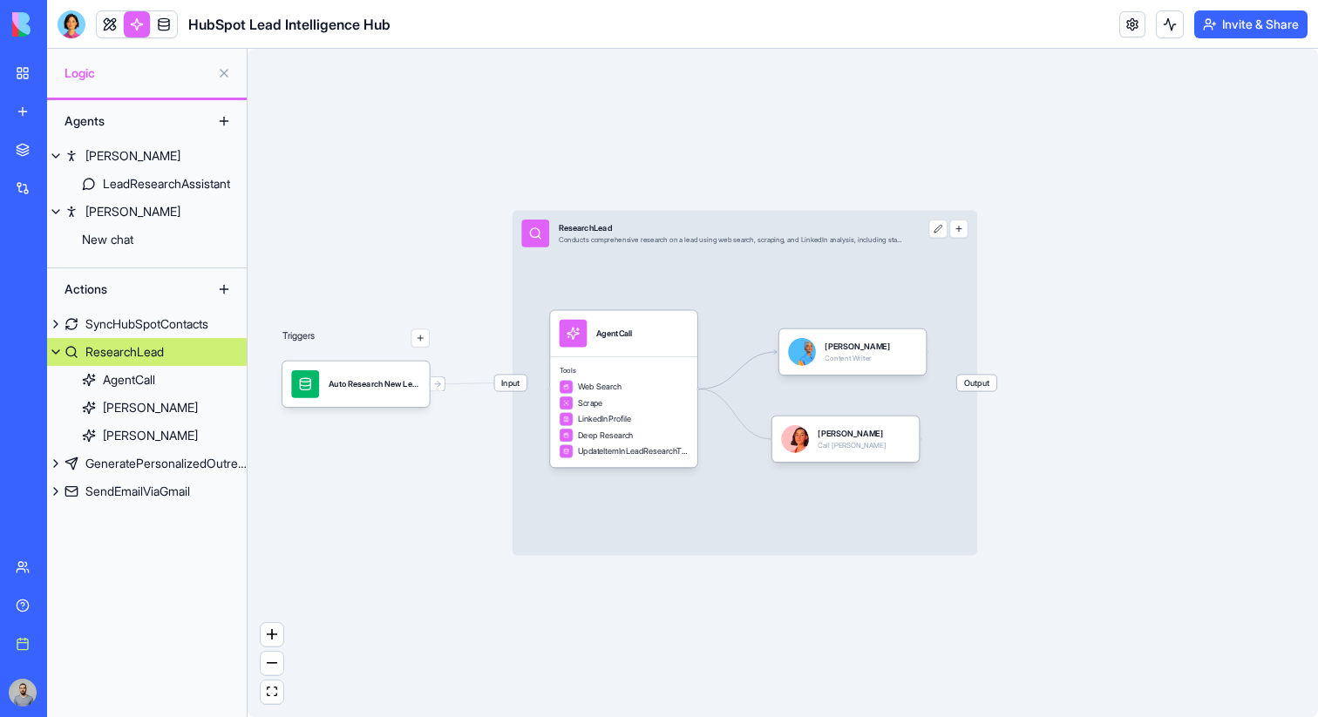
drag, startPoint x: 697, startPoint y: 389, endPoint x: 766, endPoint y: 433, distance: 81.9
click at [766, 433] on div "Triggers Auto Research New LeadsTrigger Input ResearchLead Conducts comprehensi…" at bounding box center [865, 431] width 706 height 441
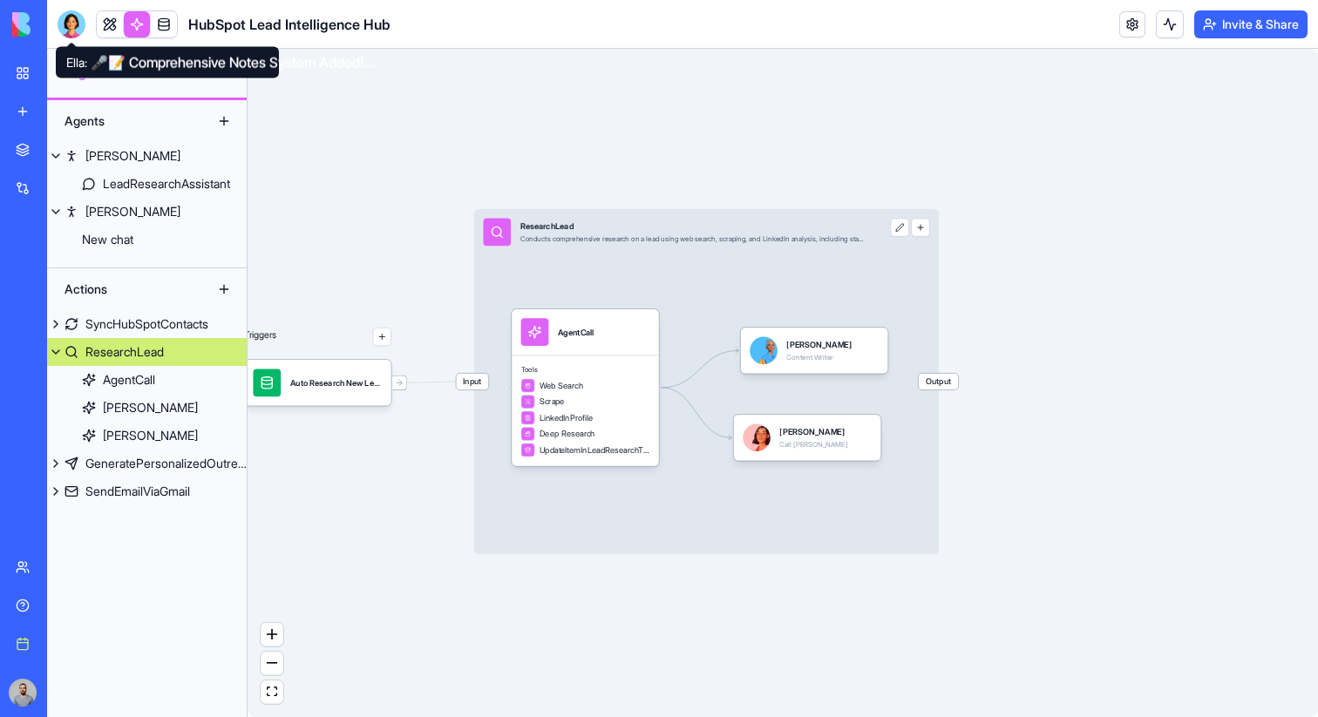
click at [65, 31] on div at bounding box center [72, 24] width 28 height 28
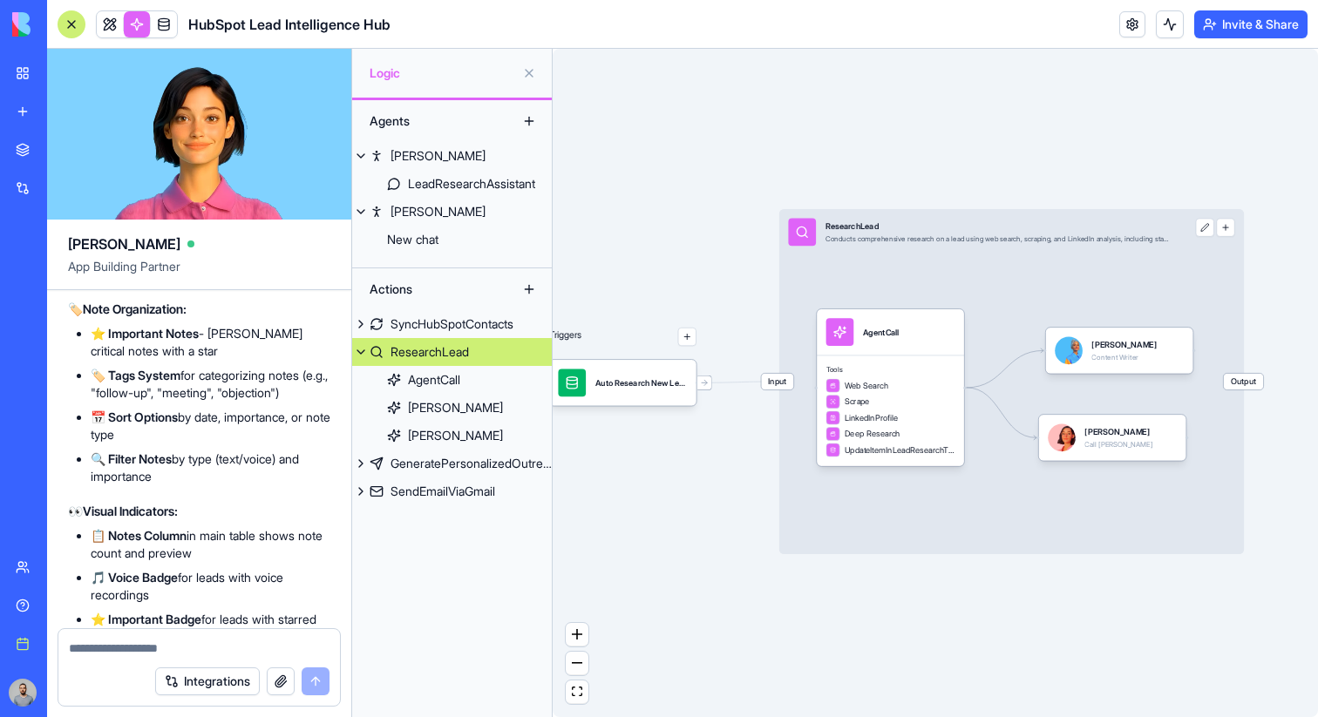
scroll to position [59214, 0]
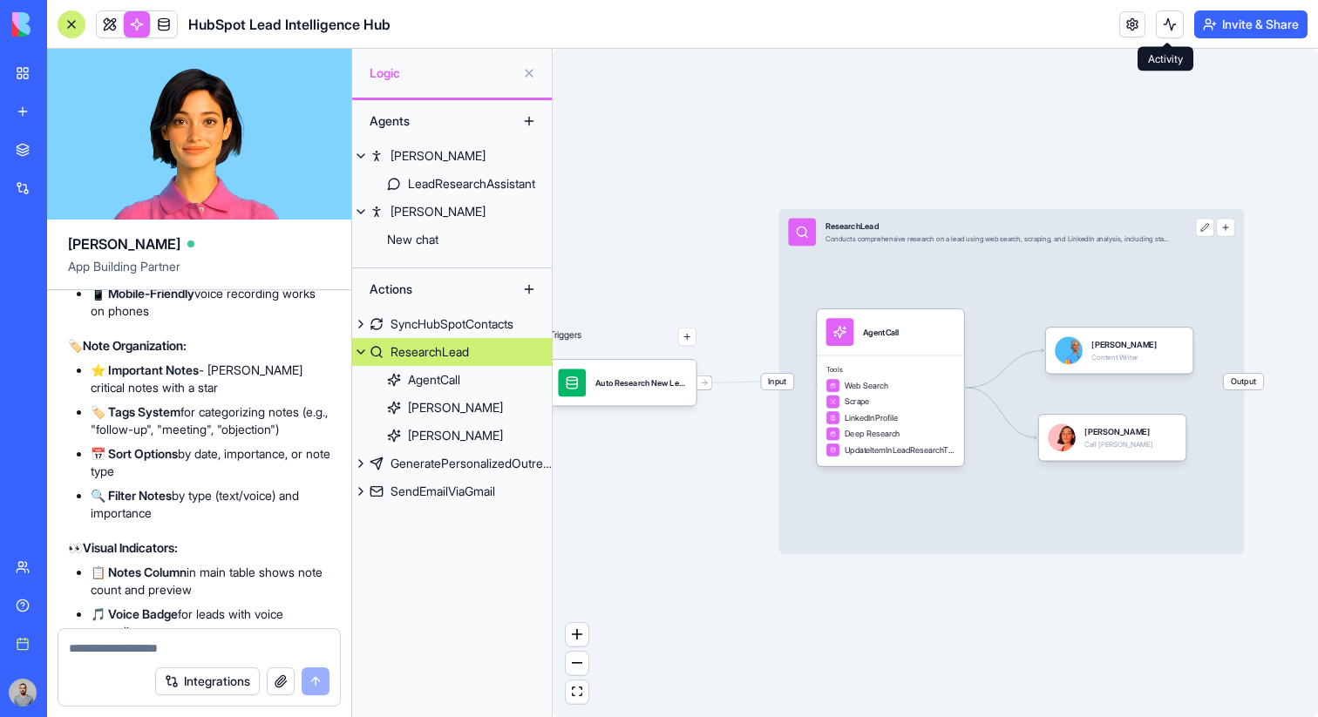
click at [1156, 24] on button at bounding box center [1170, 24] width 28 height 28
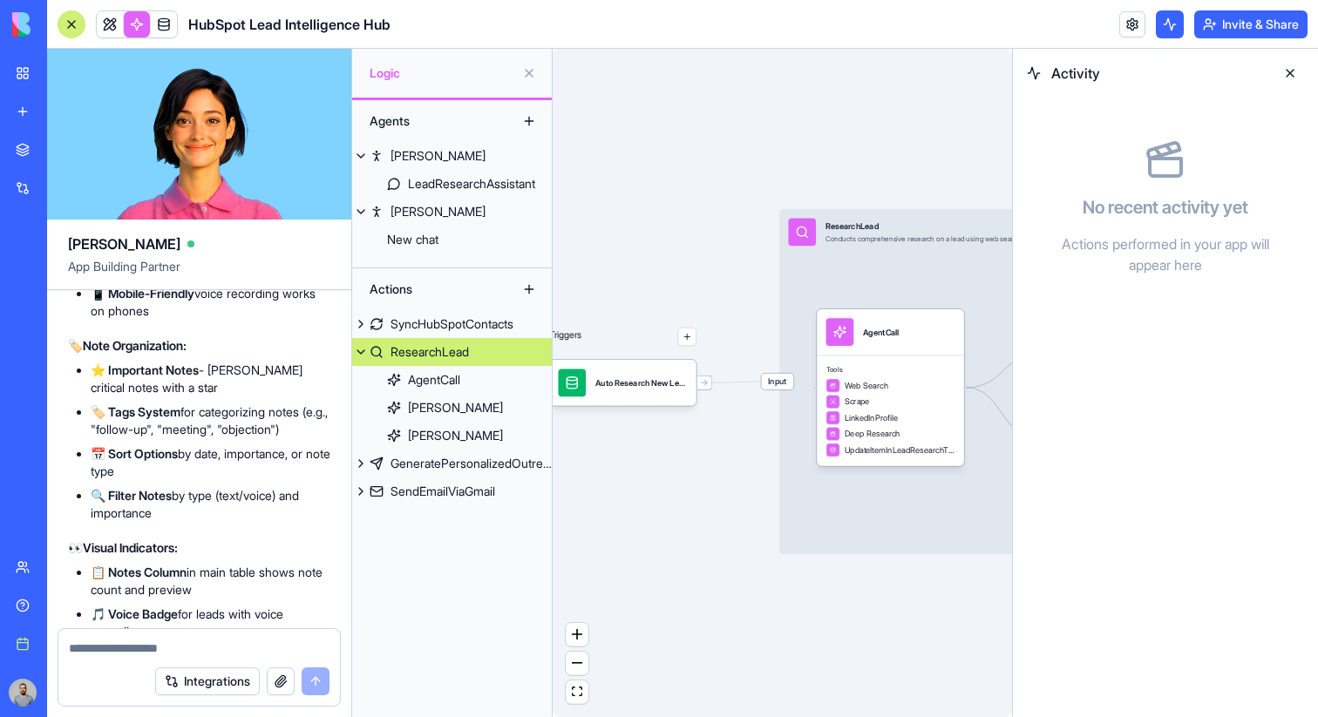
click at [1159, 24] on button at bounding box center [1170, 24] width 28 height 28
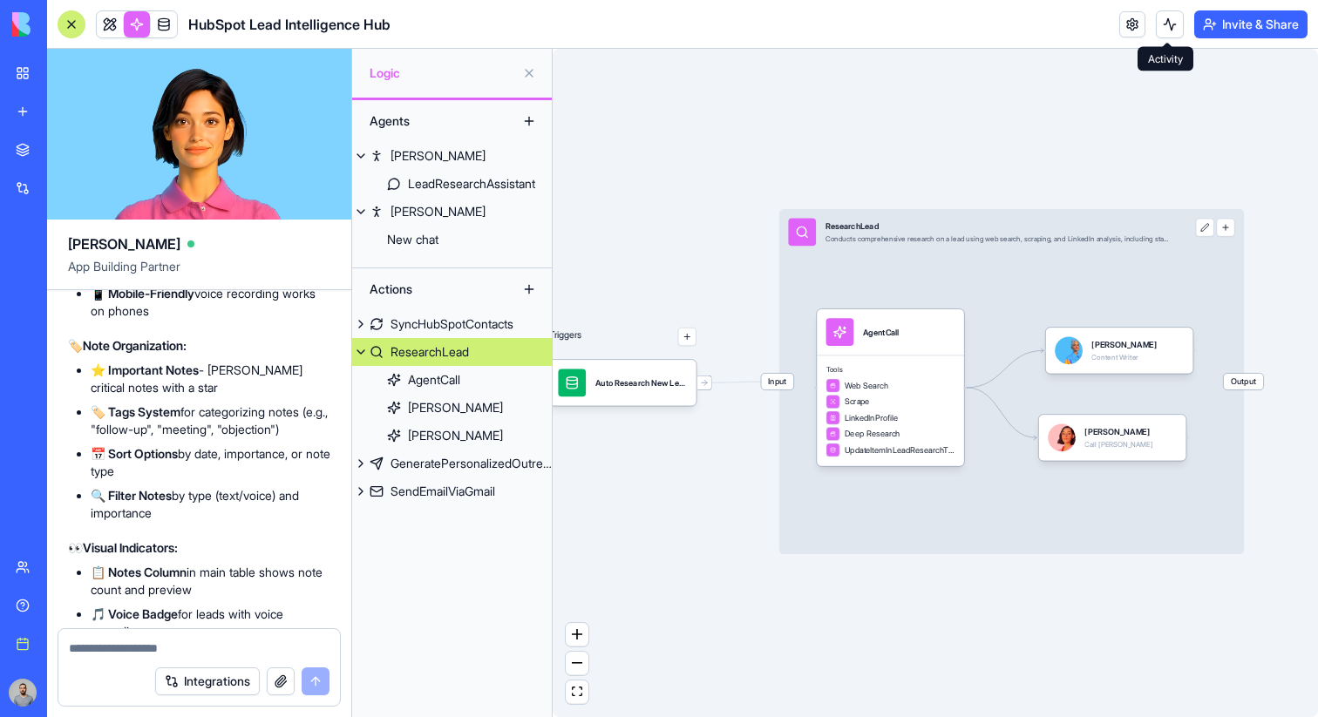
click at [1075, 42] on header "HubSpot Lead Intelligence Hub Invite & Share" at bounding box center [682, 24] width 1271 height 49
click at [1123, 16] on link at bounding box center [1132, 24] width 26 height 26
click at [1127, 29] on link at bounding box center [1132, 24] width 26 height 26
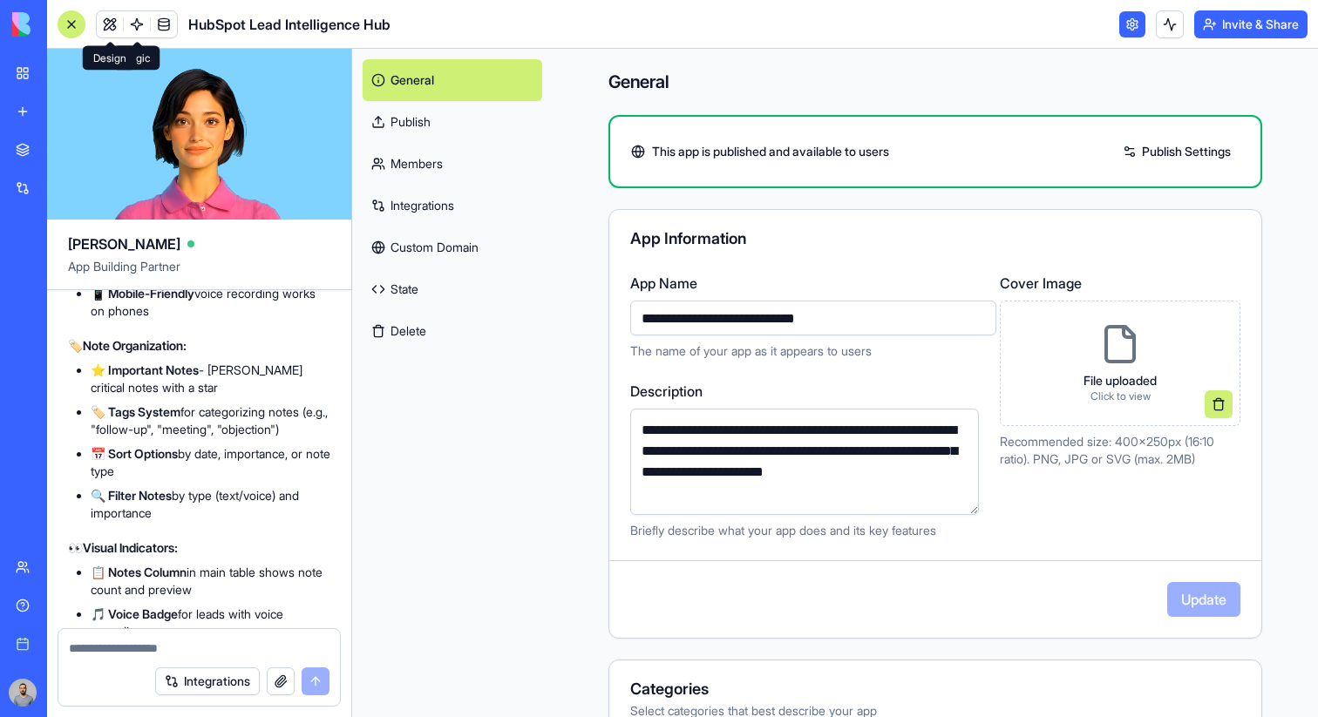
click at [71, 37] on div at bounding box center [72, 24] width 28 height 28
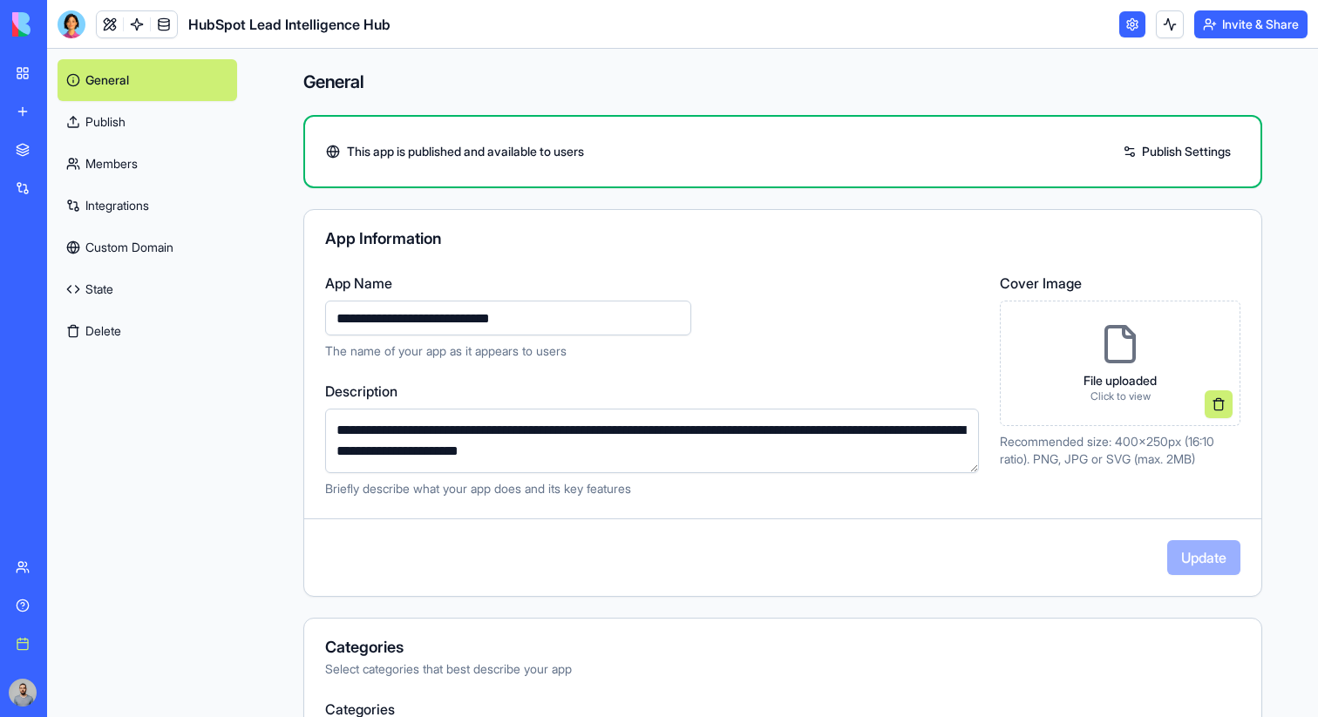
click at [172, 254] on link "Custom Domain" at bounding box center [148, 248] width 180 height 42
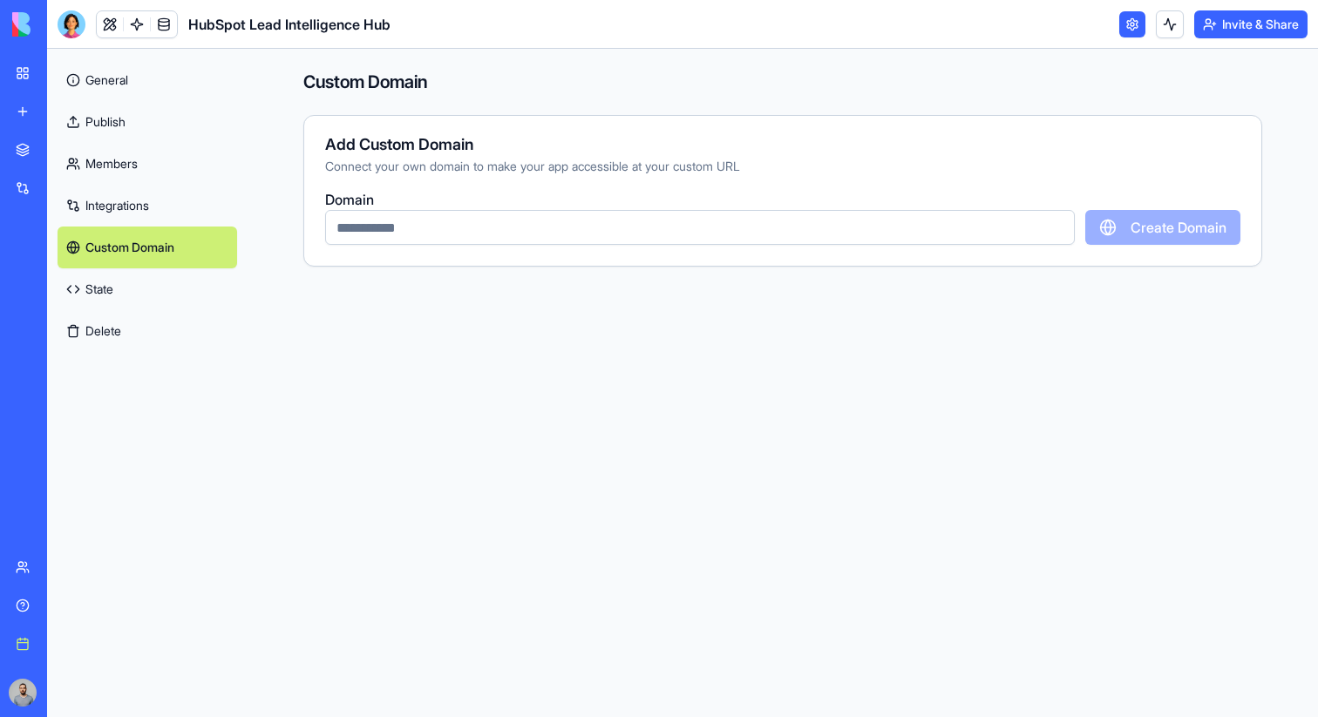
click at [620, 222] on input "text" at bounding box center [699, 227] width 749 height 35
type input "*"
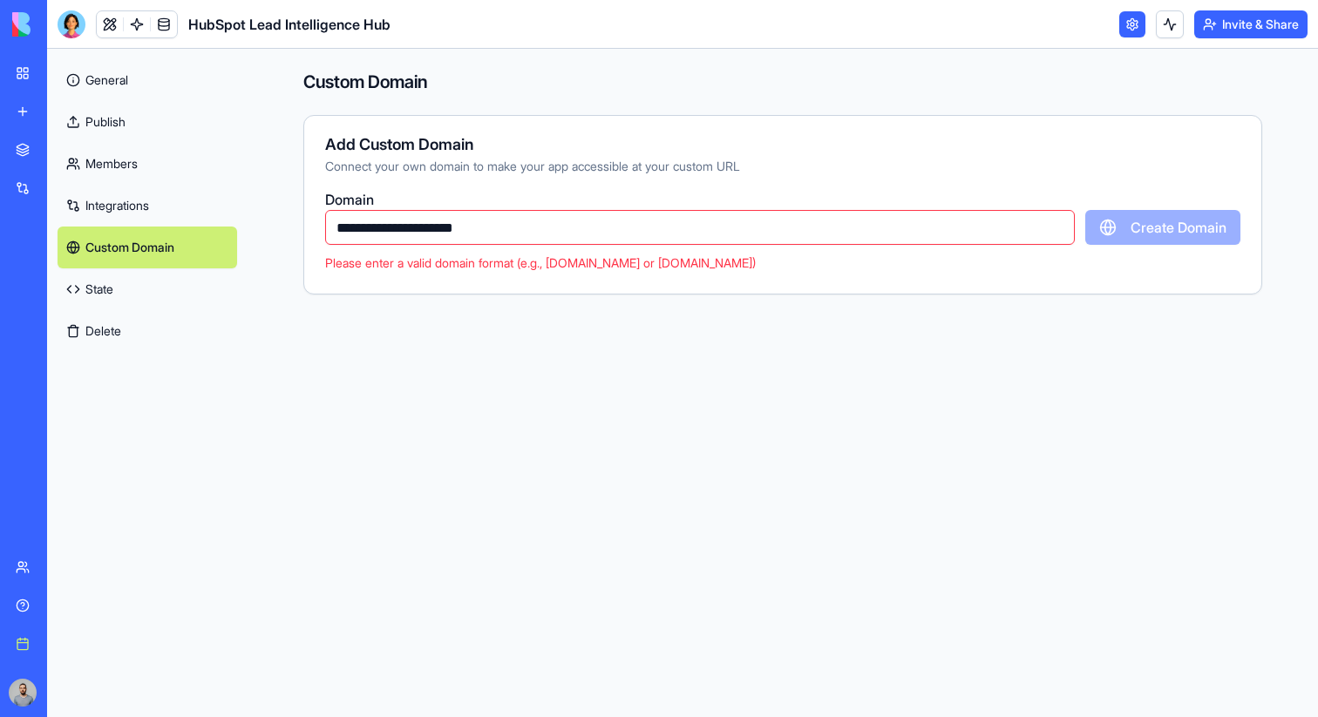
click at [742, 297] on div "**********" at bounding box center [783, 383] width 1070 height 668
click at [406, 220] on input "**********" at bounding box center [699, 227] width 749 height 35
click at [497, 292] on div "**********" at bounding box center [782, 205] width 959 height 180
click at [365, 234] on input "**********" at bounding box center [699, 227] width 749 height 35
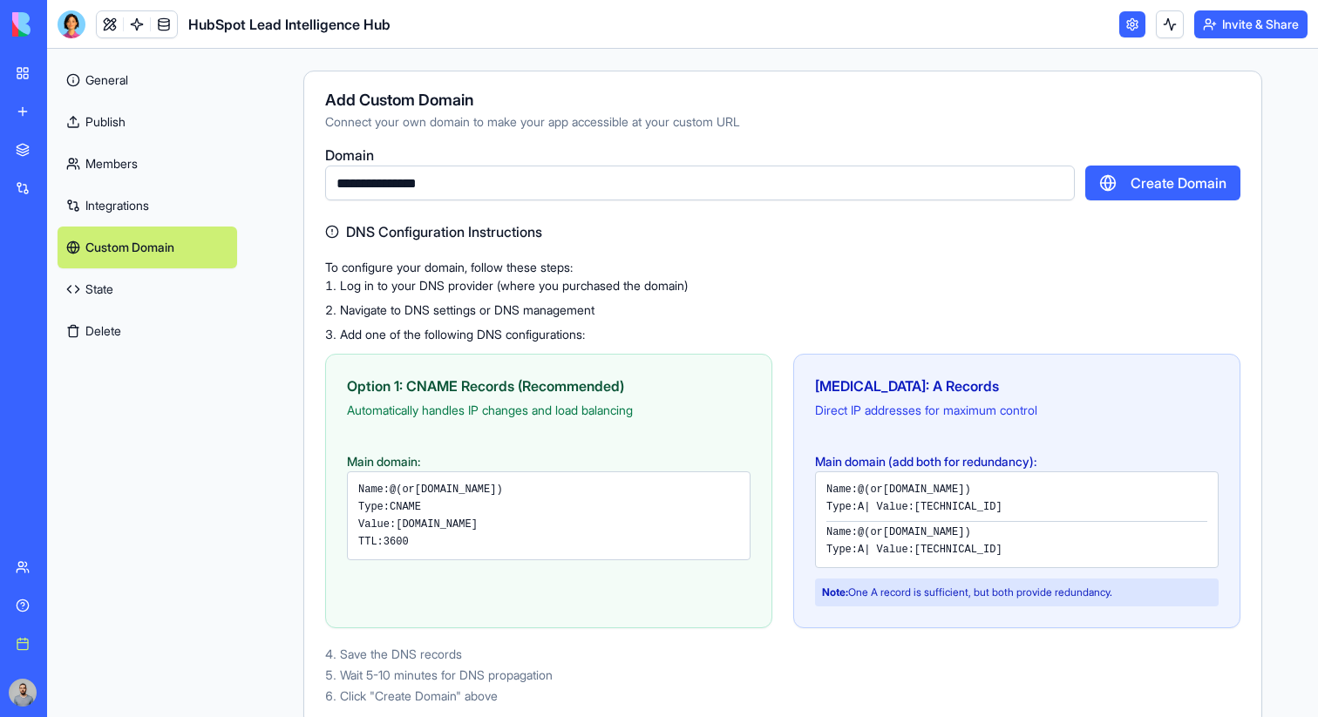
scroll to position [54, 0]
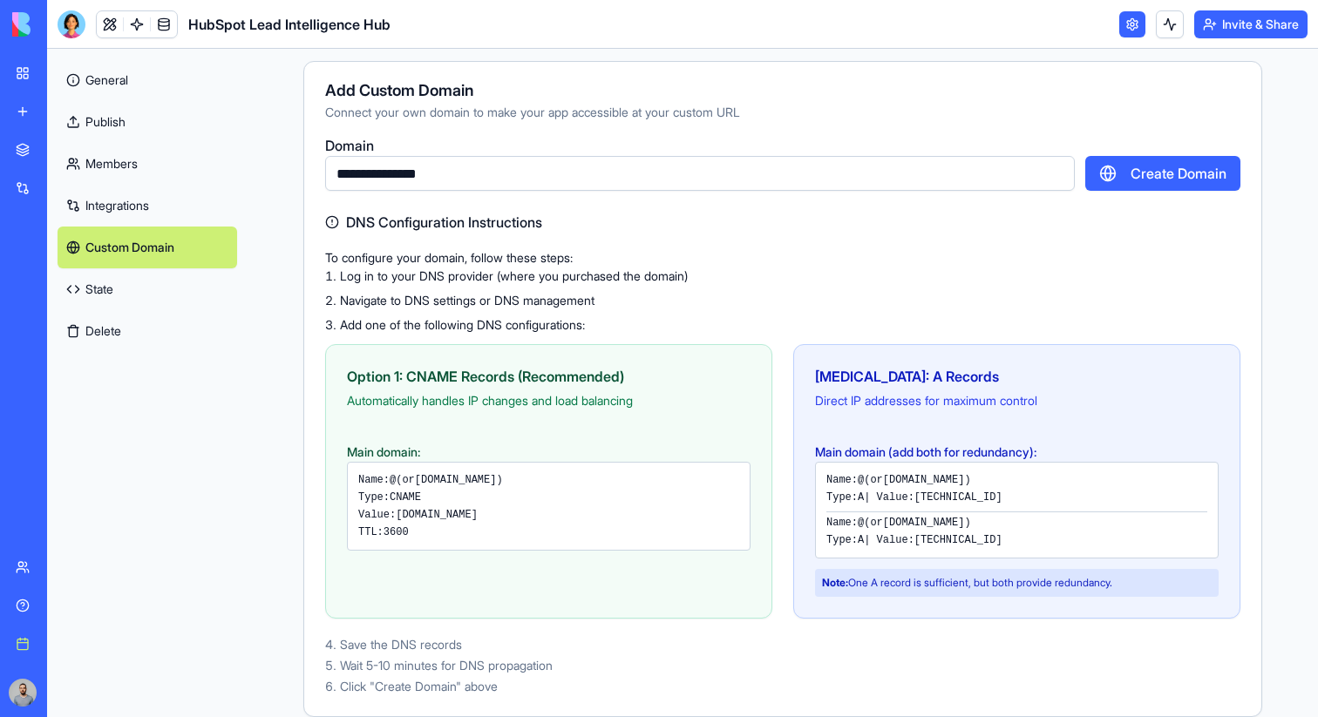
type input "**********"
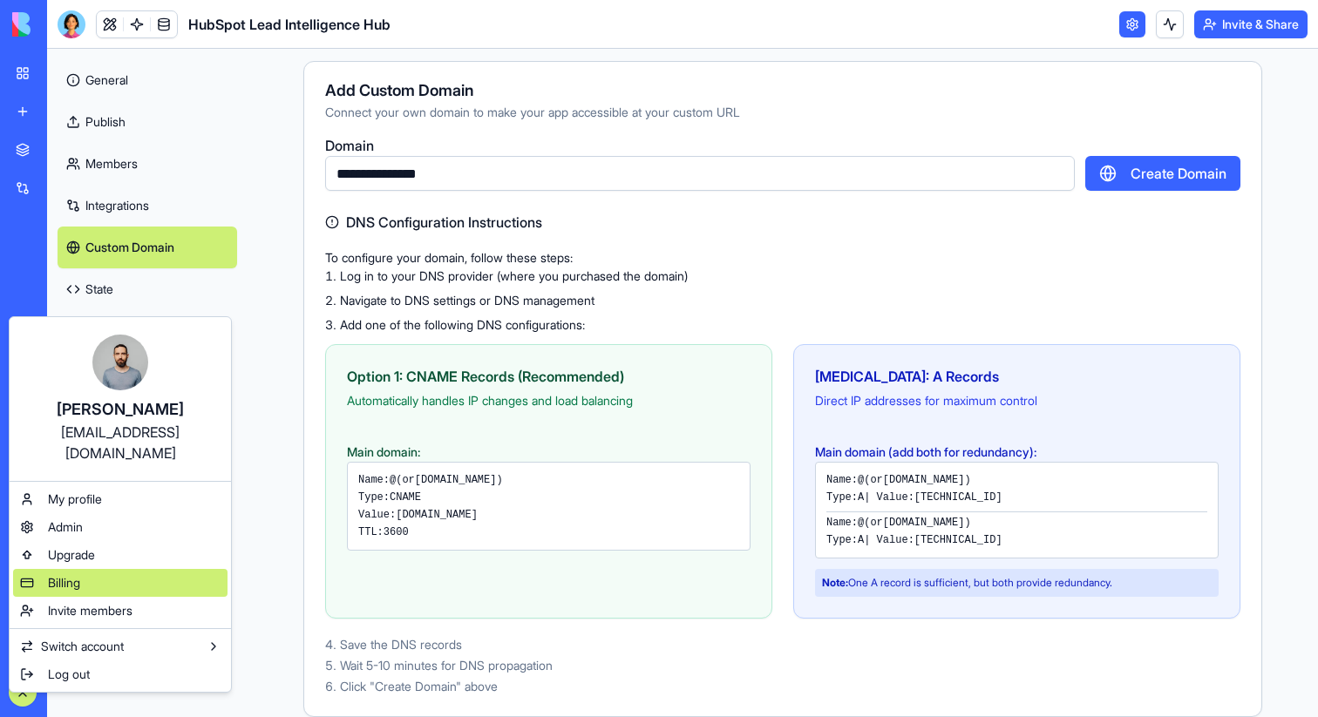
click at [84, 570] on div "Billing" at bounding box center [120, 583] width 214 height 28
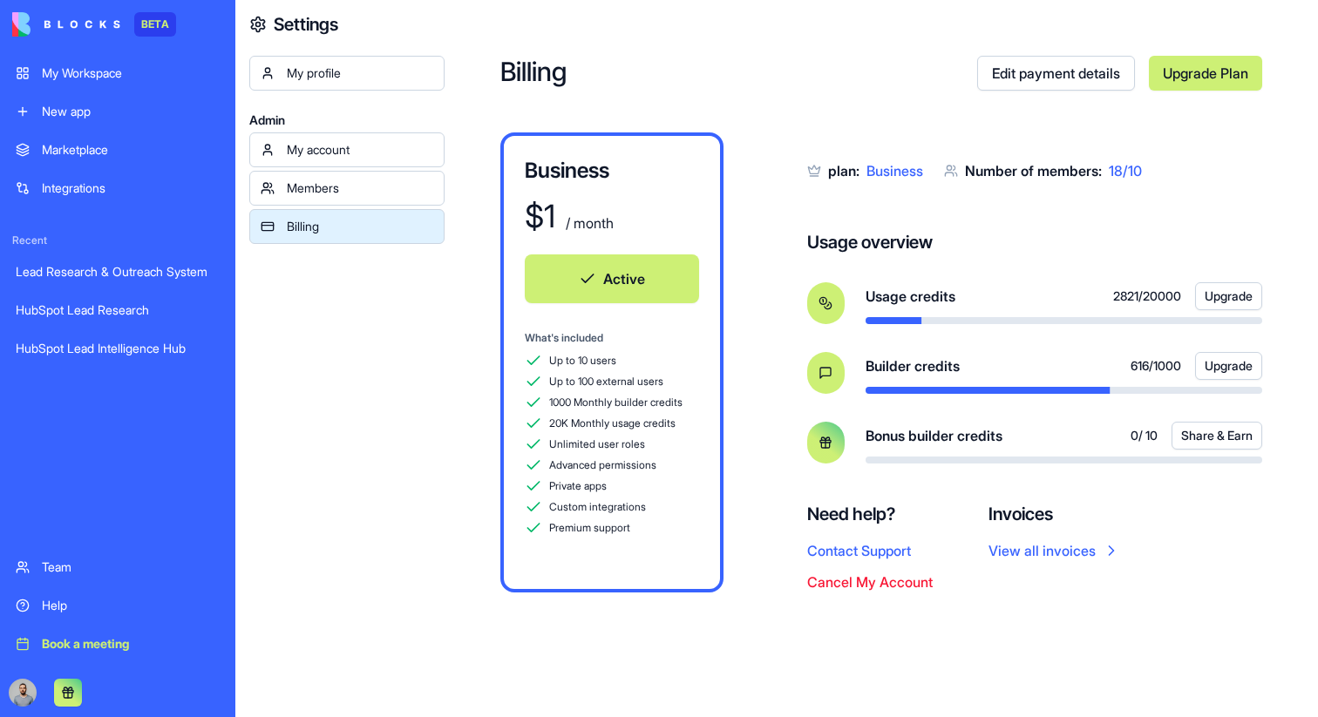
click at [1193, 78] on link "Upgrade Plan" at bounding box center [1205, 73] width 113 height 35
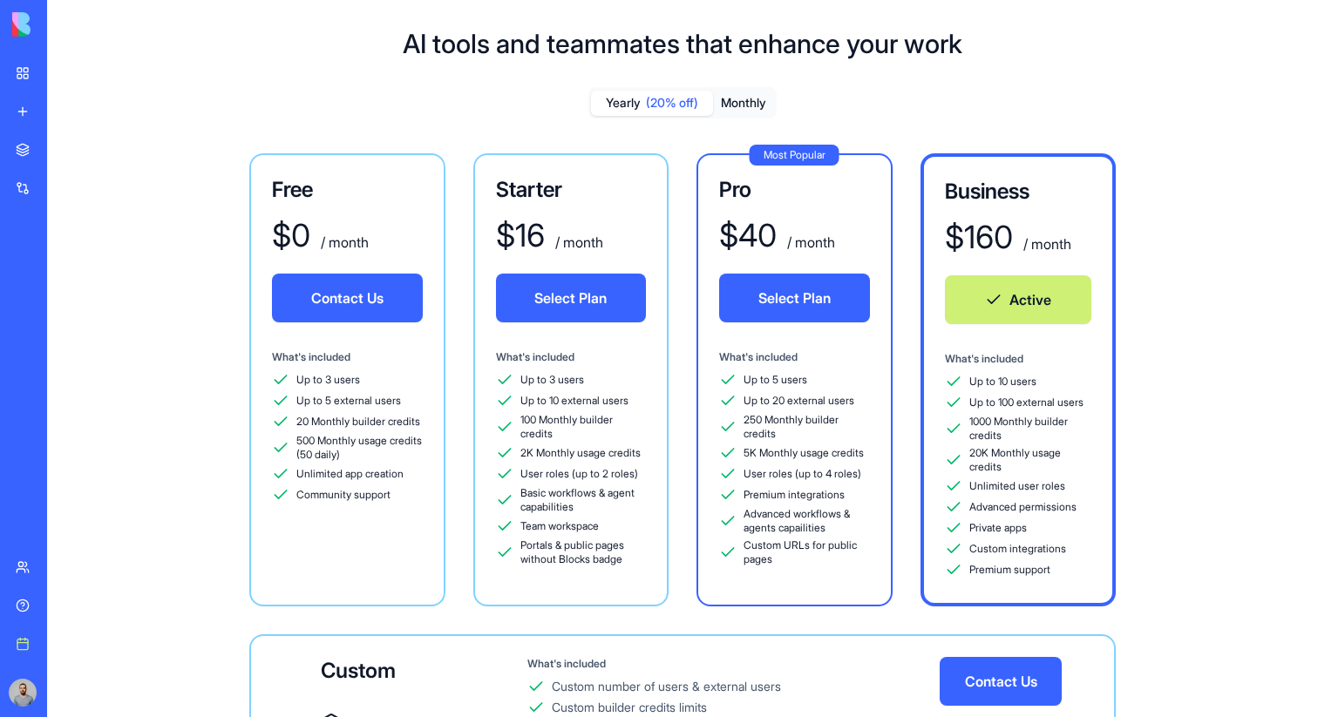
click at [734, 107] on button "Monthly" at bounding box center [743, 103] width 61 height 25
click at [64, 649] on div "Book a meeting" at bounding box center [53, 643] width 23 height 17
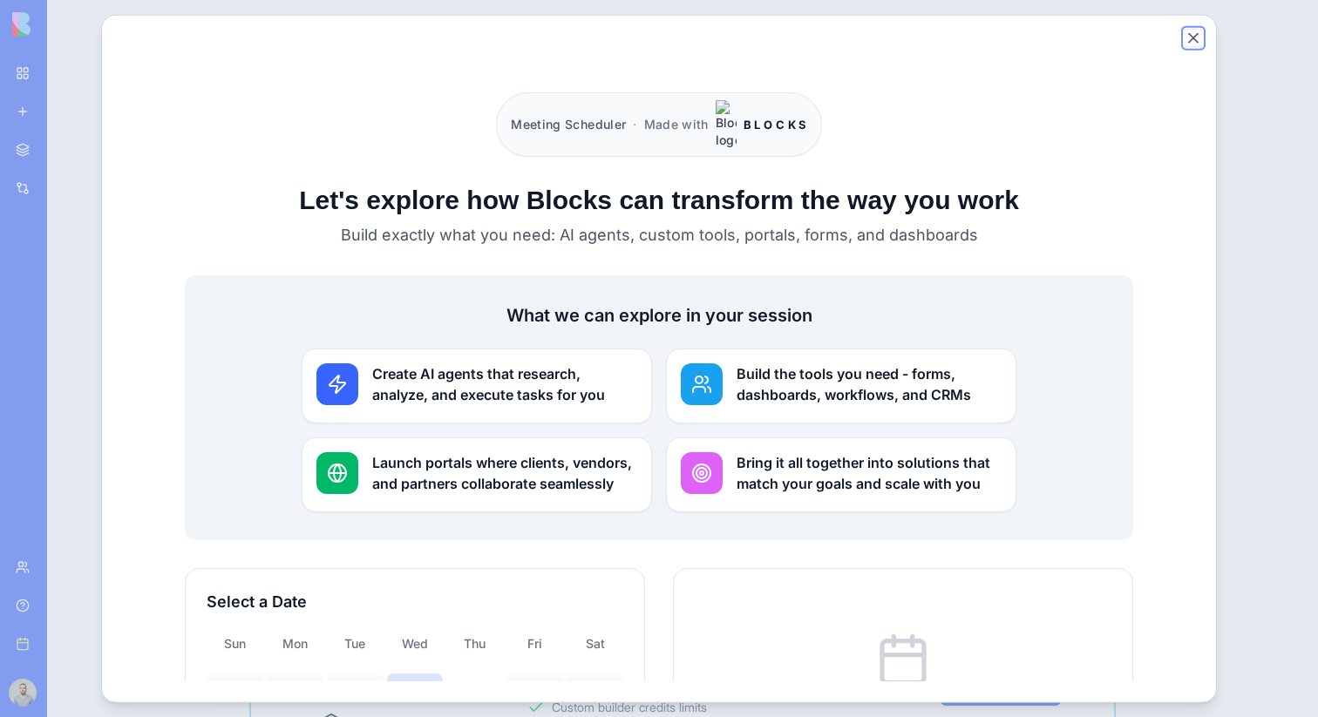
click at [1197, 41] on button "Close" at bounding box center [1192, 37] width 17 height 17
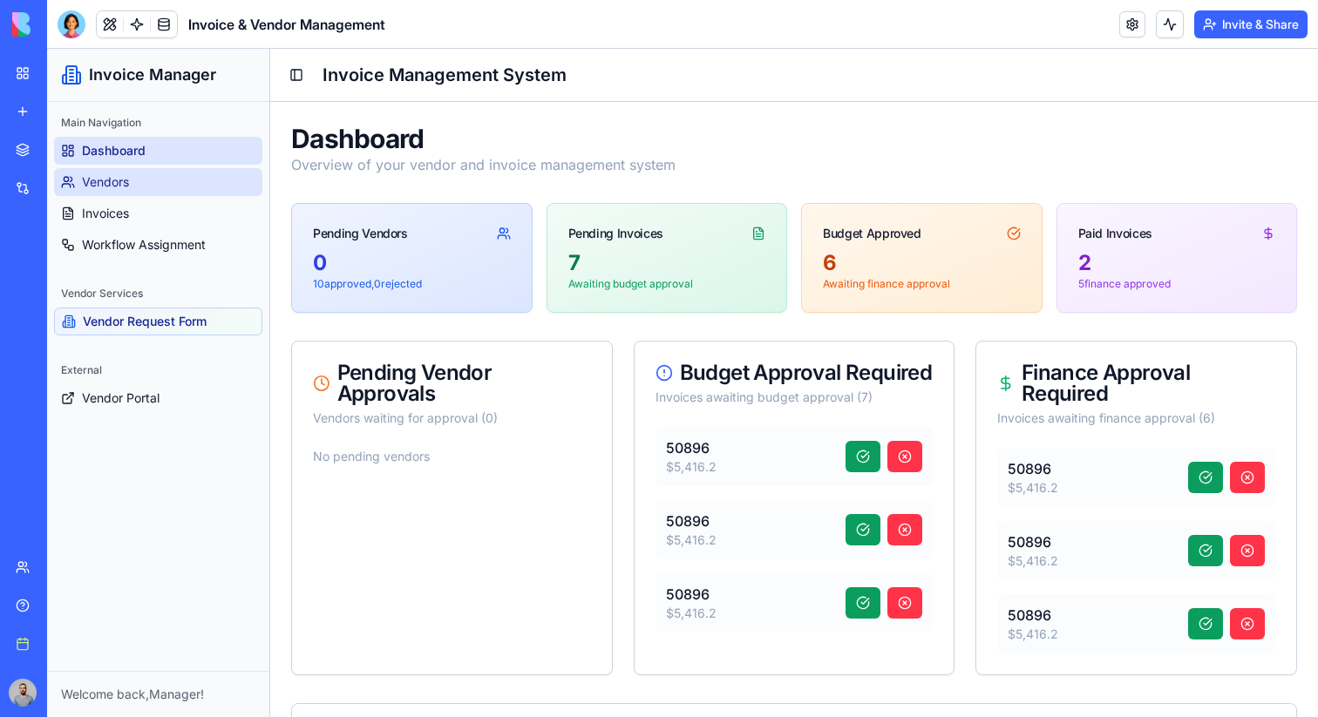
drag, startPoint x: 120, startPoint y: 77, endPoint x: 116, endPoint y: 187, distance: 109.9
click at [116, 187] on span "Vendors" at bounding box center [105, 181] width 47 height 17
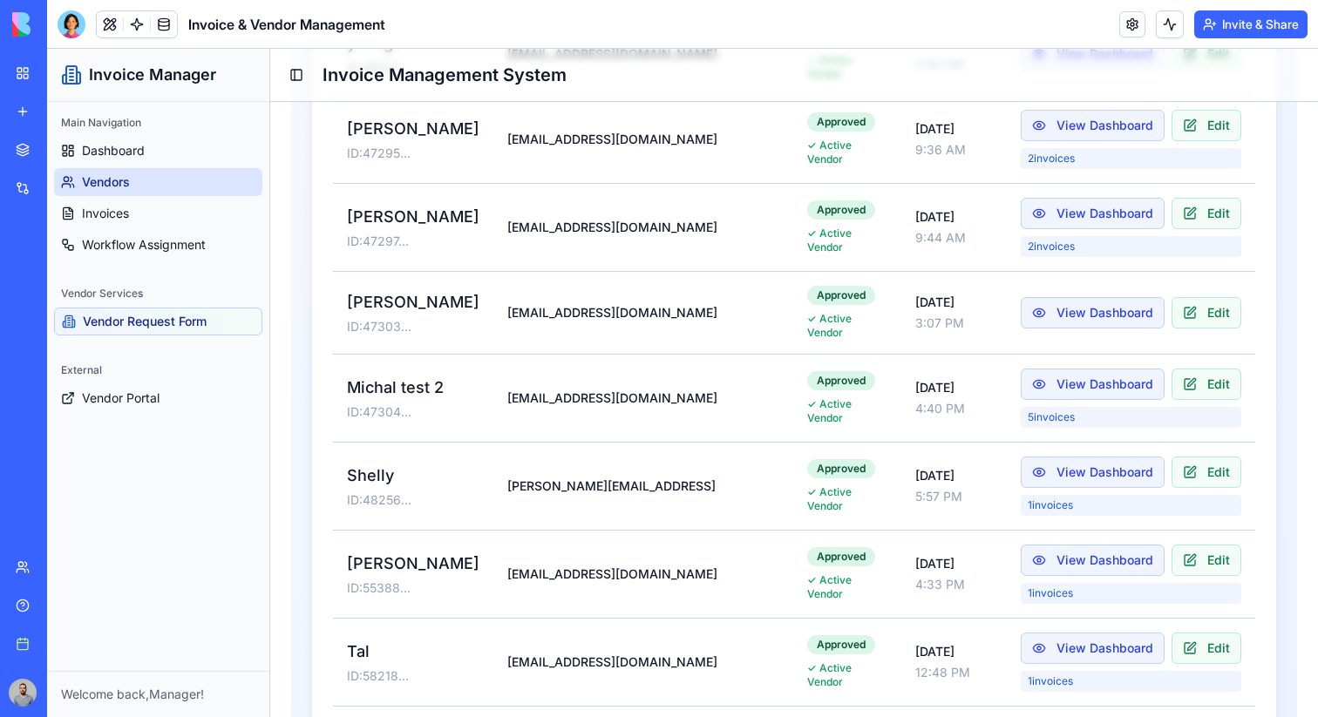
scroll to position [549, 0]
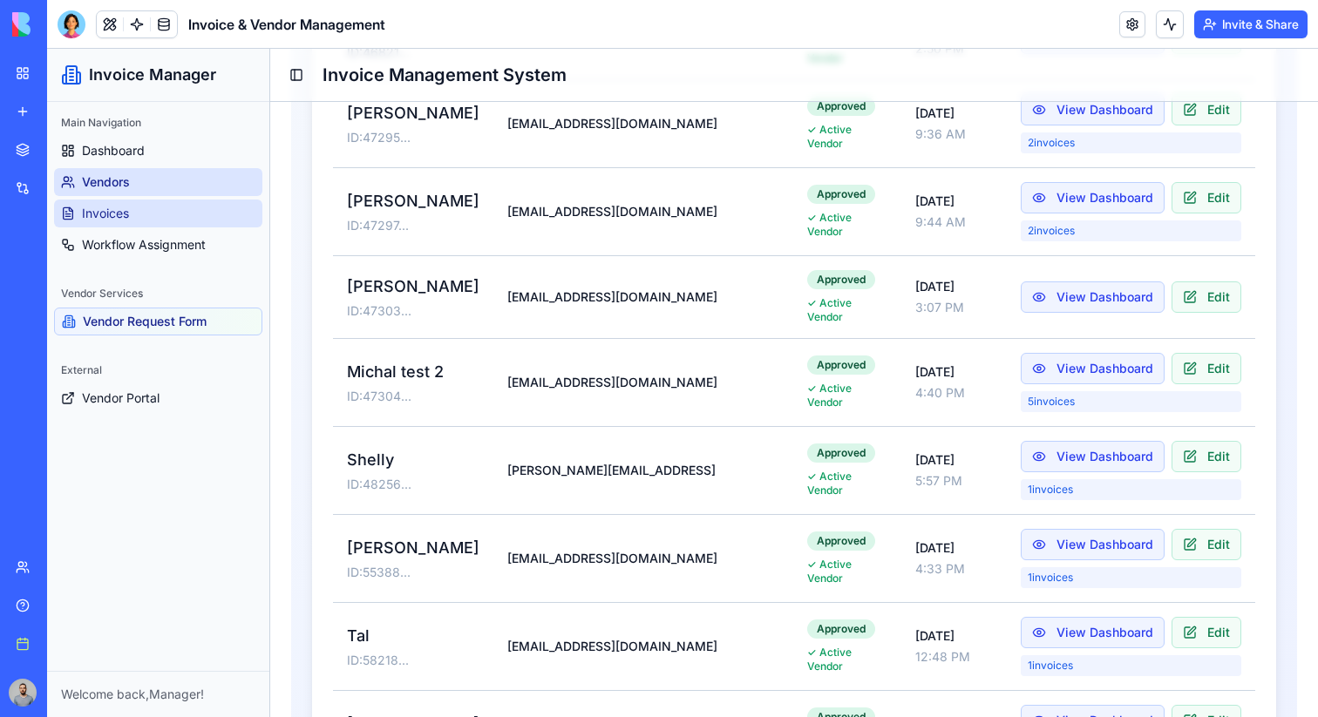
click at [165, 221] on link "Invoices" at bounding box center [158, 214] width 208 height 28
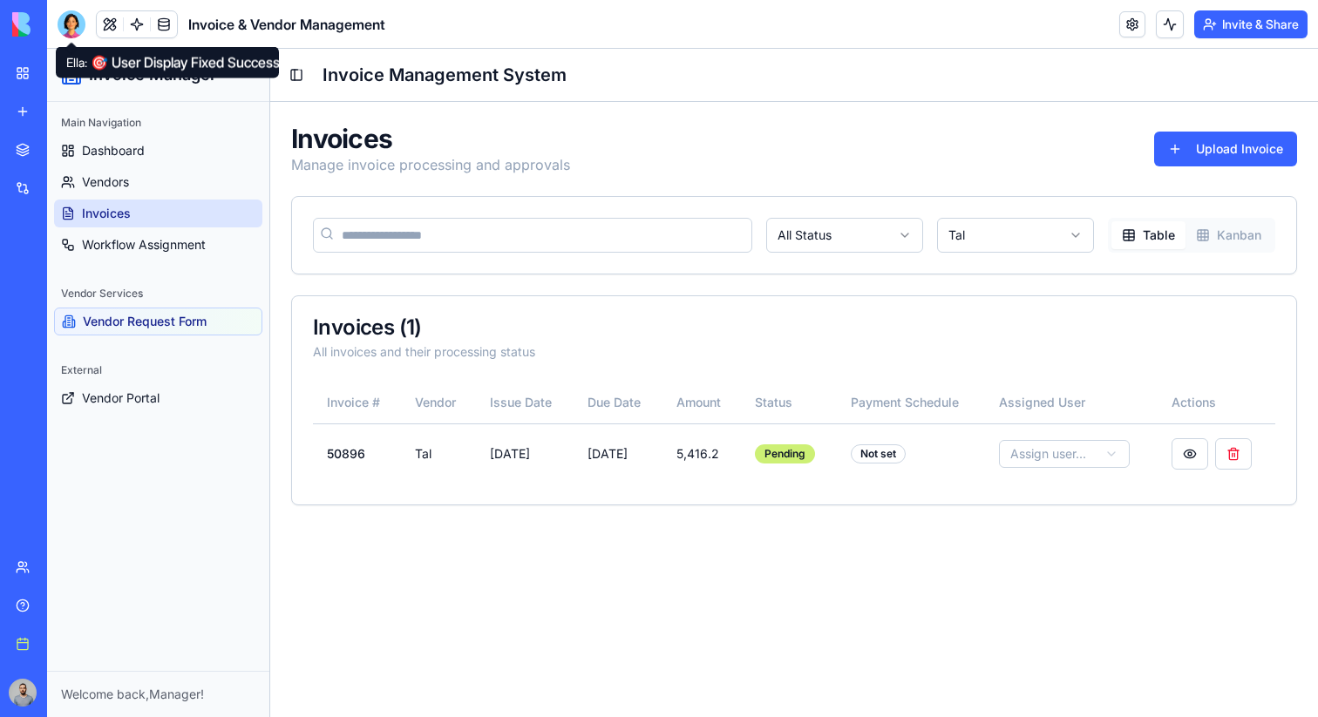
click at [68, 10] on div at bounding box center [72, 24] width 28 height 28
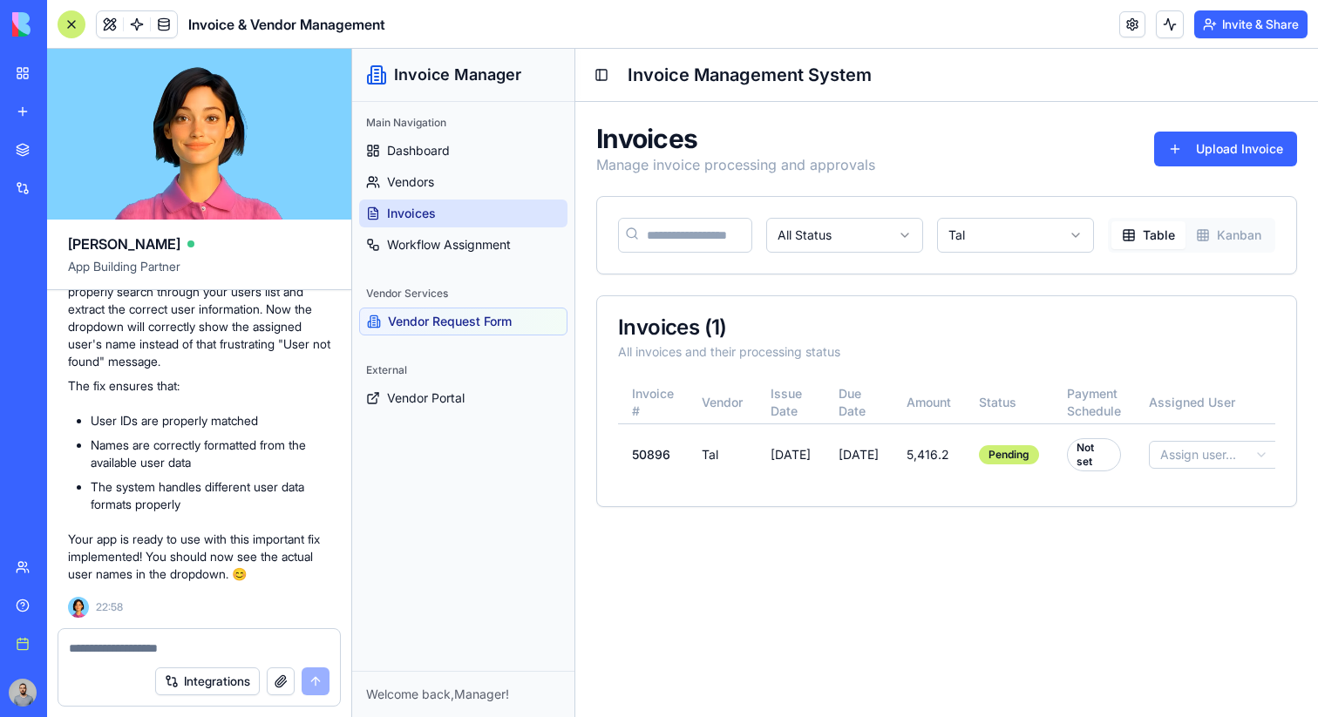
scroll to position [48359, 0]
click at [74, 26] on div at bounding box center [72, 24] width 28 height 28
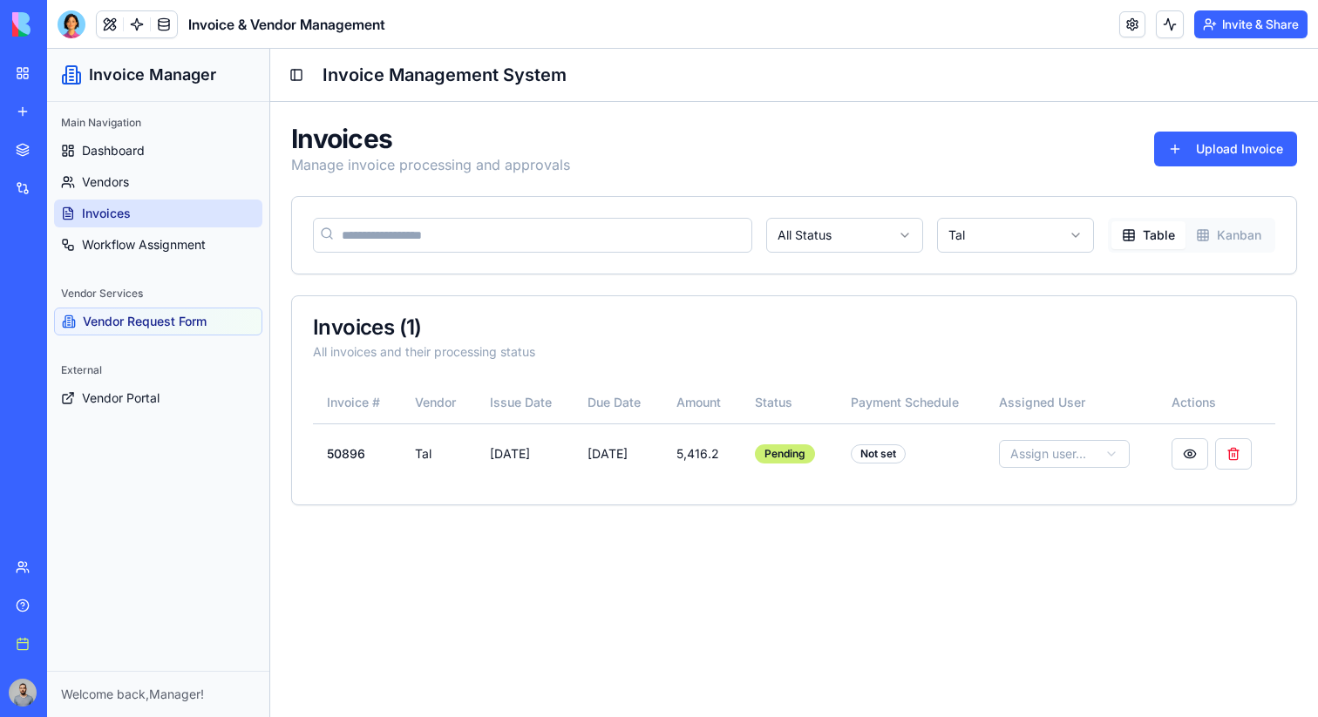
click at [1254, 28] on button "Invite & Share" at bounding box center [1250, 24] width 113 height 28
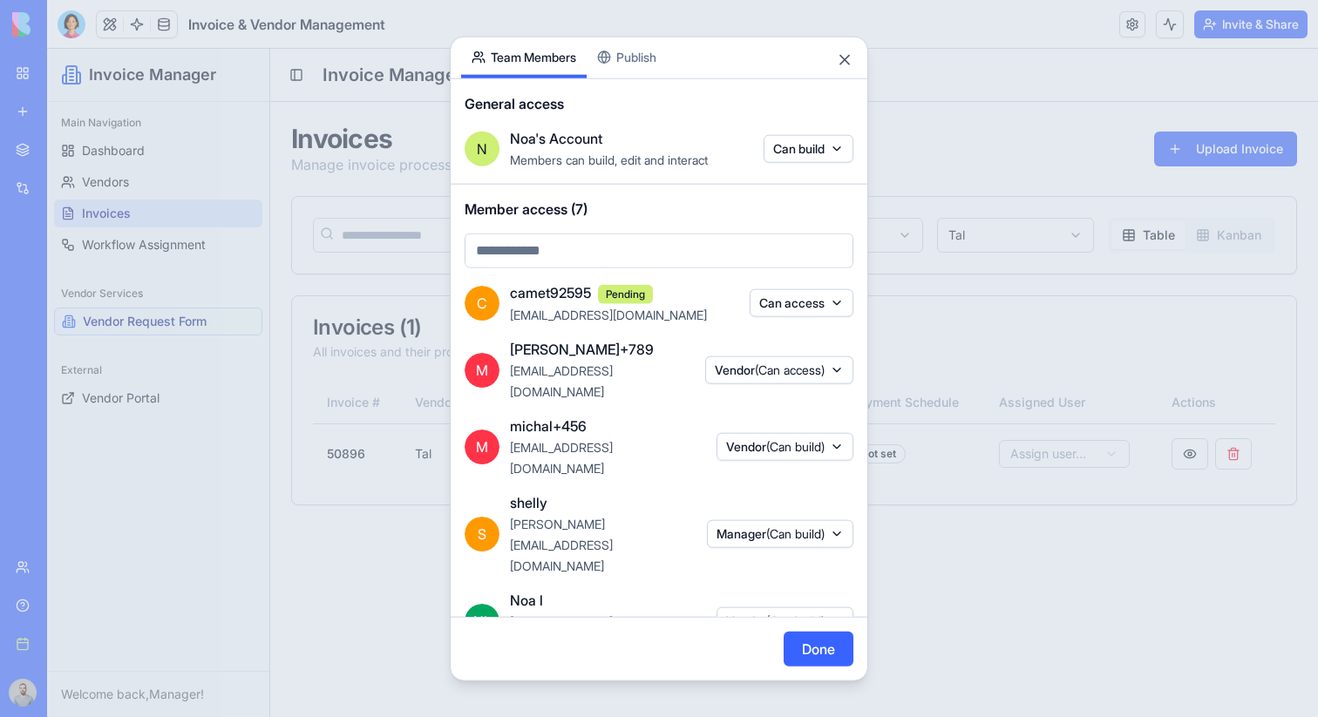
click at [529, 143] on div "Share App Team Members Publish General access N Noa's Account Members can build…" at bounding box center [659, 359] width 418 height 646
click at [710, 257] on body "BETA My Workspace New app Marketplace Integrations Recent Invoice & Vendor Mana…" at bounding box center [659, 358] width 1318 height 717
click at [760, 215] on body "BETA My Workspace New app Marketplace Integrations Recent Invoice & Vendor Mana…" at bounding box center [659, 358] width 1318 height 717
click at [801, 153] on body "BETA My Workspace New app Marketplace Integrations Recent Invoice & Vendor Mana…" at bounding box center [659, 358] width 1318 height 717
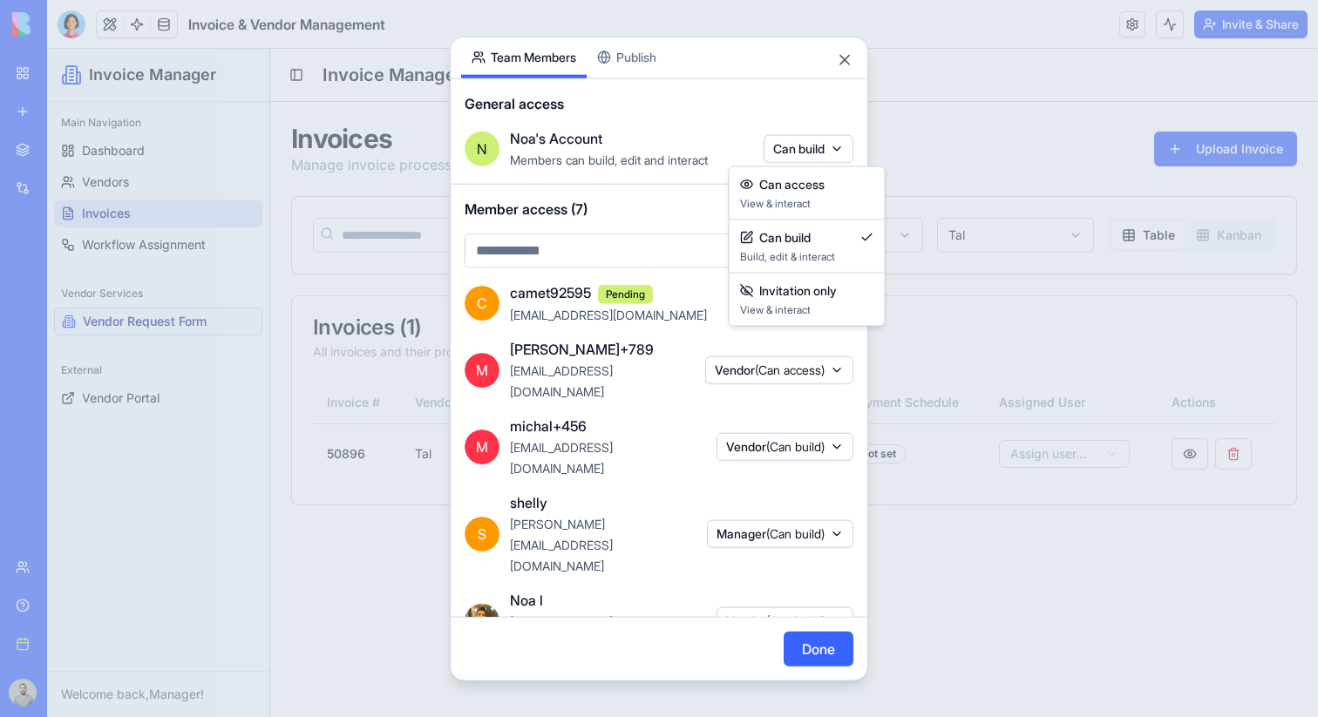
click at [744, 124] on div at bounding box center [659, 358] width 1318 height 717
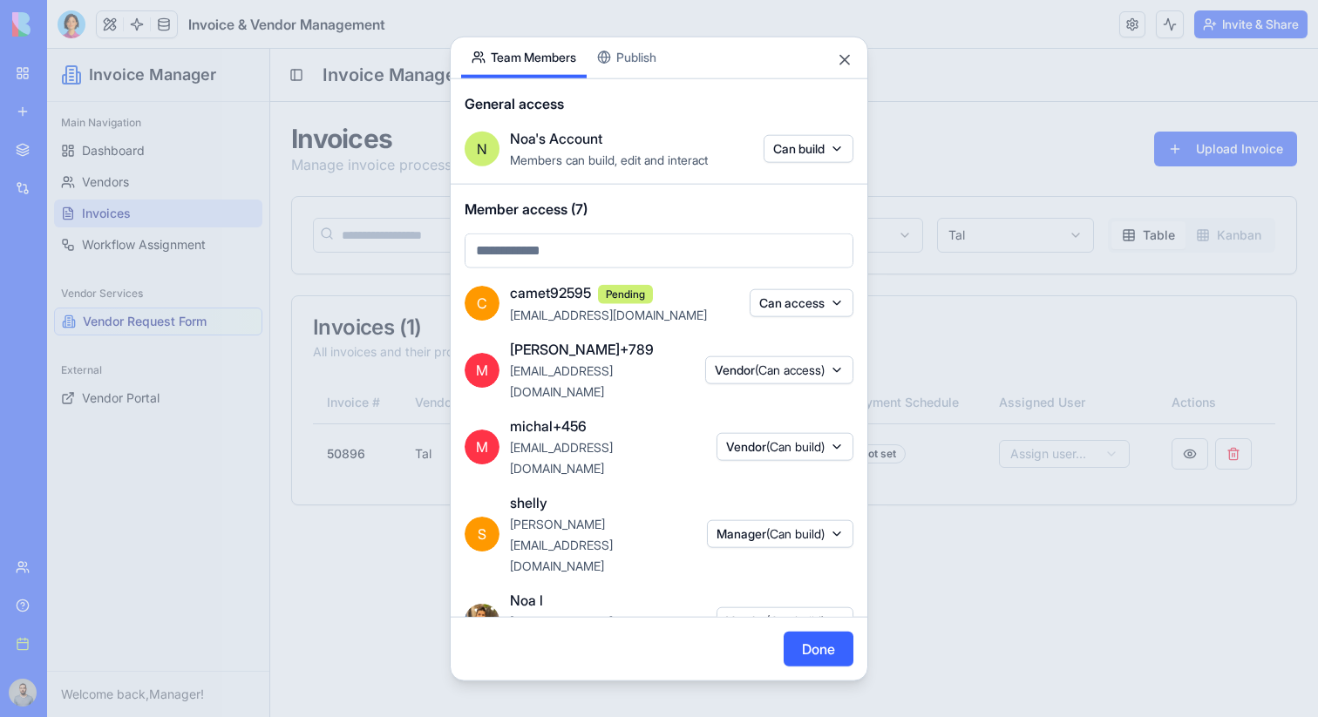
click at [662, 247] on body "BETA My Workspace New app Marketplace Integrations Recent Invoice & Vendor Mana…" at bounding box center [659, 358] width 1318 height 717
click at [796, 361] on body "BETA My Workspace New app Marketplace Integrations Recent Invoice & Vendor Mana…" at bounding box center [659, 358] width 1318 height 717
click at [837, 361] on button "Vendor (Can access)" at bounding box center [779, 370] width 148 height 28
click at [810, 355] on div at bounding box center [659, 358] width 1318 height 717
click at [517, 666] on span "Tal Haramati (you)" at bounding box center [580, 676] width 141 height 21
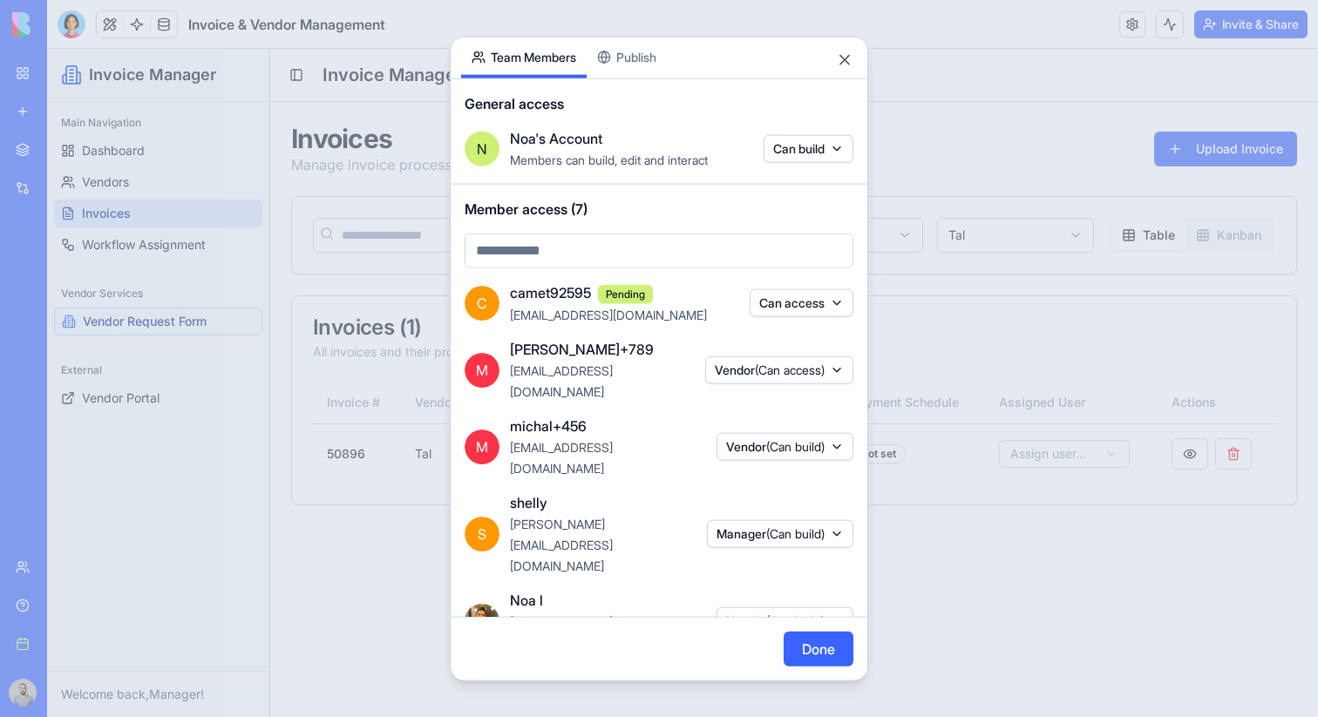
drag, startPoint x: 517, startPoint y: 566, endPoint x: 586, endPoint y: 566, distance: 68.8
click at [586, 666] on span "Tal Haramati (you)" at bounding box center [580, 676] width 141 height 21
click at [1042, 447] on div at bounding box center [659, 358] width 1318 height 717
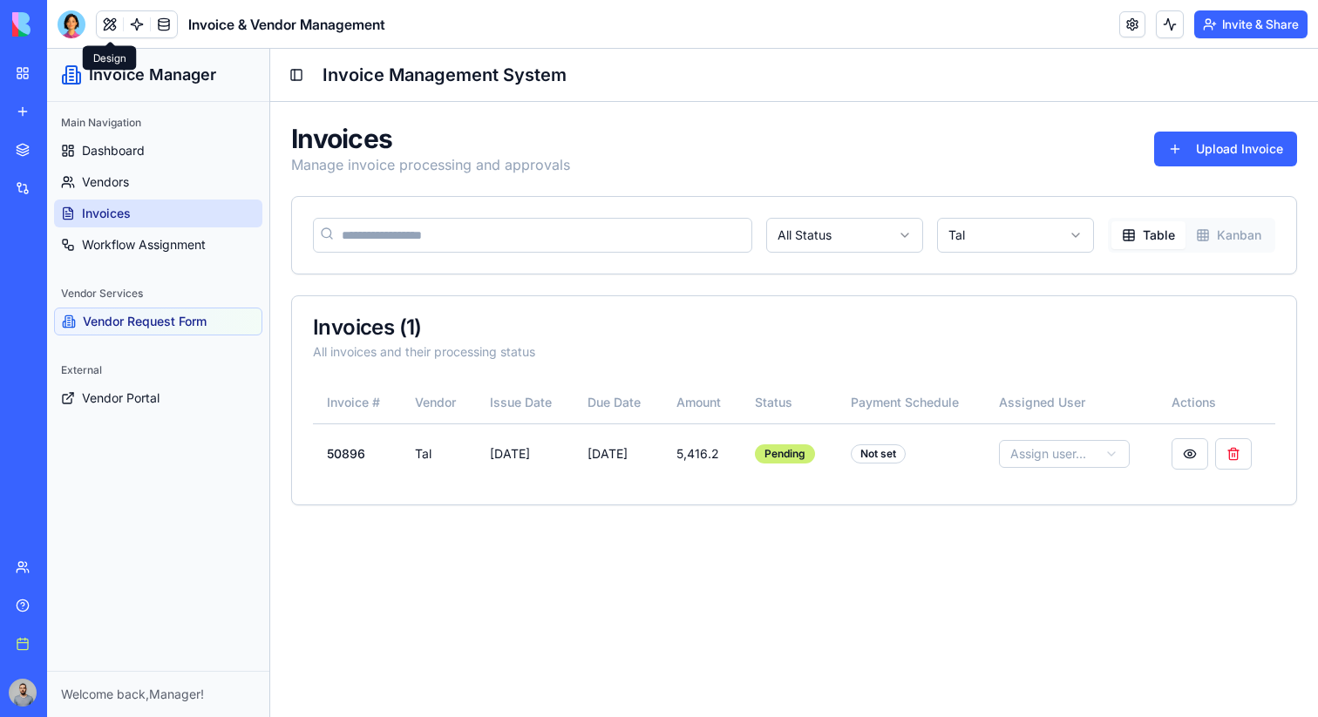
click at [108, 23] on button at bounding box center [110, 24] width 26 height 26
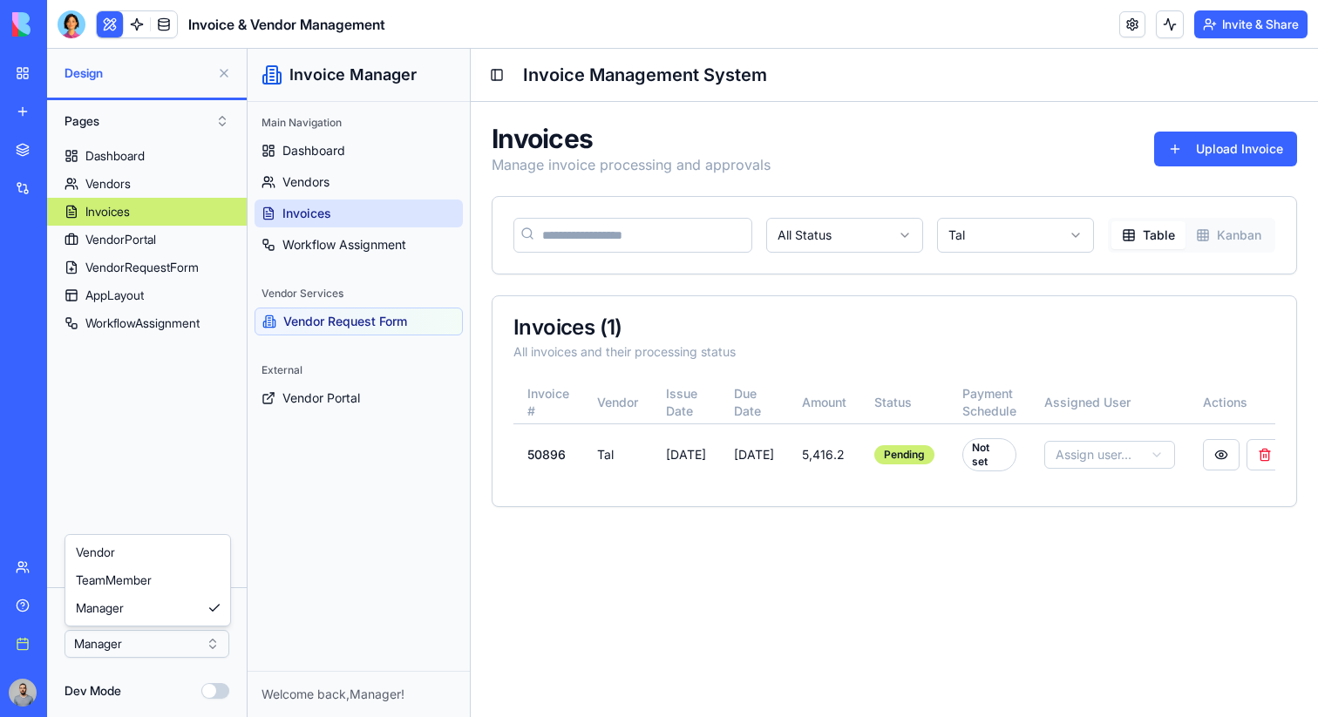
click at [134, 636] on html "BETA My Workspace New app Marketplace Integrations Recent Invoice & Vendor Mana…" at bounding box center [659, 358] width 1318 height 717
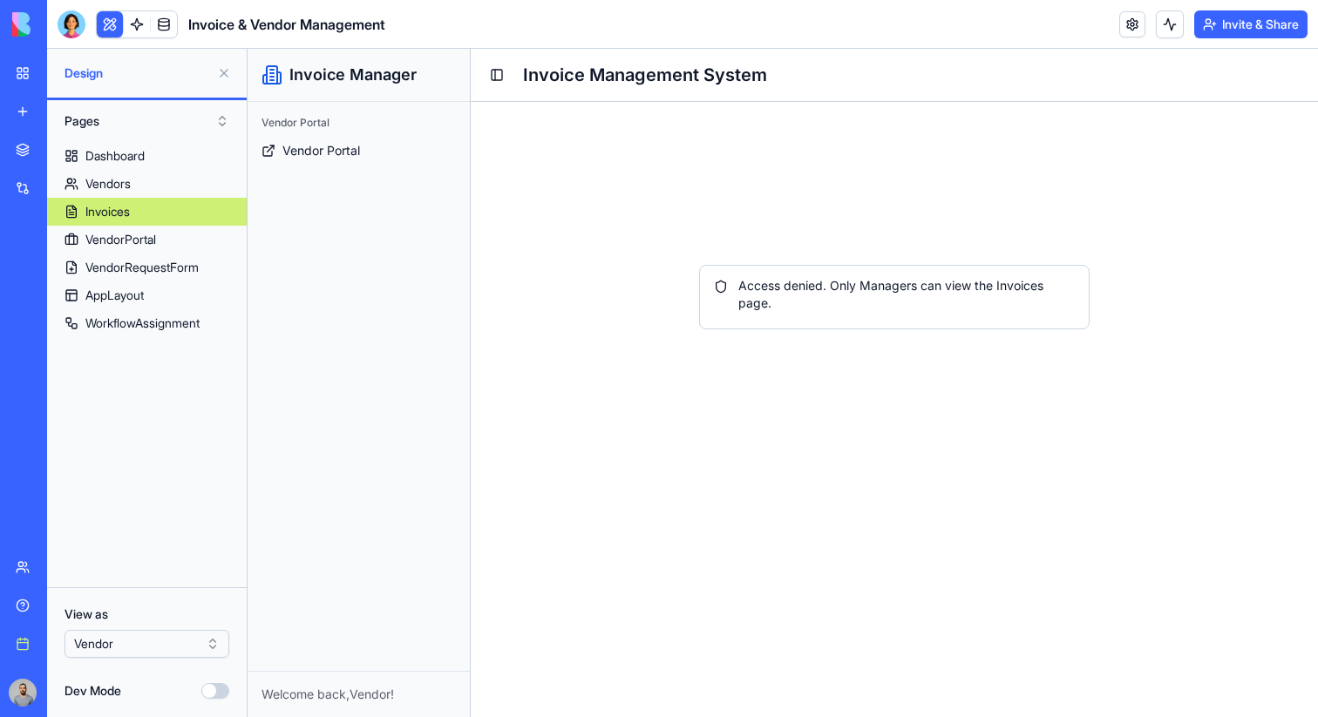
click at [145, 629] on div "View as Vendor" at bounding box center [146, 632] width 165 height 52
click at [145, 636] on html "BETA My Workspace New app Marketplace Integrations Recent Invoice & Vendor Mana…" at bounding box center [659, 358] width 1318 height 717
click at [145, 632] on html "BETA My Workspace New app Marketplace Integrations Recent Invoice & Vendor Mana…" at bounding box center [659, 358] width 1318 height 717
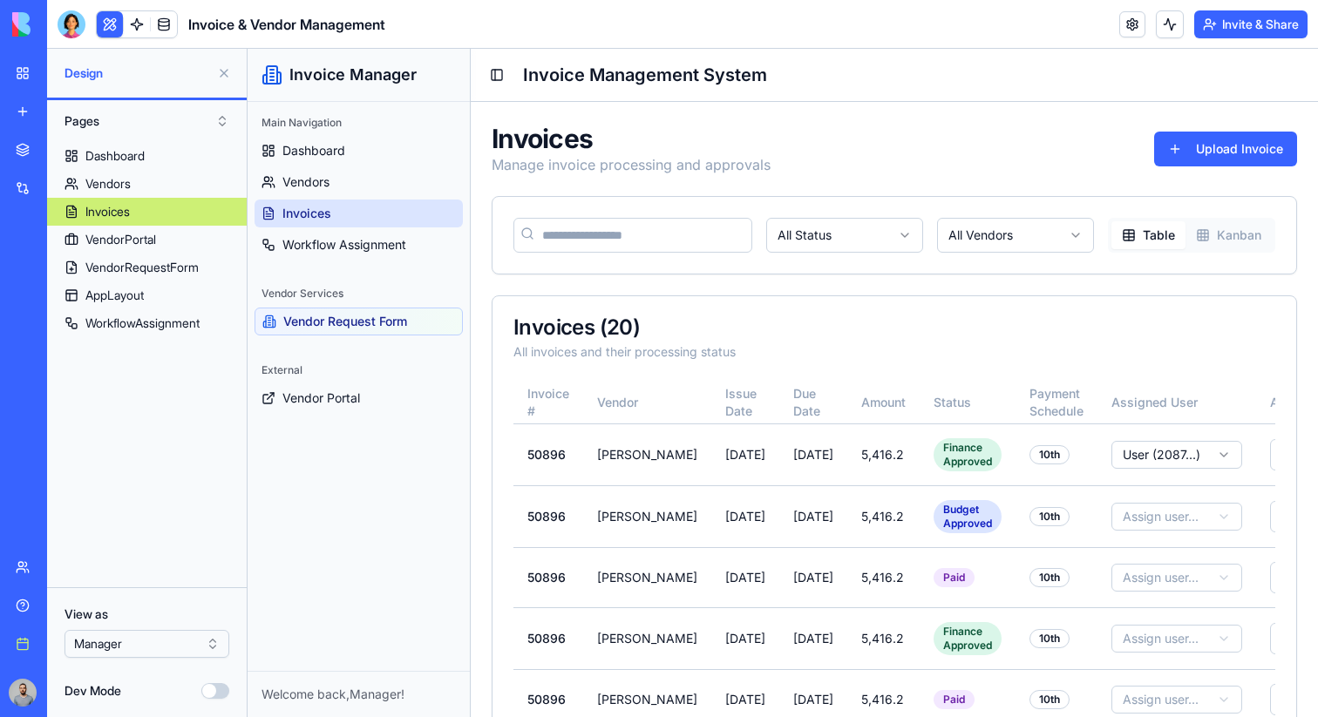
click at [1242, 24] on button "Invite & Share" at bounding box center [1250, 24] width 113 height 28
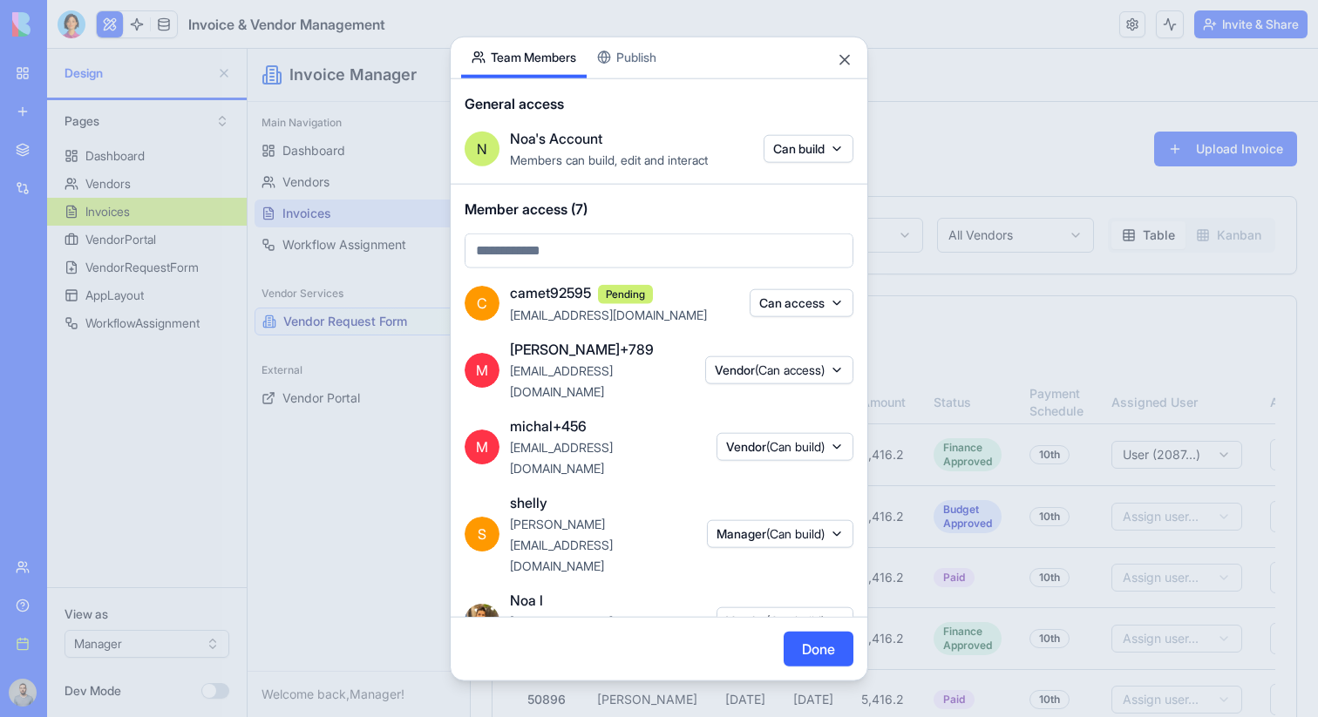
click at [777, 689] on span "(Can build)" at bounding box center [795, 696] width 58 height 15
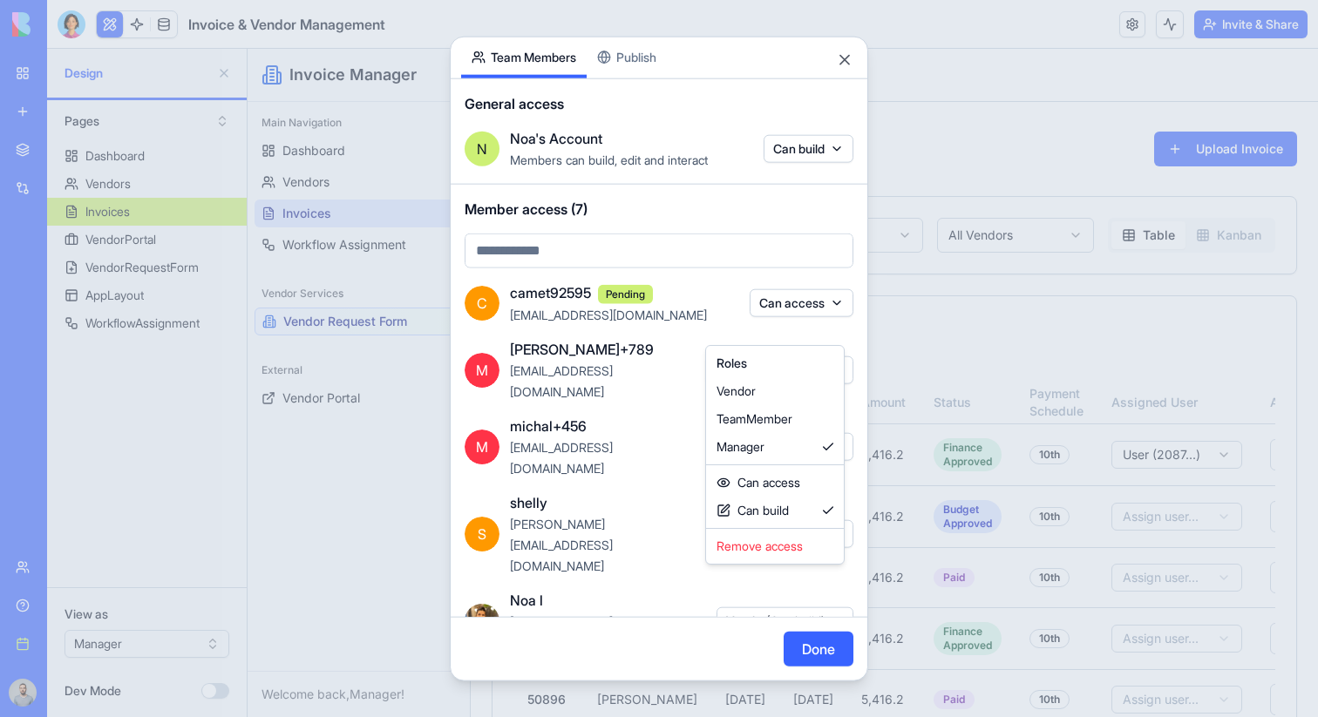
click at [664, 599] on div at bounding box center [659, 358] width 1318 height 717
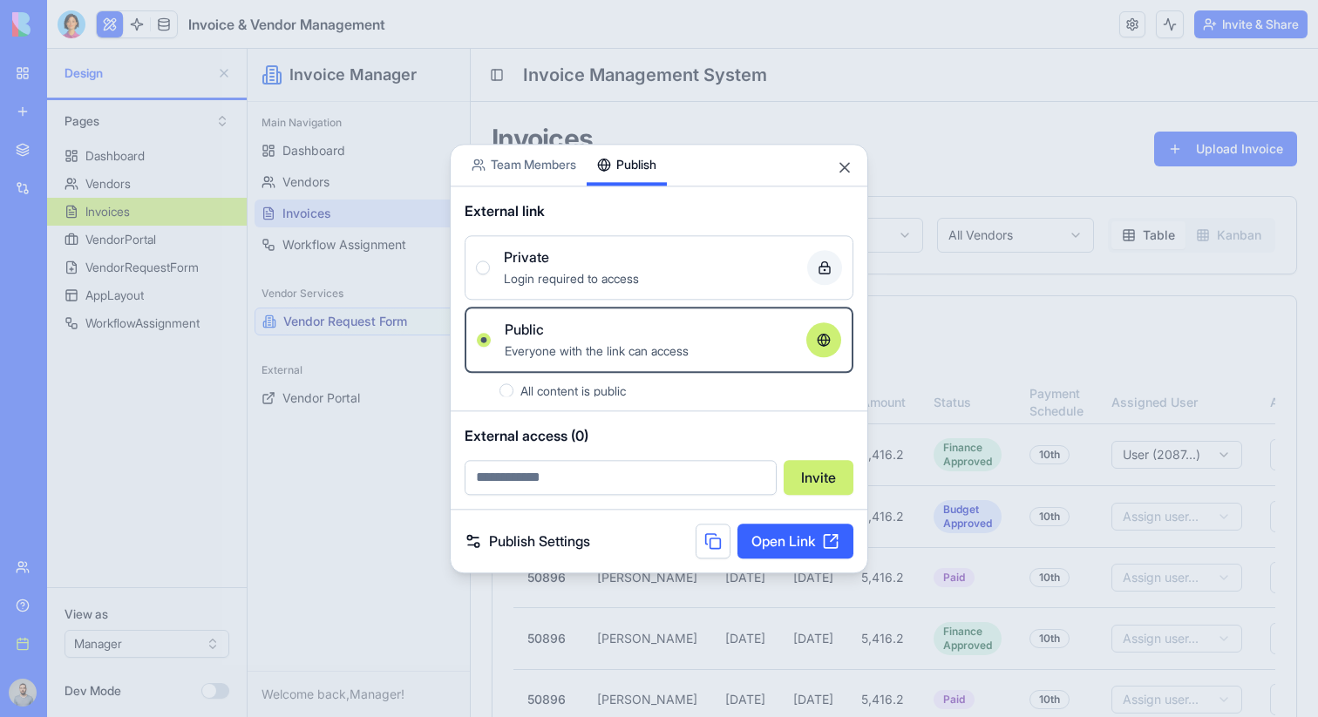
click at [643, 63] on body "BETA My Workspace New app Marketplace Integrations Recent Invoice & Vendor Mana…" at bounding box center [659, 358] width 1318 height 717
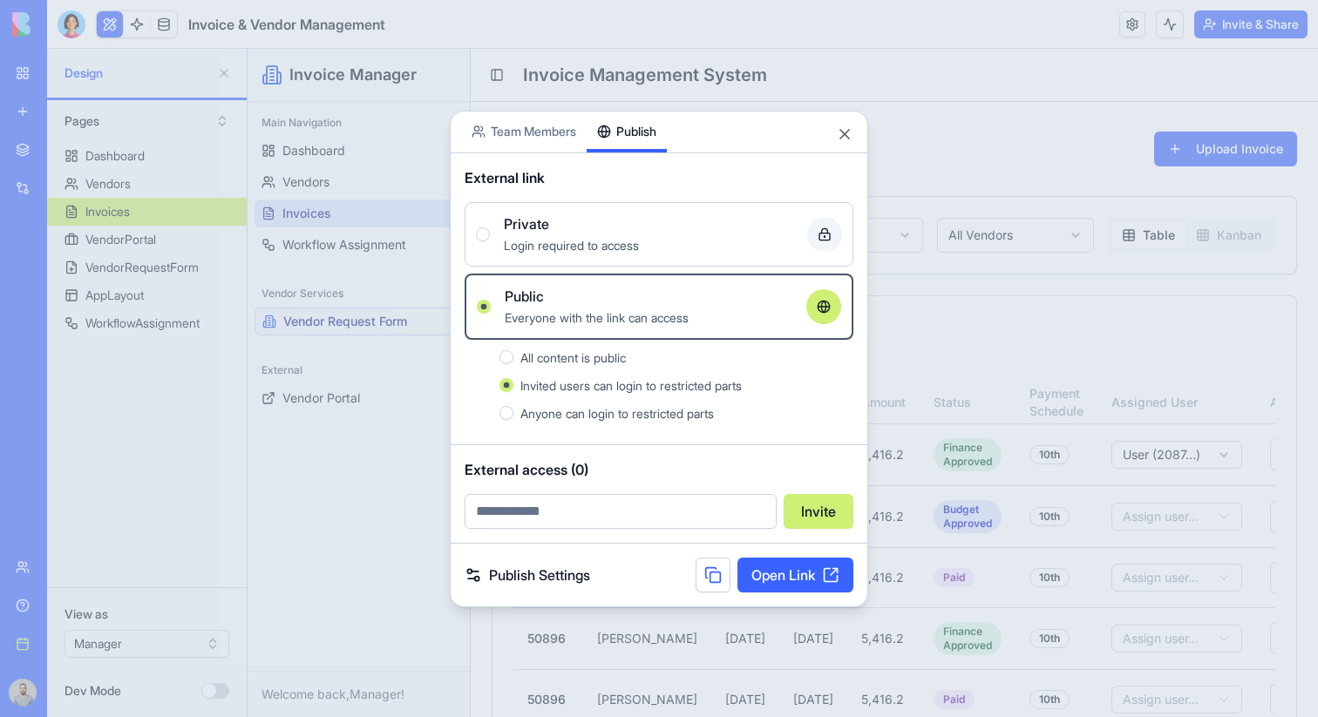
click at [609, 505] on input "email" at bounding box center [621, 511] width 312 height 35
type input "**********"
click at [817, 517] on button "Invite" at bounding box center [818, 511] width 70 height 35
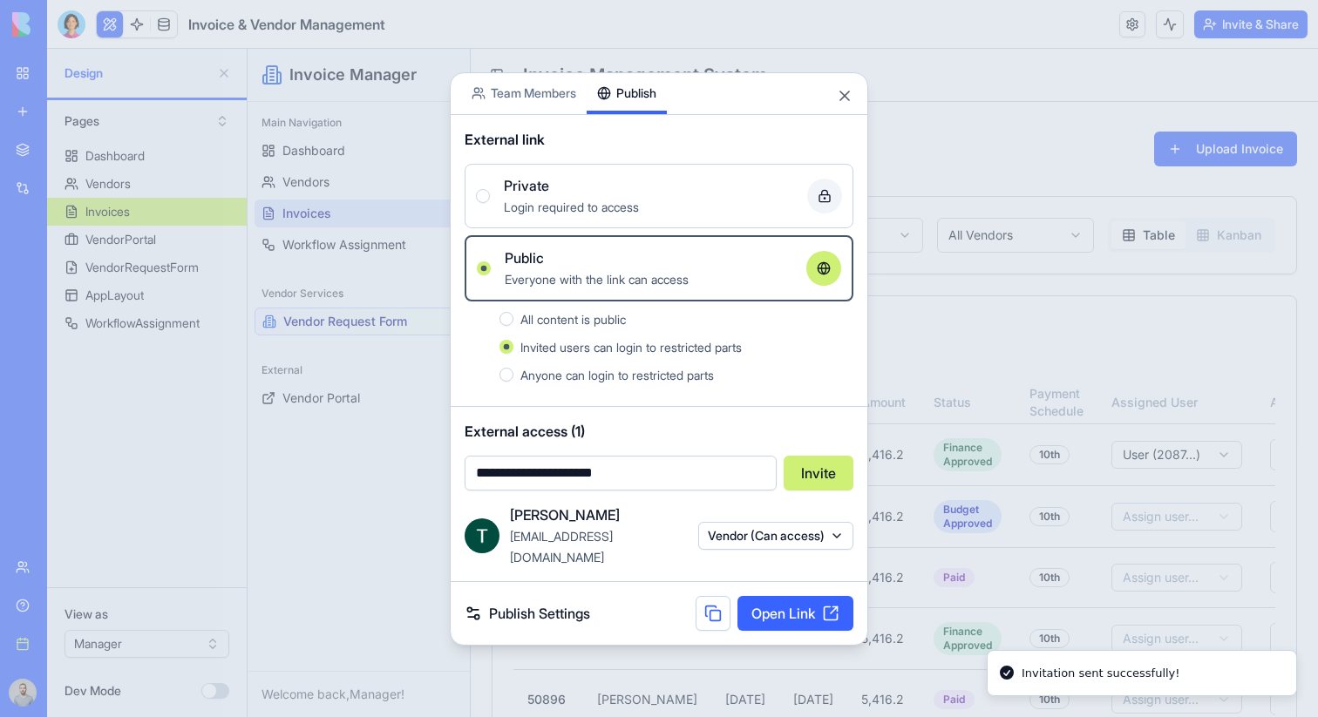
click at [743, 538] on button "Vendor (Can access)" at bounding box center [775, 536] width 155 height 28
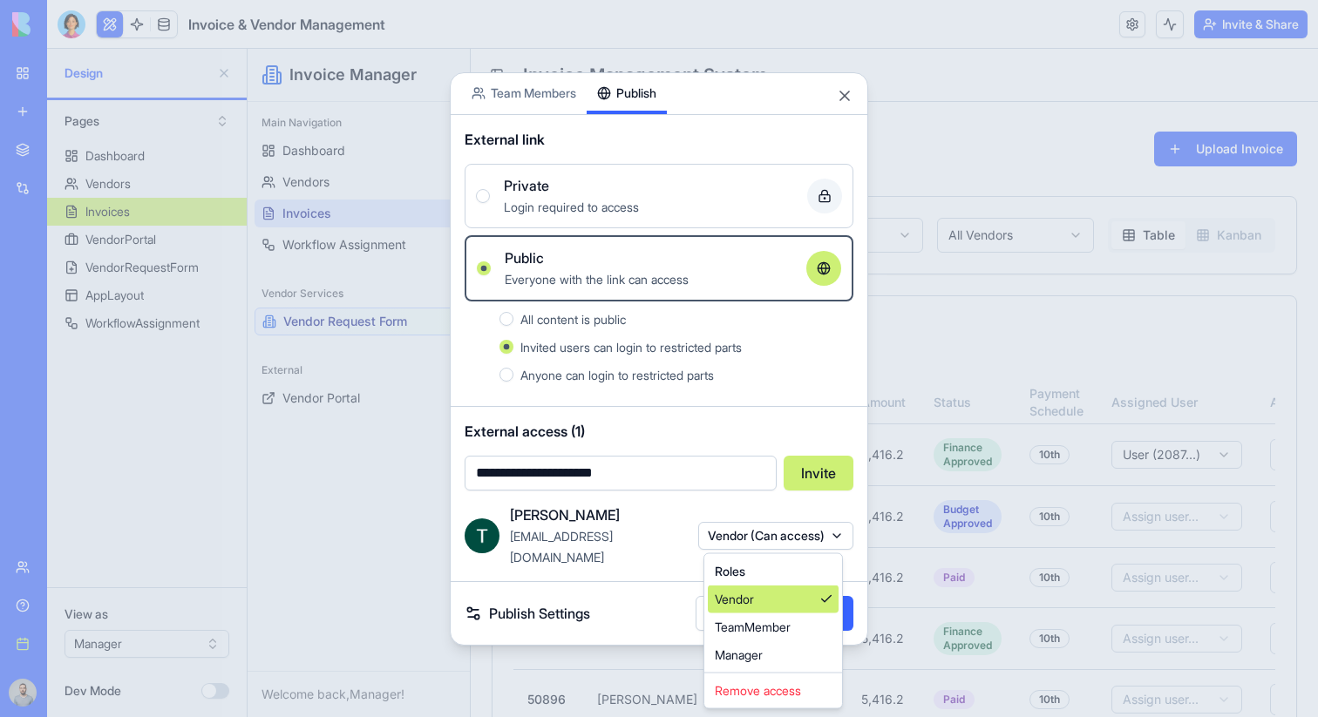
click at [744, 593] on div "Vendor" at bounding box center [773, 600] width 131 height 28
click at [762, 537] on div at bounding box center [659, 358] width 1318 height 717
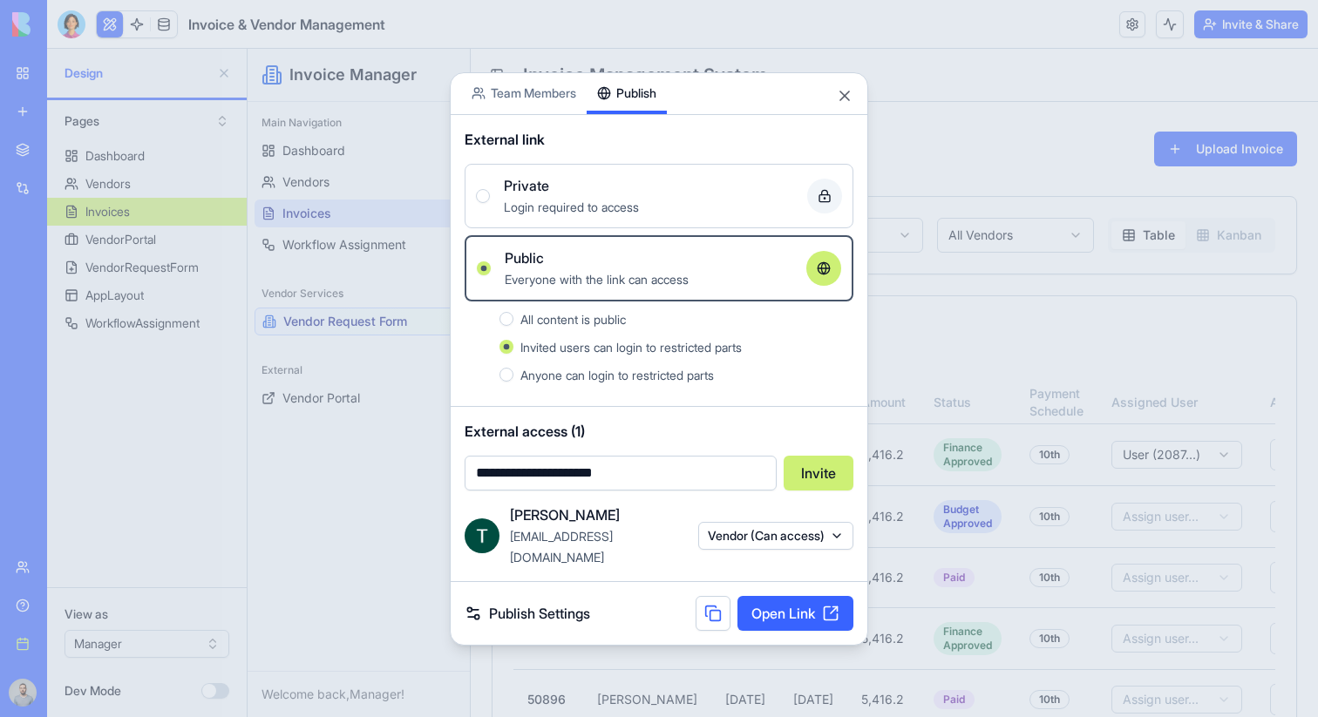
click at [937, 400] on div at bounding box center [659, 358] width 1318 height 717
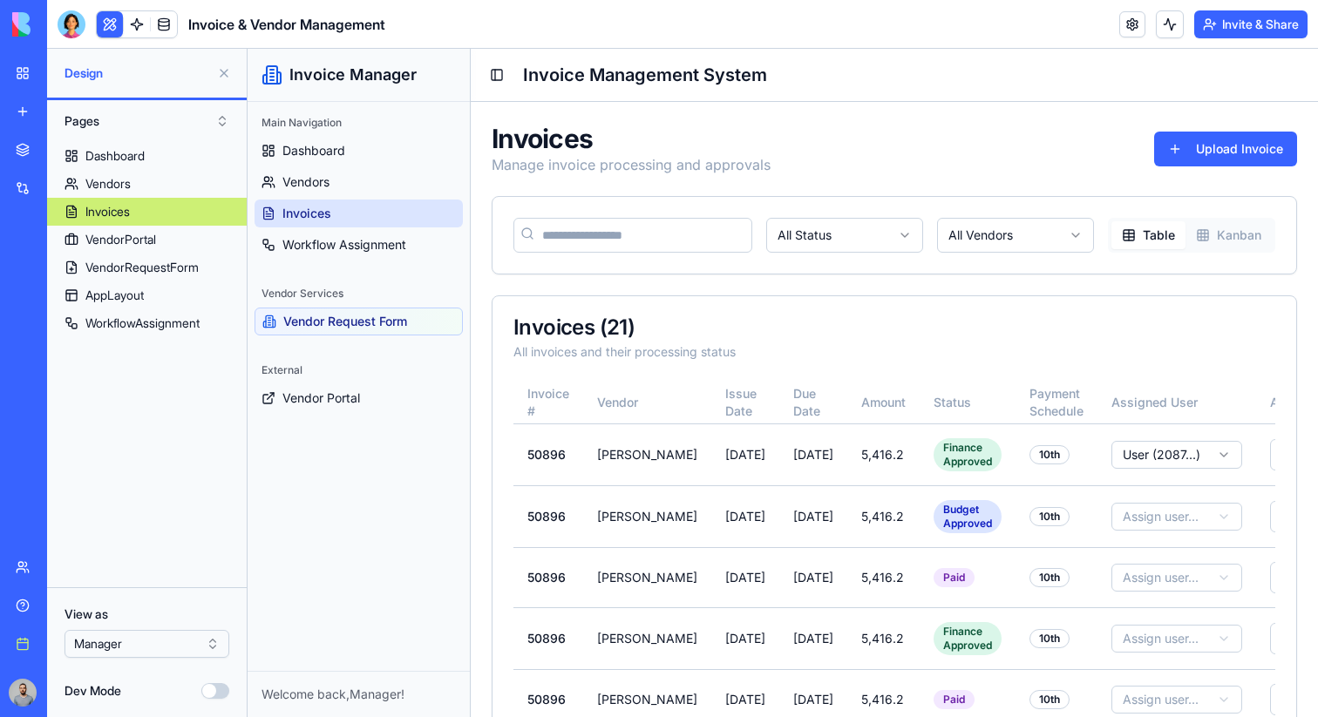
click at [229, 74] on button at bounding box center [224, 73] width 28 height 28
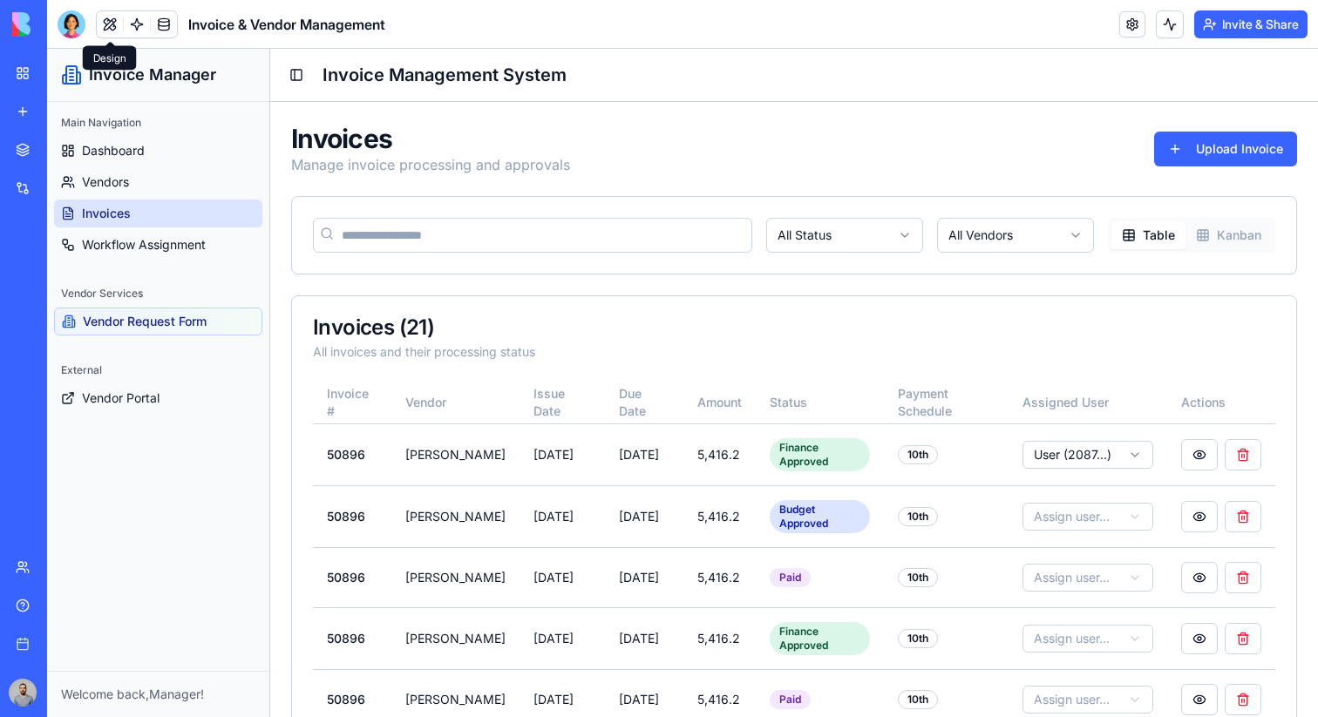
click at [203, 209] on link "Invoices" at bounding box center [158, 214] width 208 height 28
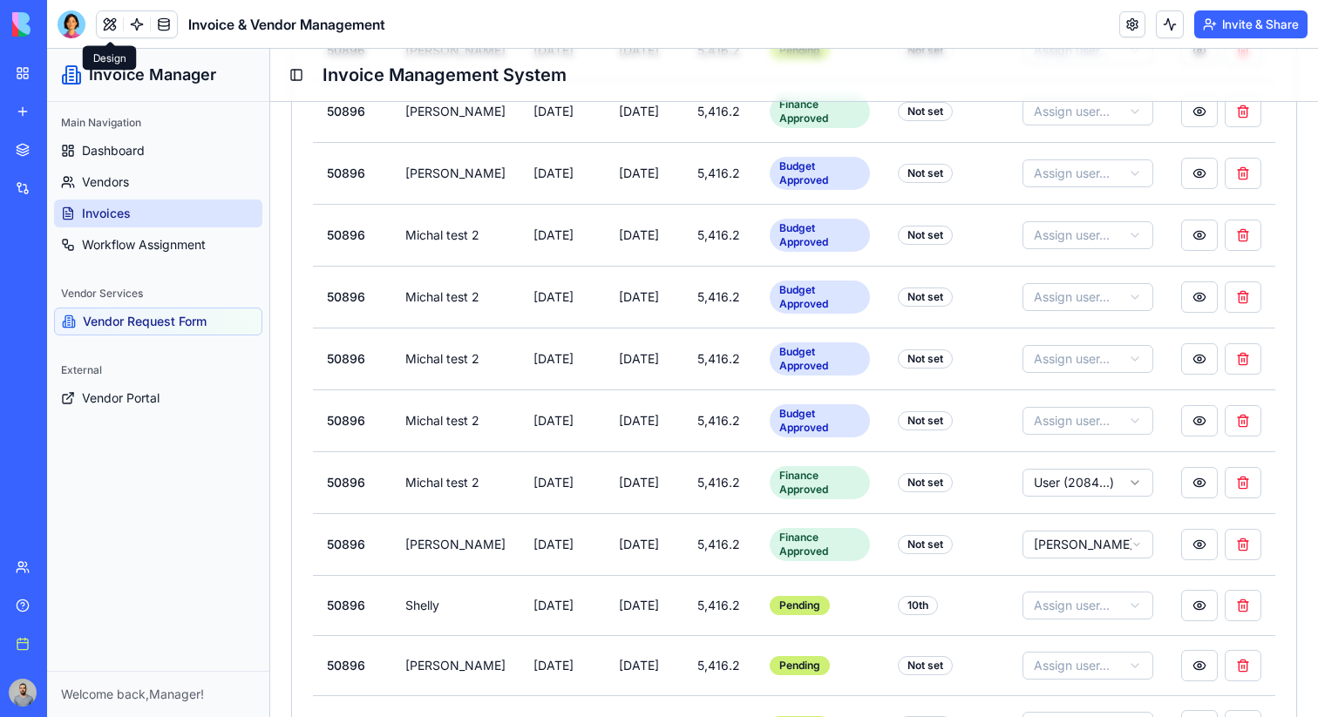
scroll to position [1084, 0]
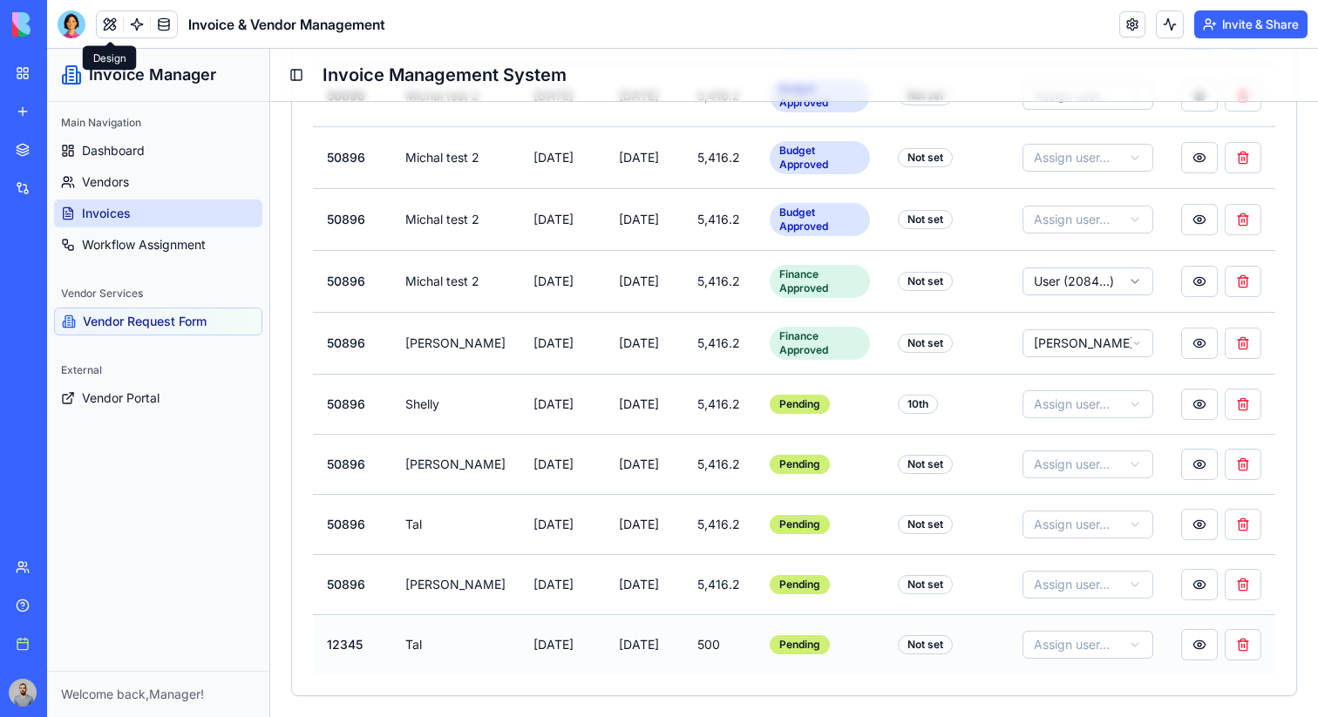
click at [409, 639] on td "Tal" at bounding box center [455, 644] width 128 height 60
click at [343, 642] on td "12345" at bounding box center [352, 644] width 78 height 60
click at [1207, 649] on button at bounding box center [1199, 644] width 37 height 31
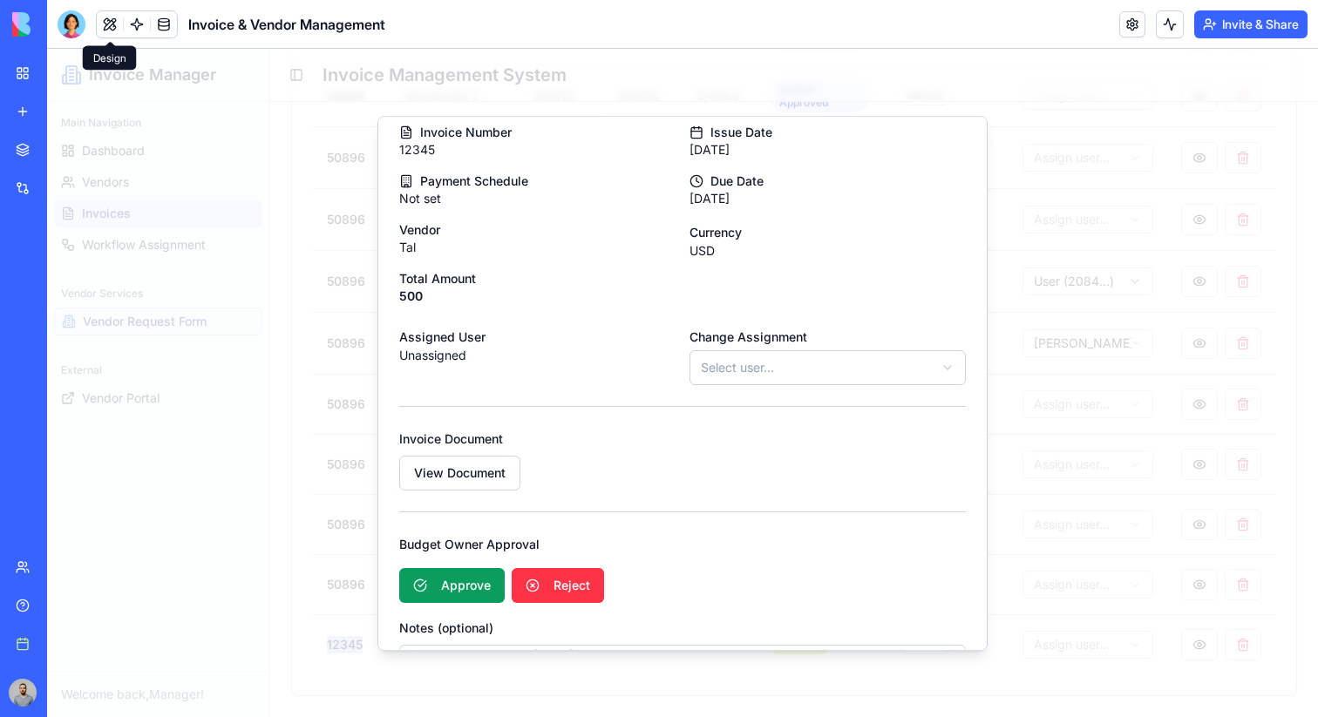
scroll to position [176, 0]
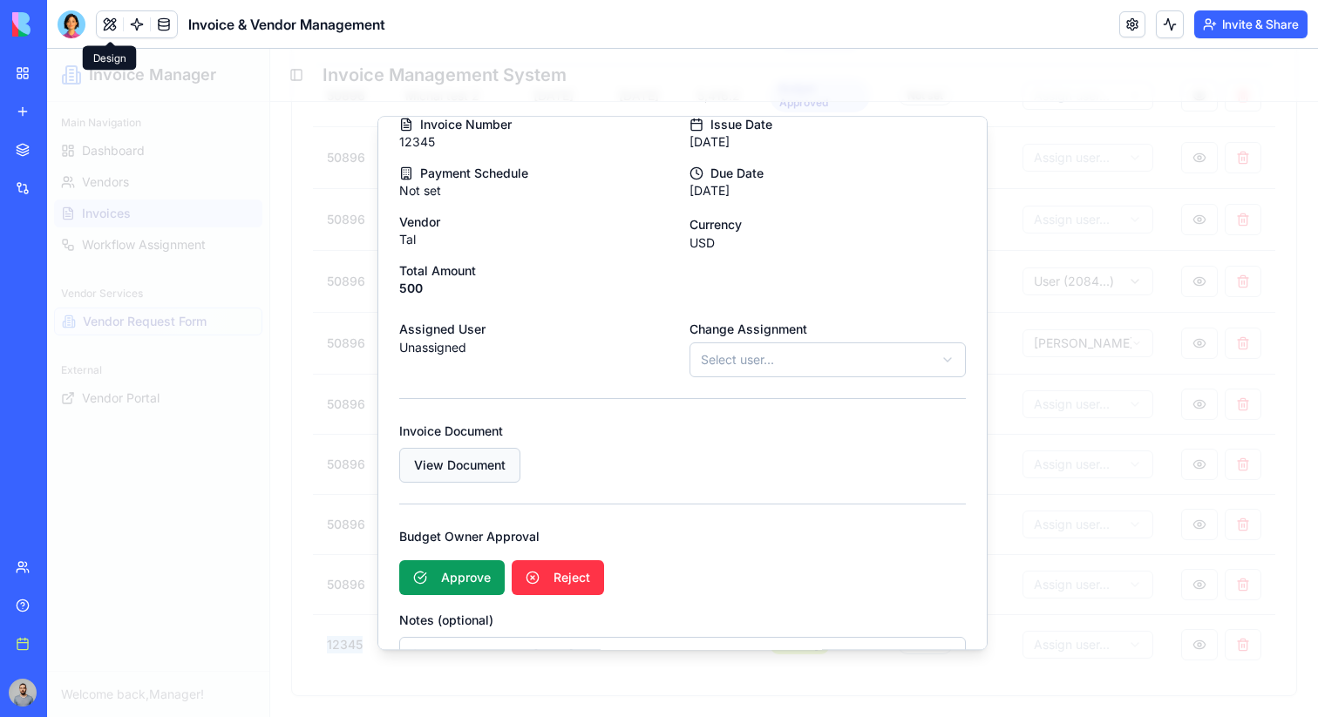
click at [492, 473] on link "View Document" at bounding box center [459, 465] width 121 height 35
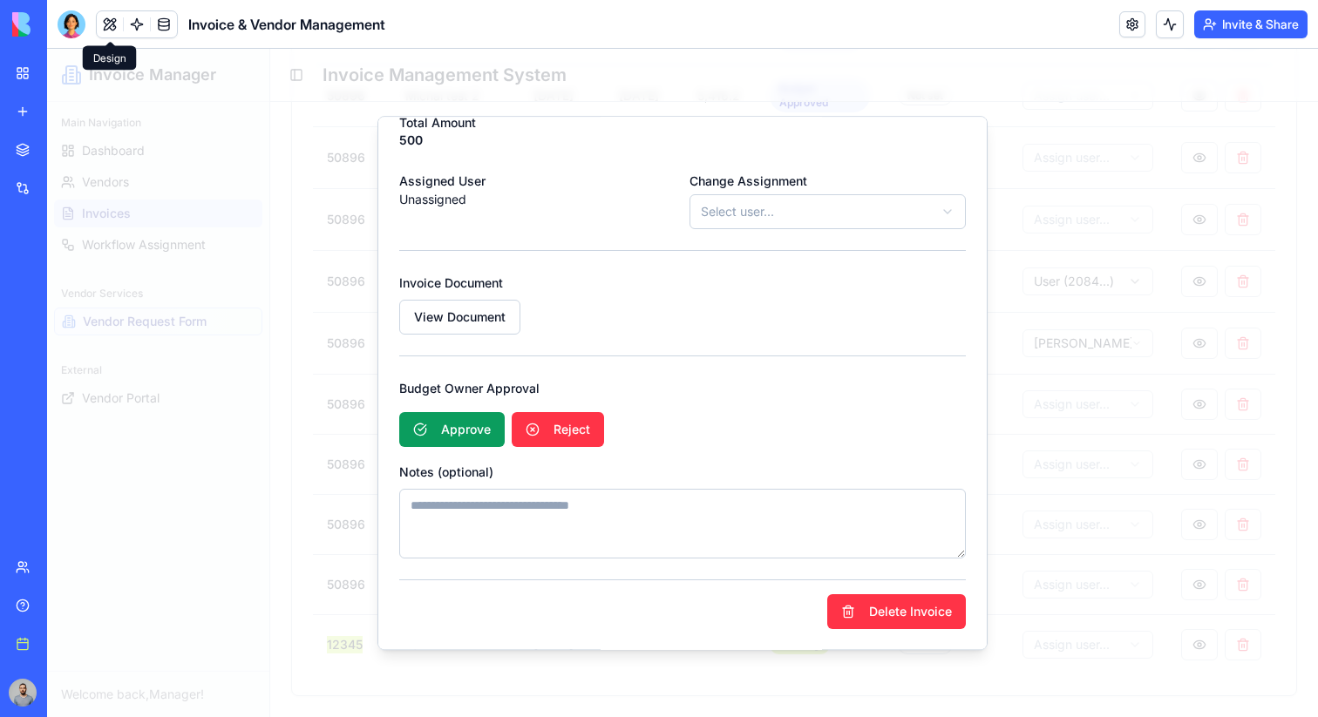
scroll to position [324, 0]
click at [478, 434] on button "Approve" at bounding box center [451, 429] width 105 height 35
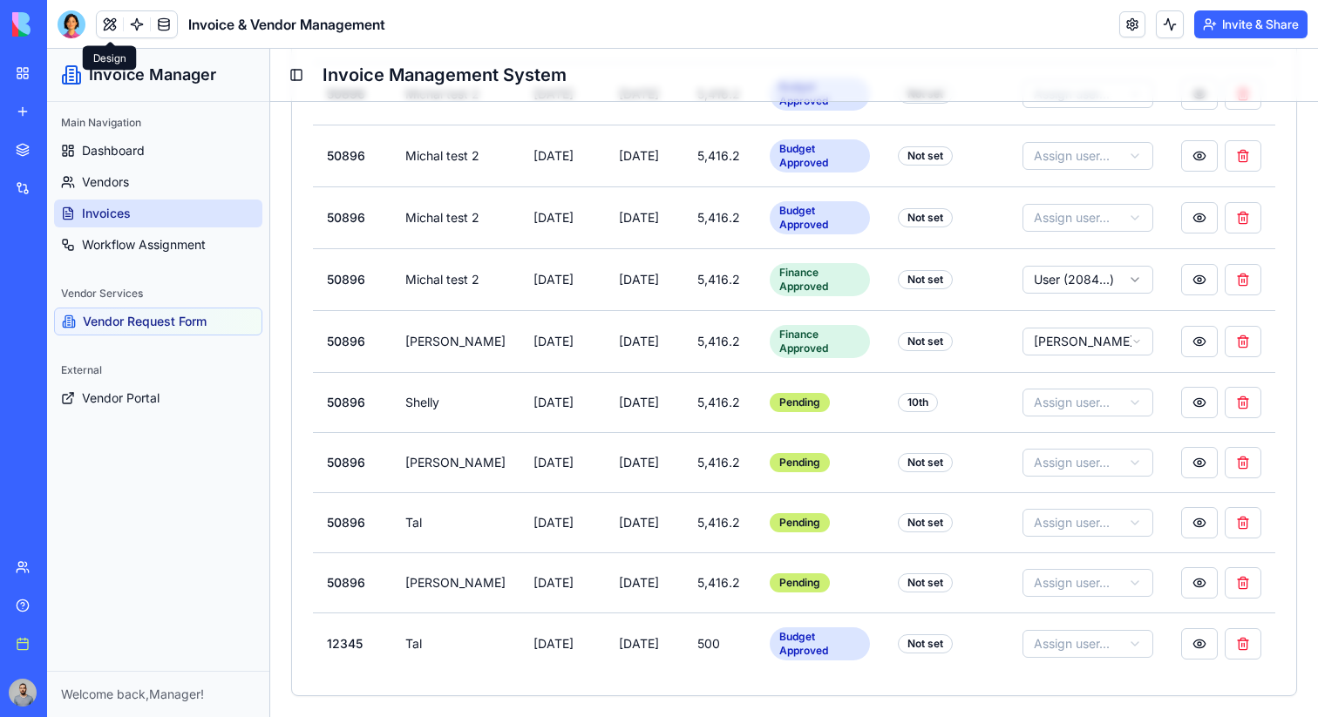
click at [119, 264] on div "Main Navigation Dashboard Vendors Invoices Workflow Assignment" at bounding box center [158, 184] width 222 height 164
click at [119, 248] on span "Workflow Assignment" at bounding box center [144, 244] width 124 height 17
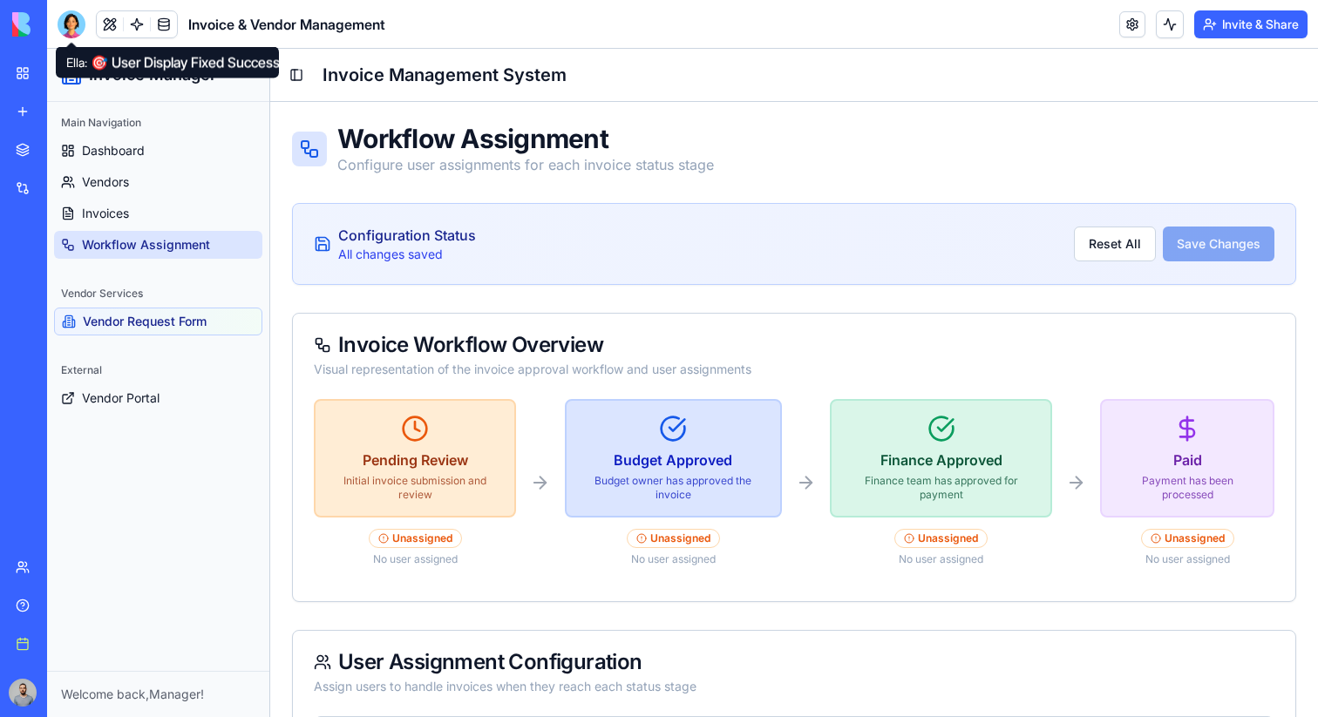
click at [78, 27] on div at bounding box center [72, 24] width 28 height 28
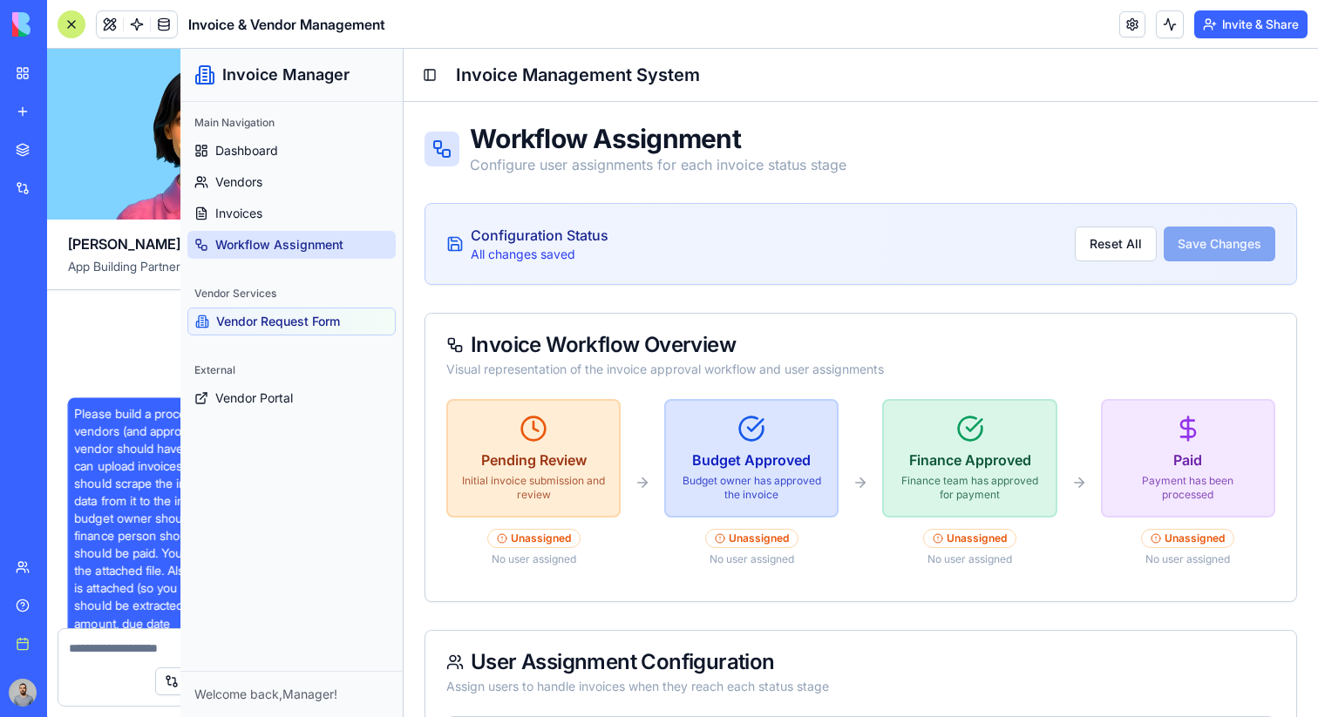
scroll to position [48359, 0]
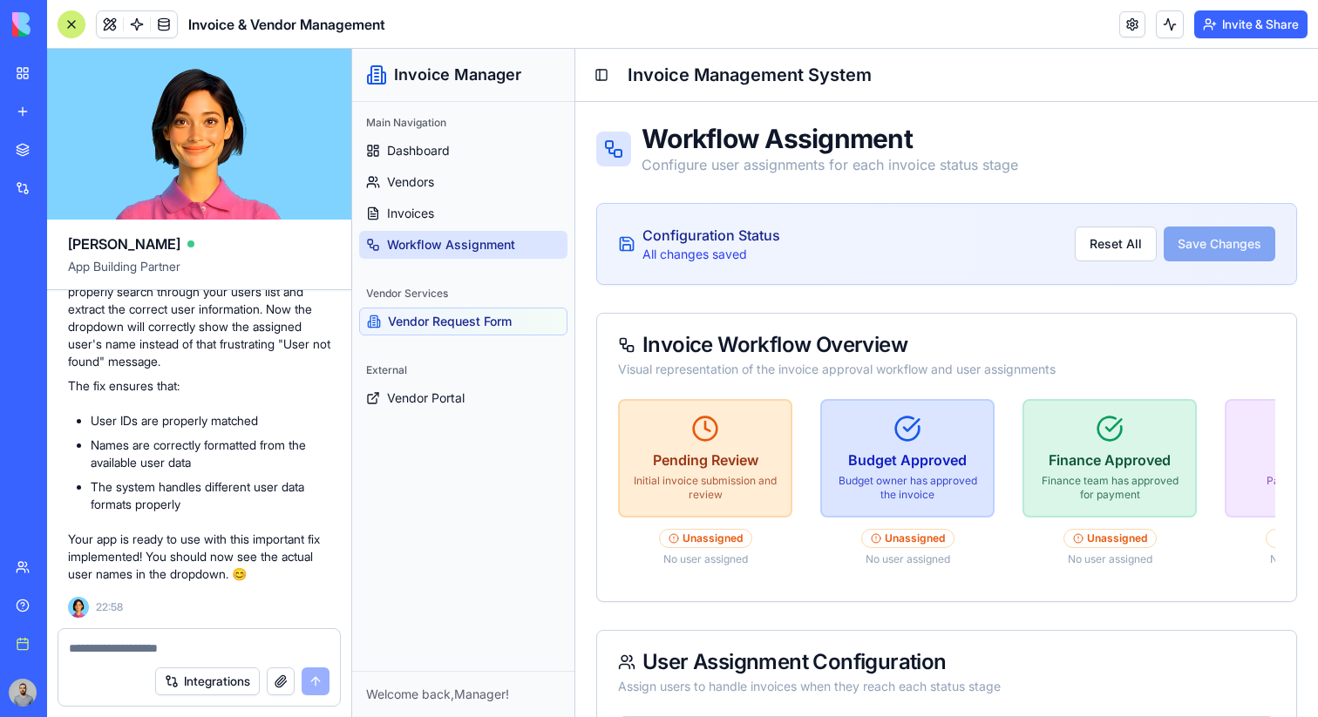
click at [247, 645] on textarea at bounding box center [199, 648] width 261 height 17
click at [283, 682] on button "button" at bounding box center [281, 682] width 28 height 28
click at [1125, 15] on link at bounding box center [1132, 24] width 26 height 26
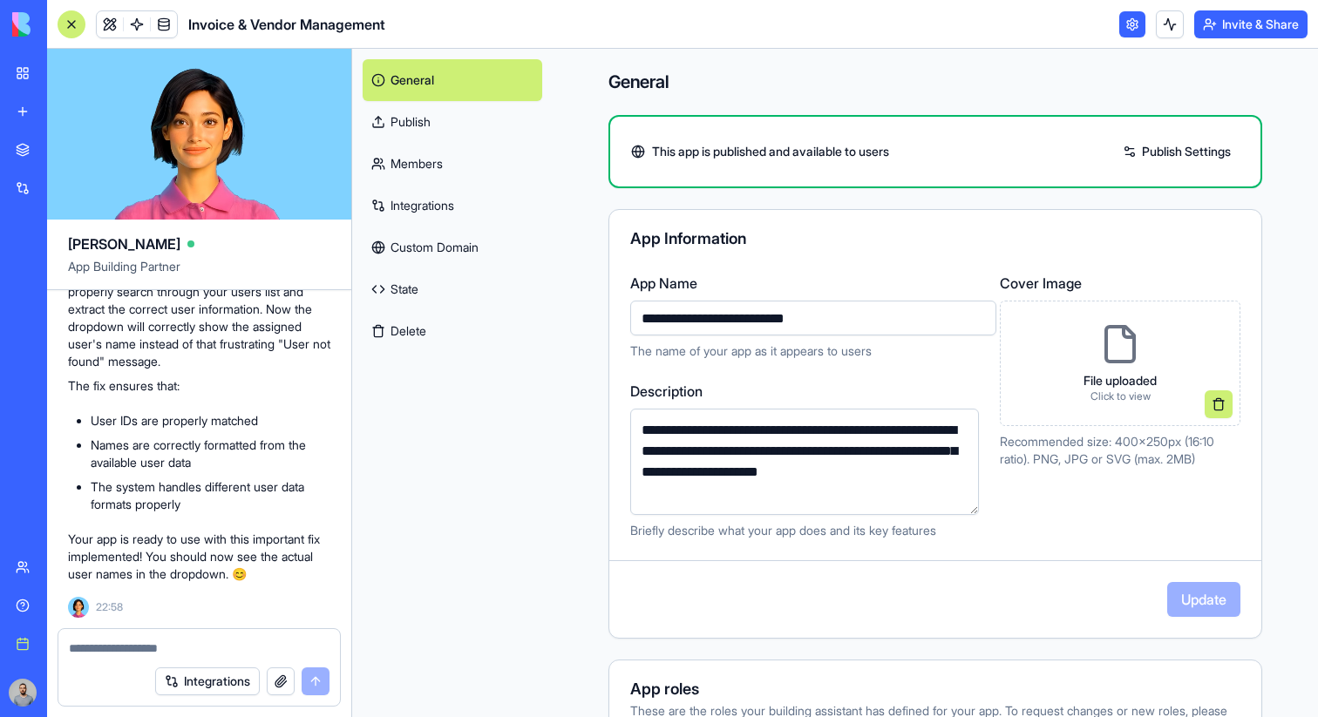
click at [433, 247] on link "Custom Domain" at bounding box center [453, 248] width 180 height 42
